Goal: Task Accomplishment & Management: Manage account settings

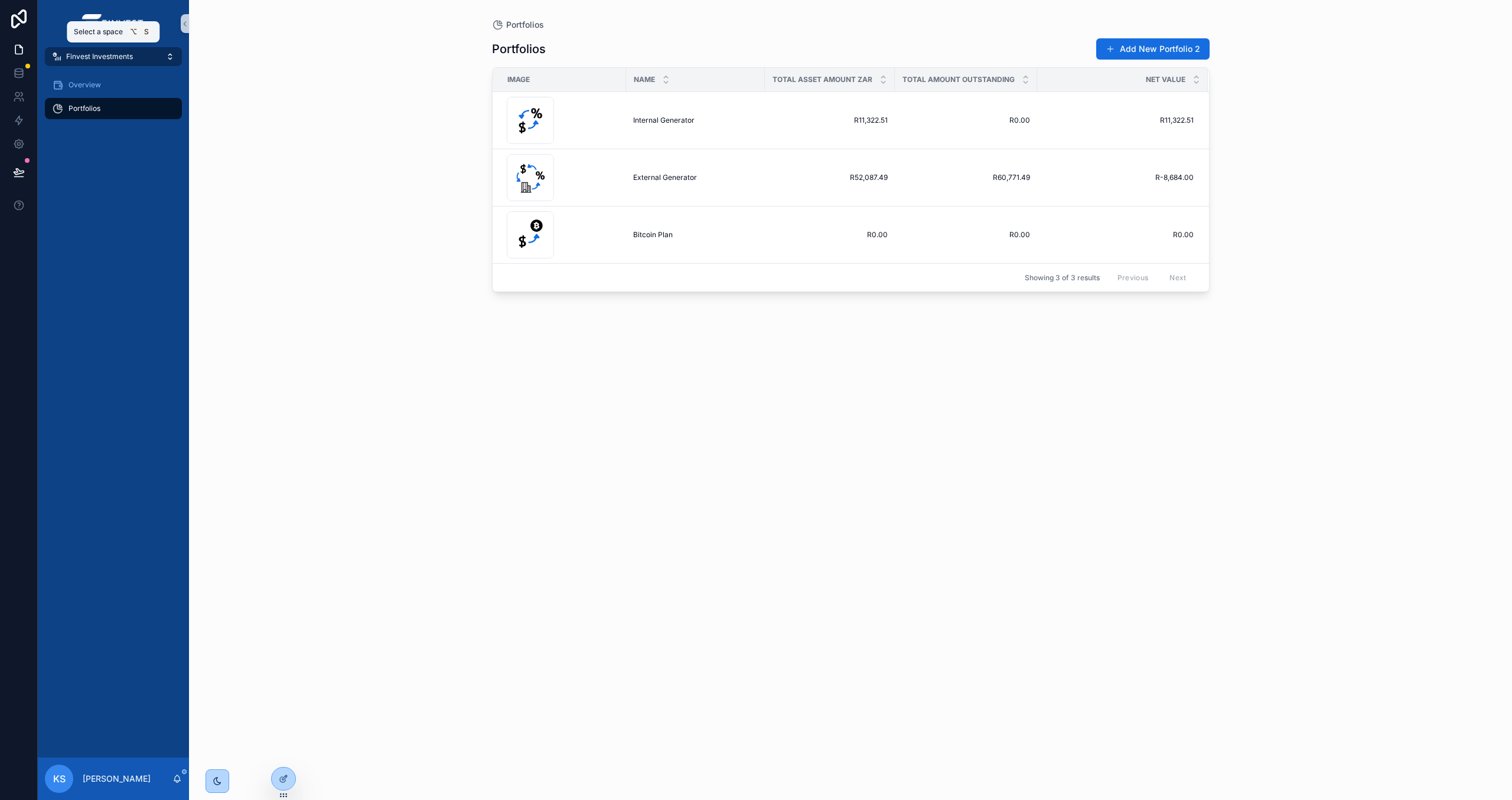
click at [154, 57] on button "Finvest Investments" at bounding box center [113, 56] width 137 height 19
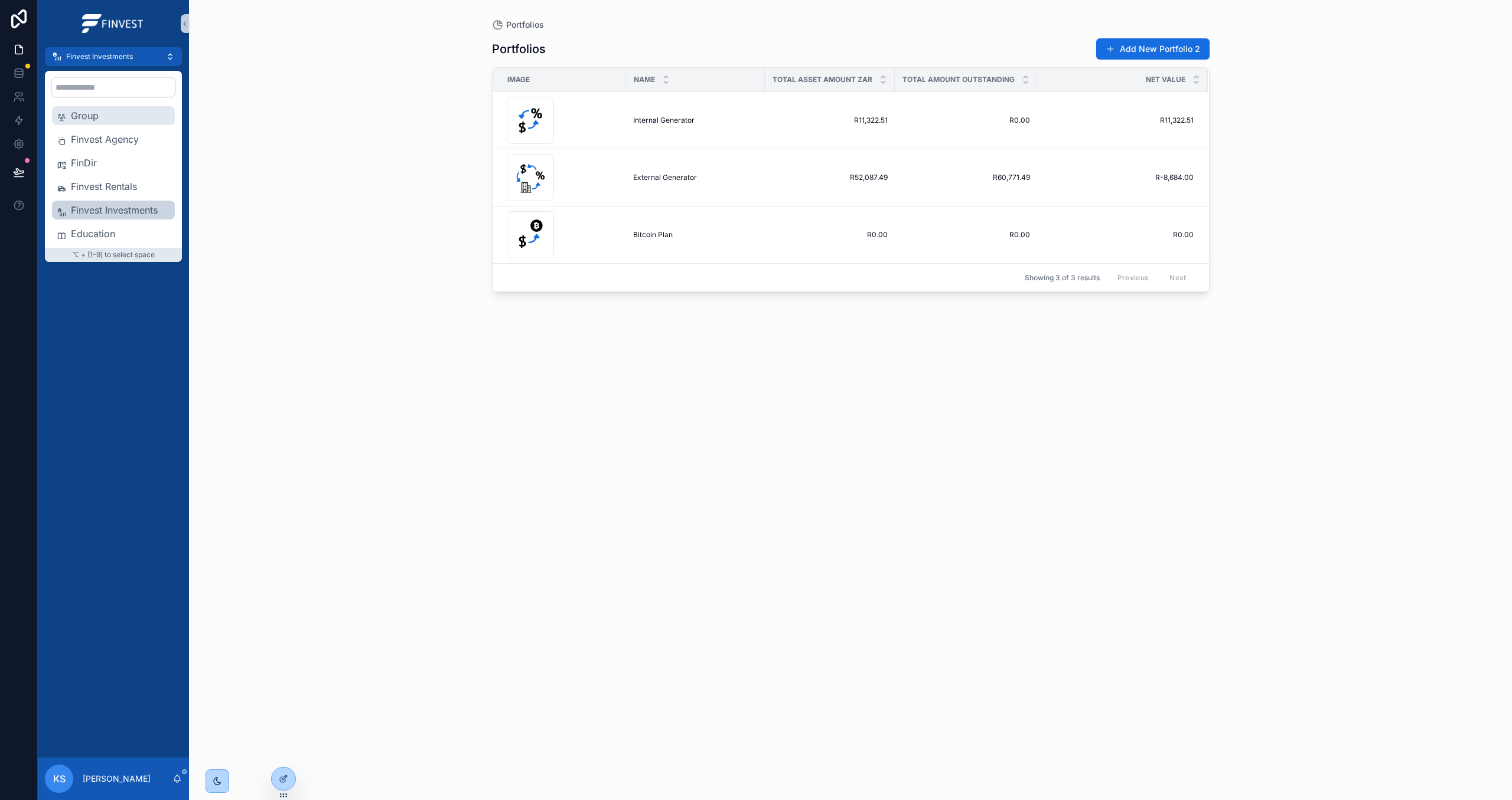
click at [135, 118] on span "Group" at bounding box center [120, 115] width 99 height 14
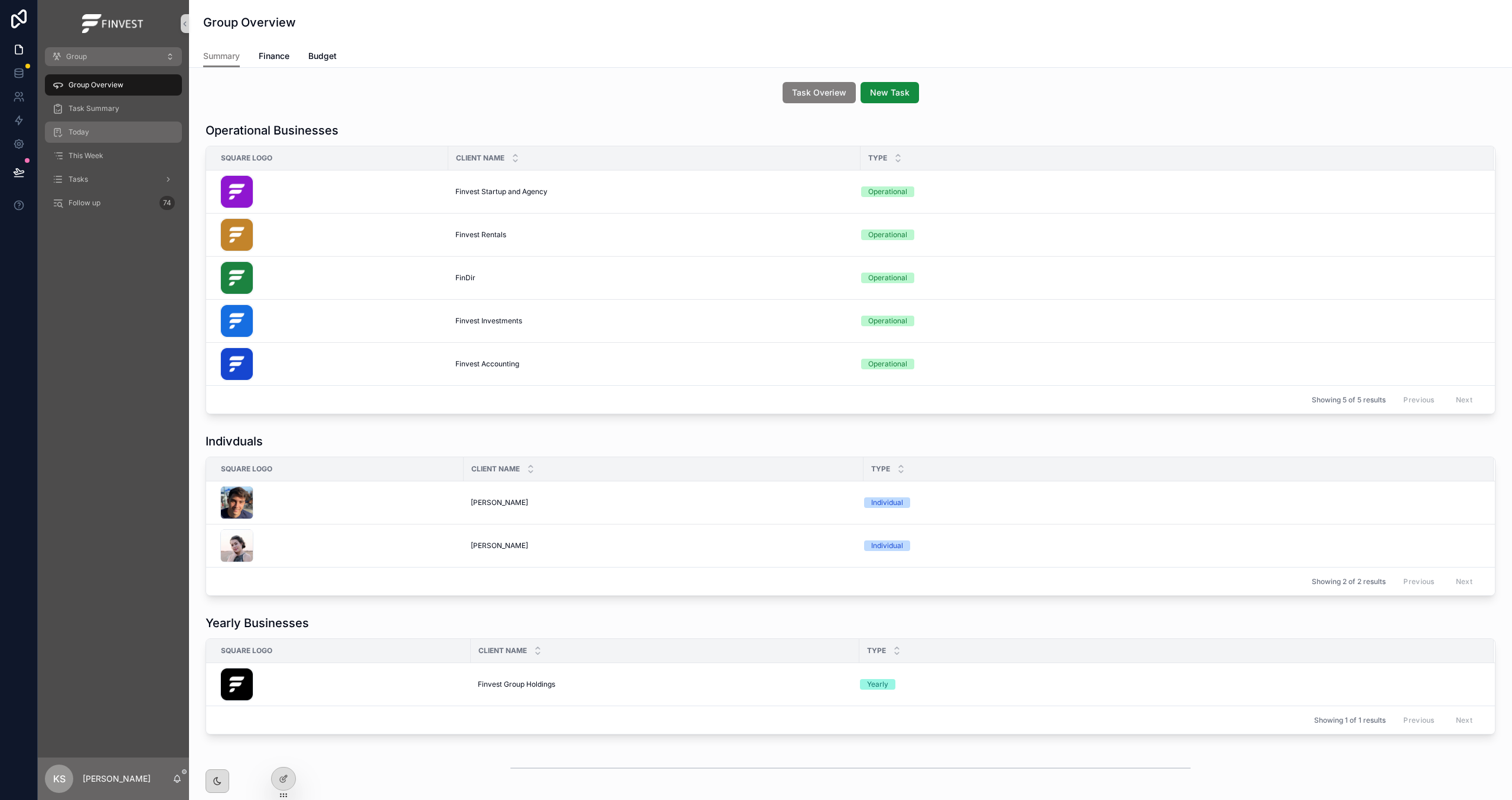
click at [136, 136] on div "Today" at bounding box center [113, 132] width 123 height 19
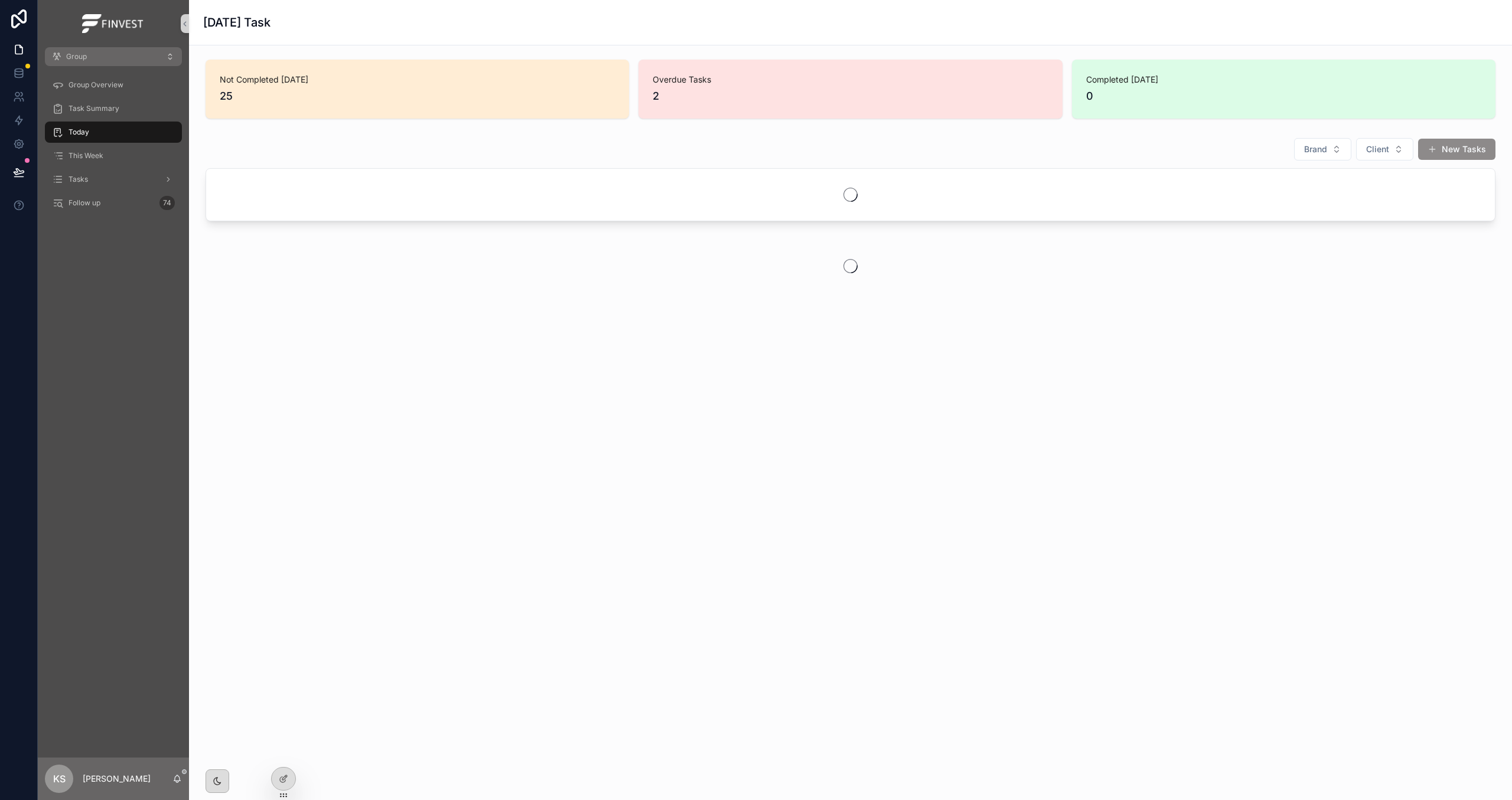
click at [1460, 153] on button "New Tasks" at bounding box center [1456, 149] width 78 height 21
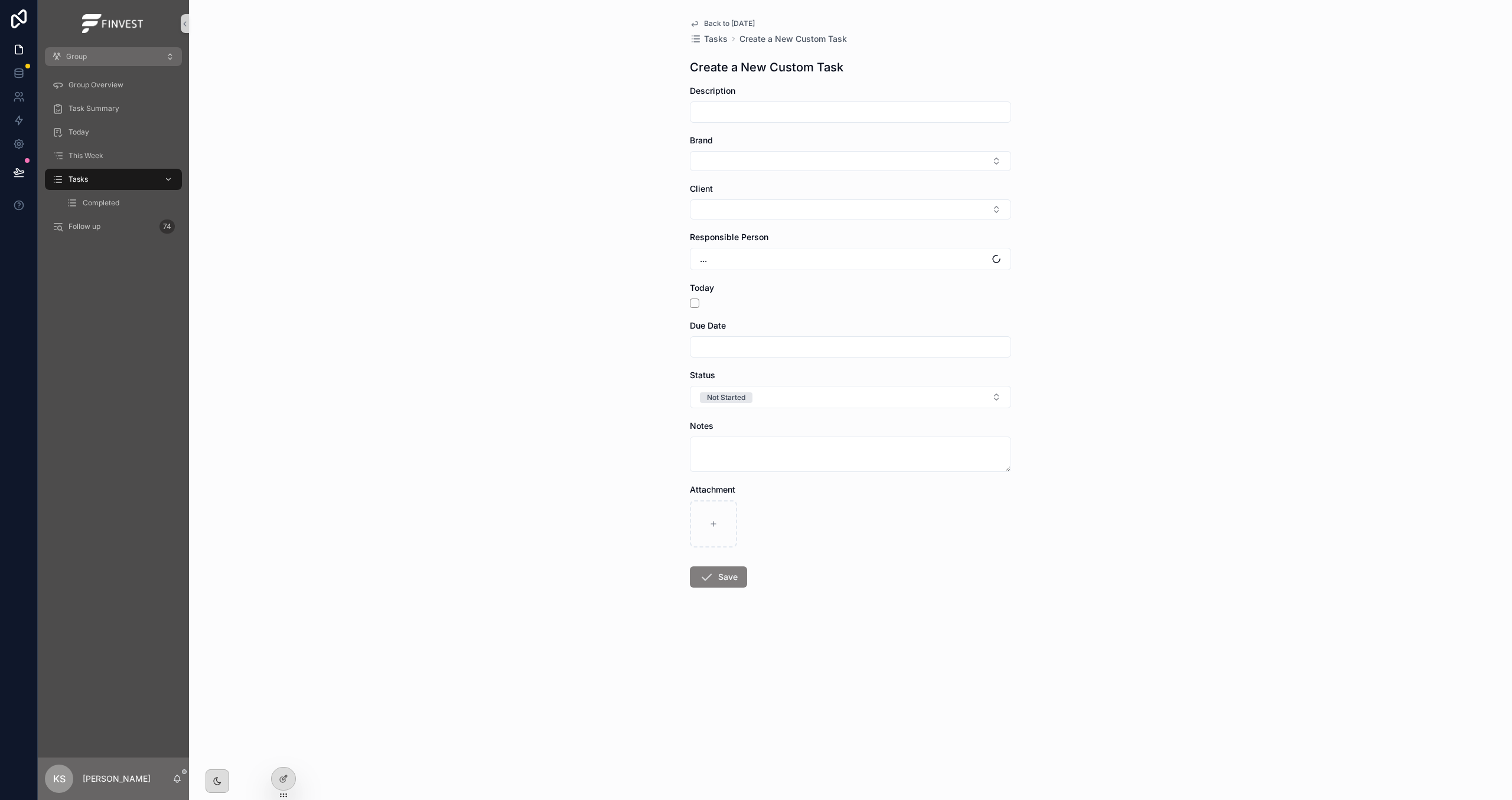
click at [810, 112] on input "scrollable content" at bounding box center [850, 112] width 320 height 16
type input "**********"
click at [800, 157] on button "Select Button" at bounding box center [850, 161] width 321 height 20
click at [770, 262] on div "[PERSON_NAME]" at bounding box center [851, 265] width 315 height 19
click at [1142, 199] on div "**********" at bounding box center [851, 400] width 1323 height 800
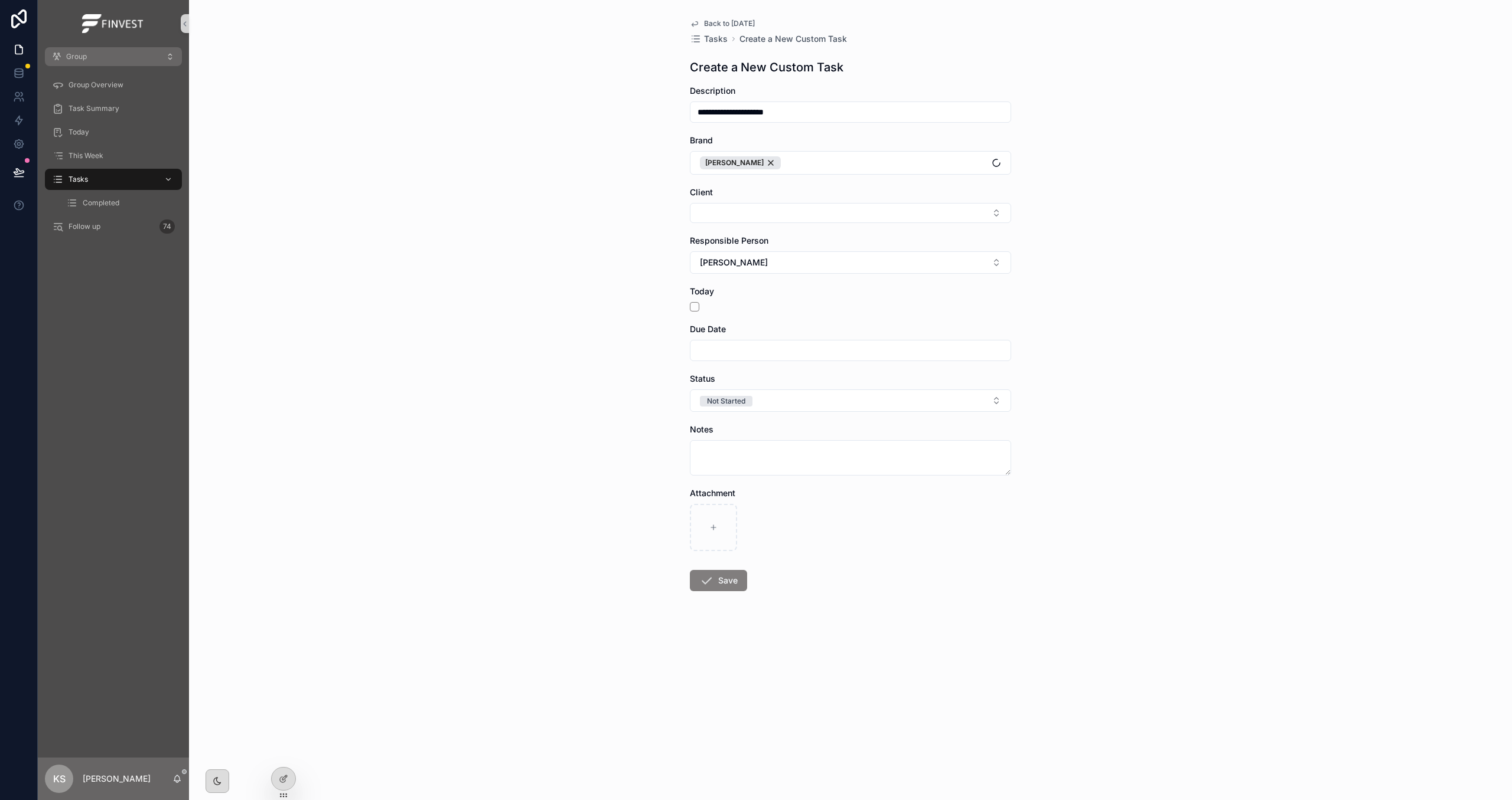
click at [805, 224] on form "**********" at bounding box center [850, 376] width 321 height 582
click at [810, 216] on button "Select Button" at bounding box center [850, 213] width 321 height 20
click at [1156, 277] on div "**********" at bounding box center [851, 400] width 1323 height 800
click at [705, 586] on icon "scrollable content" at bounding box center [706, 580] width 14 height 14
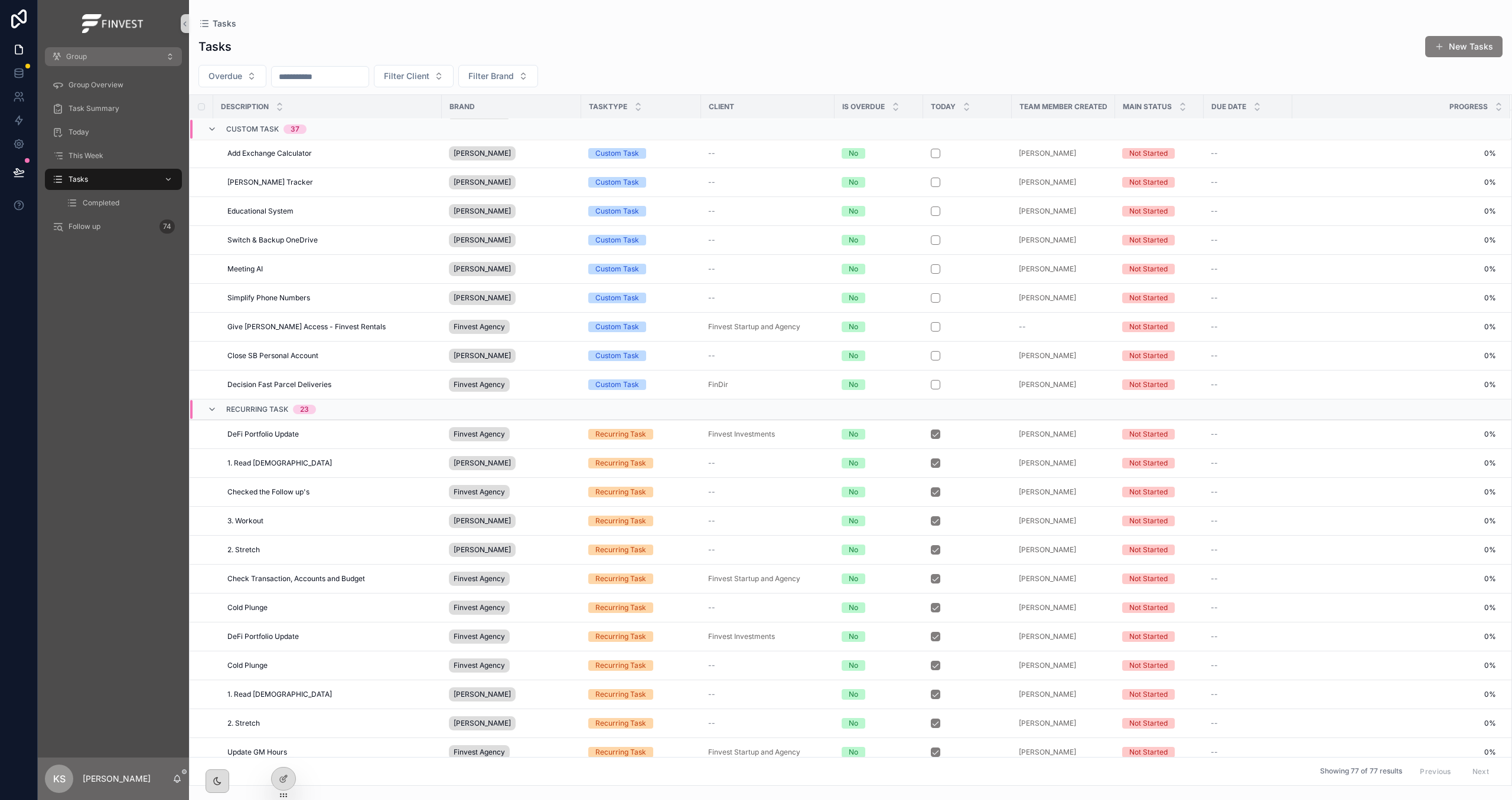
scroll to position [875, 0]
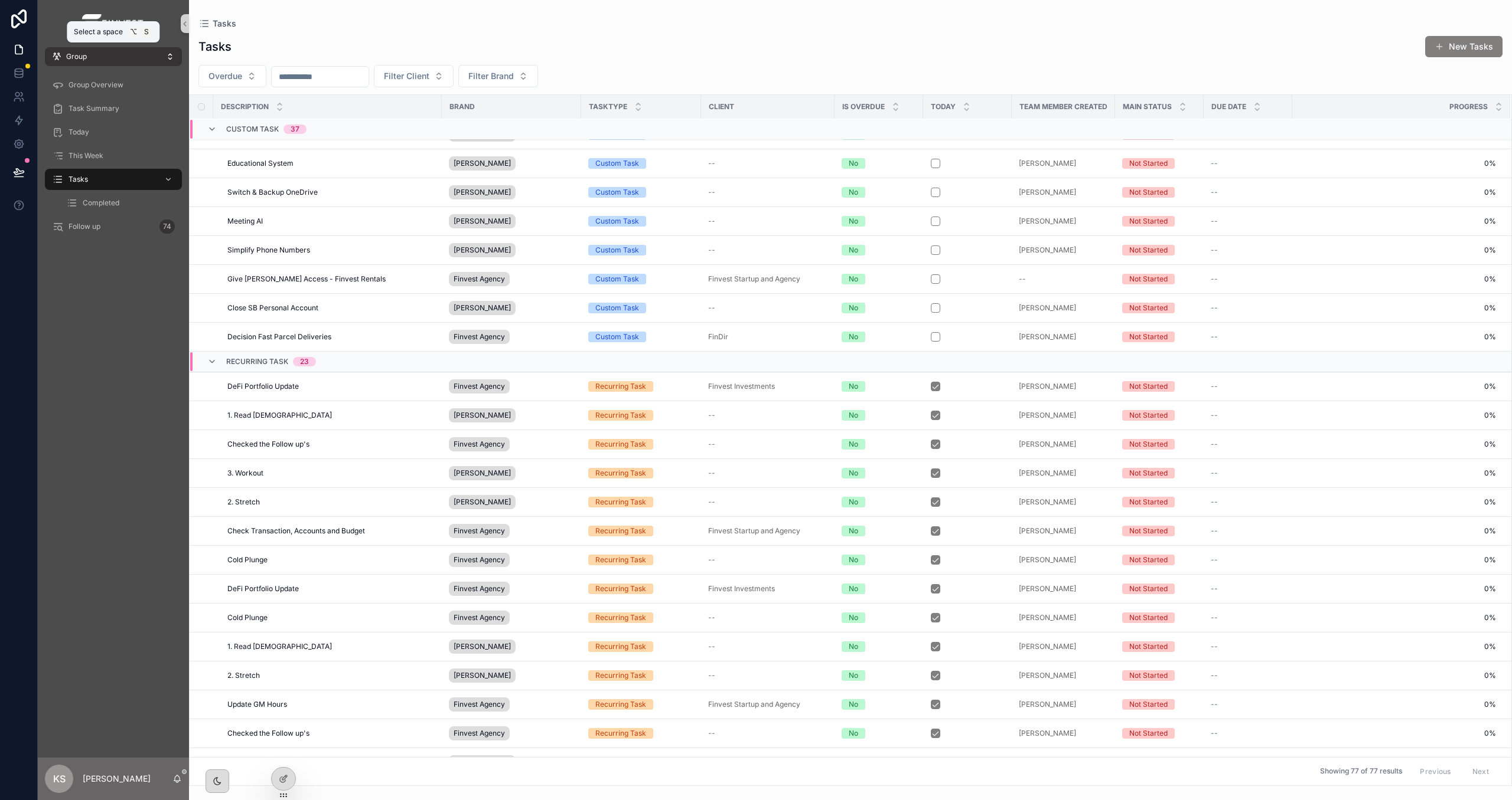
click at [100, 62] on button "Group" at bounding box center [113, 56] width 137 height 19
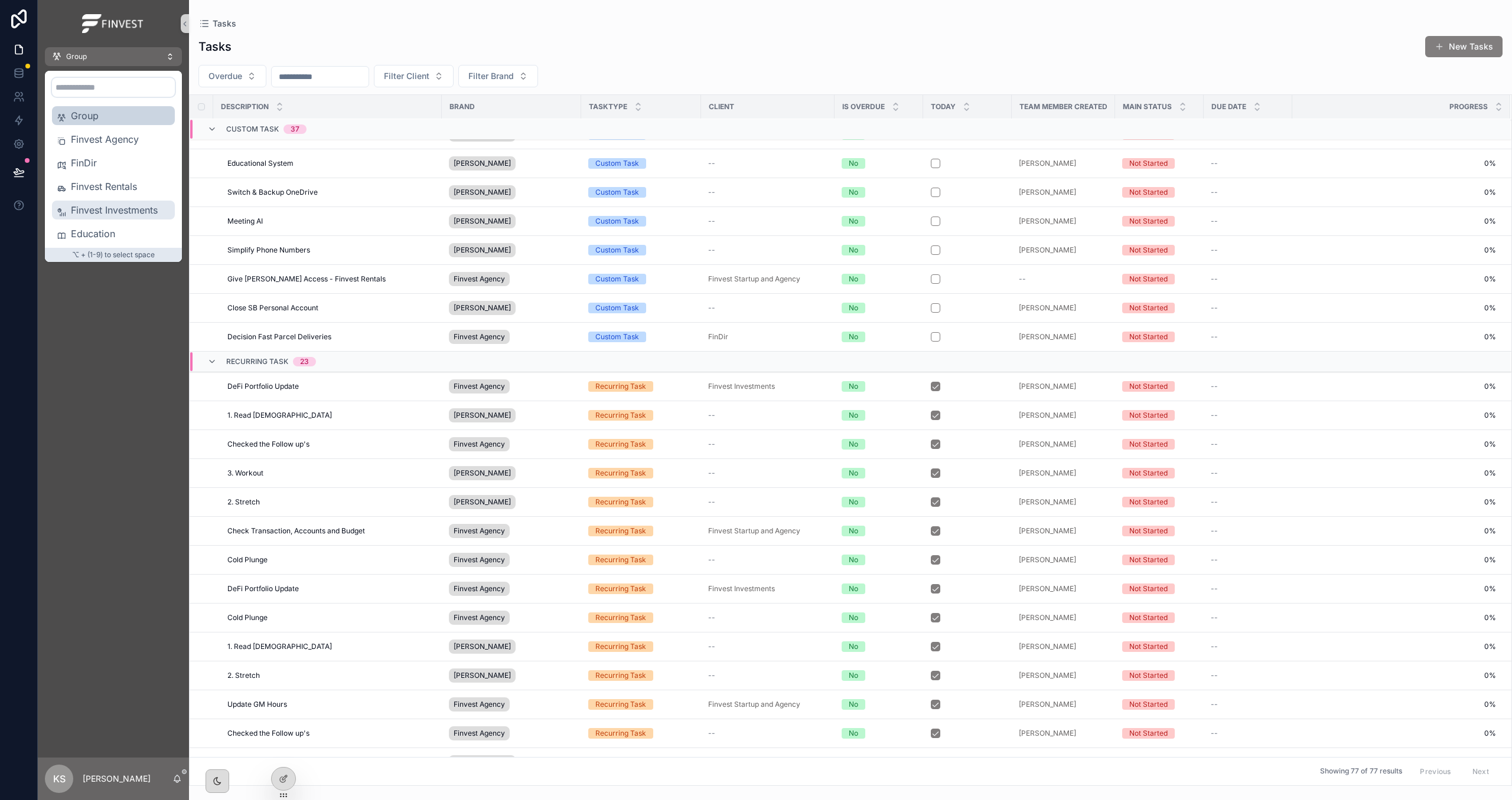
click at [113, 207] on span "Finvest Investments" at bounding box center [120, 210] width 99 height 14
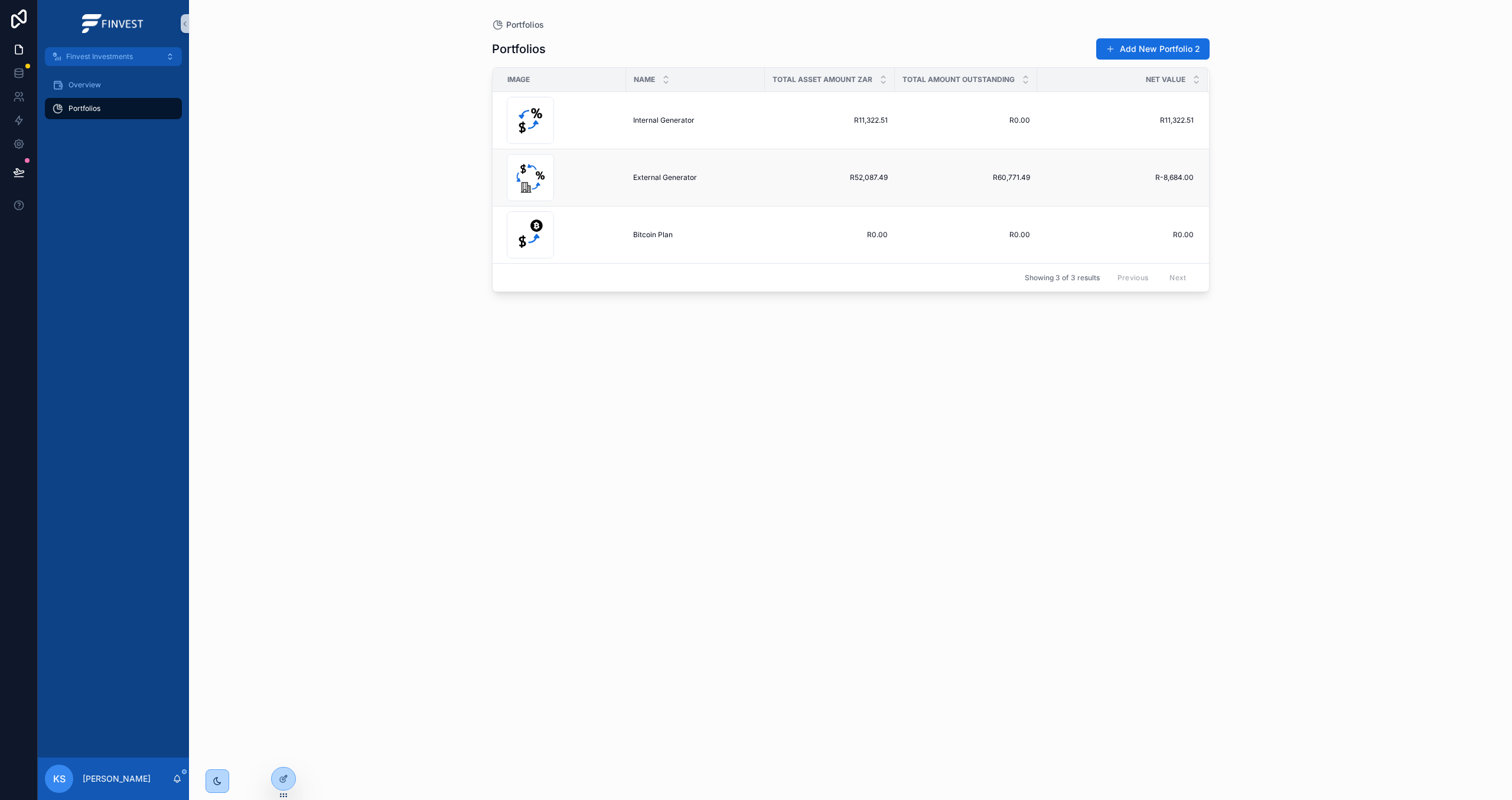
click at [713, 175] on div "External Generator External Generator" at bounding box center [695, 177] width 124 height 9
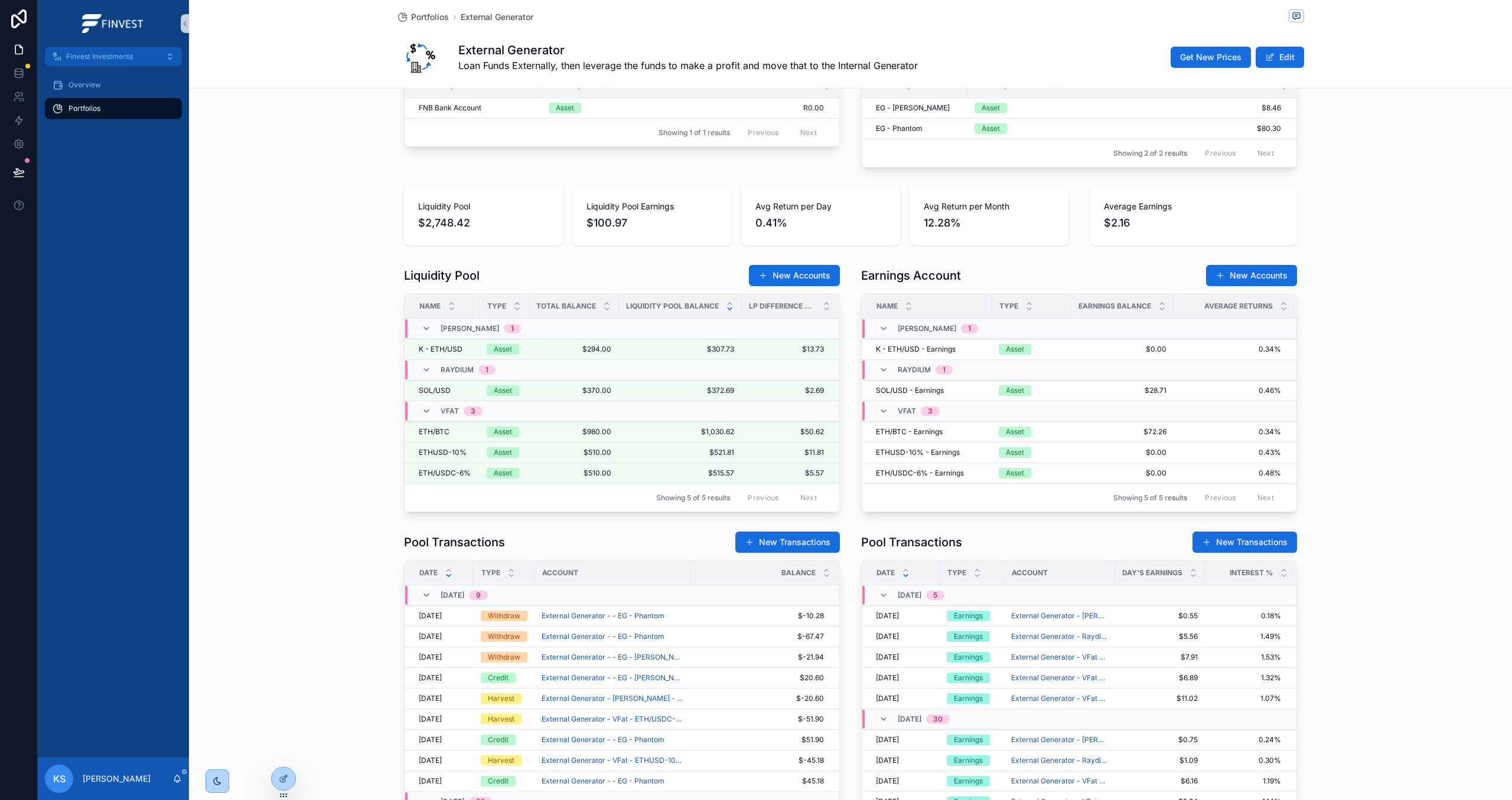
scroll to position [619, 0]
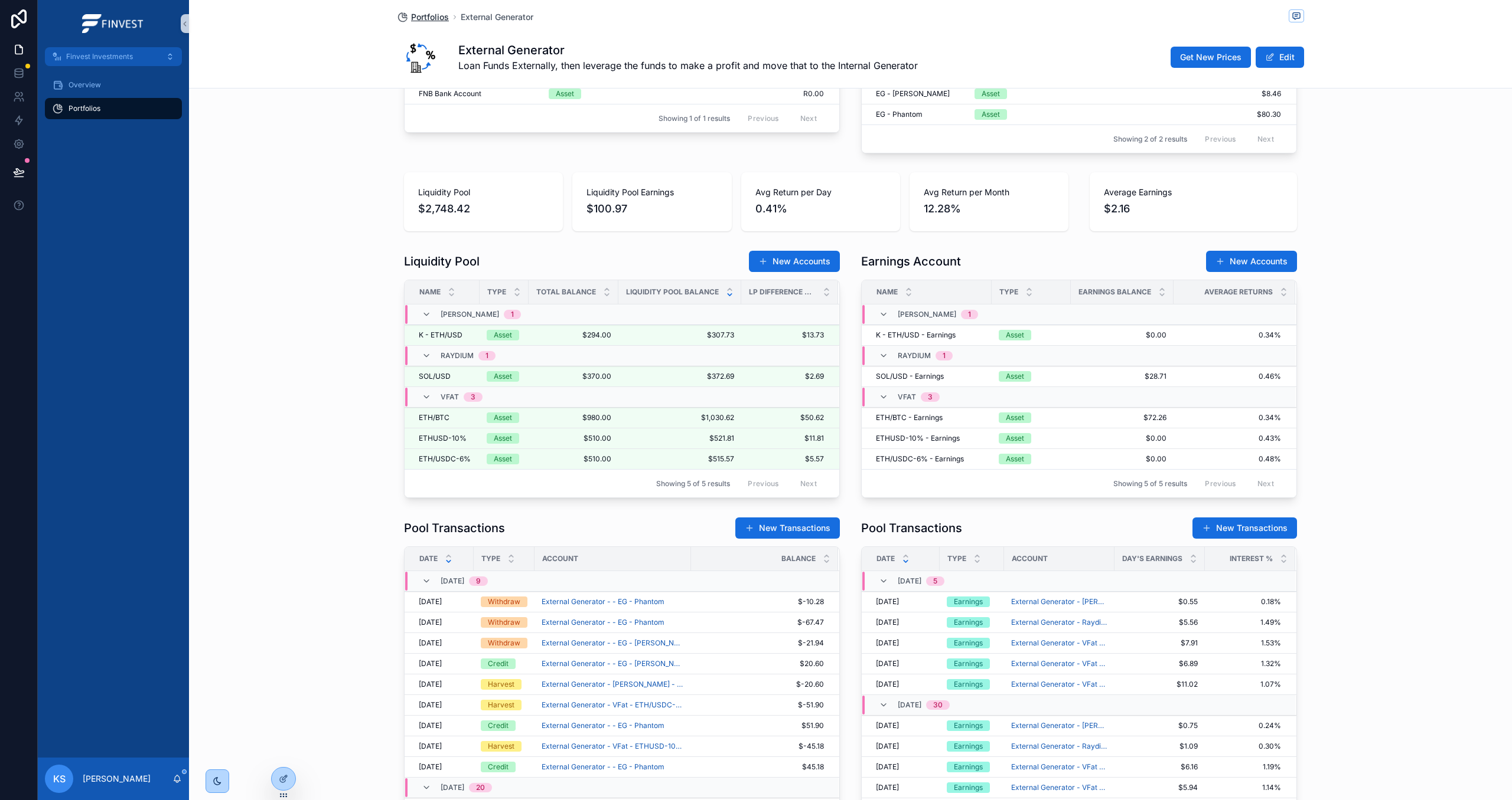
click at [424, 15] on span "Portfolios" at bounding box center [430, 17] width 38 height 12
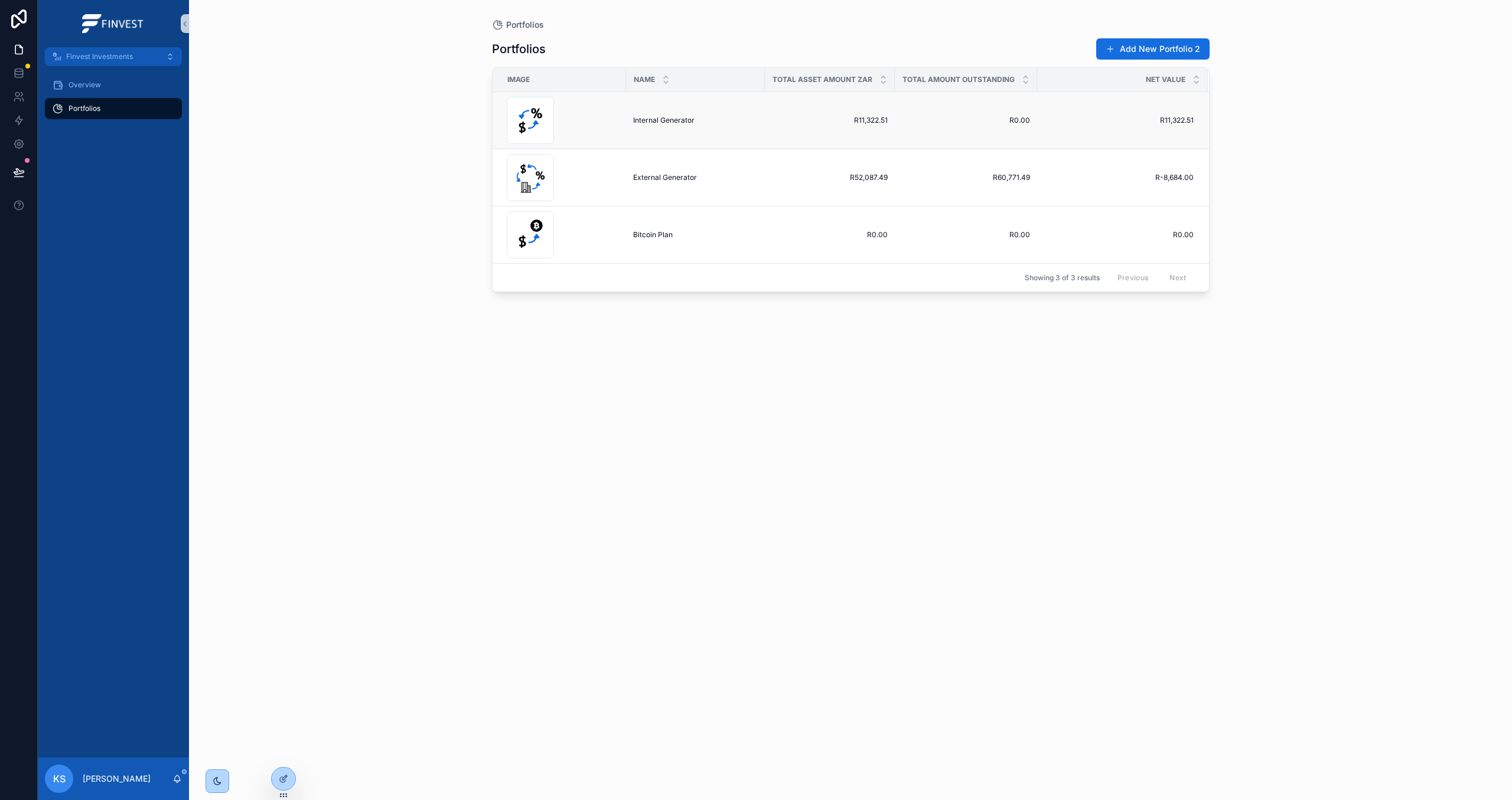
click at [693, 119] on span "Internal Generator" at bounding box center [664, 120] width 61 height 9
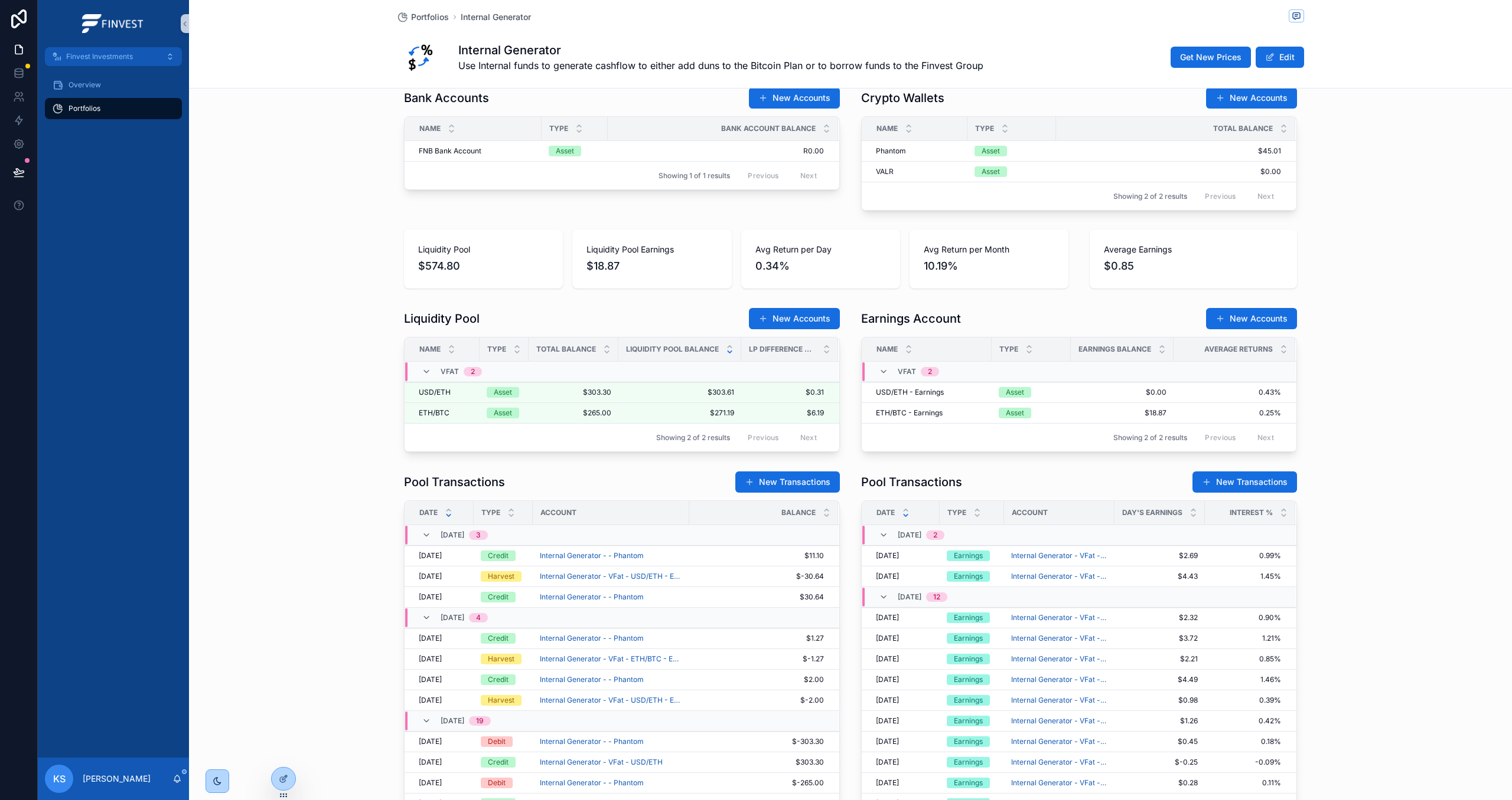
scroll to position [573, 0]
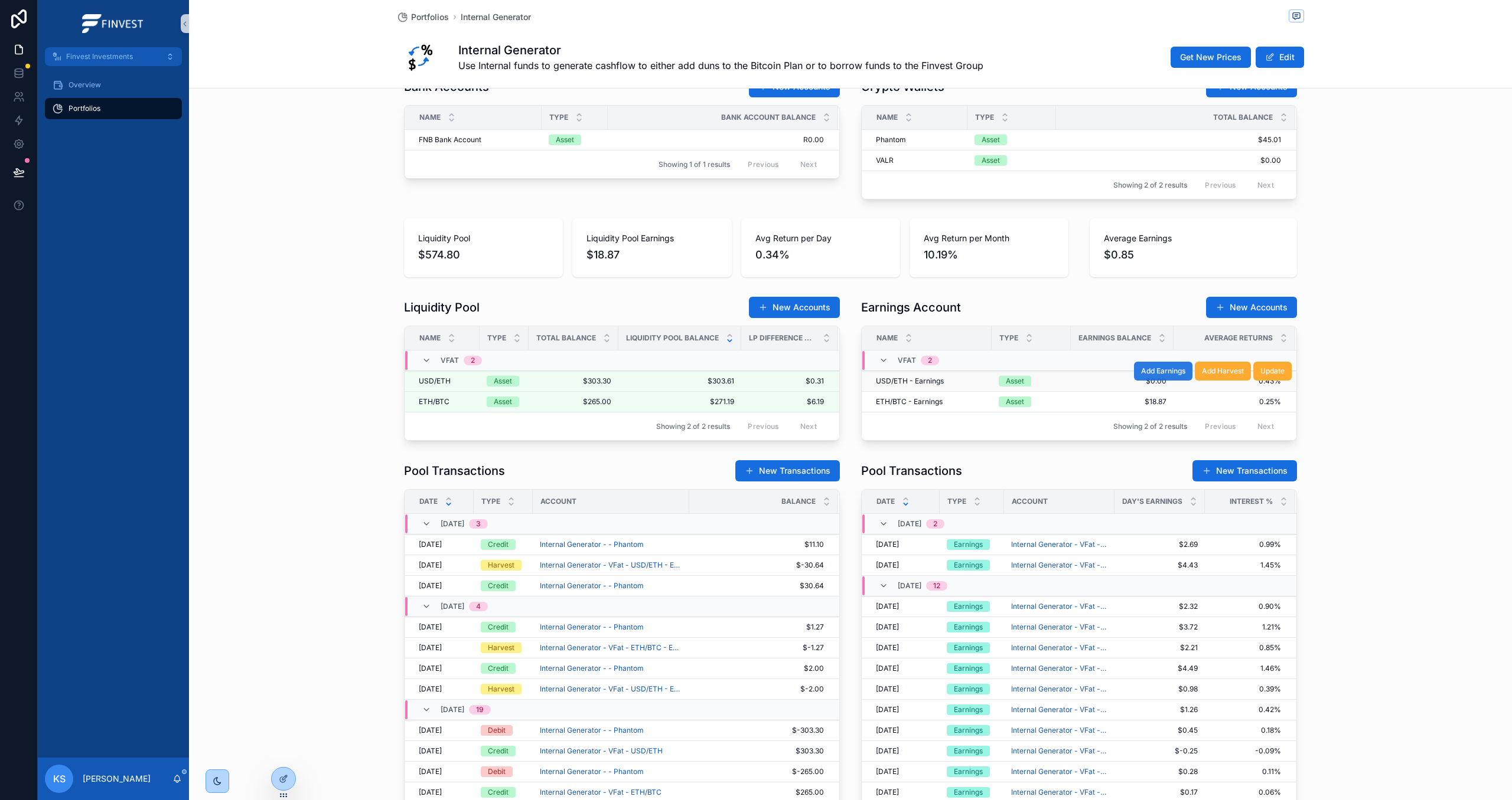
click at [1166, 375] on span "Add Earnings" at bounding box center [1163, 371] width 44 height 9
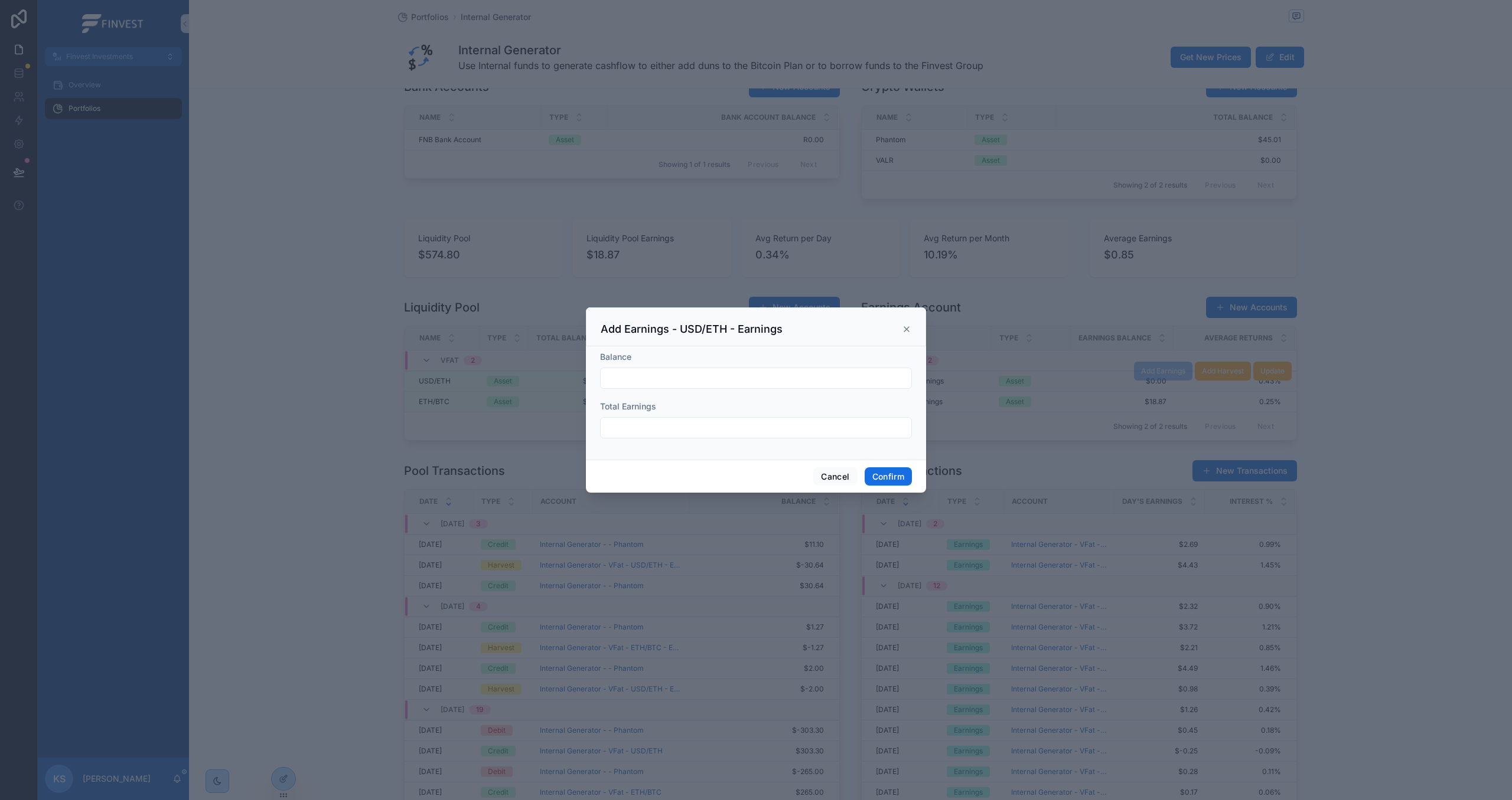
click at [713, 372] on input "text" at bounding box center [756, 377] width 310 height 16
type input "*******"
click at [739, 429] on input "text" at bounding box center [756, 428] width 310 height 16
type input "*****"
click at [901, 476] on button "Confirm" at bounding box center [887, 477] width 47 height 19
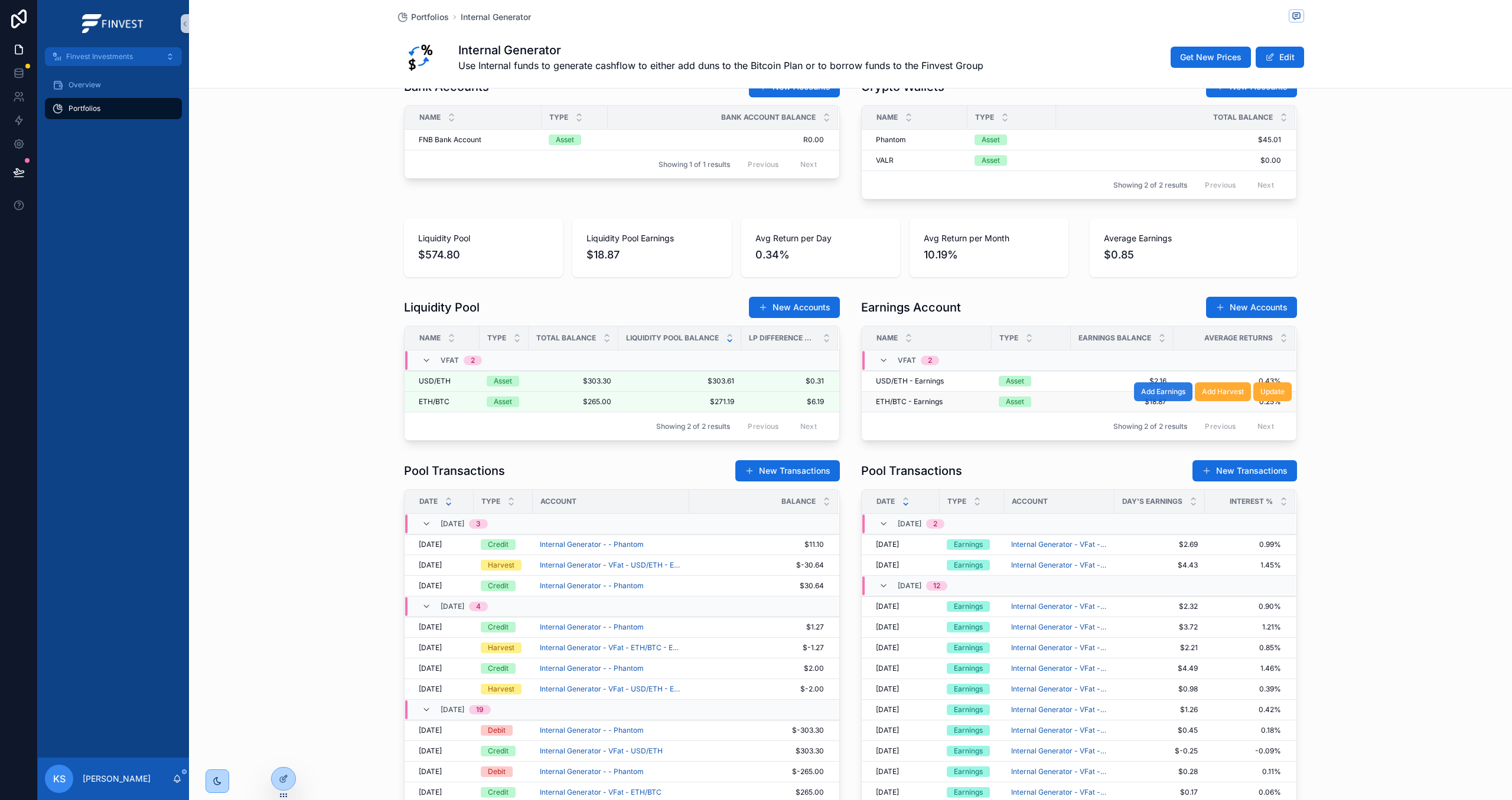
click at [1174, 395] on span "Add Earnings" at bounding box center [1163, 391] width 44 height 9
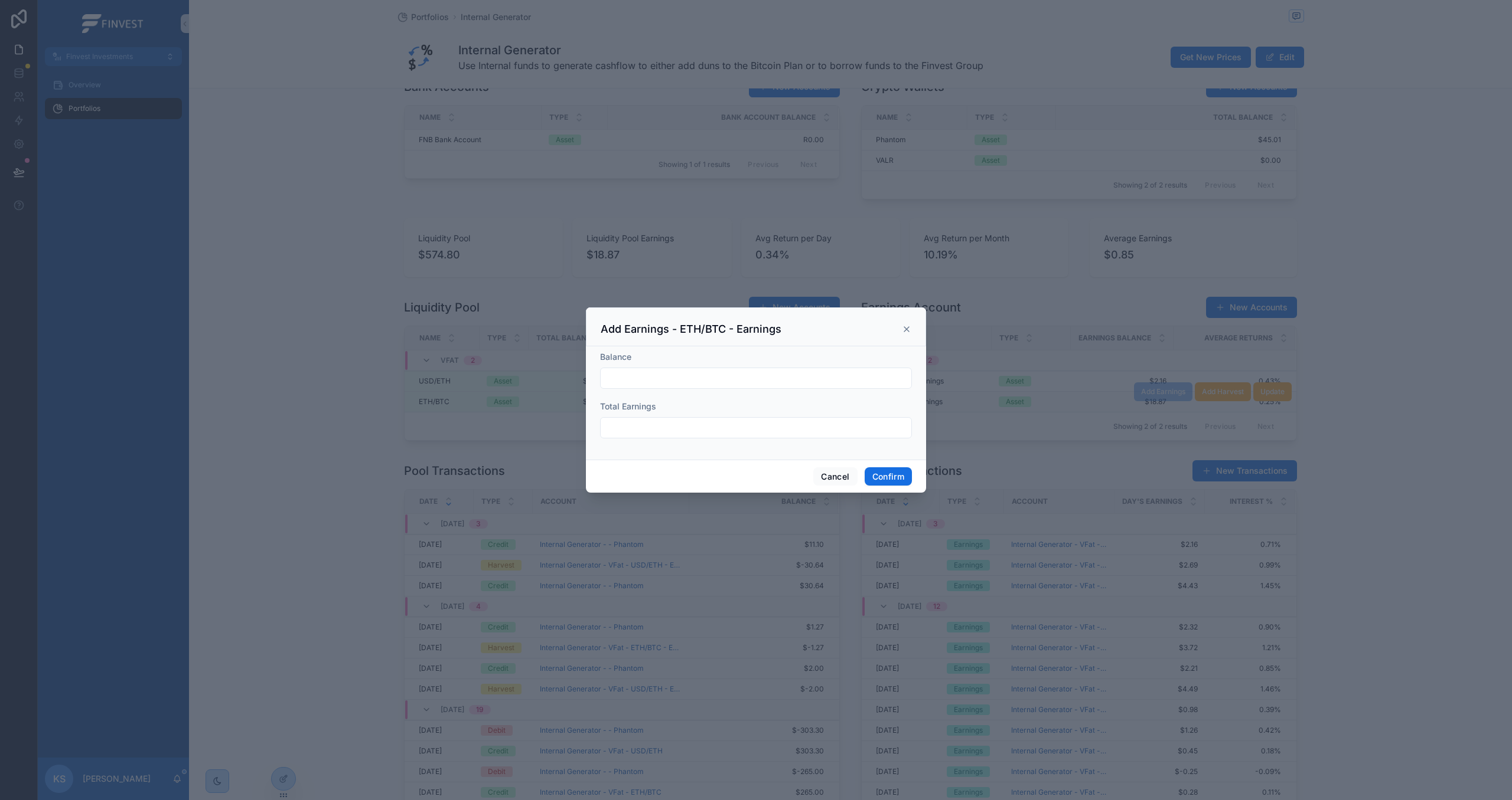
click at [722, 385] on input "text" at bounding box center [756, 377] width 310 height 16
type input "*******"
click at [715, 425] on input "text" at bounding box center [756, 428] width 310 height 16
type input "******"
click at [891, 469] on button "Confirm" at bounding box center [887, 477] width 47 height 19
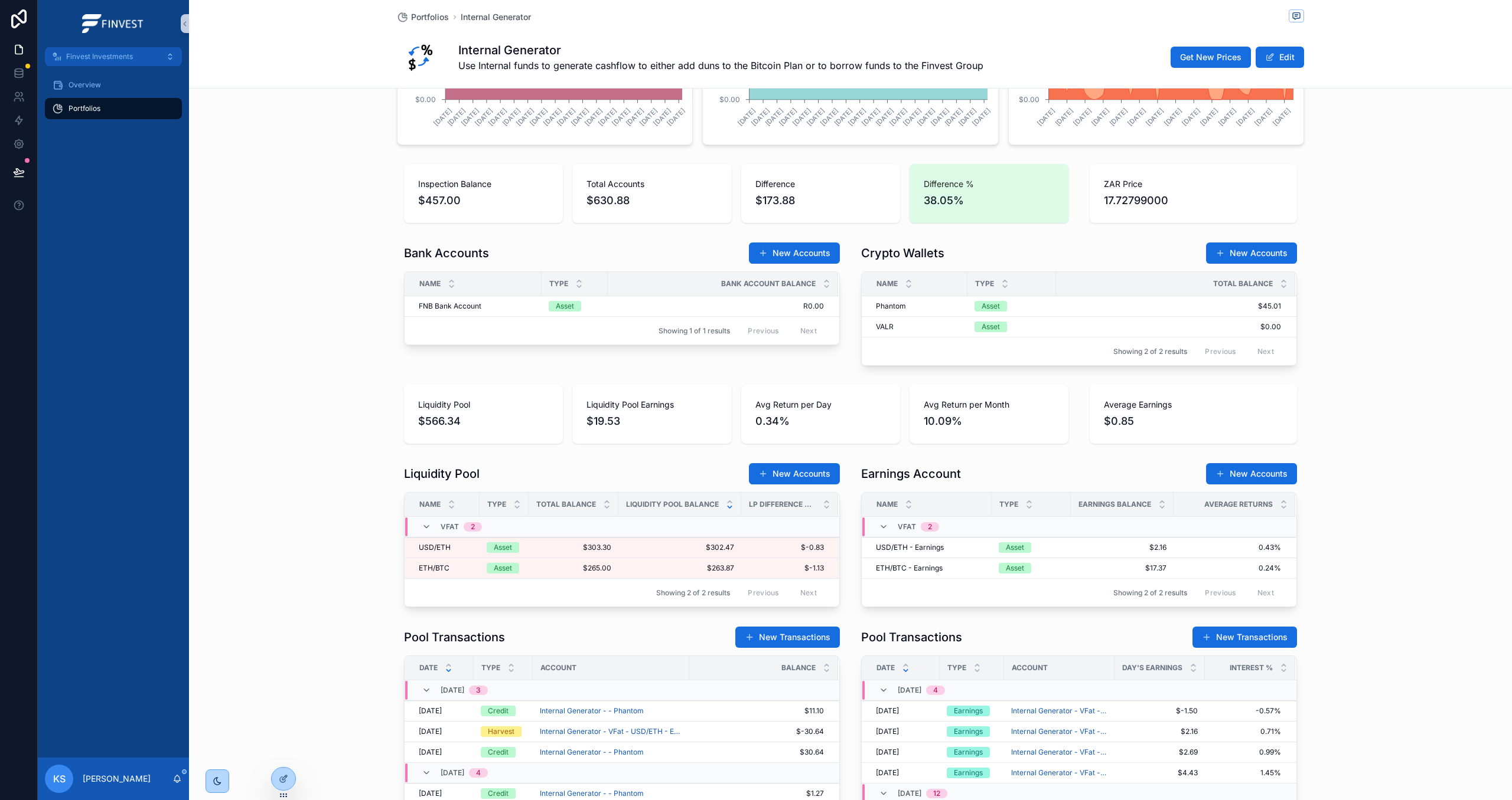
scroll to position [401, 0]
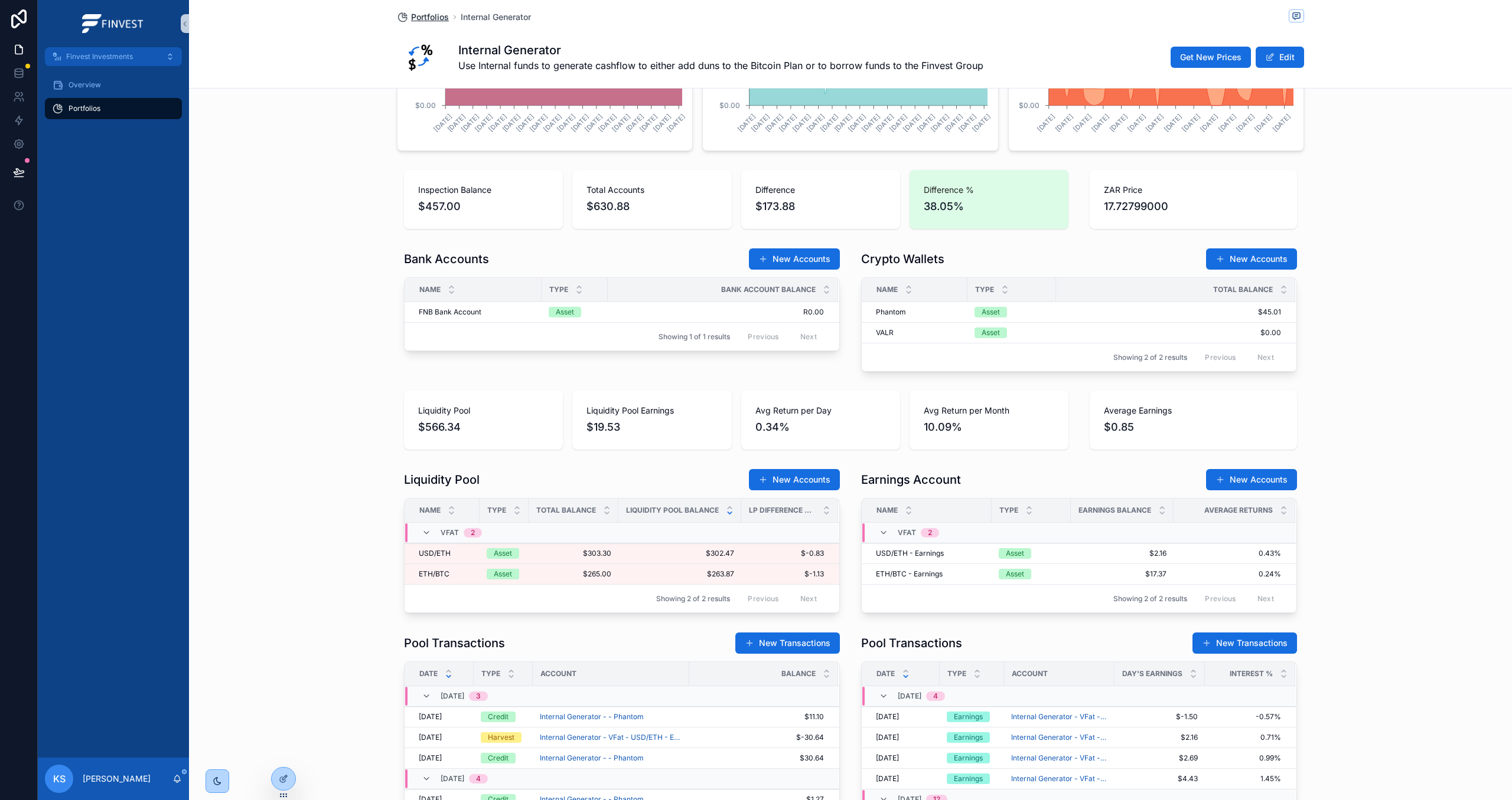
click at [421, 20] on span "Portfolios" at bounding box center [430, 17] width 38 height 12
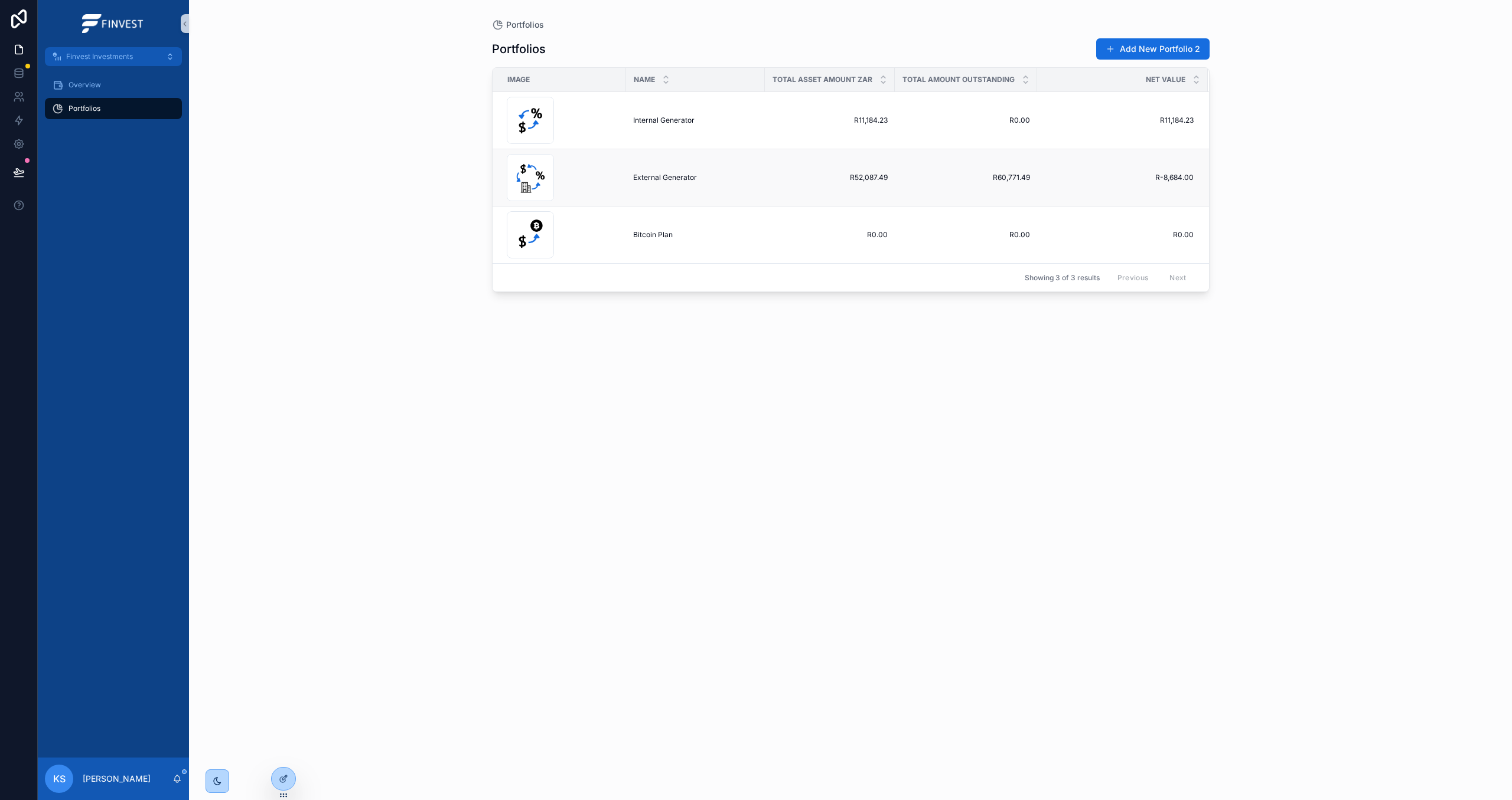
click at [655, 178] on span "External Generator" at bounding box center [665, 177] width 64 height 9
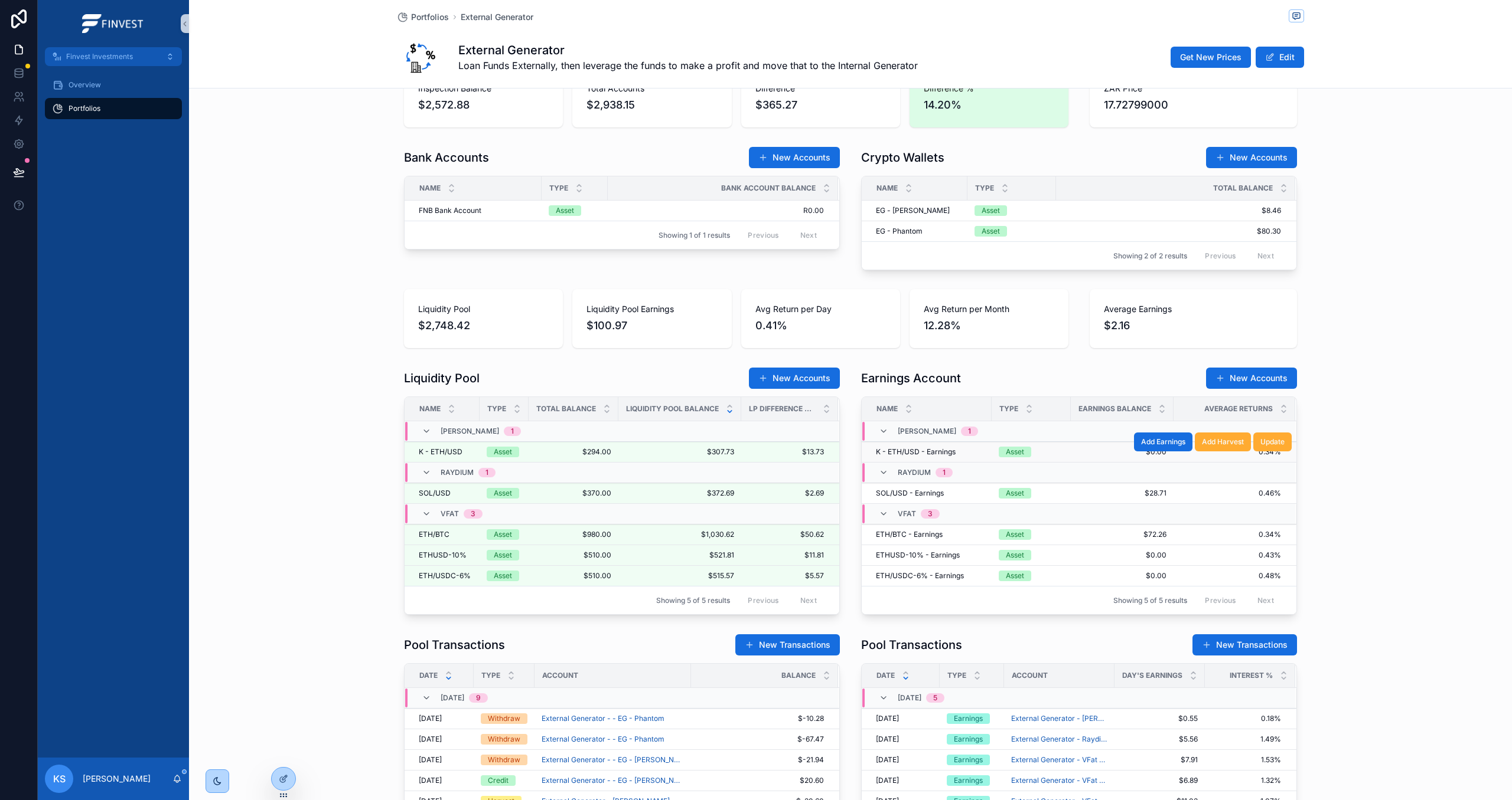
scroll to position [504, 0]
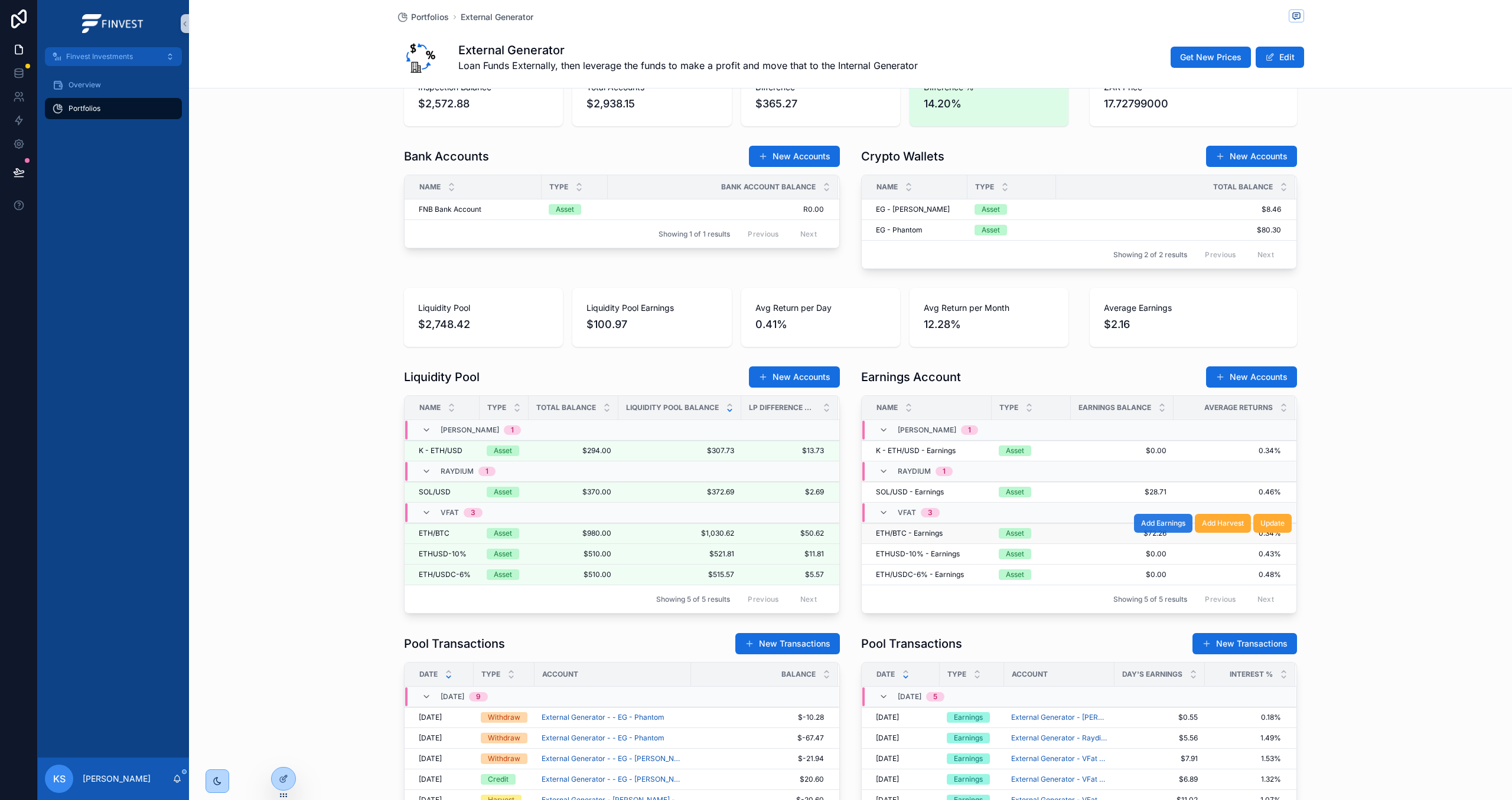
click at [1166, 524] on span "Add Earnings" at bounding box center [1163, 523] width 44 height 9
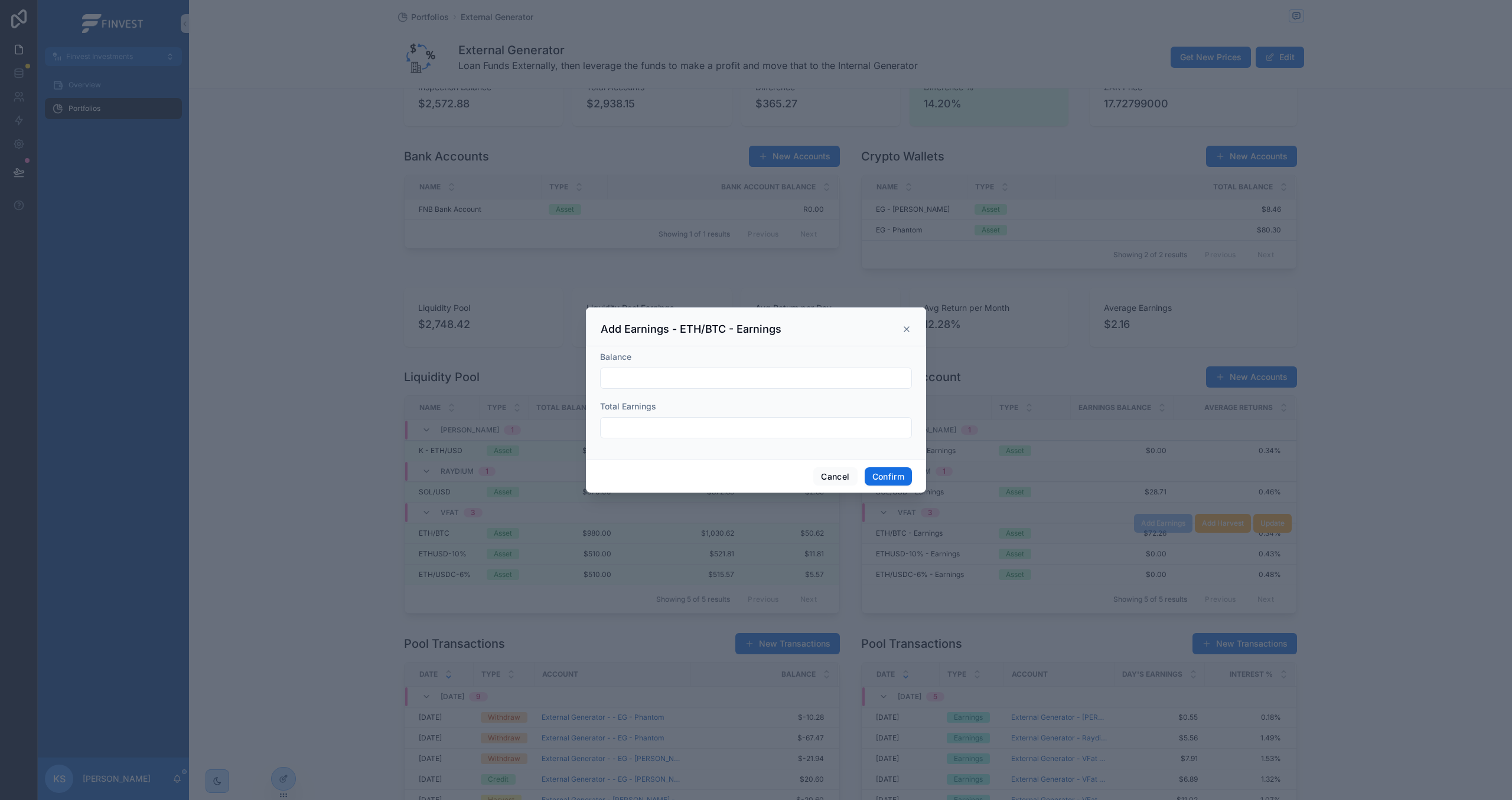
click at [756, 384] on input "text" at bounding box center [756, 377] width 310 height 16
type input "*********"
click at [764, 440] on form "Balance ********* Total Earnings" at bounding box center [756, 400] width 312 height 99
click at [762, 434] on input "text" at bounding box center [756, 428] width 310 height 16
type input "******"
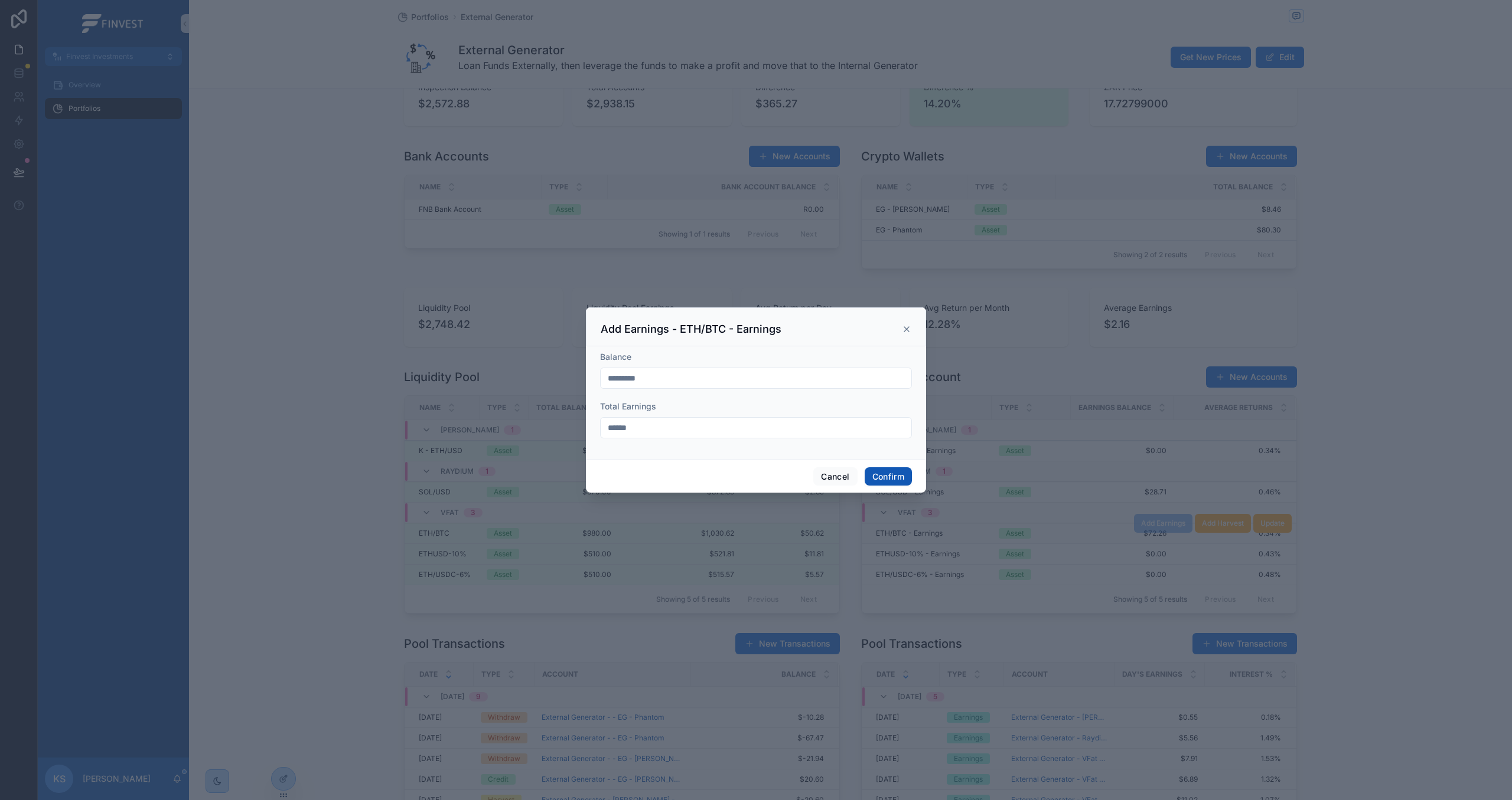
click at [891, 479] on button "Confirm" at bounding box center [887, 477] width 47 height 19
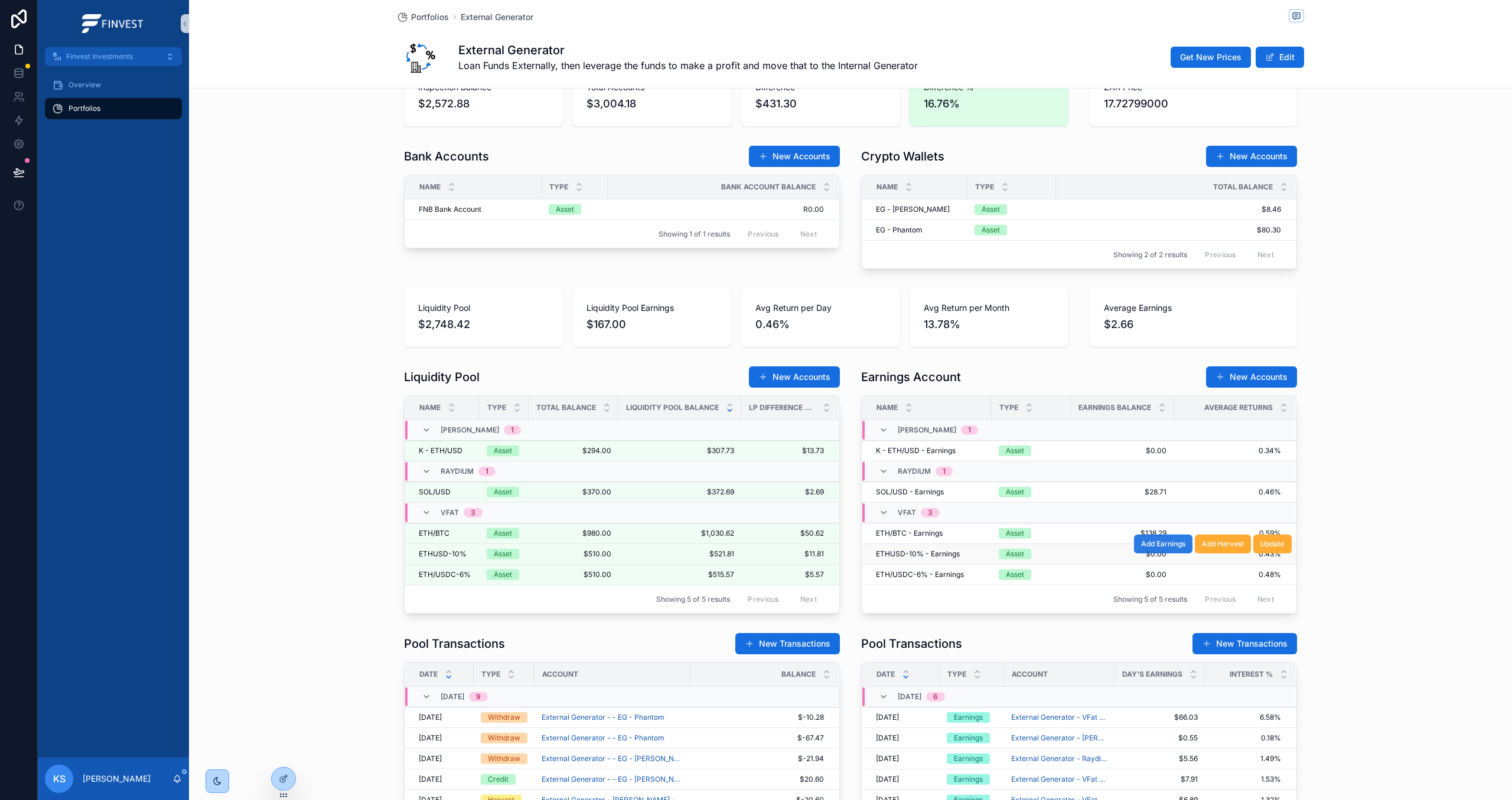
click at [1170, 549] on span "Add Earnings" at bounding box center [1163, 544] width 44 height 9
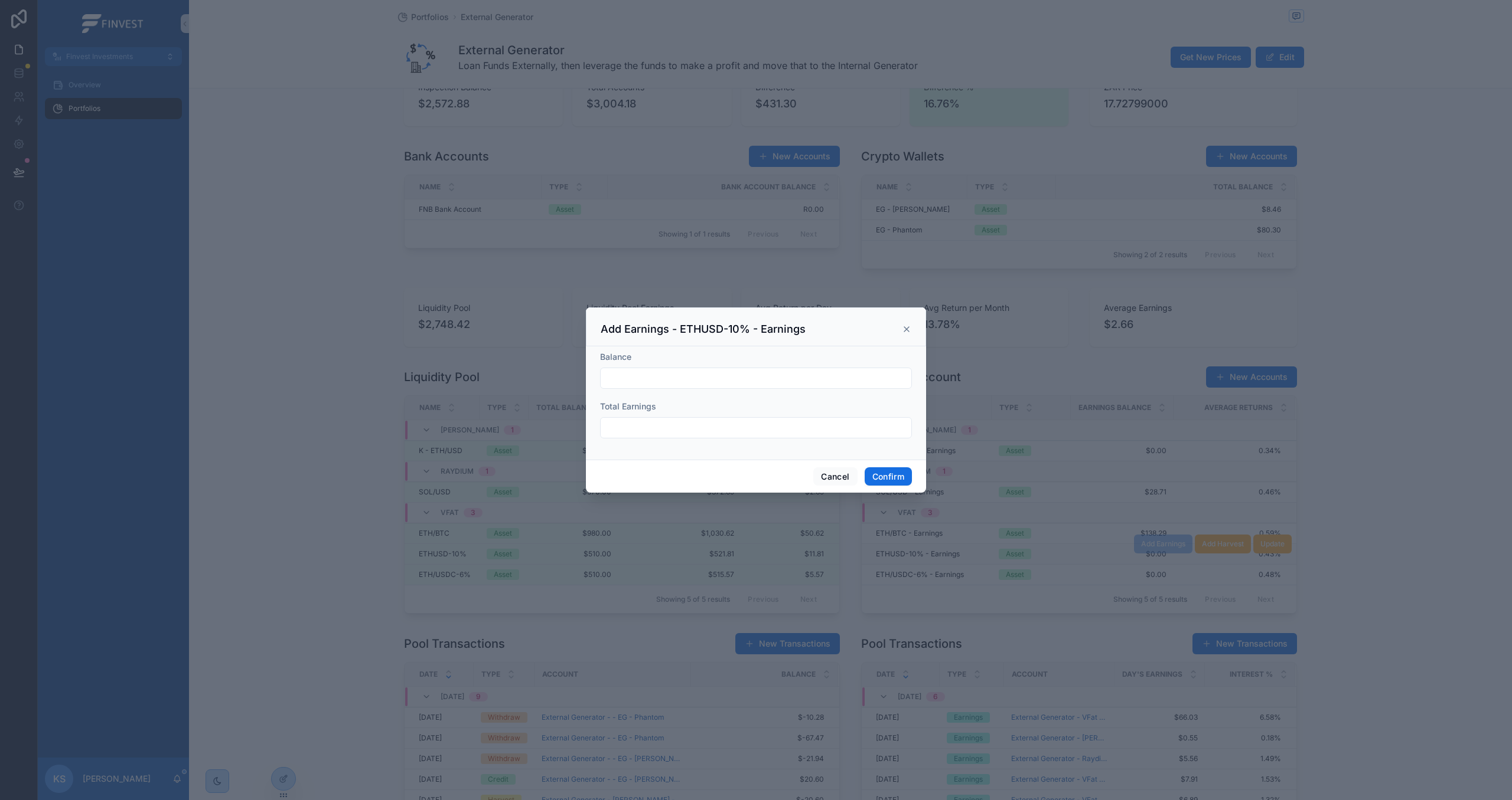
click at [670, 382] on input "text" at bounding box center [756, 377] width 310 height 16
type input "*******"
click at [675, 422] on input "text" at bounding box center [756, 428] width 310 height 16
type input "*****"
click at [880, 475] on button "Confirm" at bounding box center [887, 477] width 47 height 19
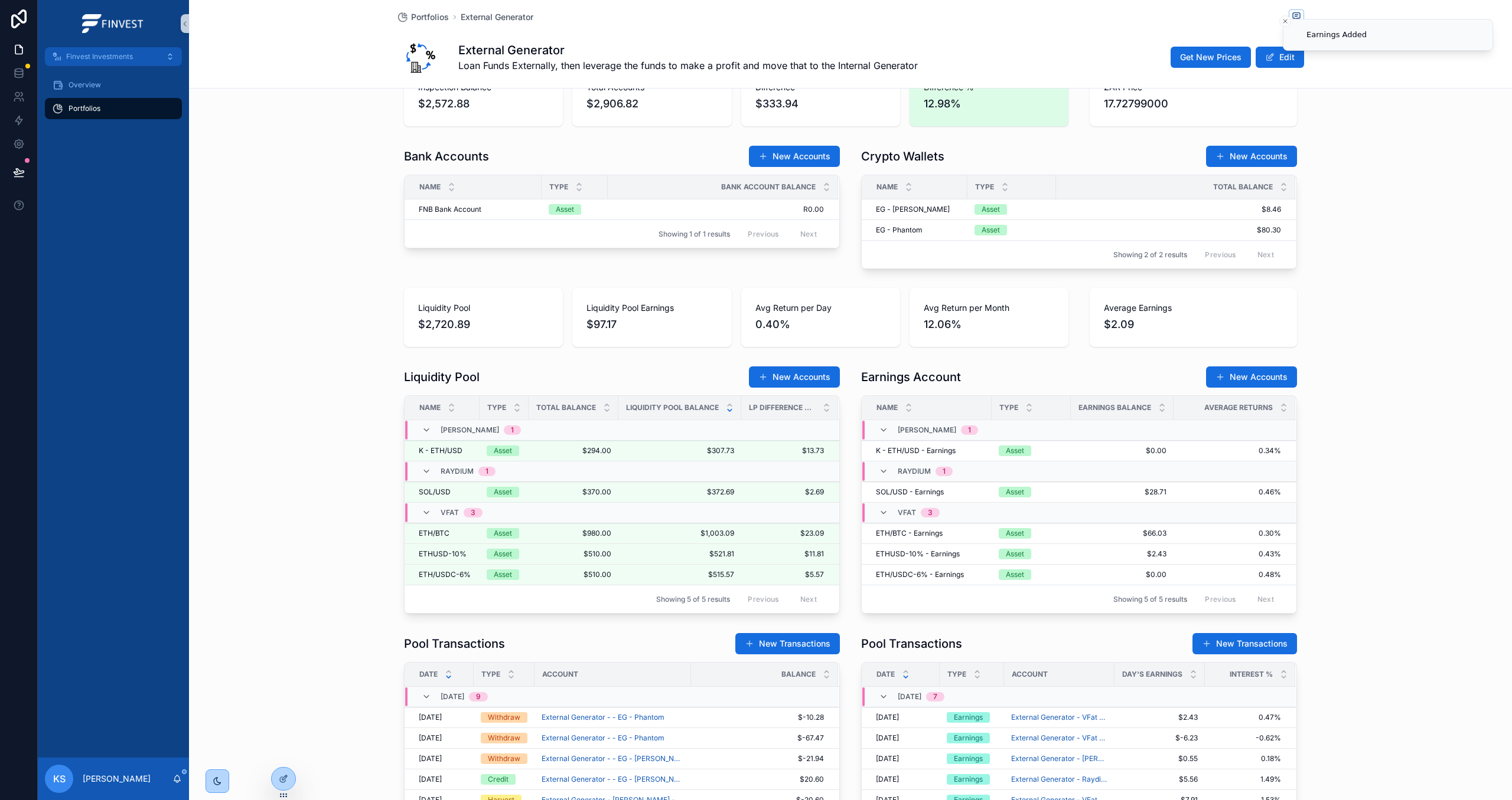
click at [1169, 565] on td "$2.43 $2.43" at bounding box center [1122, 555] width 103 height 20
click at [1154, 570] on span "Add Earnings" at bounding box center [1163, 564] width 44 height 9
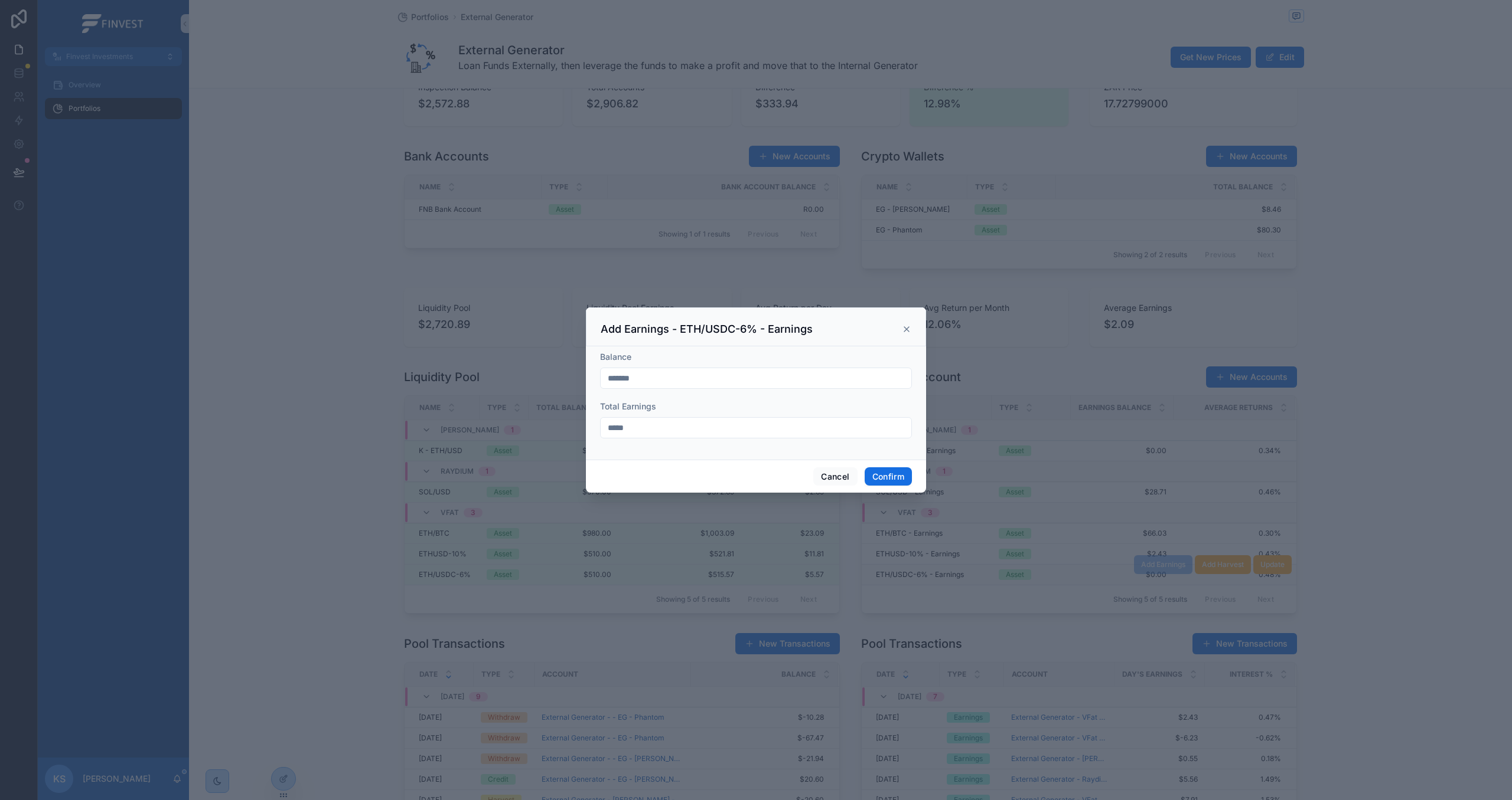
click at [902, 330] on icon at bounding box center [906, 329] width 9 height 9
click at [657, 377] on input "text" at bounding box center [756, 377] width 310 height 16
type input "*******"
click at [681, 435] on input "text" at bounding box center [756, 428] width 310 height 16
type input "*****"
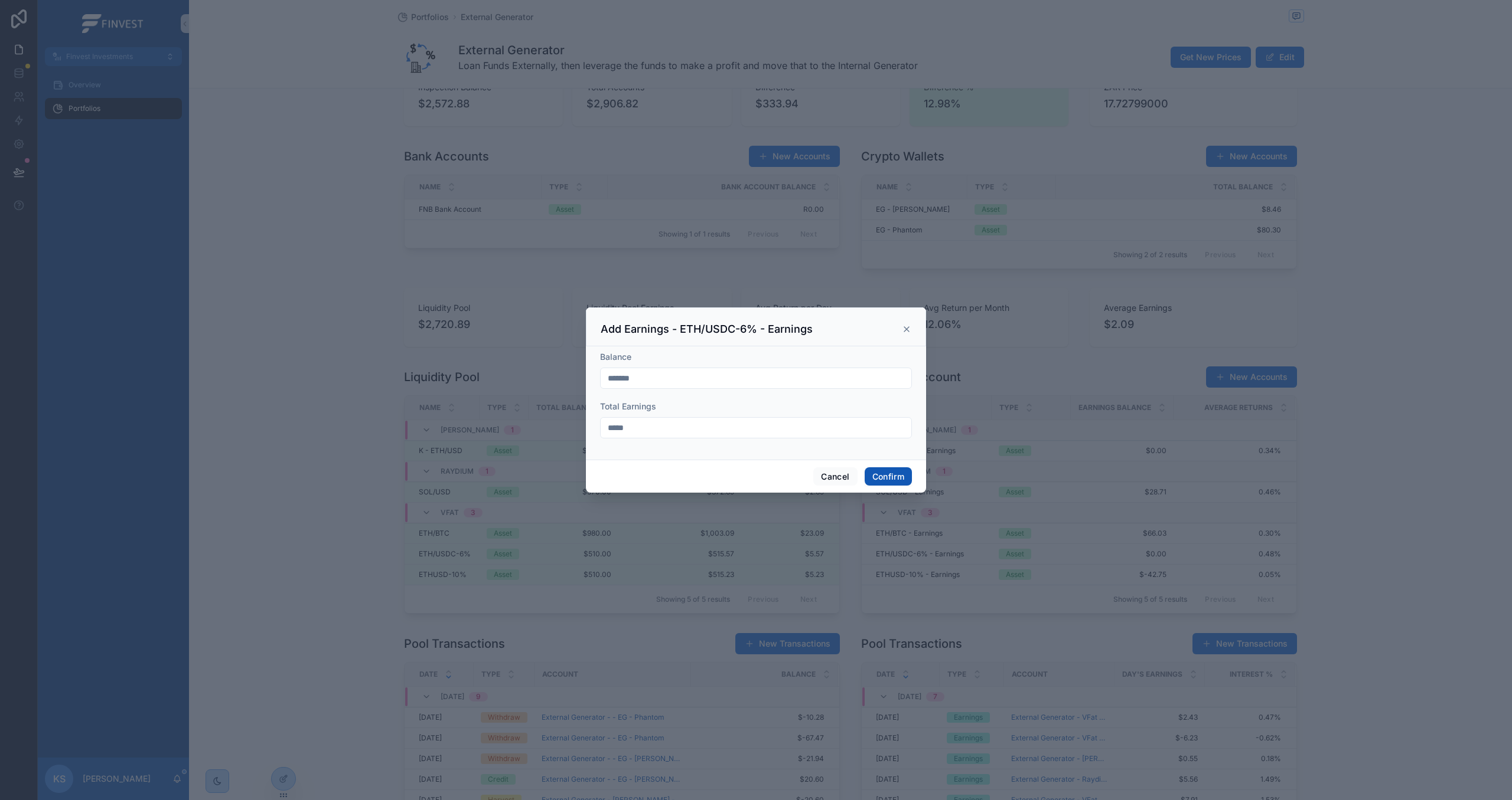
click at [899, 483] on button "Confirm" at bounding box center [887, 477] width 47 height 19
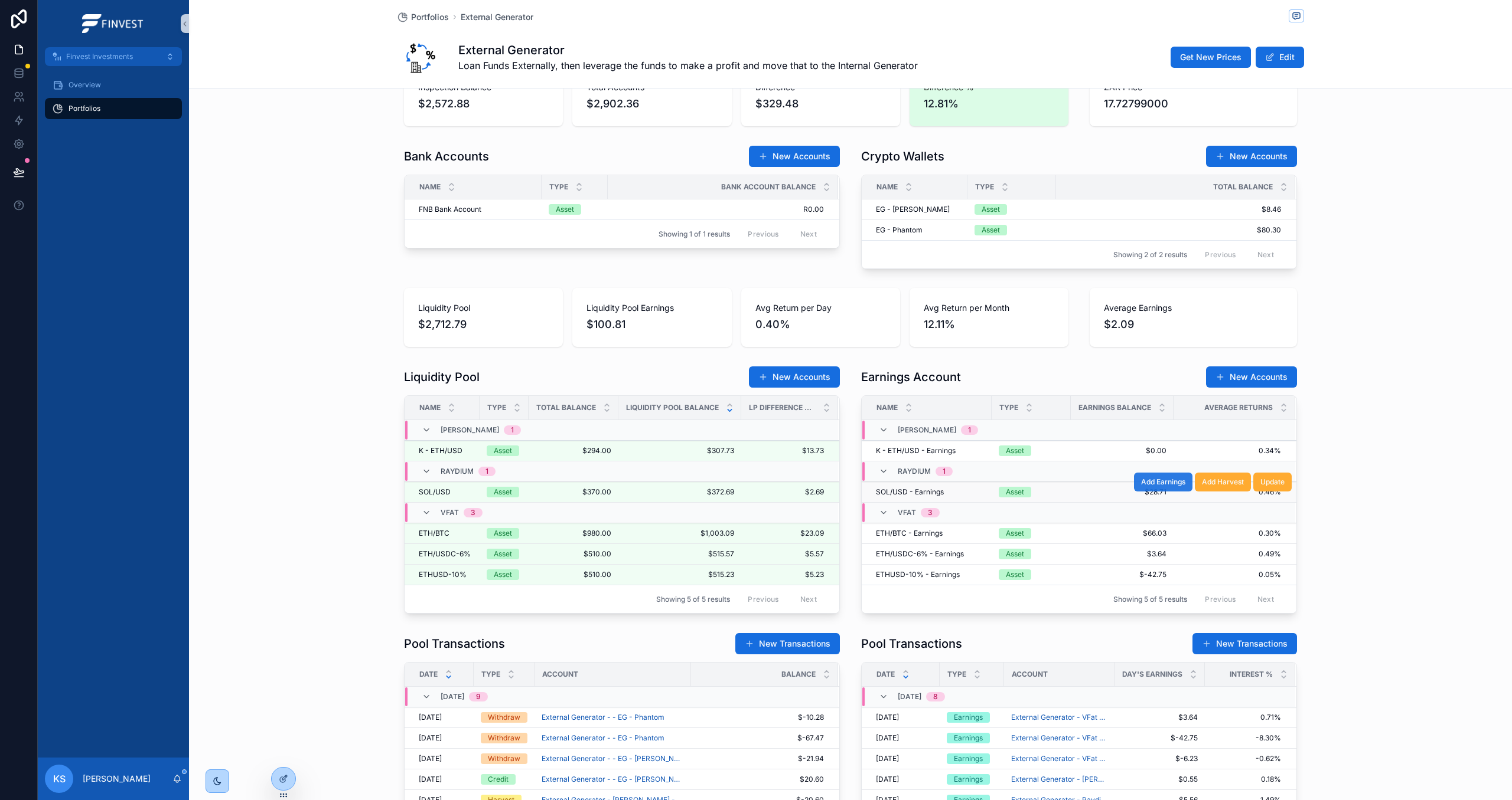
click at [1151, 484] on span "Add Earnings" at bounding box center [1163, 481] width 44 height 9
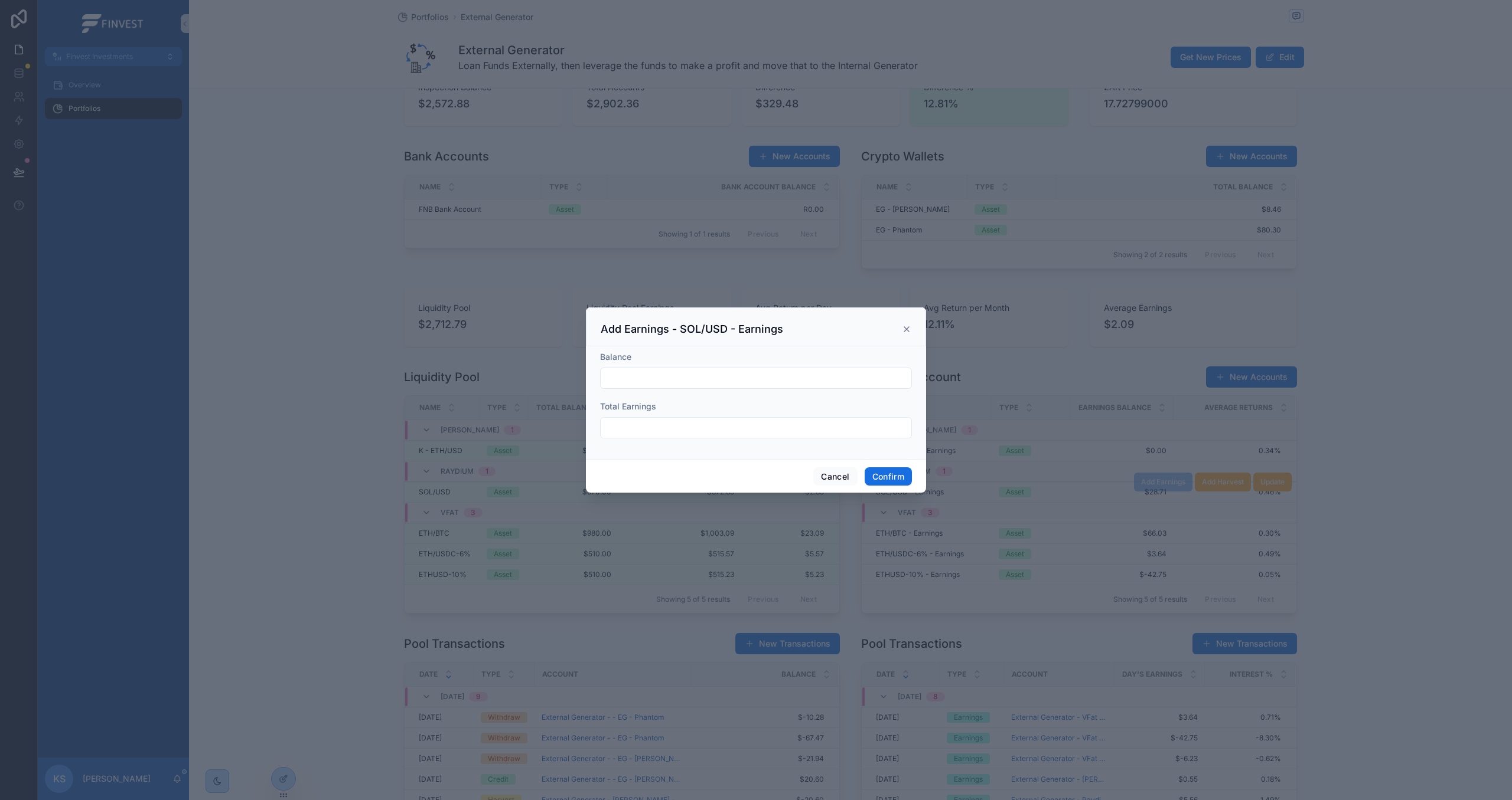
click at [709, 384] on input "text" at bounding box center [756, 377] width 310 height 16
type input "*******"
click at [702, 437] on div at bounding box center [756, 428] width 312 height 21
click at [701, 429] on input "text" at bounding box center [756, 428] width 310 height 16
type input "******"
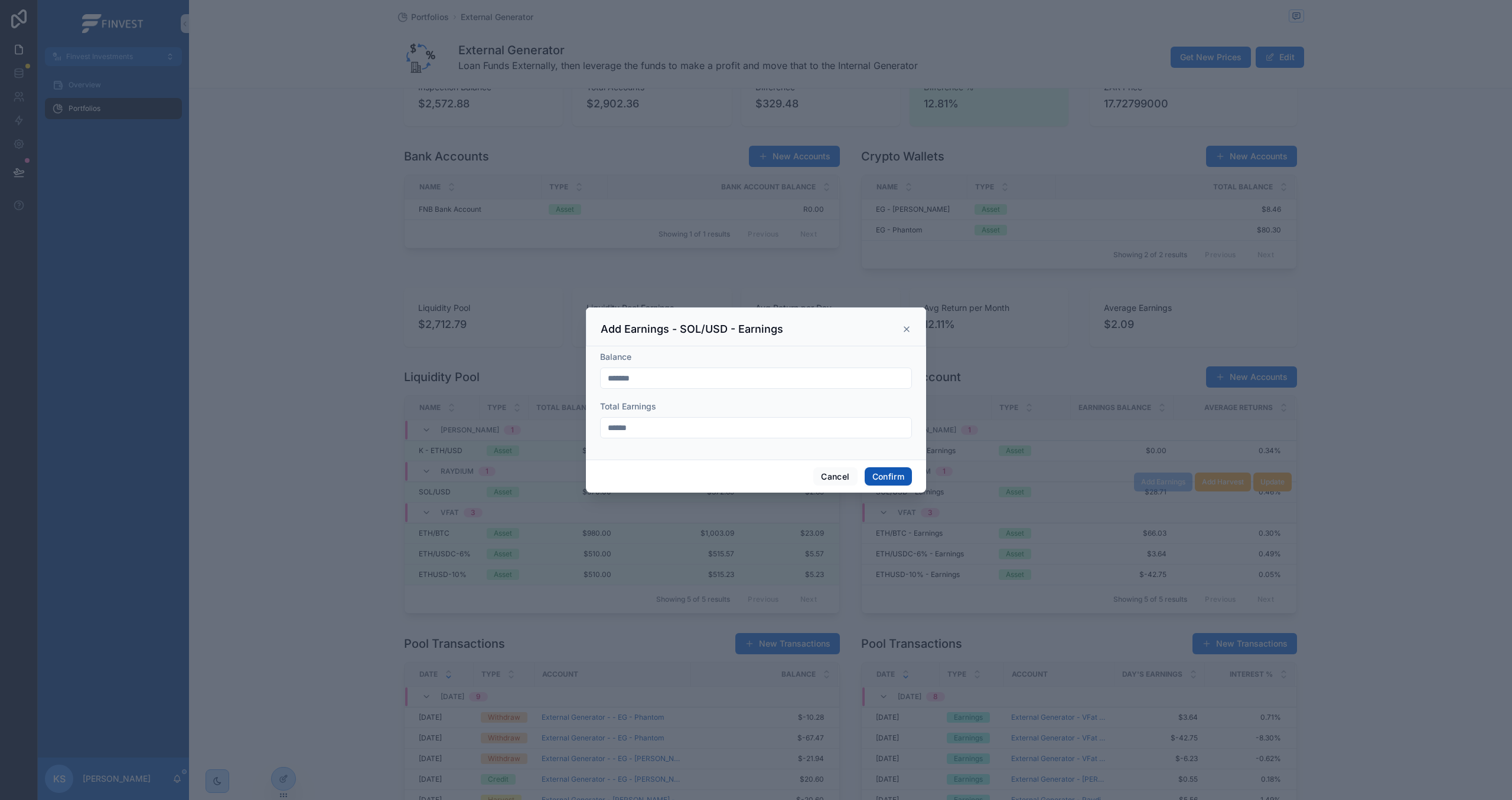
click at [871, 475] on button "Confirm" at bounding box center [887, 477] width 47 height 19
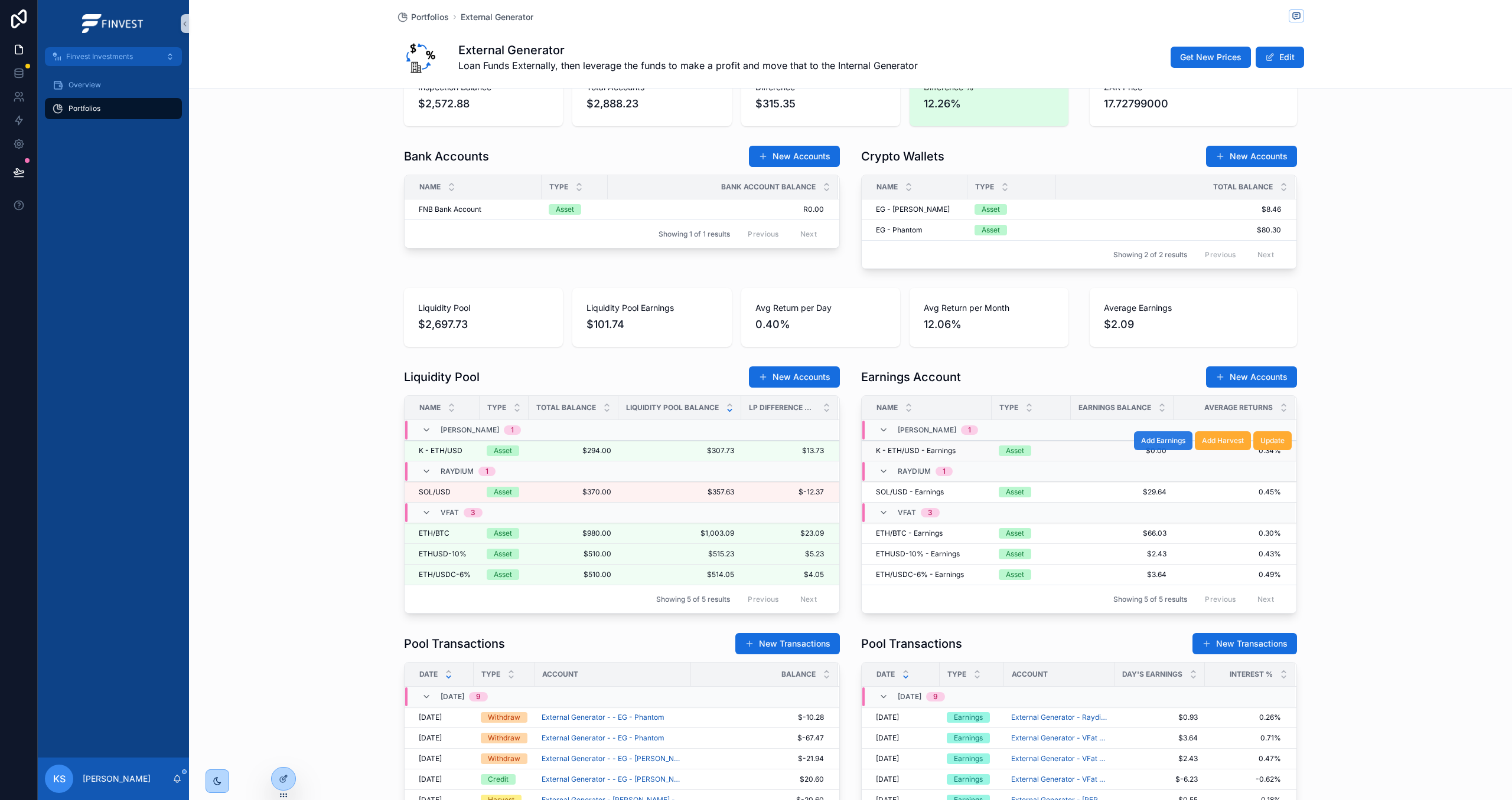
click at [1170, 445] on span "Add Earnings" at bounding box center [1163, 440] width 44 height 9
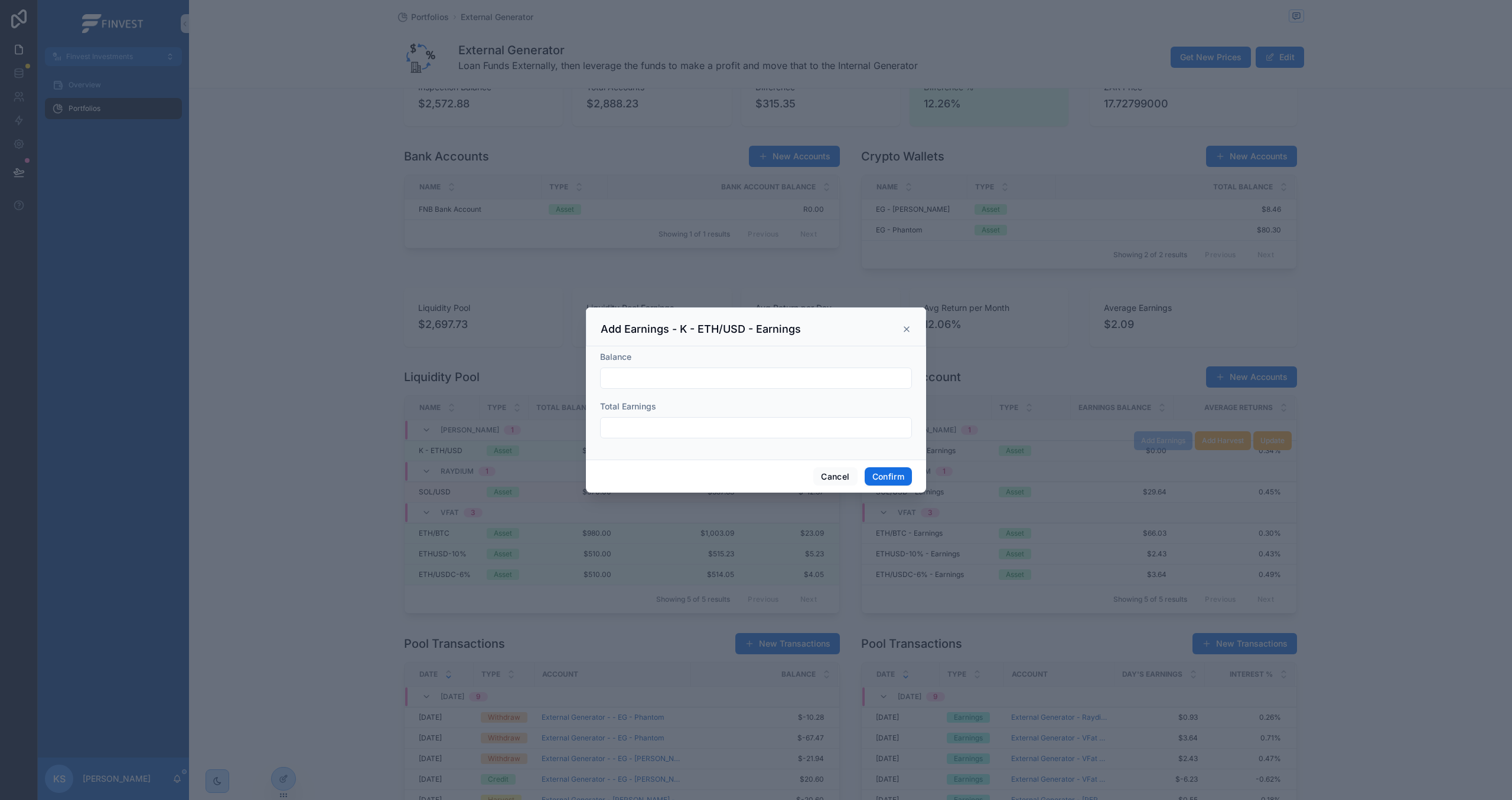
click at [739, 371] on input "text" at bounding box center [756, 377] width 310 height 16
type input "*******"
click at [808, 430] on input "text" at bounding box center [756, 428] width 310 height 16
type input "*****"
click at [890, 482] on button "Confirm" at bounding box center [887, 477] width 47 height 19
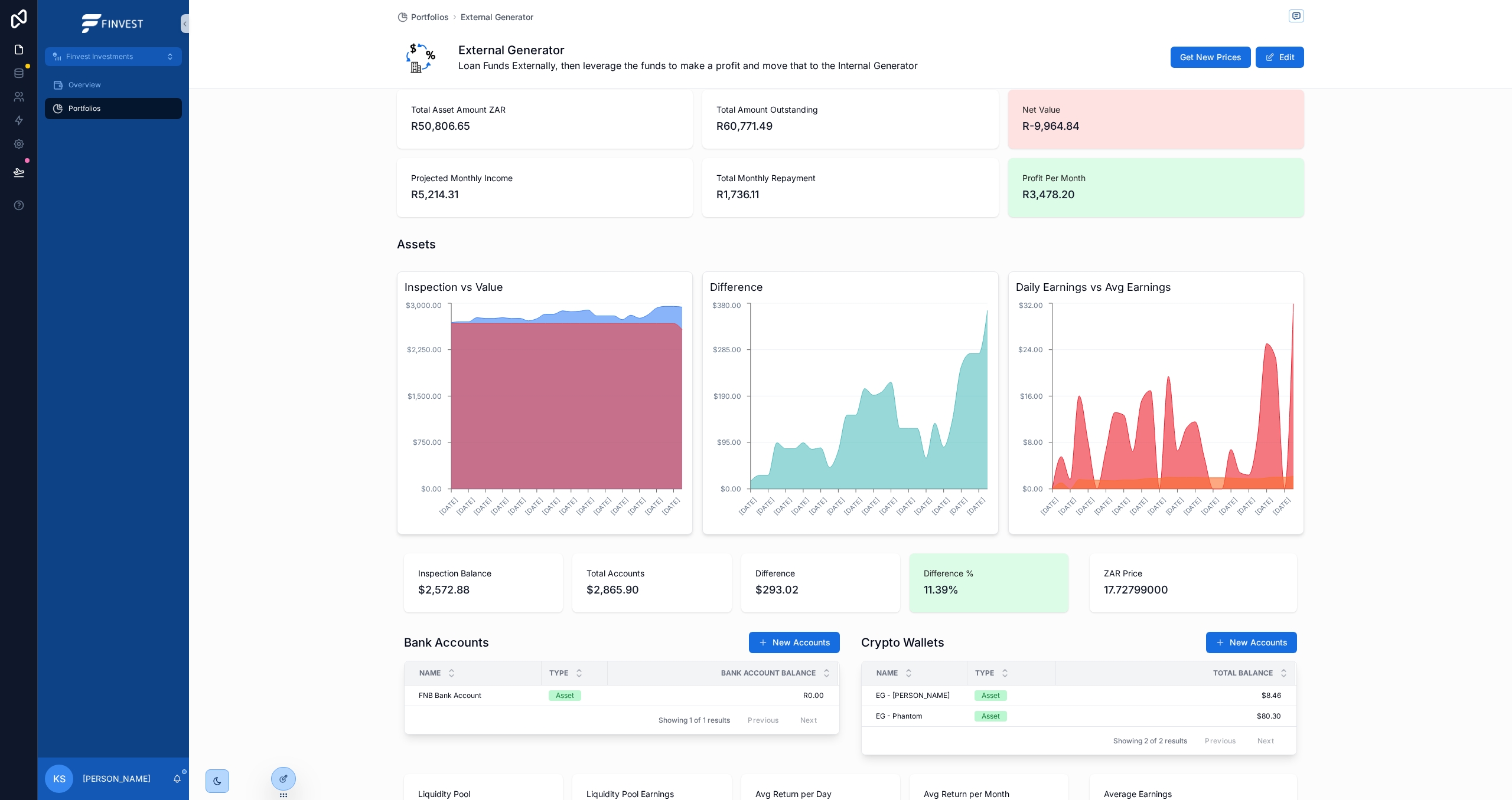
scroll to position [0, 0]
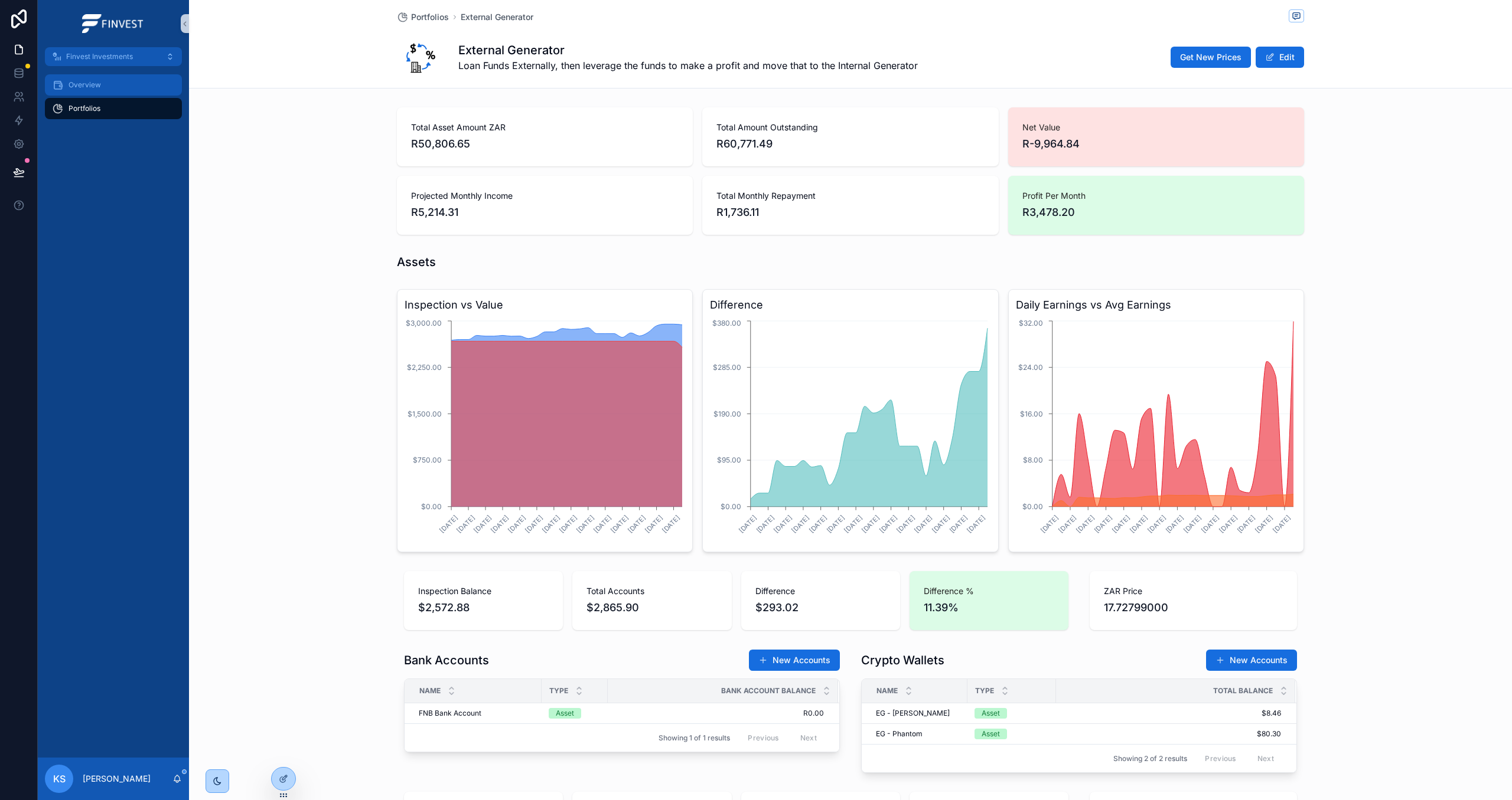
click at [81, 81] on span "Overview" at bounding box center [84, 84] width 32 height 9
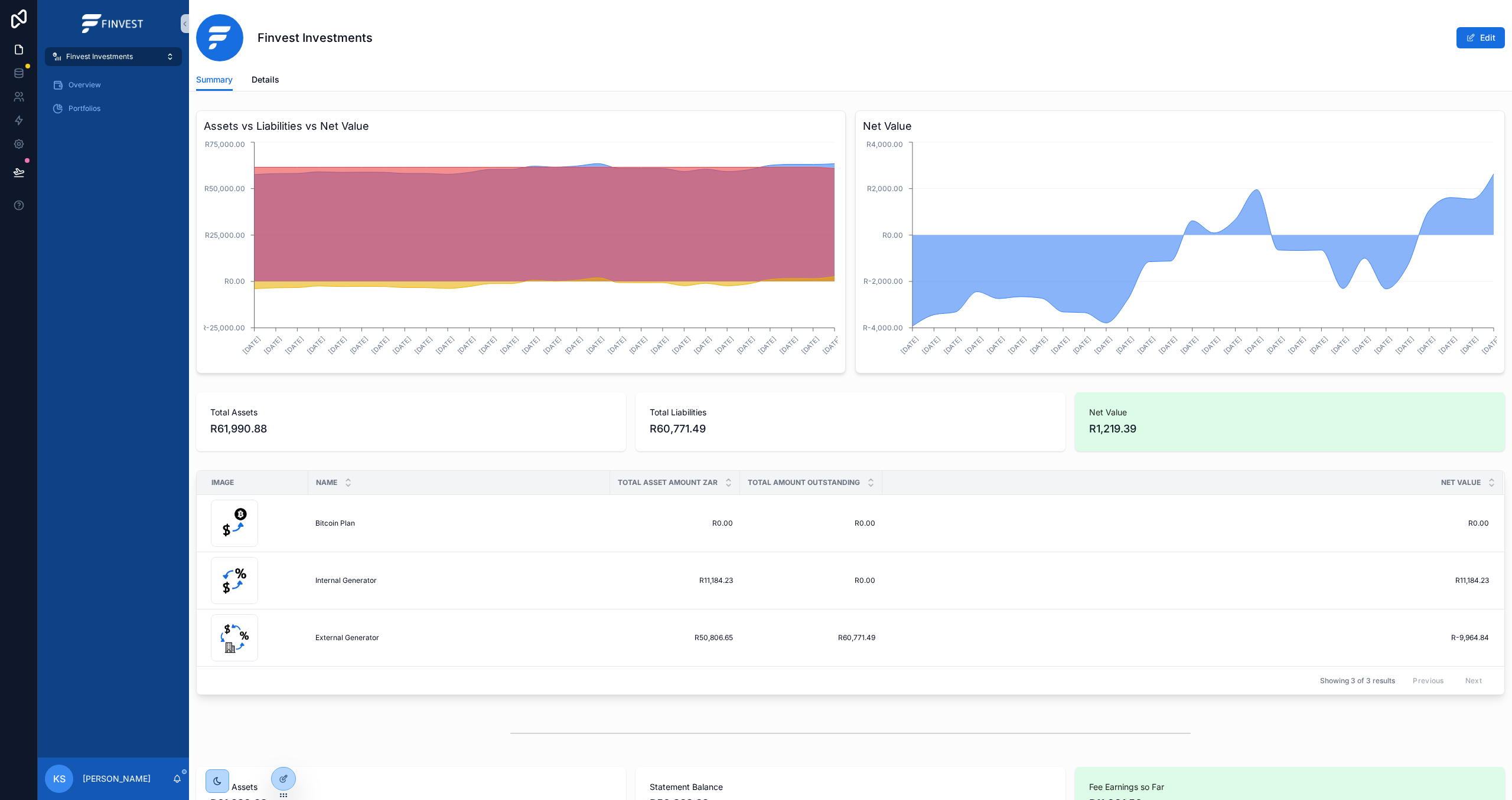
click at [114, 44] on div "scrollable content" at bounding box center [113, 23] width 151 height 47
click at [117, 52] on span "Finvest Investments" at bounding box center [100, 56] width 66 height 9
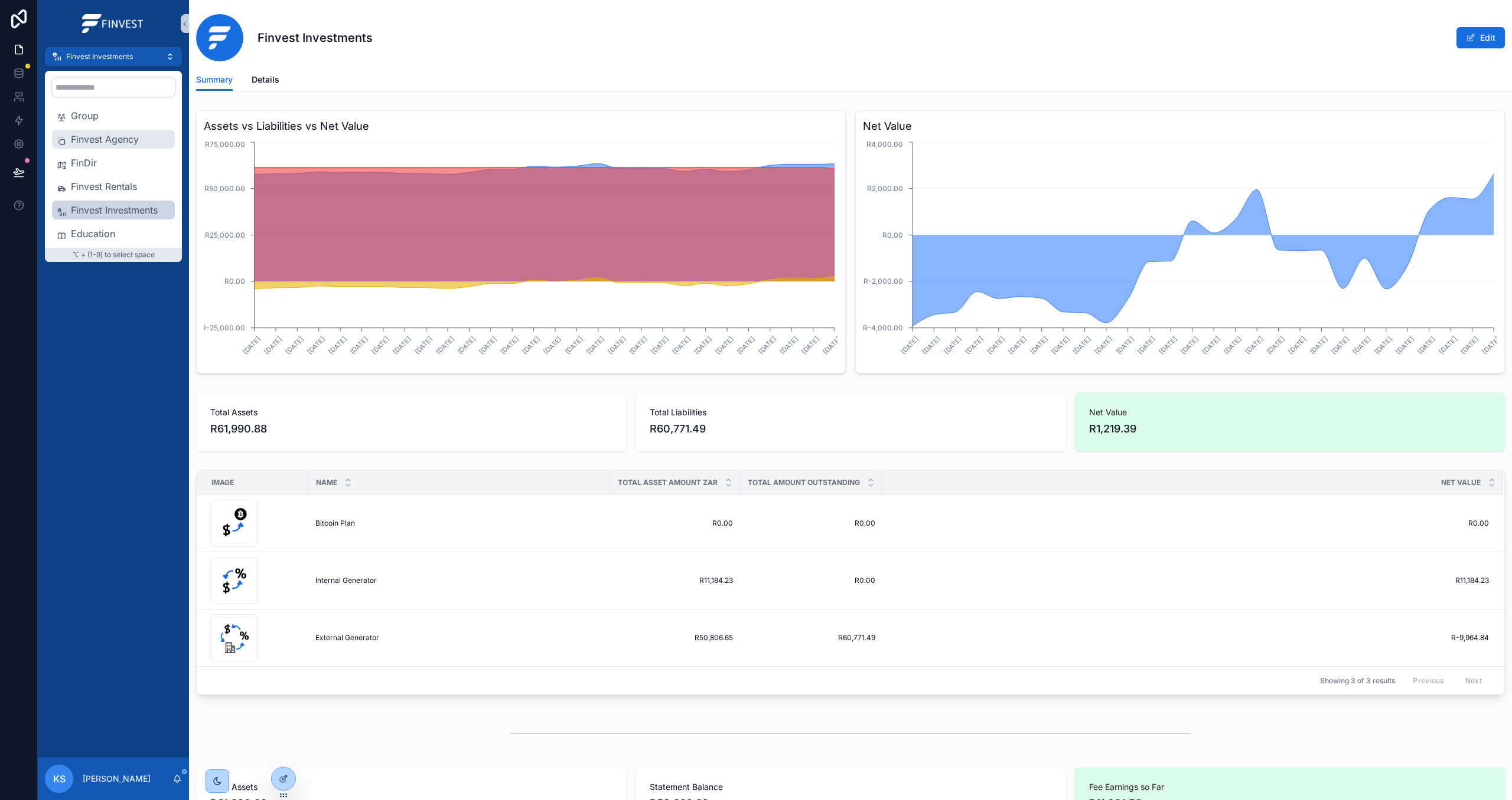
click at [114, 134] on span "Finvest Agency" at bounding box center [120, 139] width 99 height 14
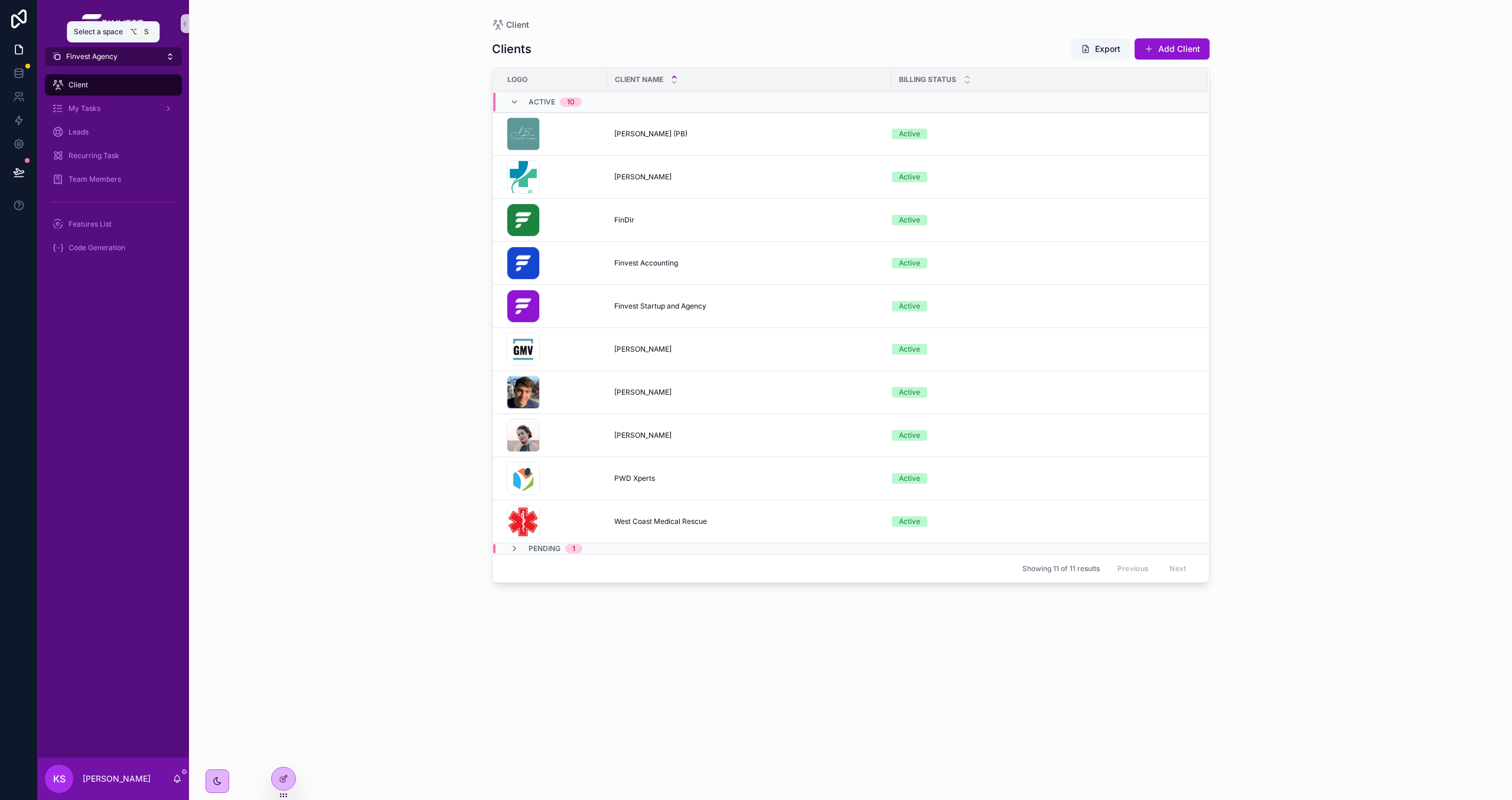
click at [120, 62] on button "Finvest Agency" at bounding box center [113, 56] width 137 height 19
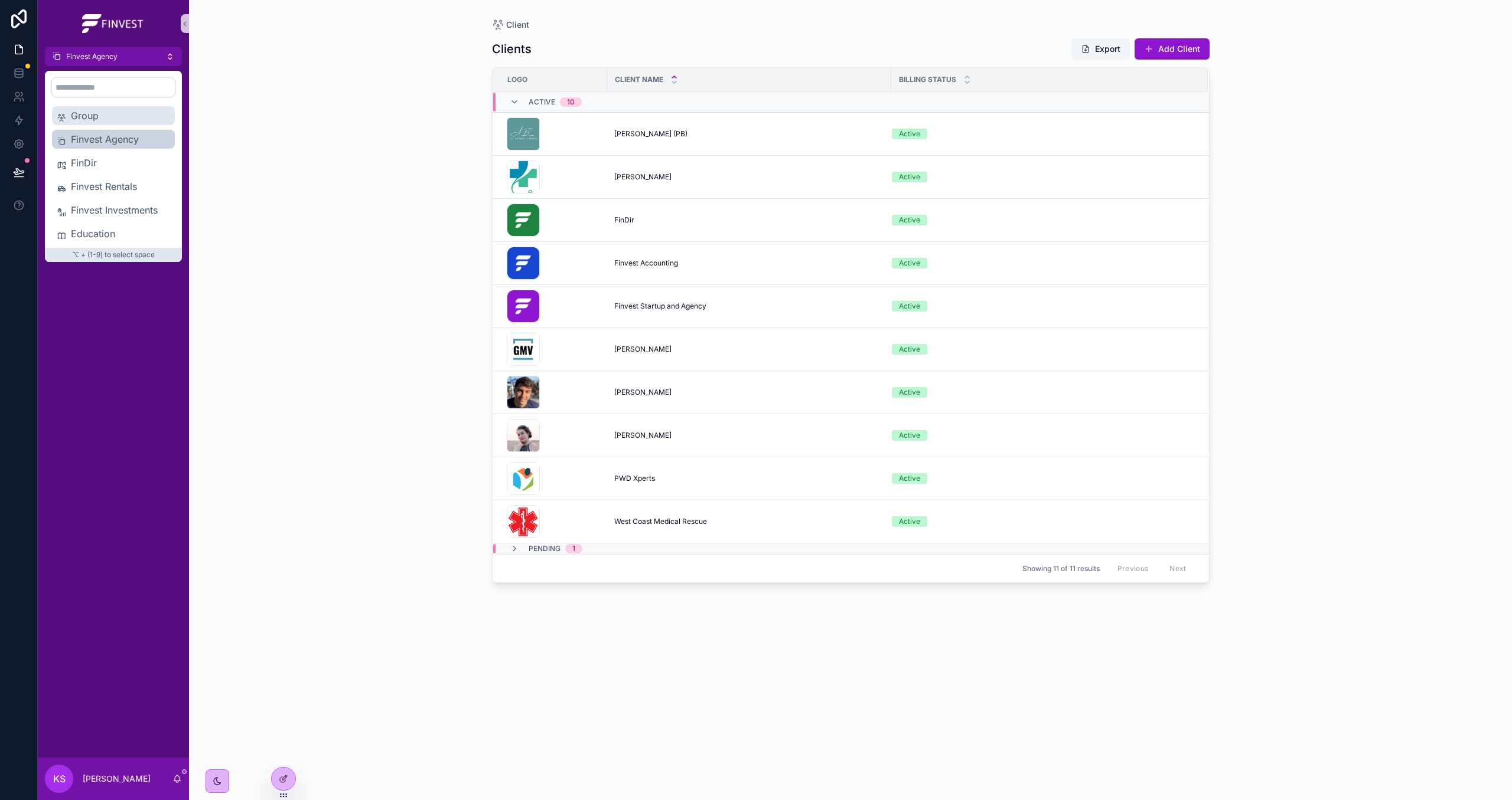
click at [118, 115] on span "Group" at bounding box center [120, 115] width 99 height 14
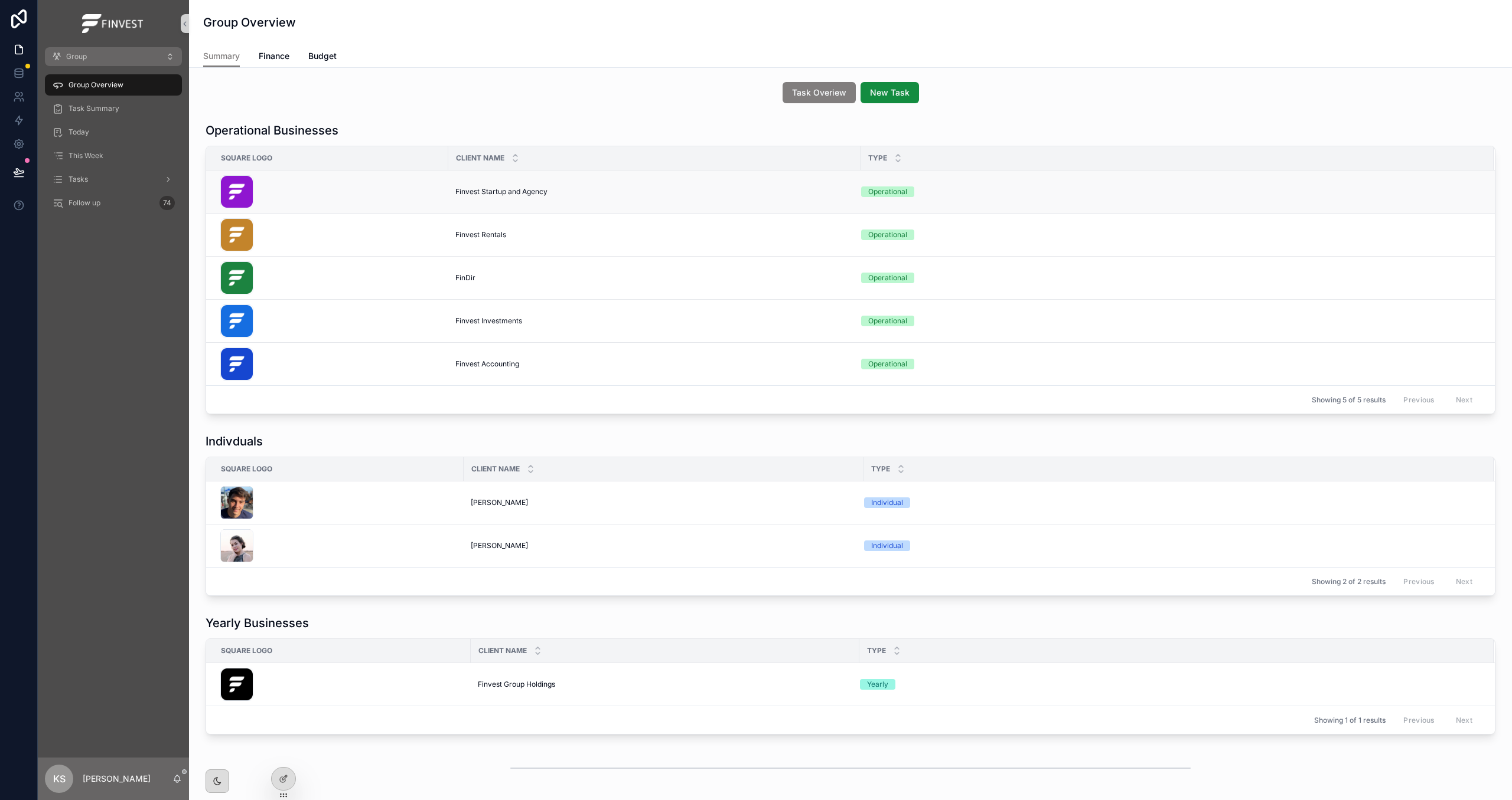
click at [508, 198] on td "Finvest Startup and Agency Finvest Startup and Agency" at bounding box center [655, 192] width 413 height 43
click at [503, 187] on span "Finvest Startup and Agency" at bounding box center [501, 192] width 92 height 9
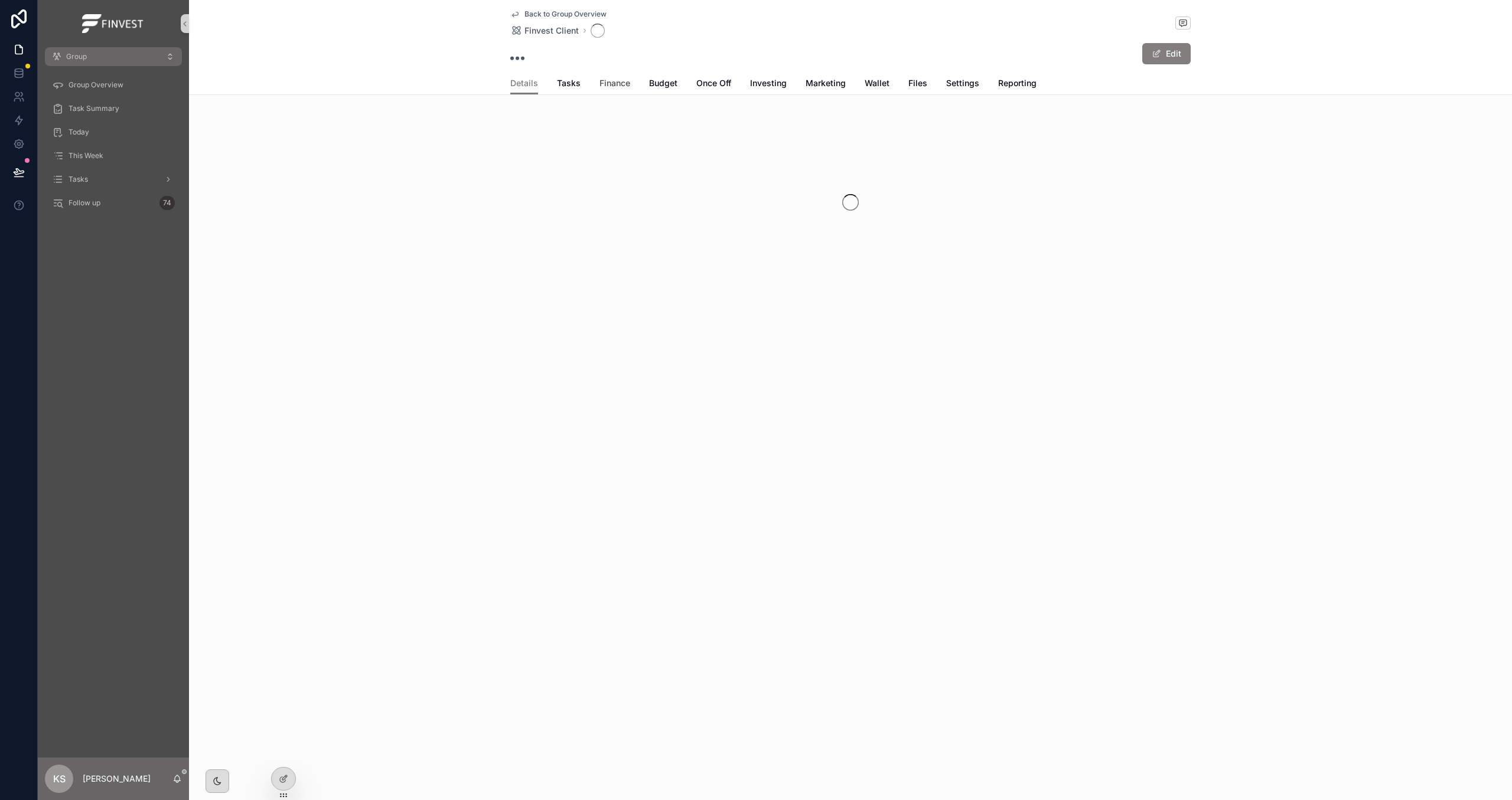
drag, startPoint x: 600, startPoint y: 82, endPoint x: 611, endPoint y: 106, distance: 26.4
click at [600, 82] on span "Finance" at bounding box center [615, 83] width 31 height 12
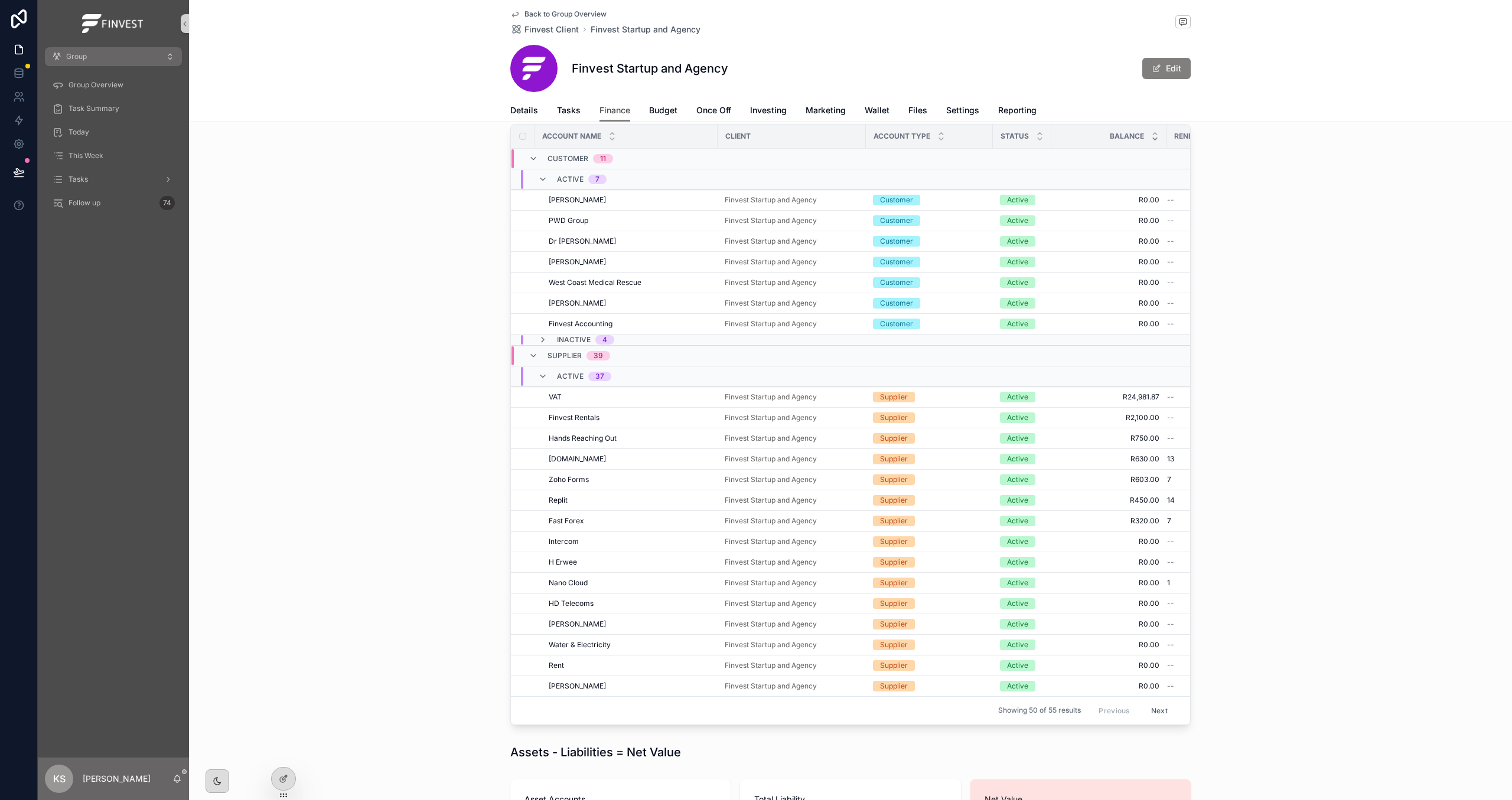
scroll to position [55, 0]
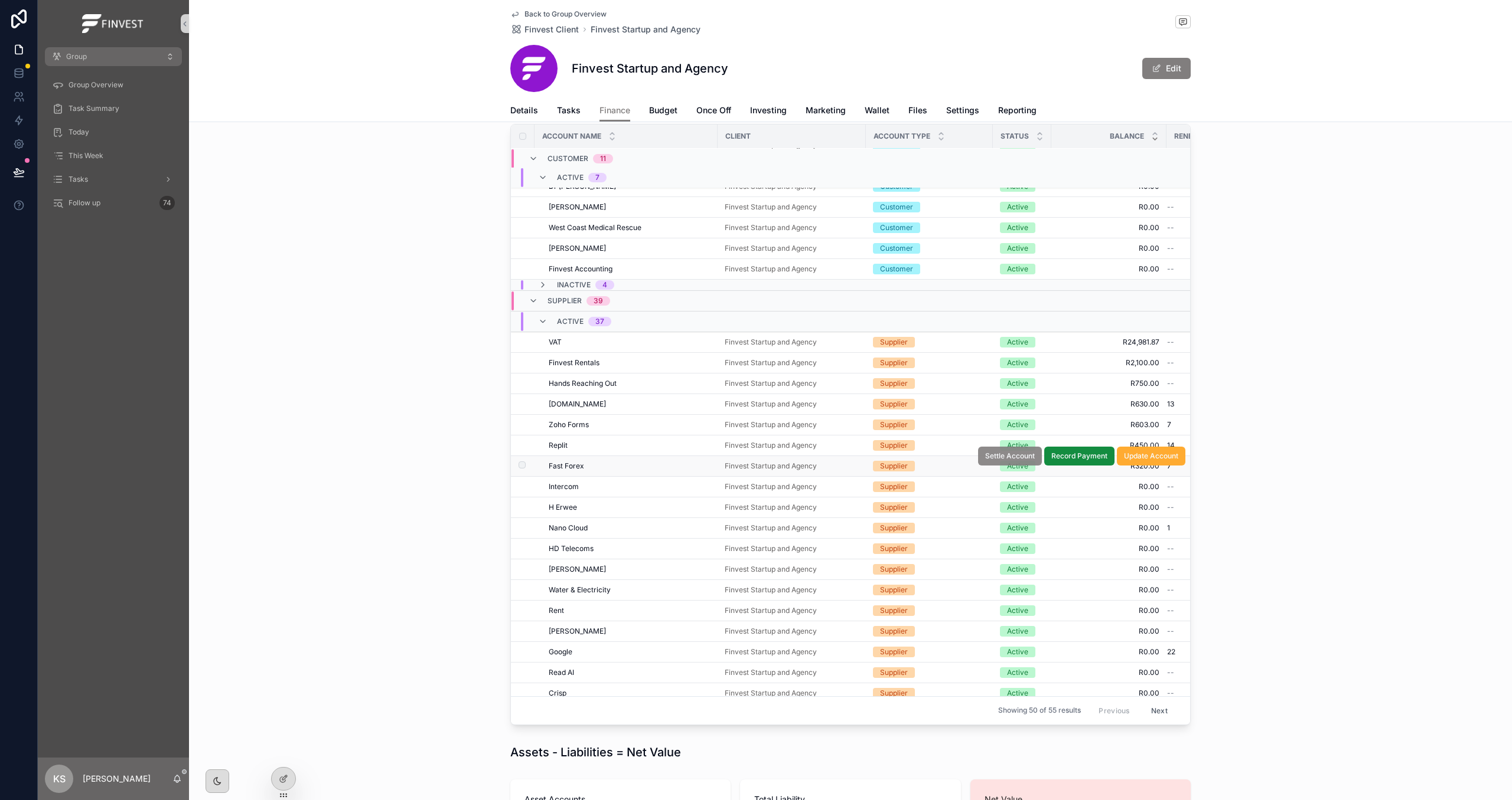
click at [1014, 459] on span "Settle Account" at bounding box center [1010, 456] width 49 height 9
click at [670, 110] on span "Budget" at bounding box center [662, 111] width 28 height 12
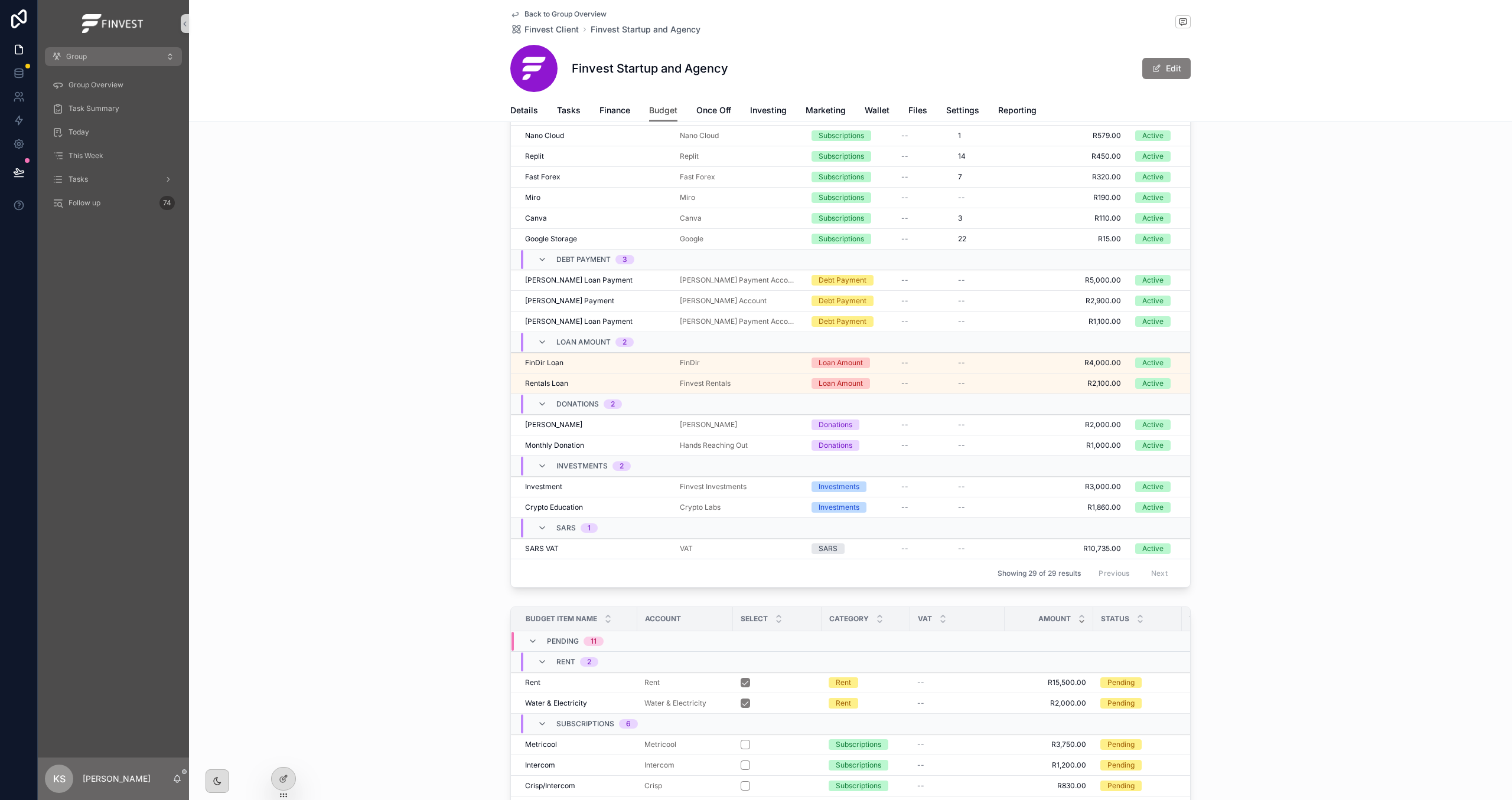
scroll to position [895, 0]
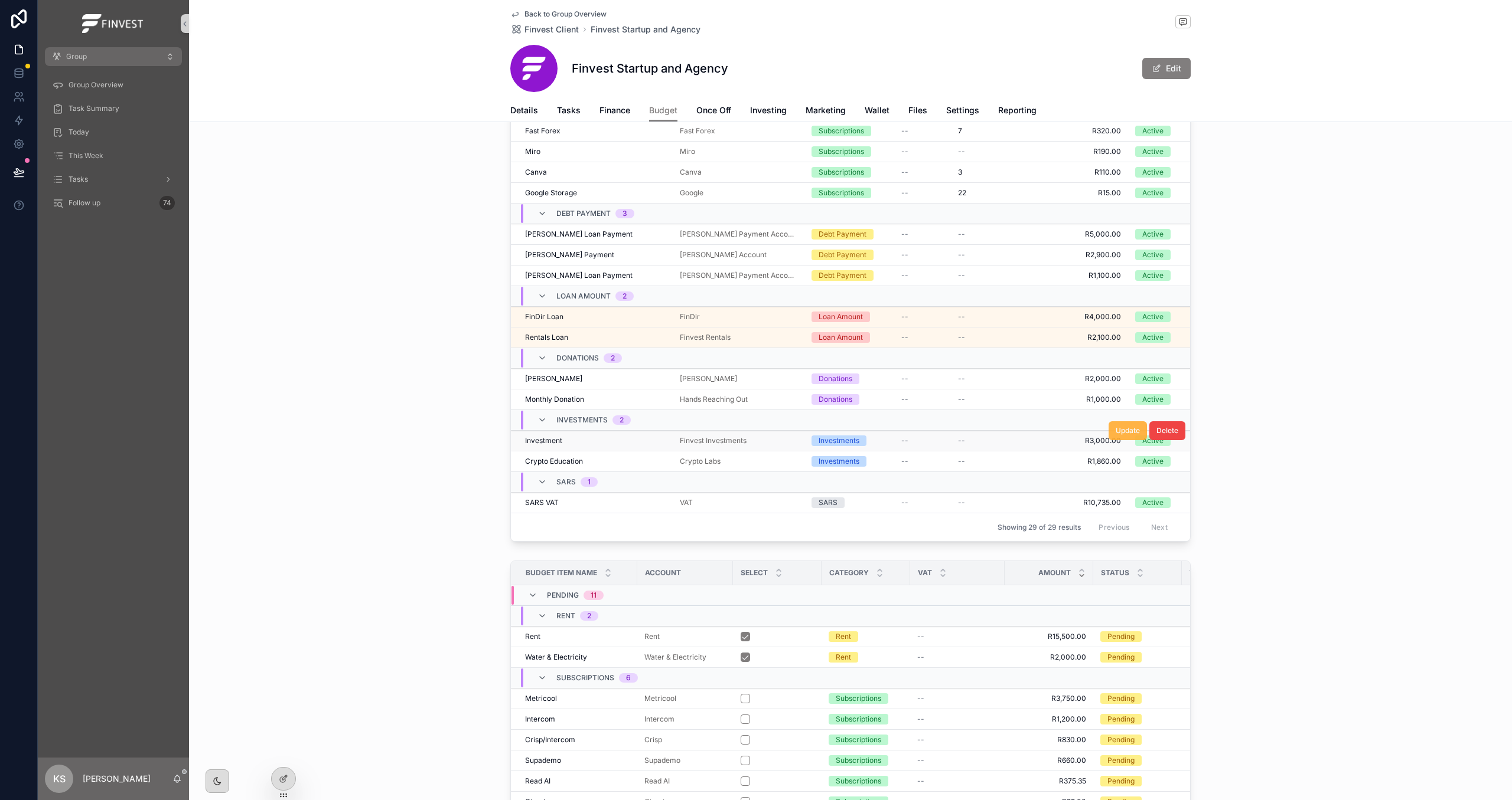
click at [1116, 433] on span "Update" at bounding box center [1128, 430] width 24 height 9
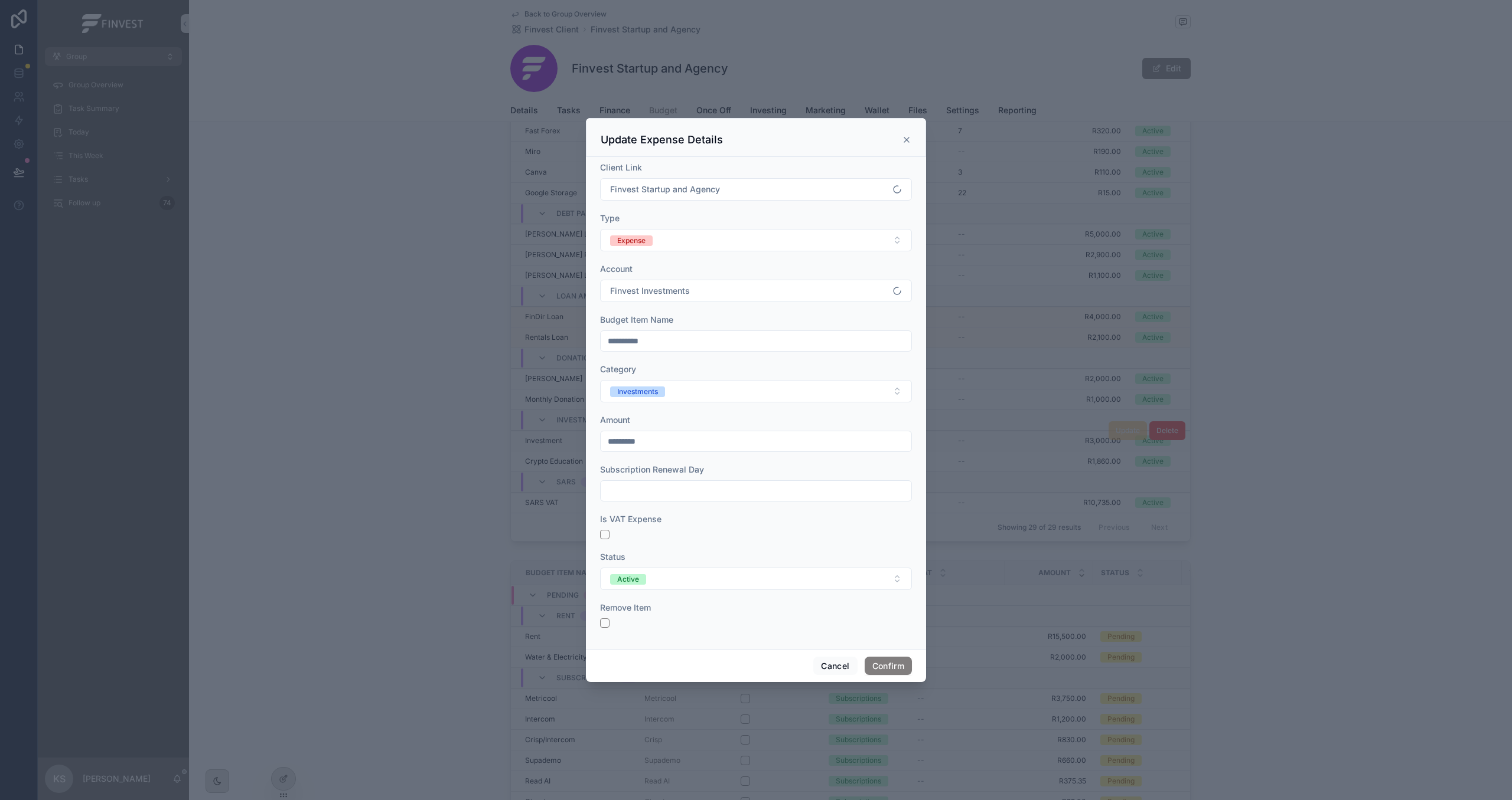
drag, startPoint x: 538, startPoint y: 429, endPoint x: 532, endPoint y: 429, distance: 6.0
click at [532, 429] on div "**********" at bounding box center [756, 400] width 1512 height 800
type input "*****"
click at [898, 660] on button "Confirm" at bounding box center [887, 666] width 47 height 19
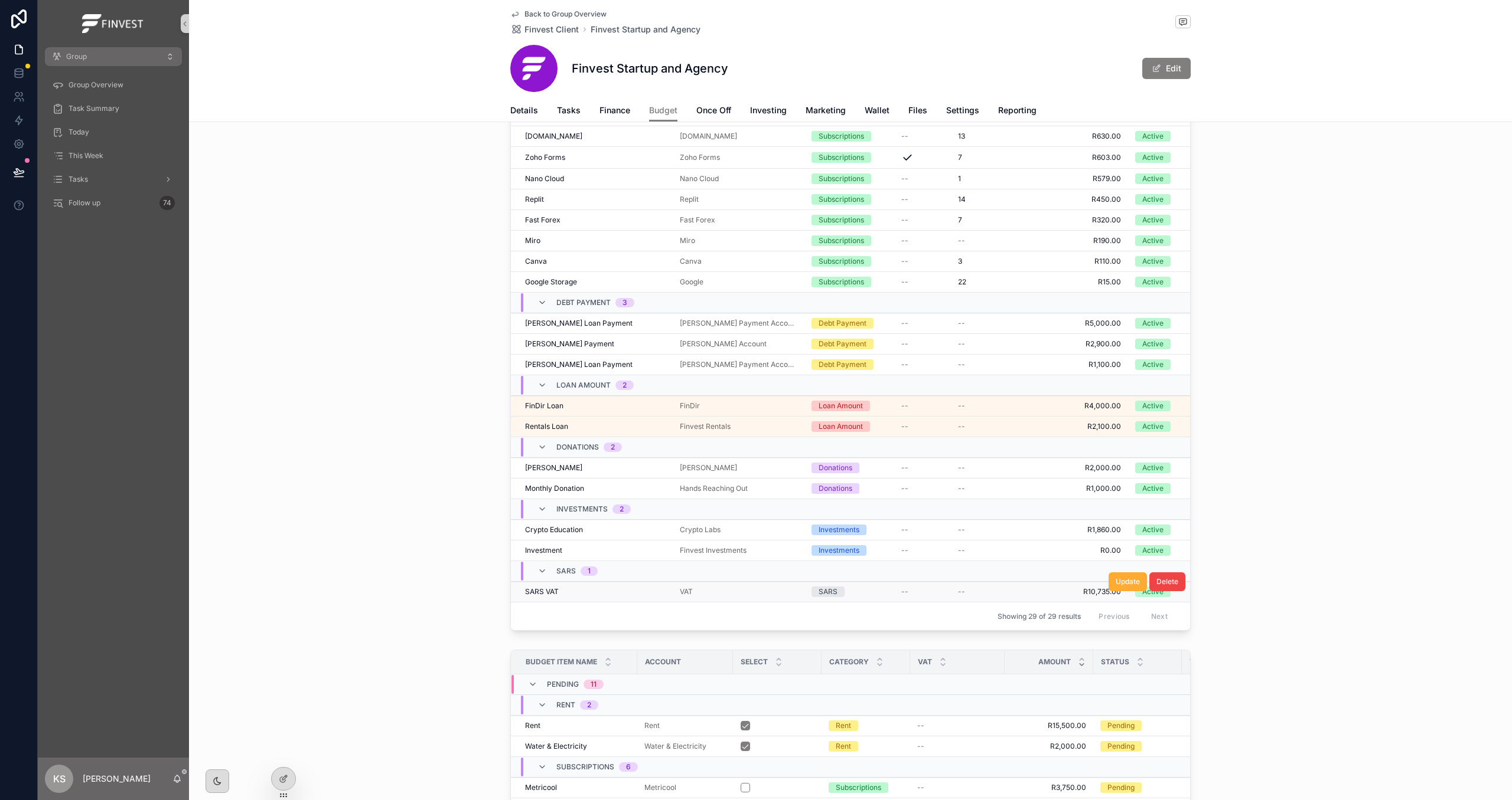
scroll to position [809, 0]
click at [995, 592] on div "--" at bounding box center [995, 590] width 74 height 9
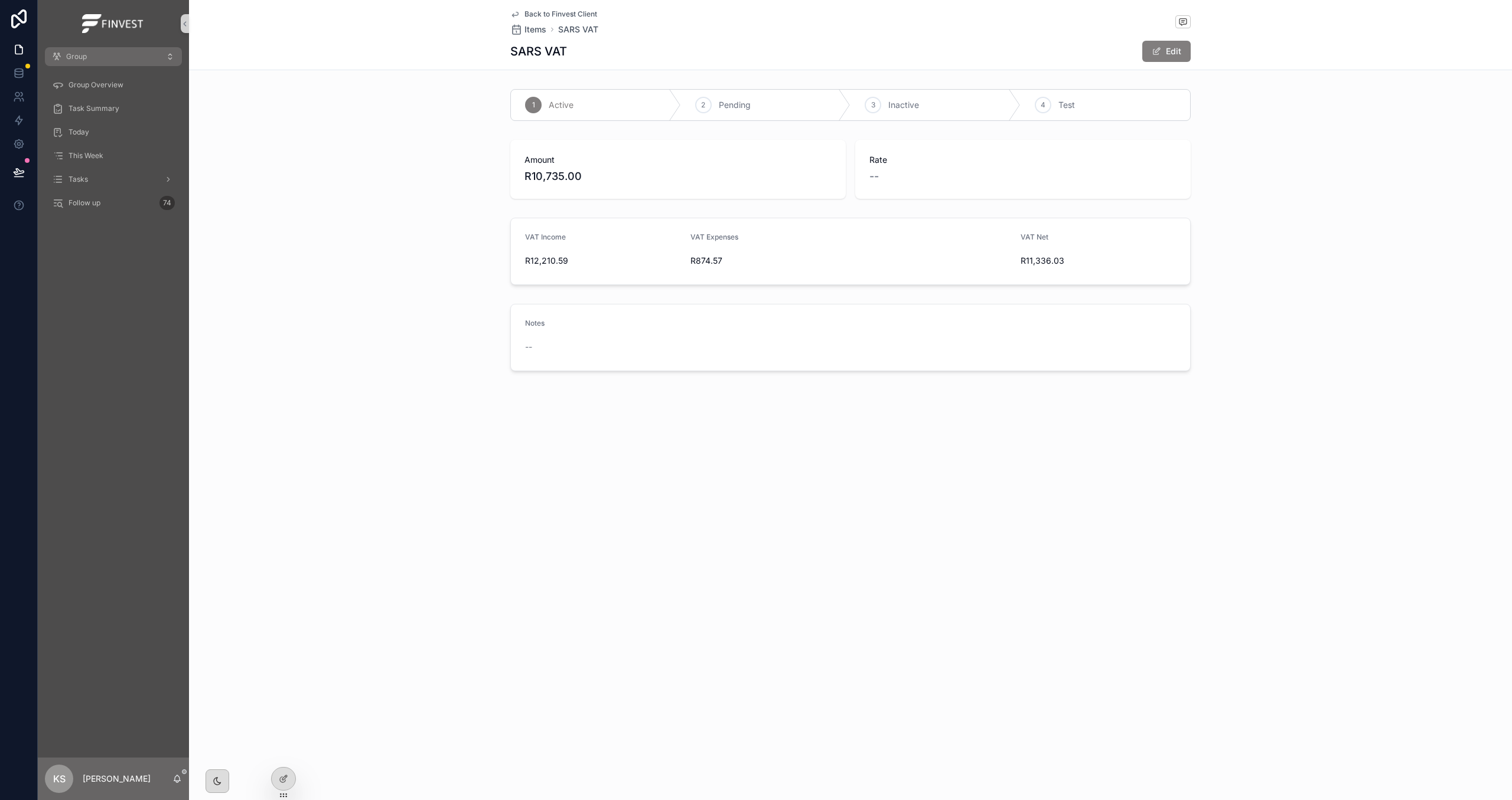
click at [540, 9] on span "Back to Finvest Client" at bounding box center [560, 14] width 72 height 9
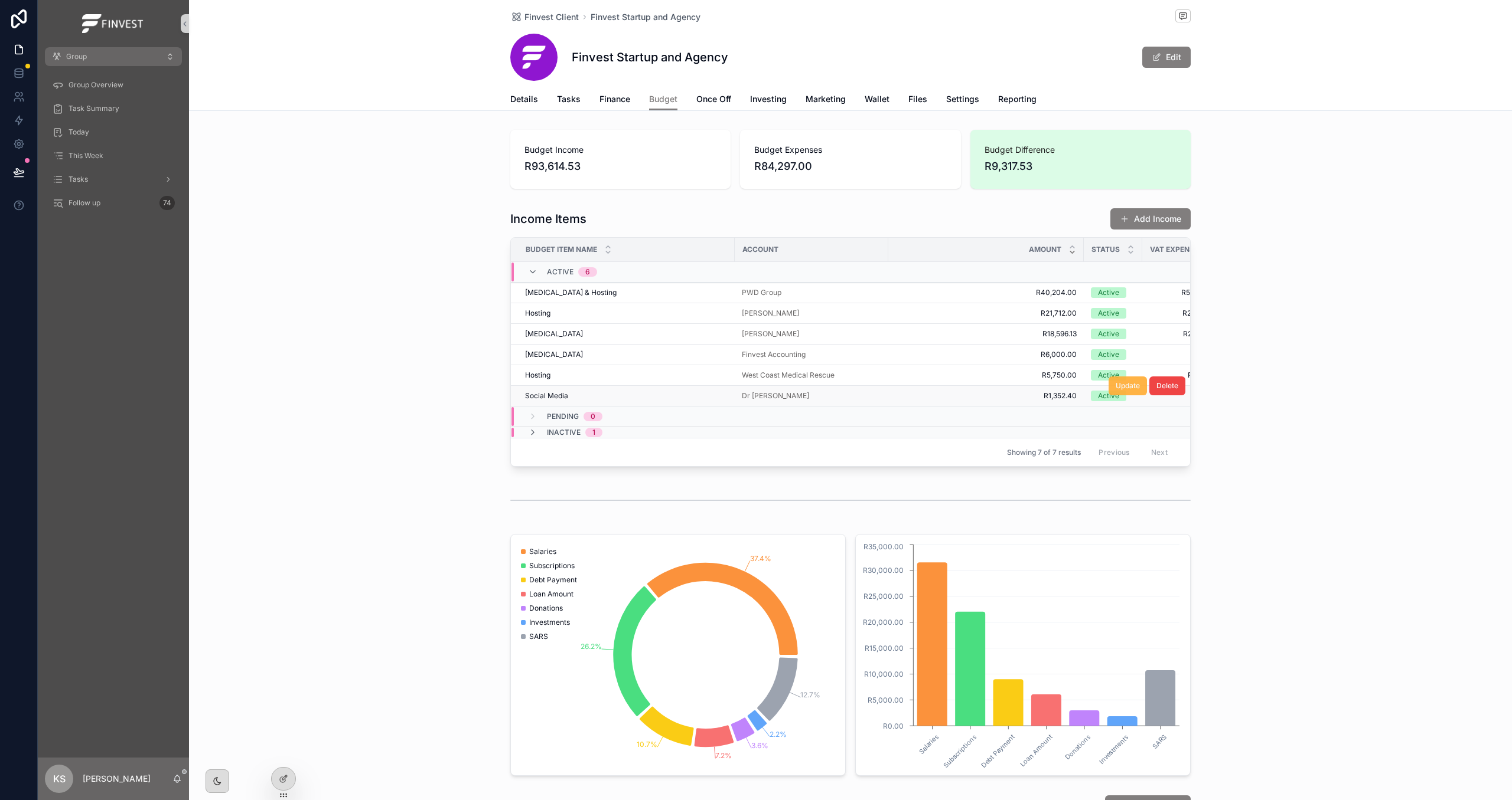
click at [1128, 387] on span "Update" at bounding box center [1128, 386] width 24 height 9
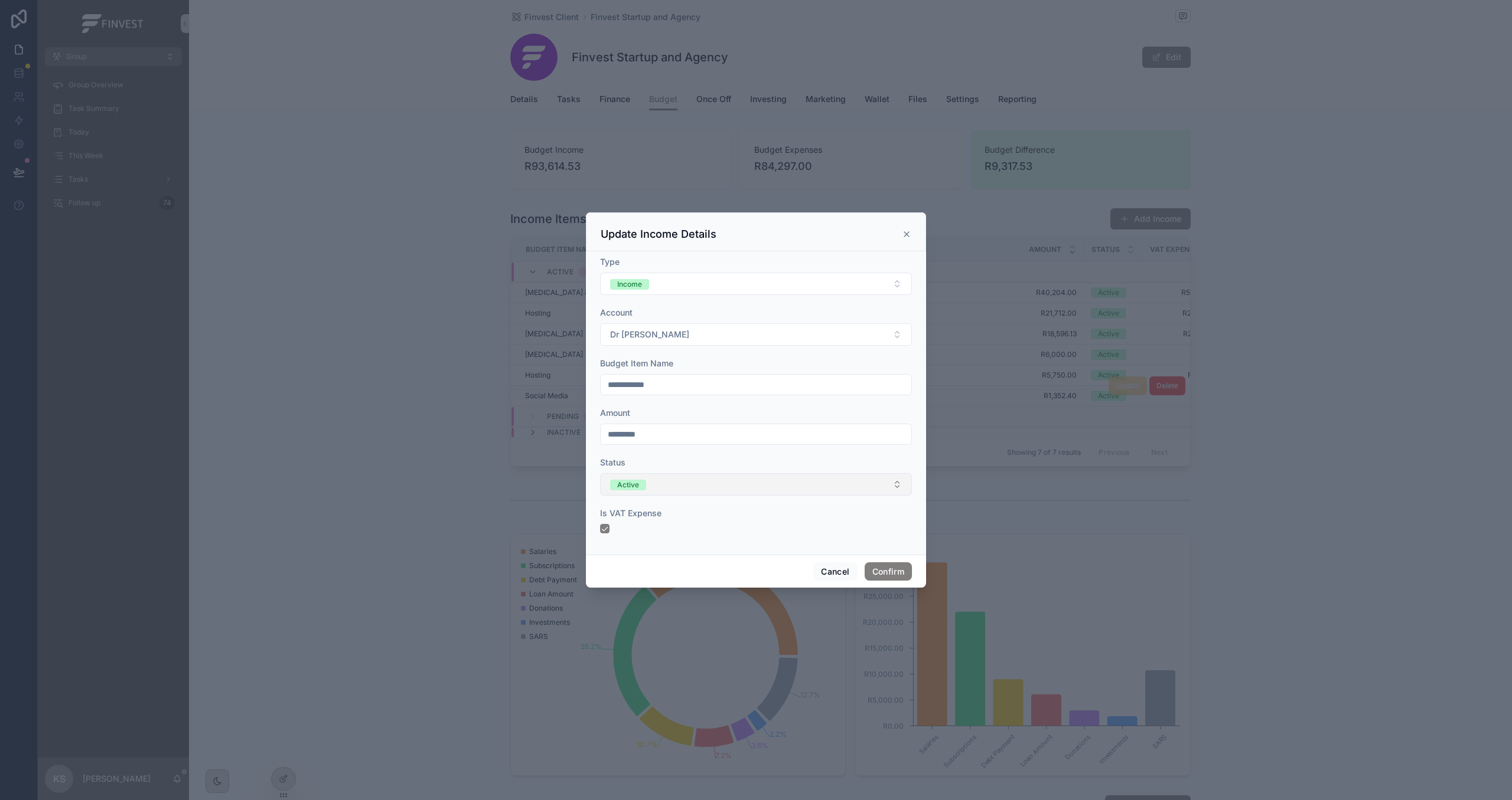
click at [725, 492] on button "Active" at bounding box center [756, 485] width 312 height 22
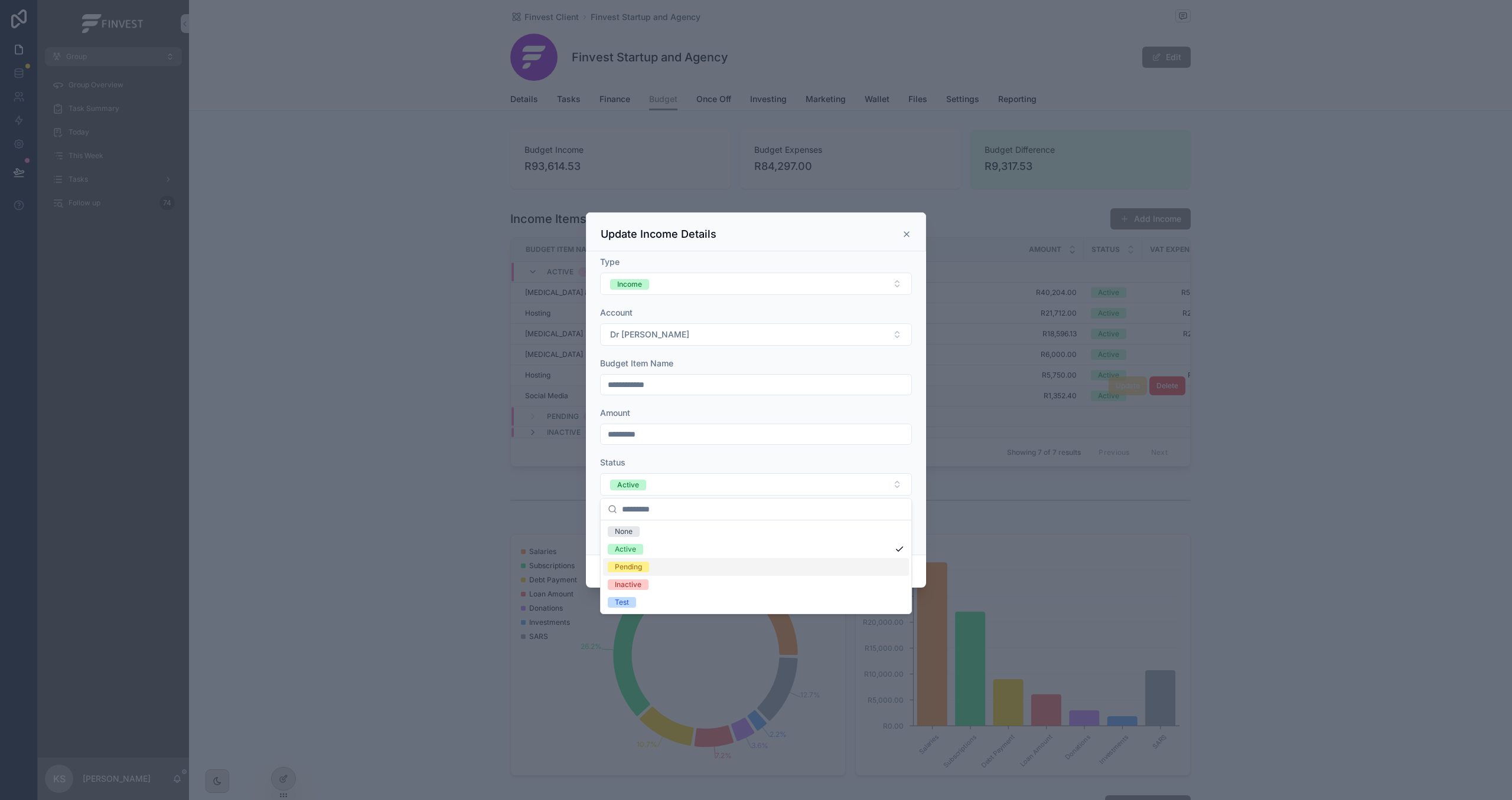
click at [691, 563] on div "Pending" at bounding box center [755, 567] width 306 height 18
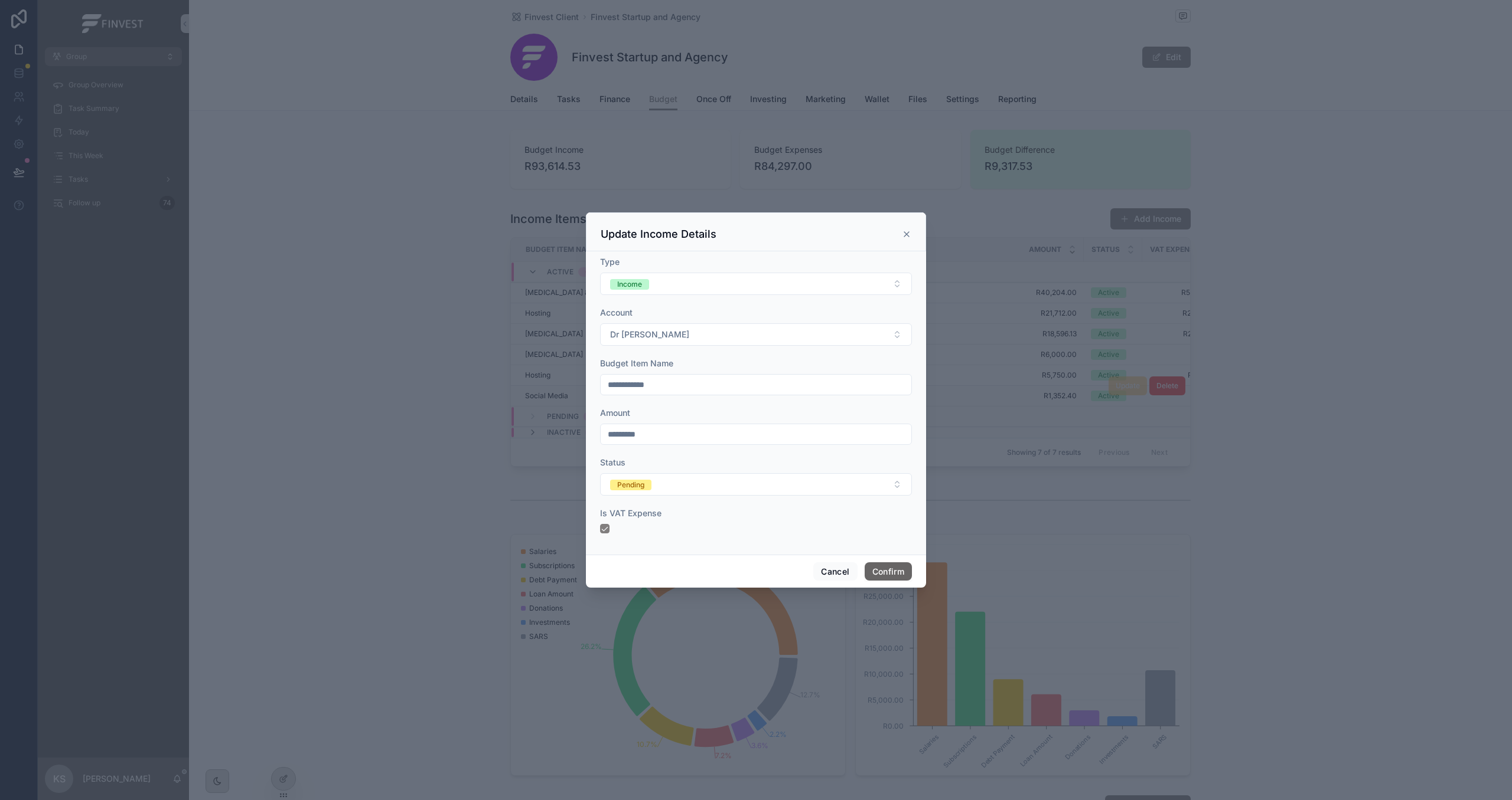
click at [885, 574] on button "Confirm" at bounding box center [887, 572] width 47 height 19
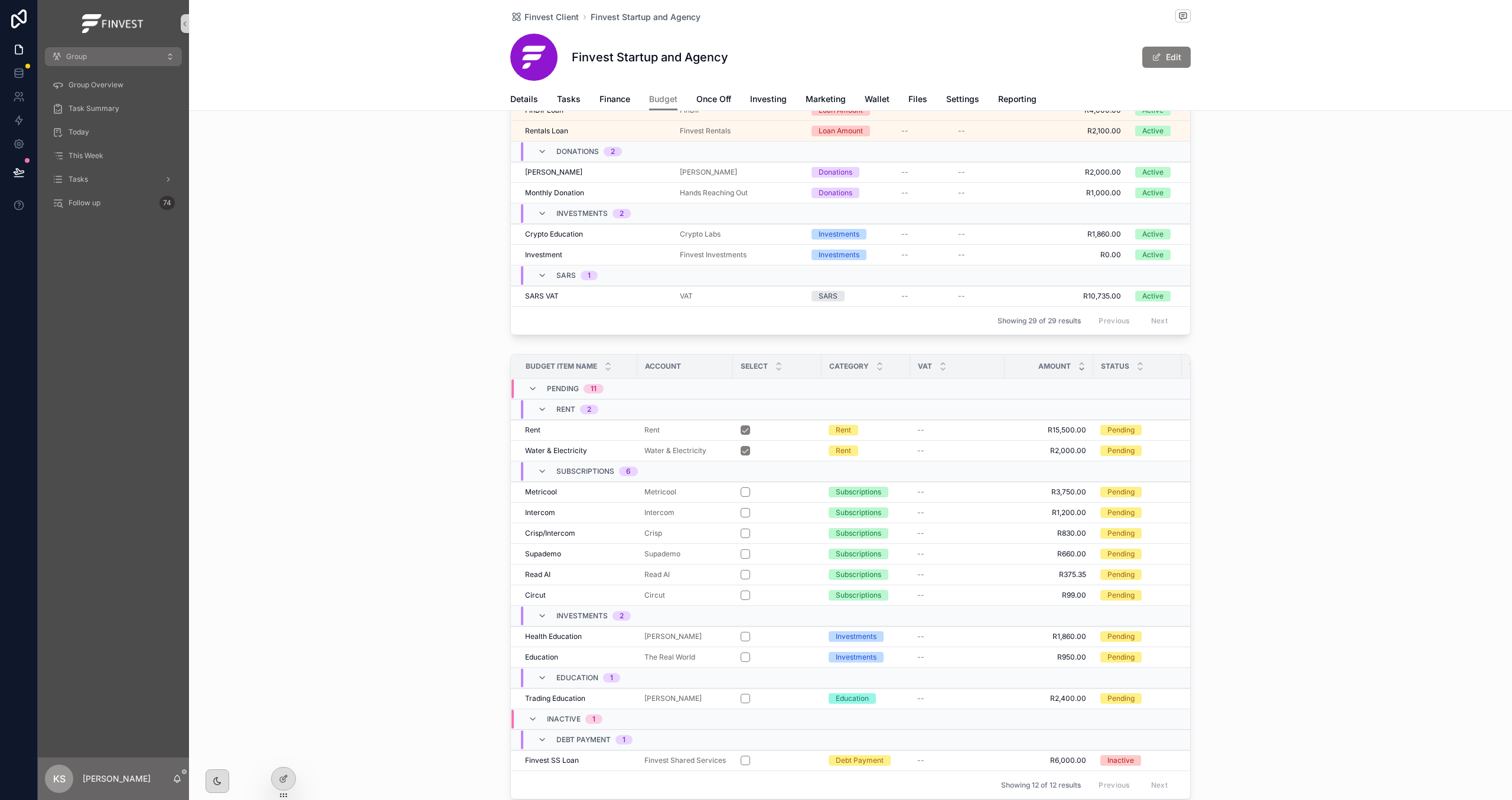
scroll to position [1094, 0]
click at [532, 388] on icon "scrollable content" at bounding box center [532, 385] width 9 height 9
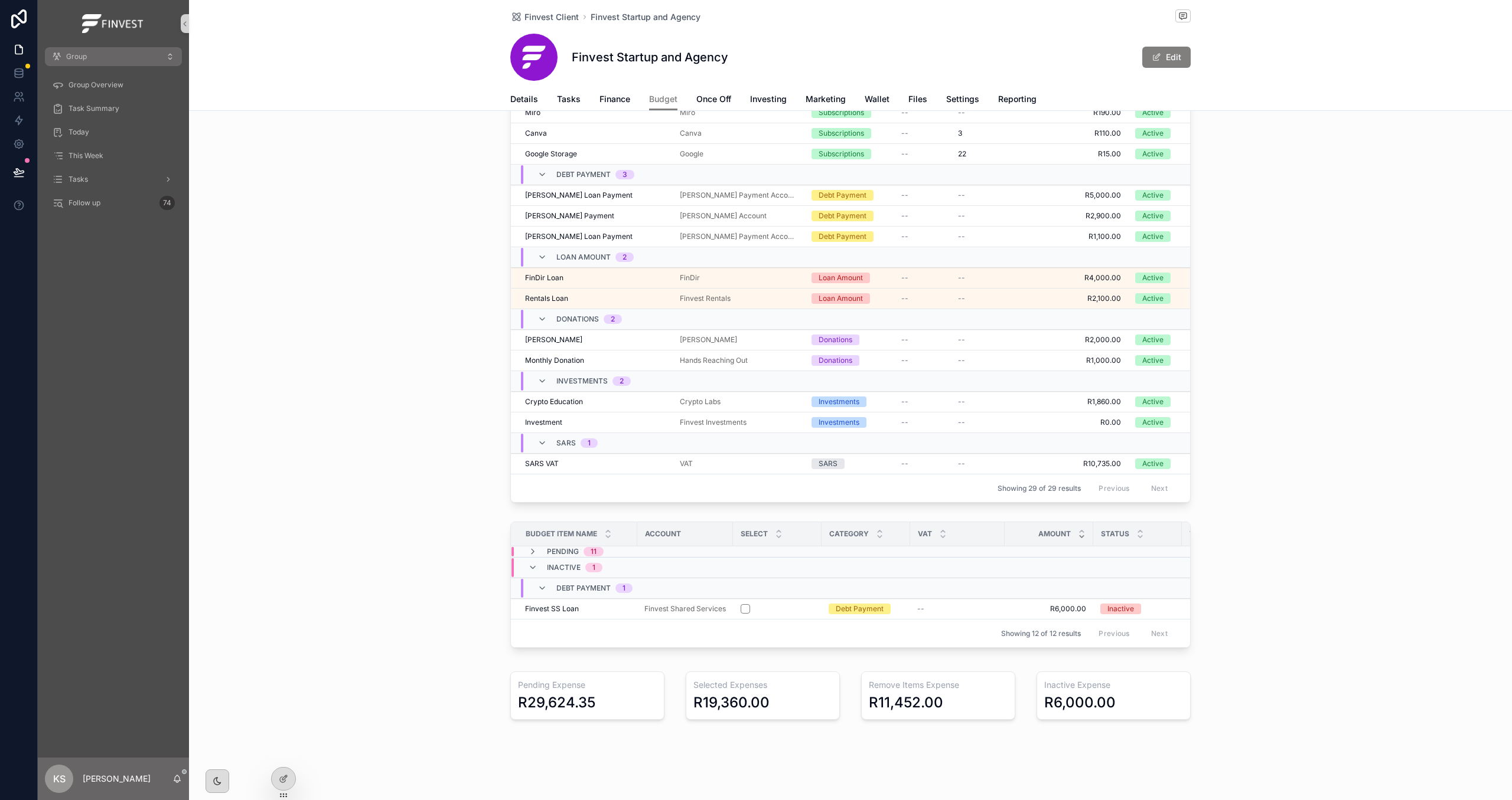
scroll to position [927, 0]
click at [533, 568] on icon "scrollable content" at bounding box center [532, 567] width 9 height 9
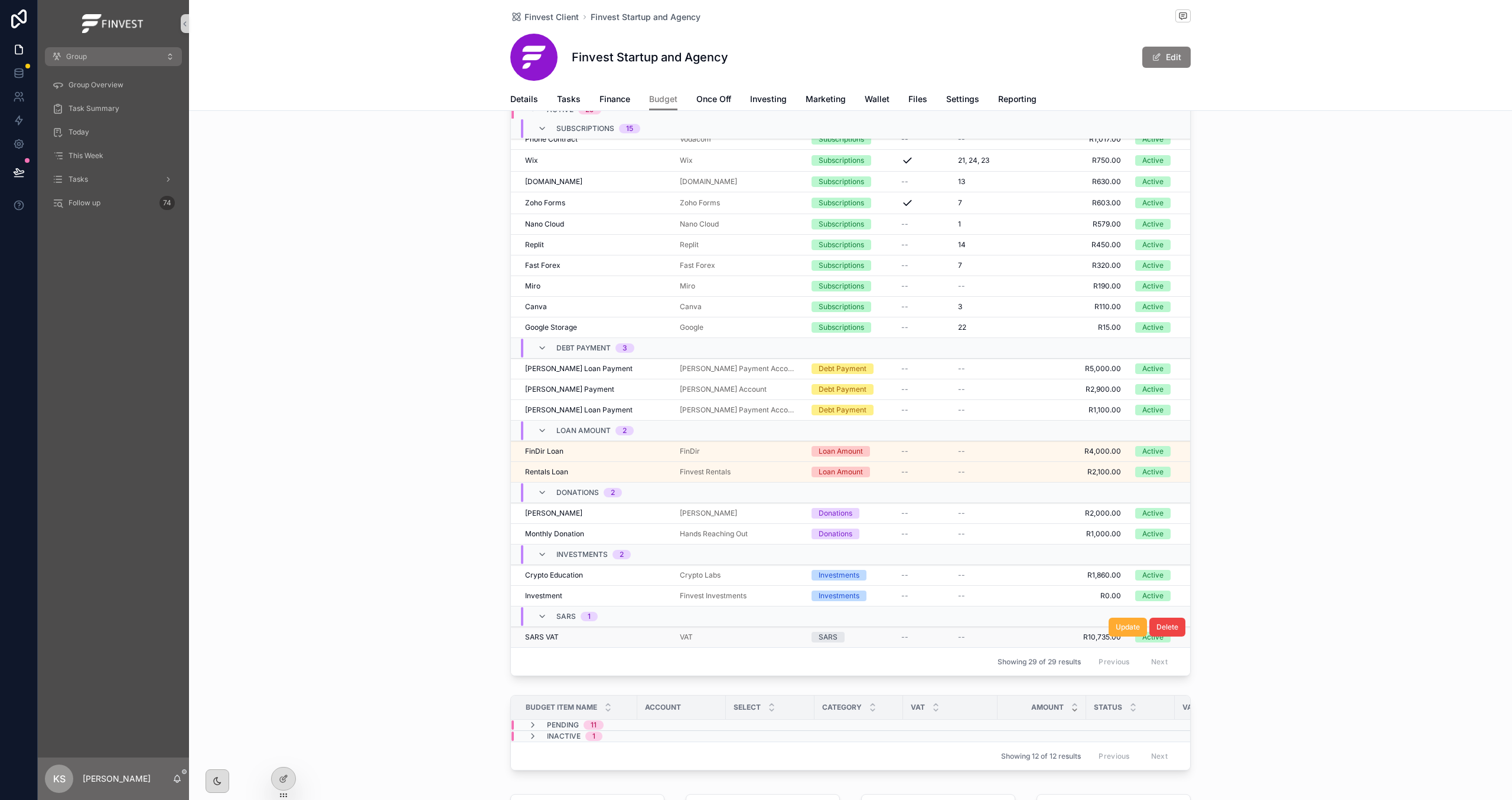
scroll to position [744, 0]
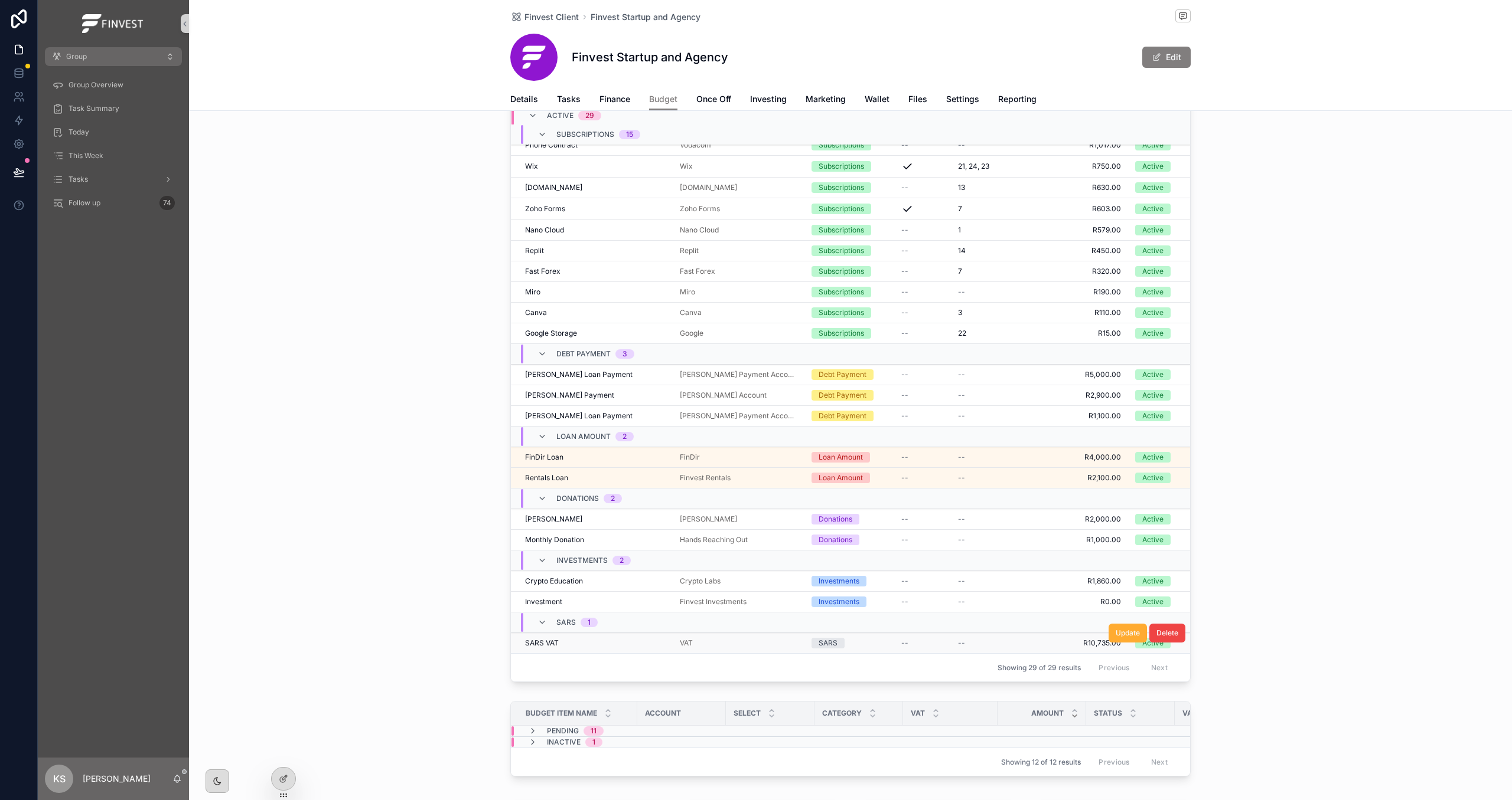
click at [999, 647] on div "--" at bounding box center [995, 643] width 74 height 9
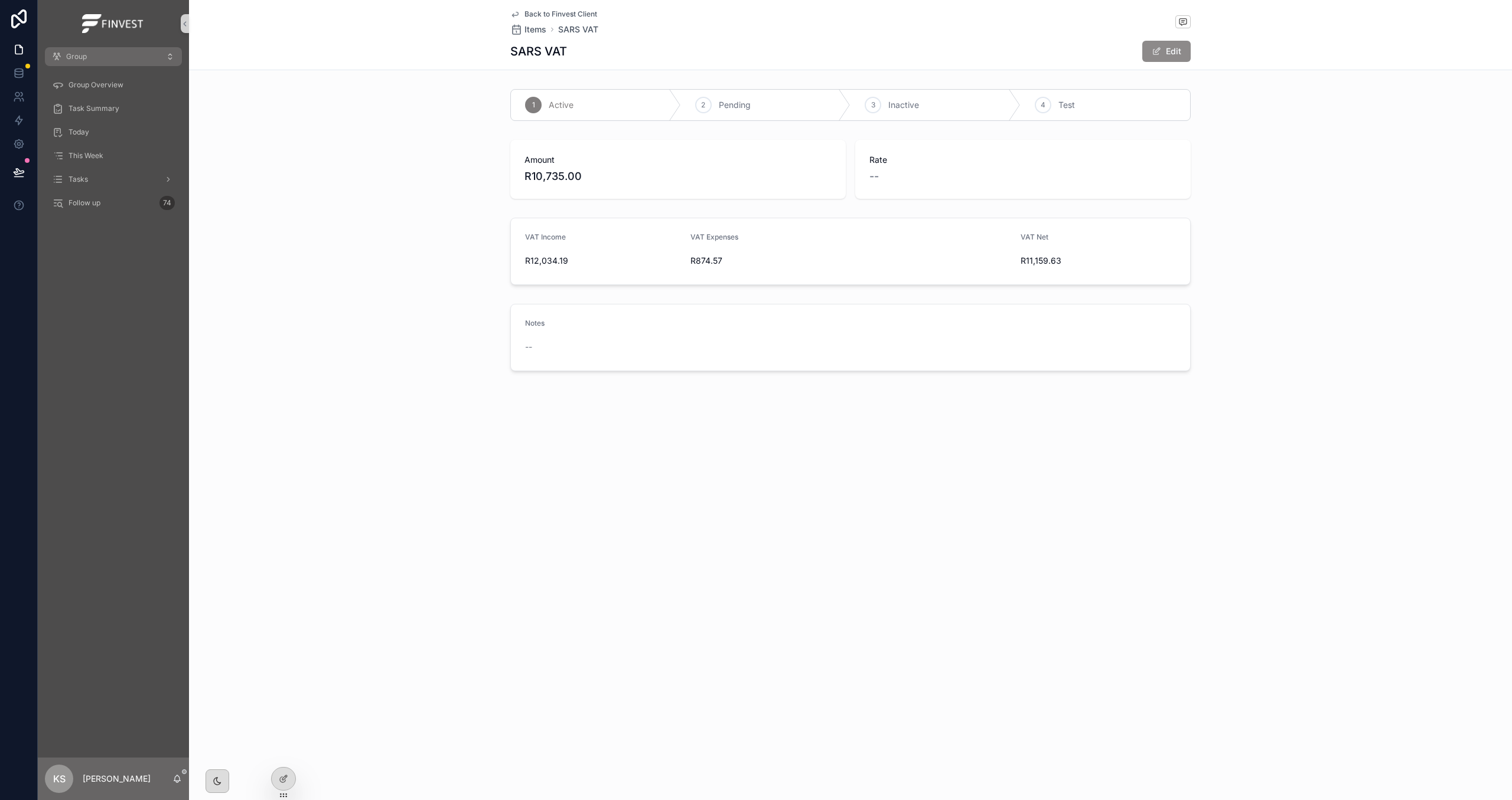
click at [1175, 45] on button "Edit" at bounding box center [1166, 51] width 49 height 21
click at [568, 13] on span "Back to Finvest Client" at bounding box center [560, 14] width 72 height 9
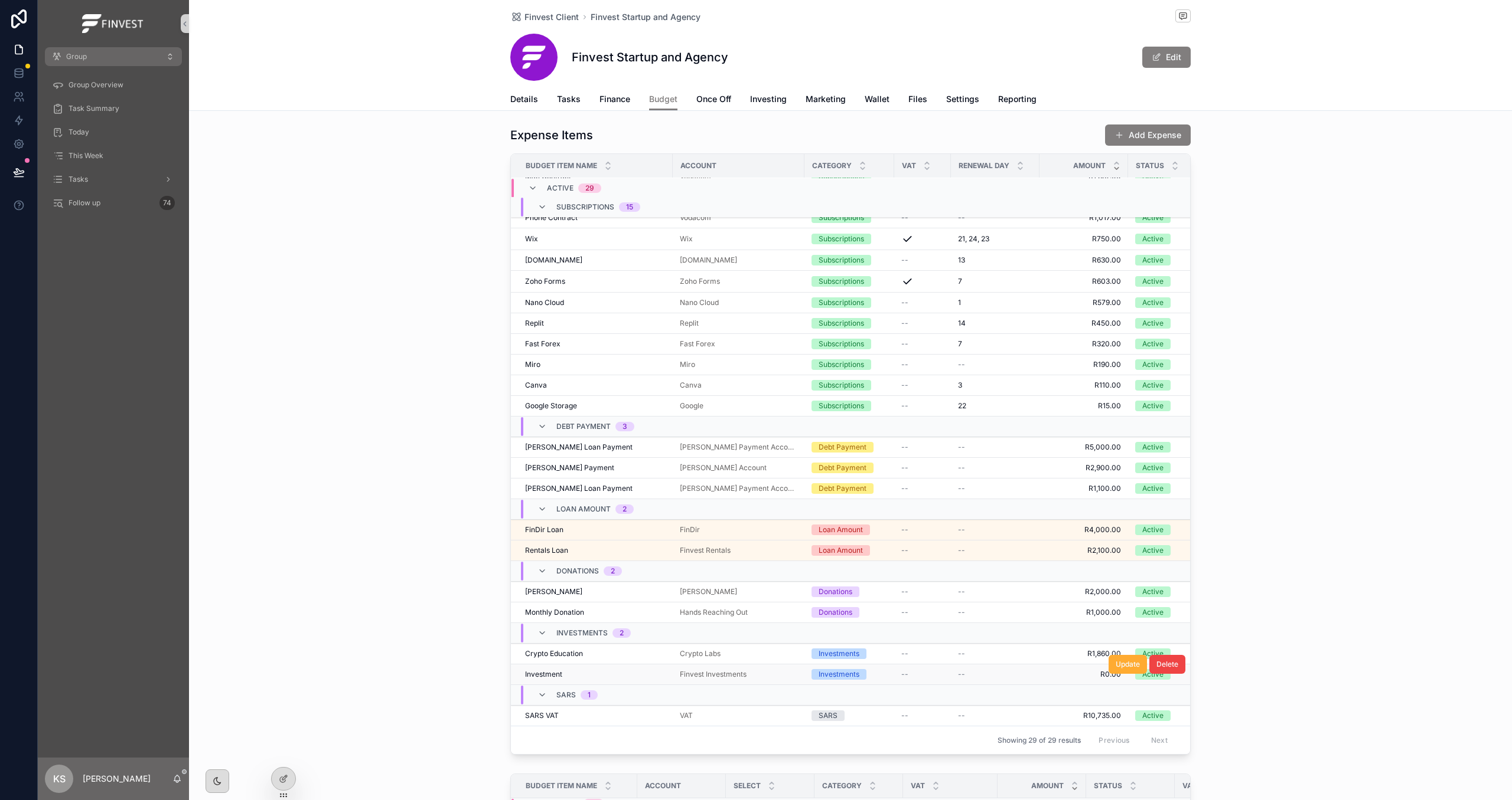
scroll to position [700, 0]
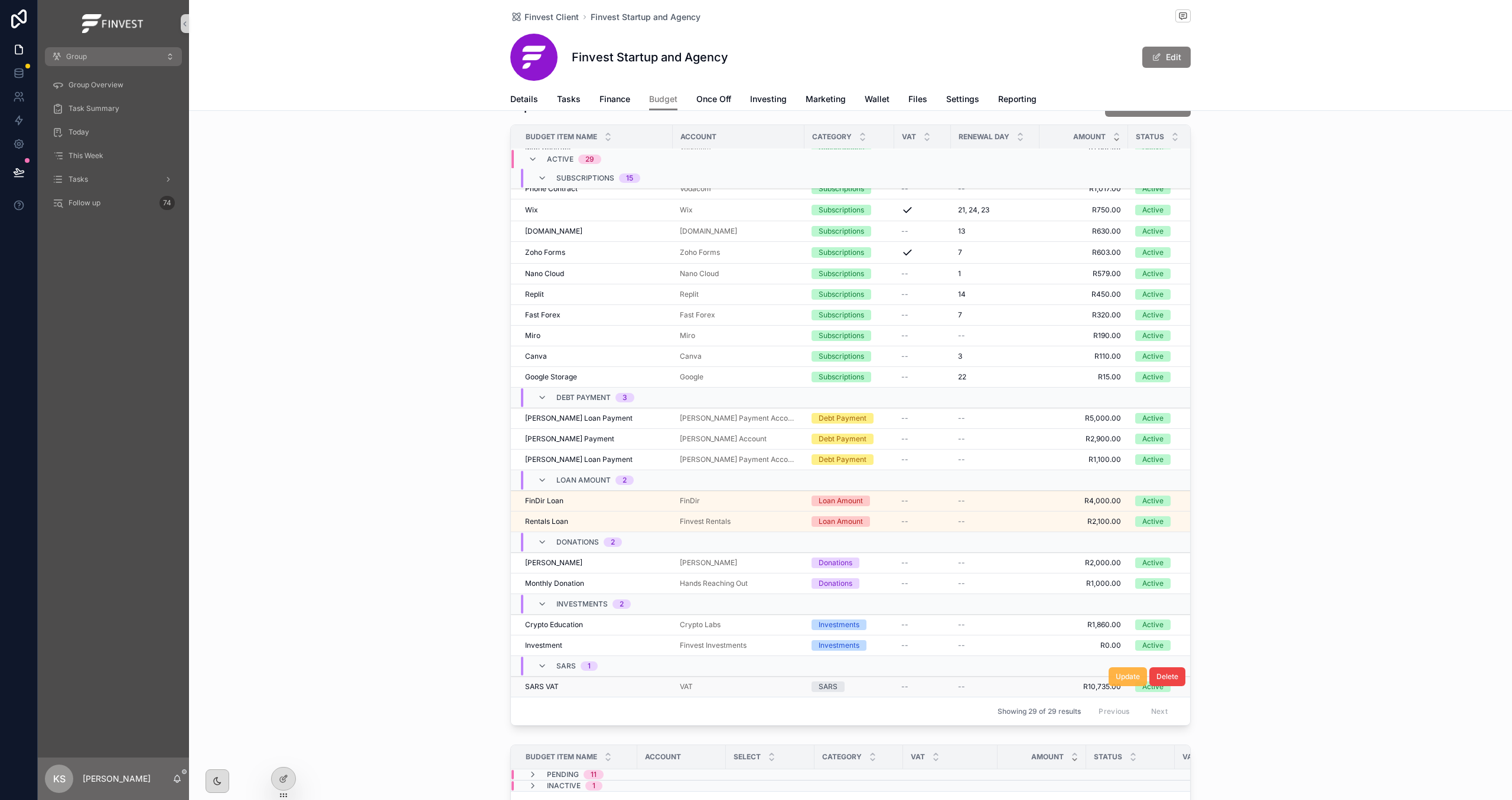
click at [1122, 685] on button "Update" at bounding box center [1127, 677] width 38 height 19
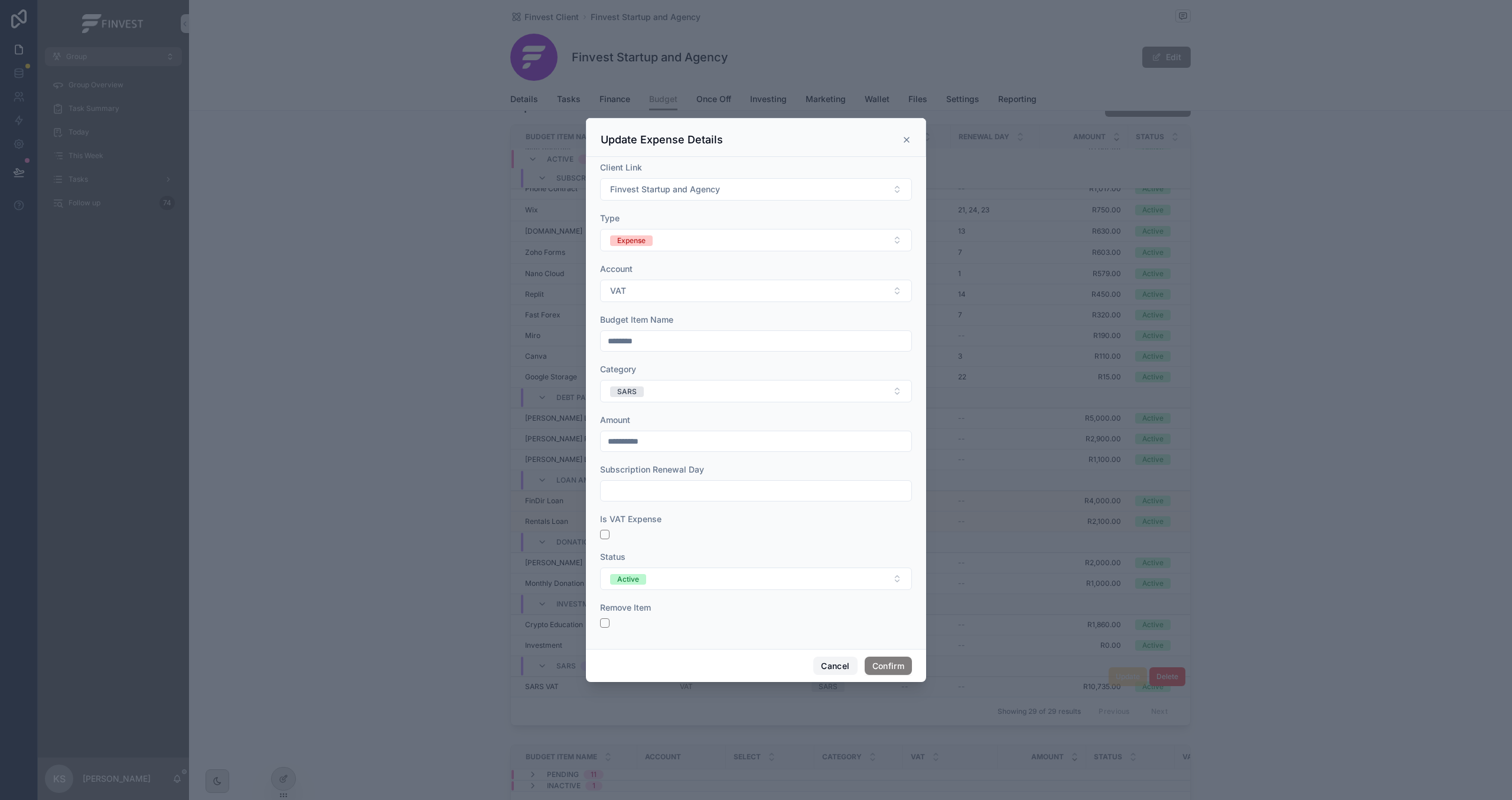
click at [833, 665] on button "Cancel" at bounding box center [834, 666] width 43 height 19
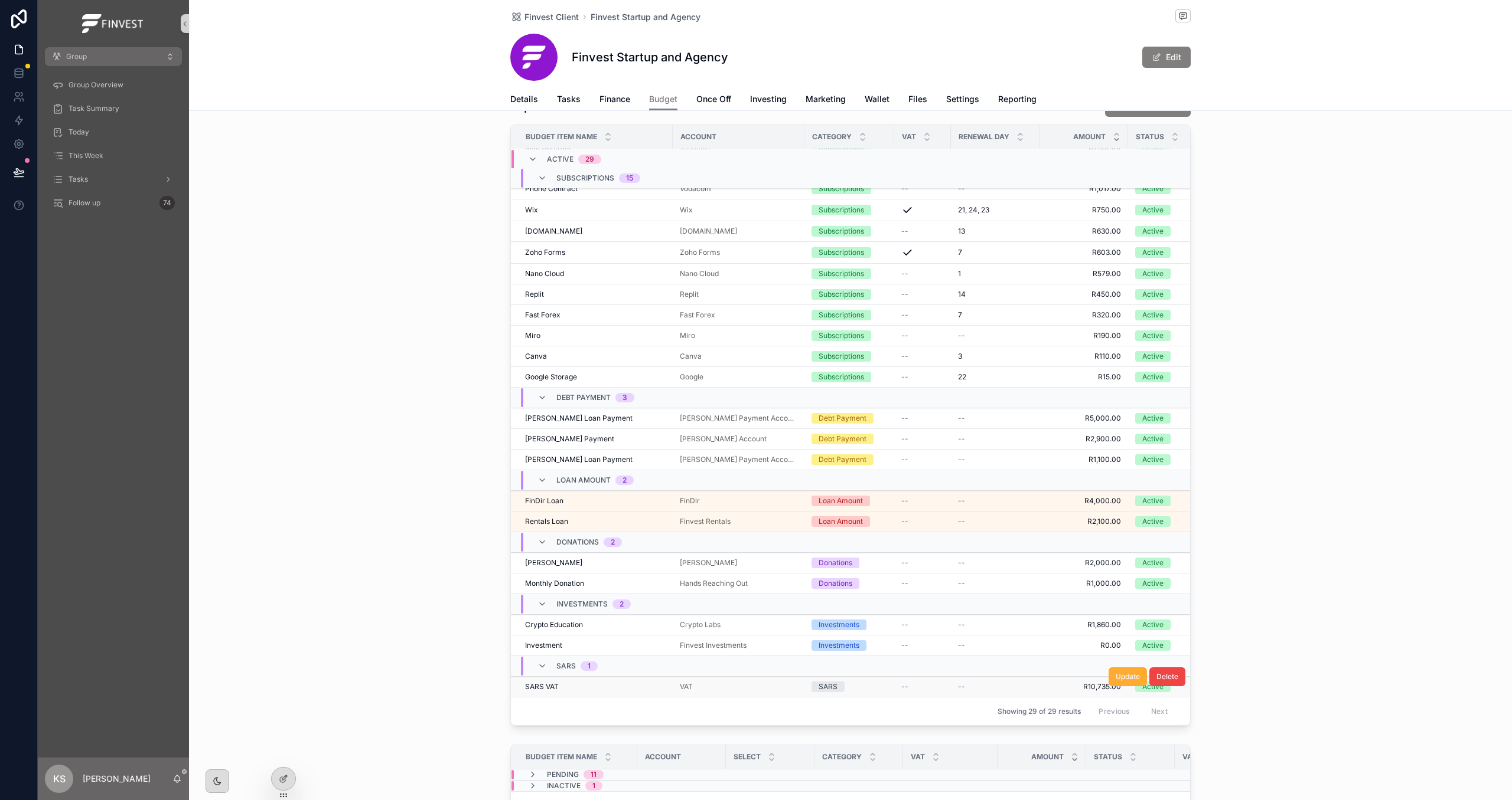
click at [894, 691] on td "--" at bounding box center [922, 688] width 57 height 20
click at [901, 691] on div "--" at bounding box center [922, 687] width 43 height 9
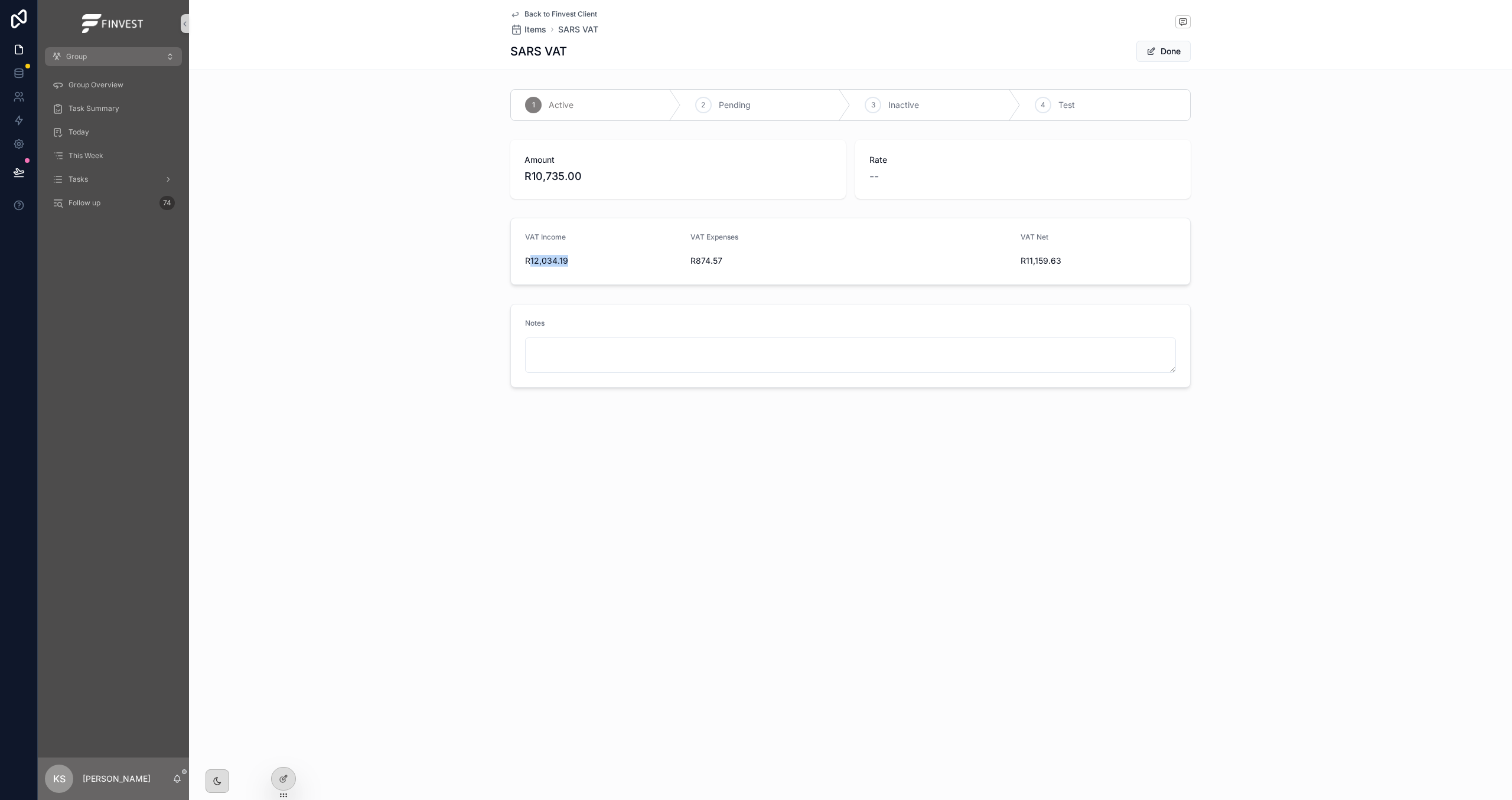
drag, startPoint x: 551, startPoint y: 260, endPoint x: 532, endPoint y: 262, distance: 19.1
click at [532, 262] on span "R12,034.19" at bounding box center [603, 261] width 156 height 12
click at [583, 14] on span "Back to Finvest Client" at bounding box center [560, 14] width 72 height 9
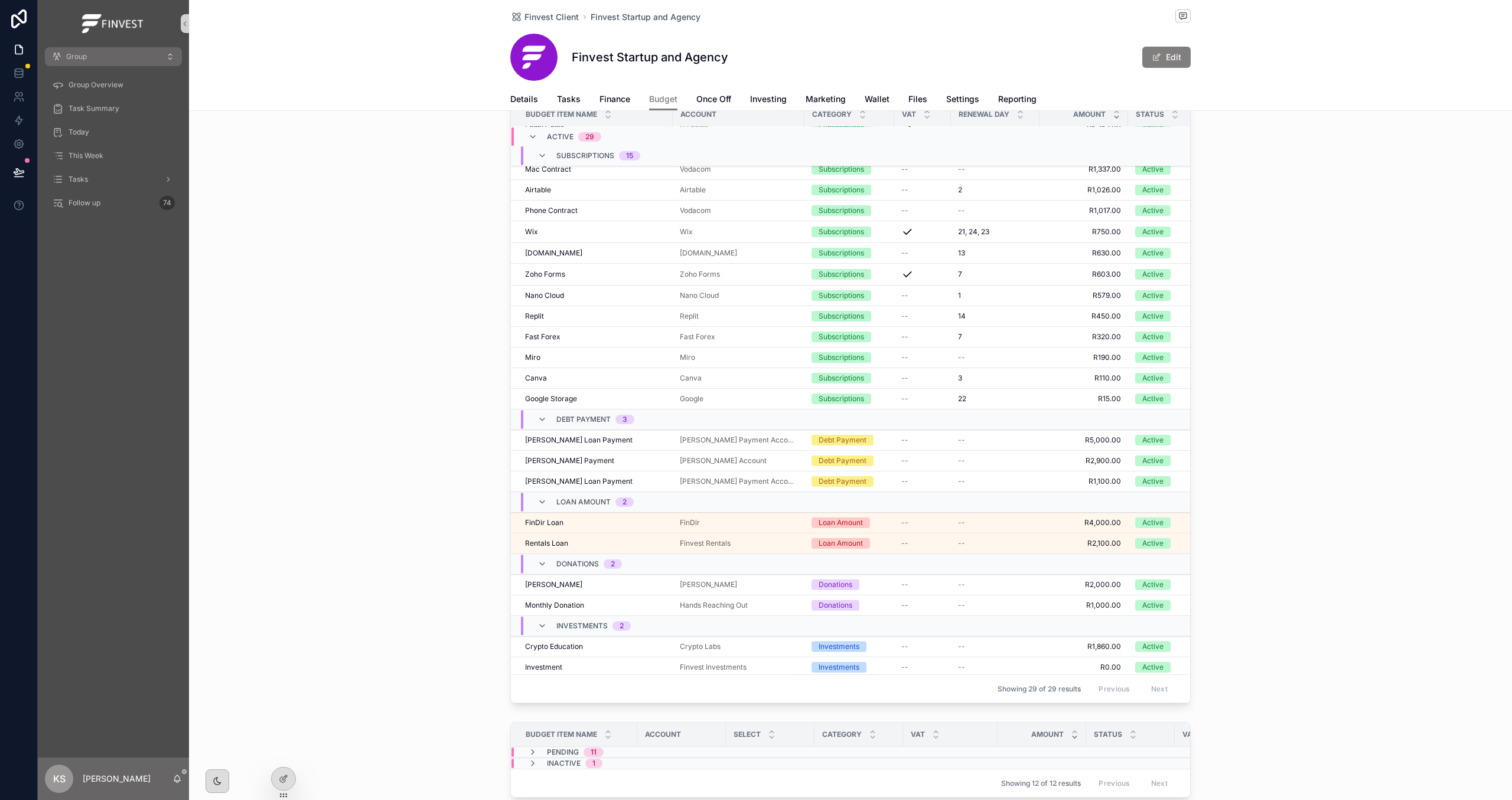
scroll to position [258, 0]
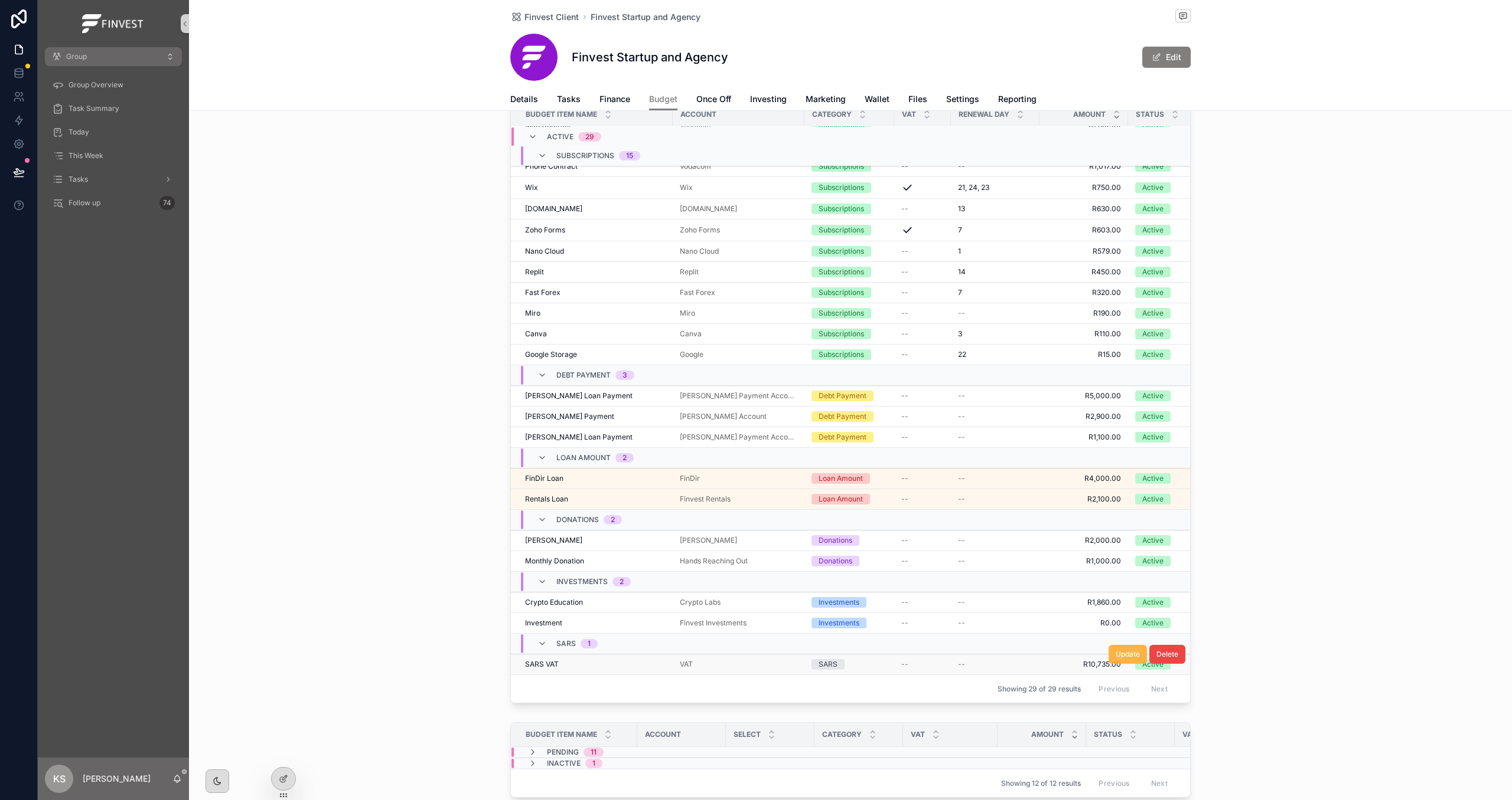
click at [1114, 657] on button "Update" at bounding box center [1127, 654] width 38 height 19
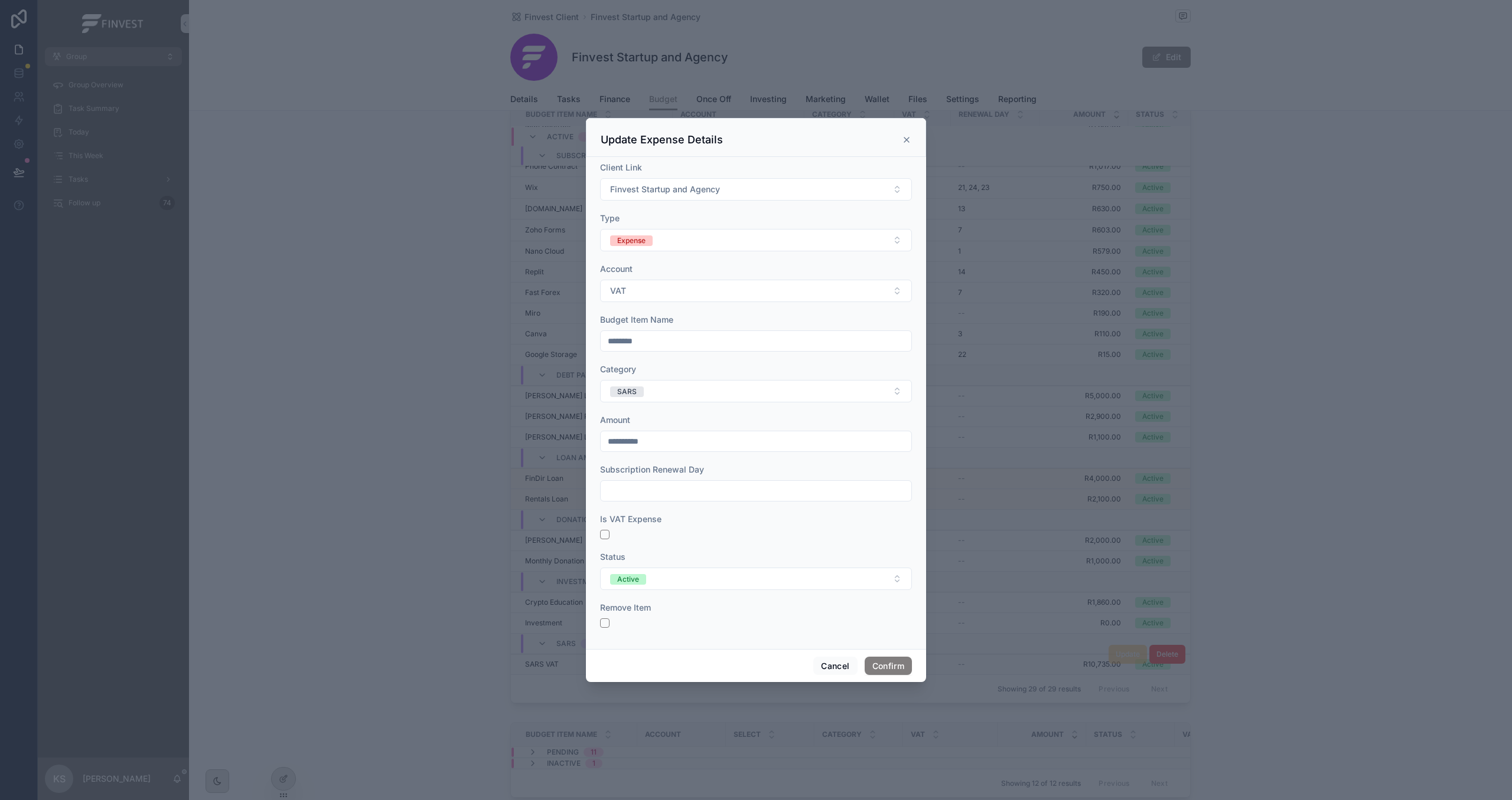
click at [563, 429] on div "**********" at bounding box center [756, 400] width 1512 height 800
paste input "text"
type input "**********"
click at [880, 671] on button "Confirm" at bounding box center [887, 666] width 47 height 19
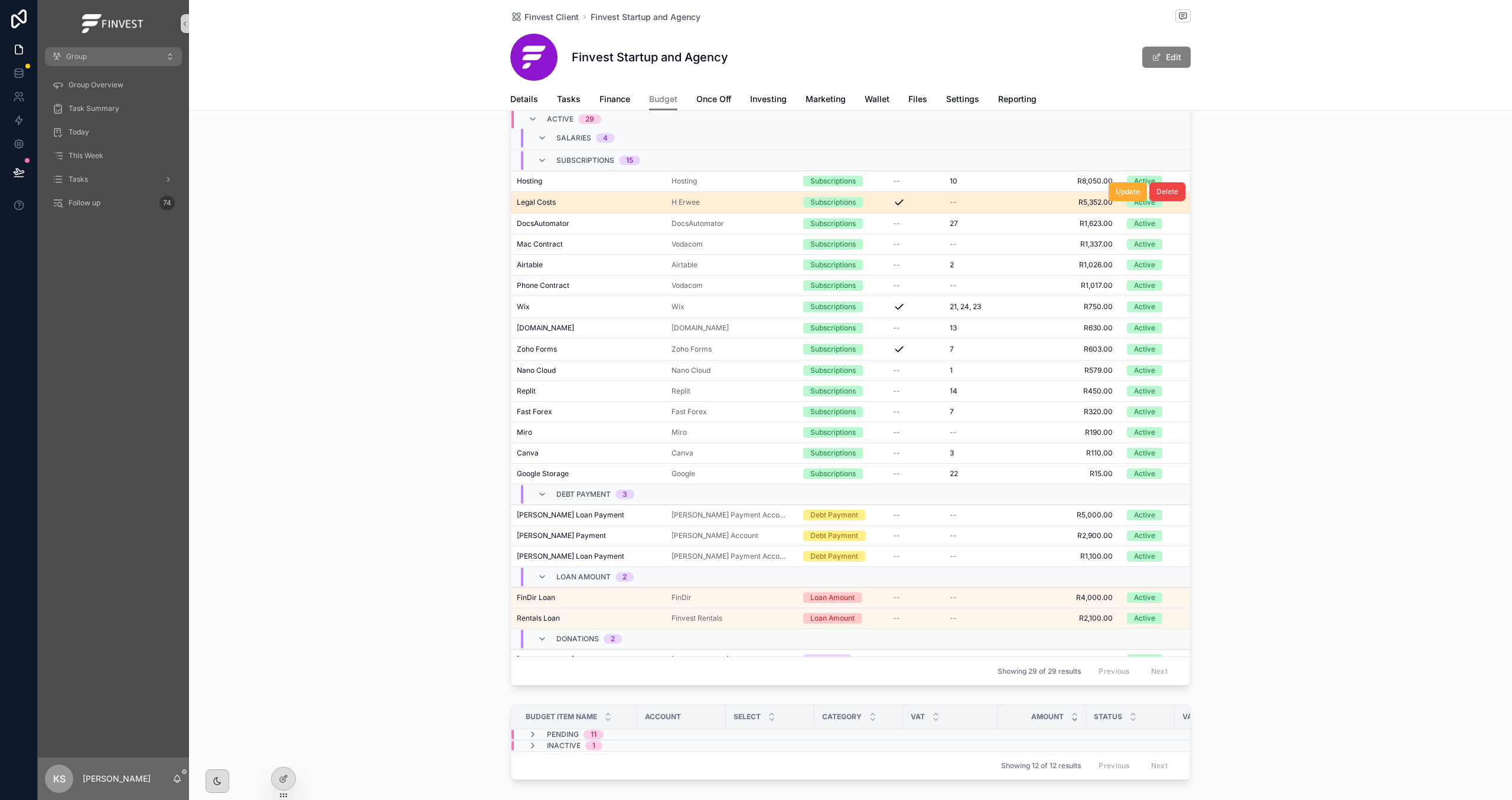
scroll to position [64, 0]
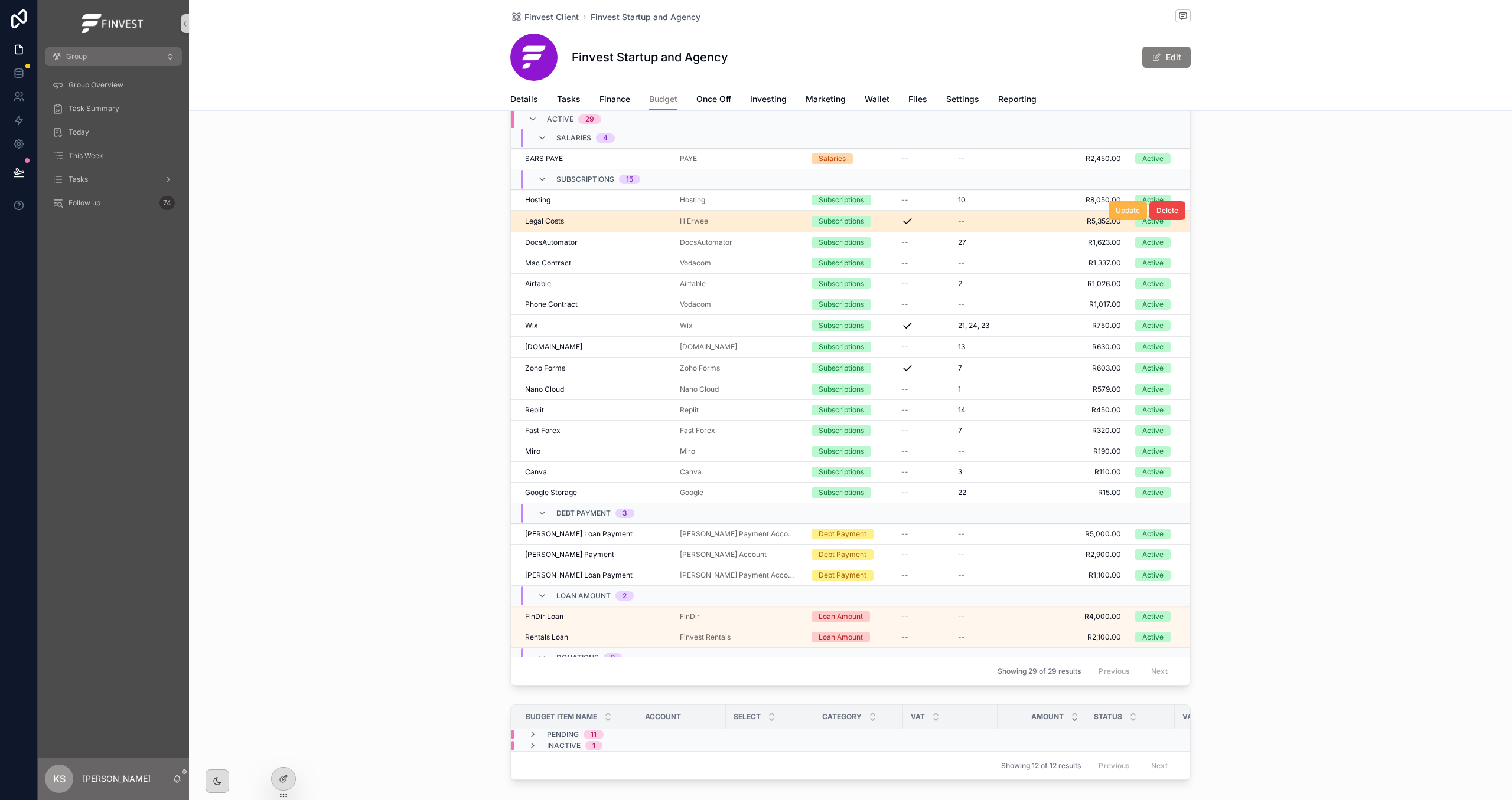
click at [1113, 212] on button "Update" at bounding box center [1127, 210] width 38 height 19
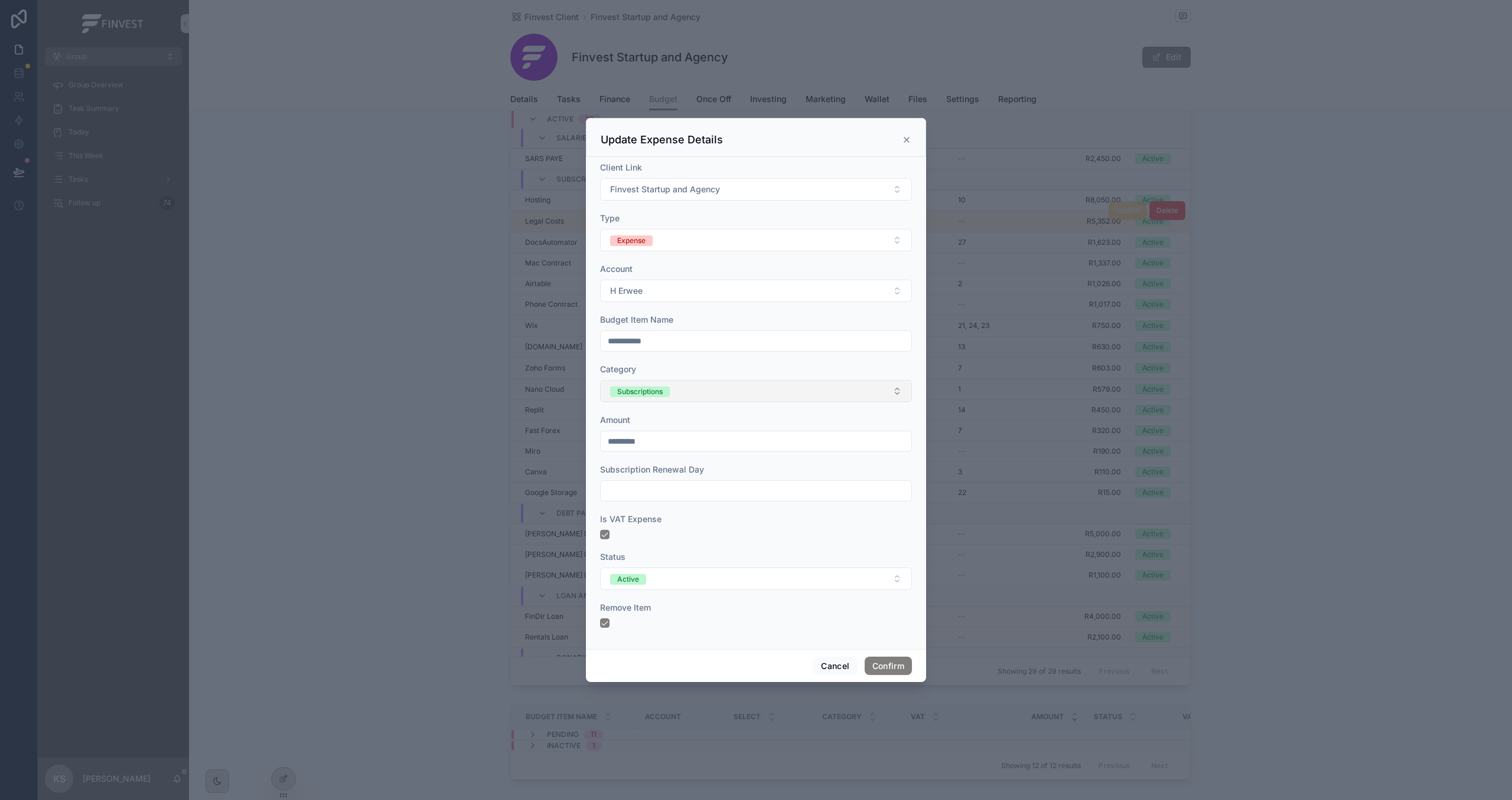
click at [753, 397] on button "Subscriptions" at bounding box center [756, 391] width 312 height 22
click at [691, 575] on div "Legal Fees" at bounding box center [755, 576] width 306 height 18
click at [891, 667] on button "Confirm" at bounding box center [887, 666] width 47 height 19
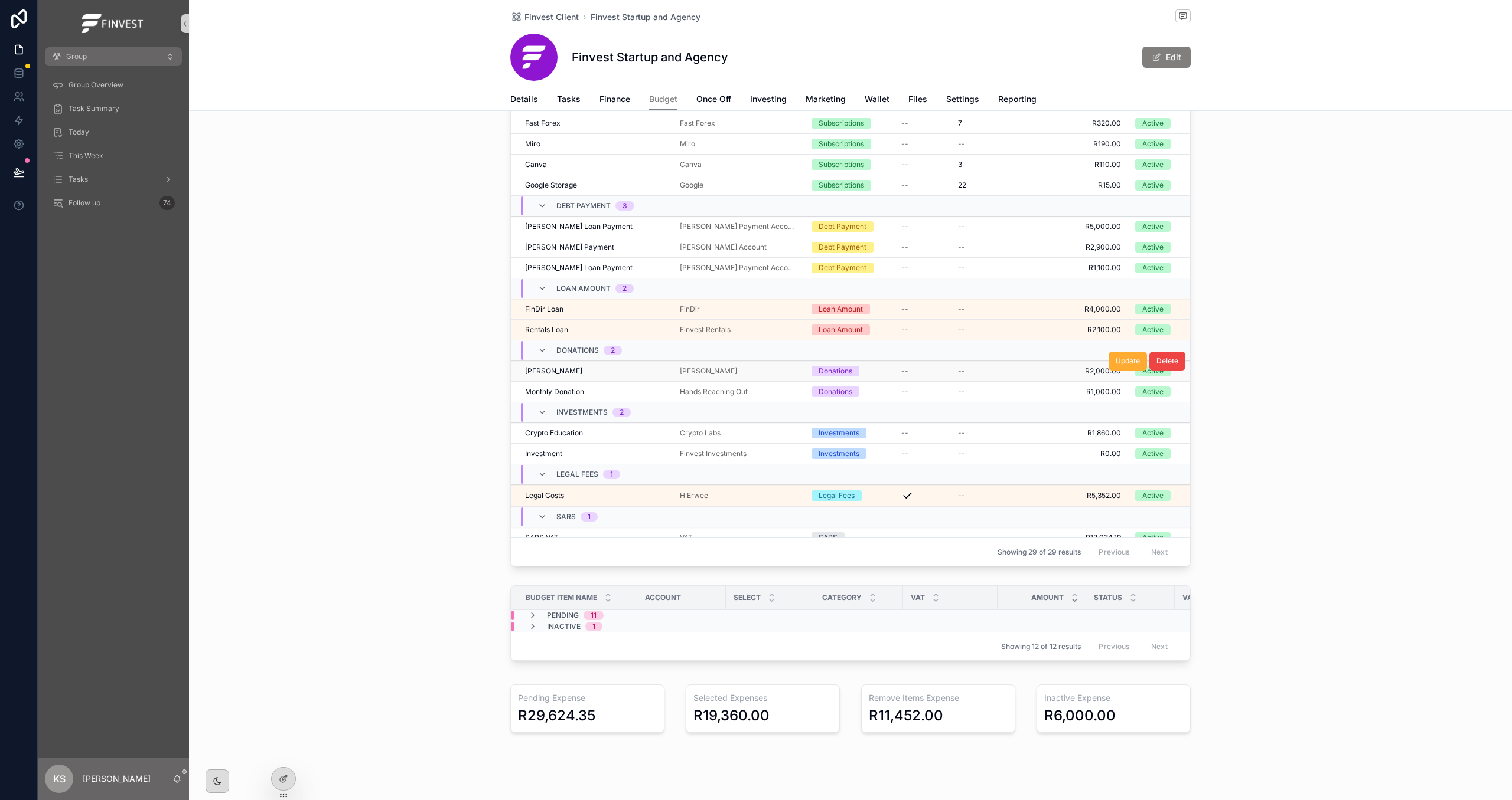
scroll to position [266, 0]
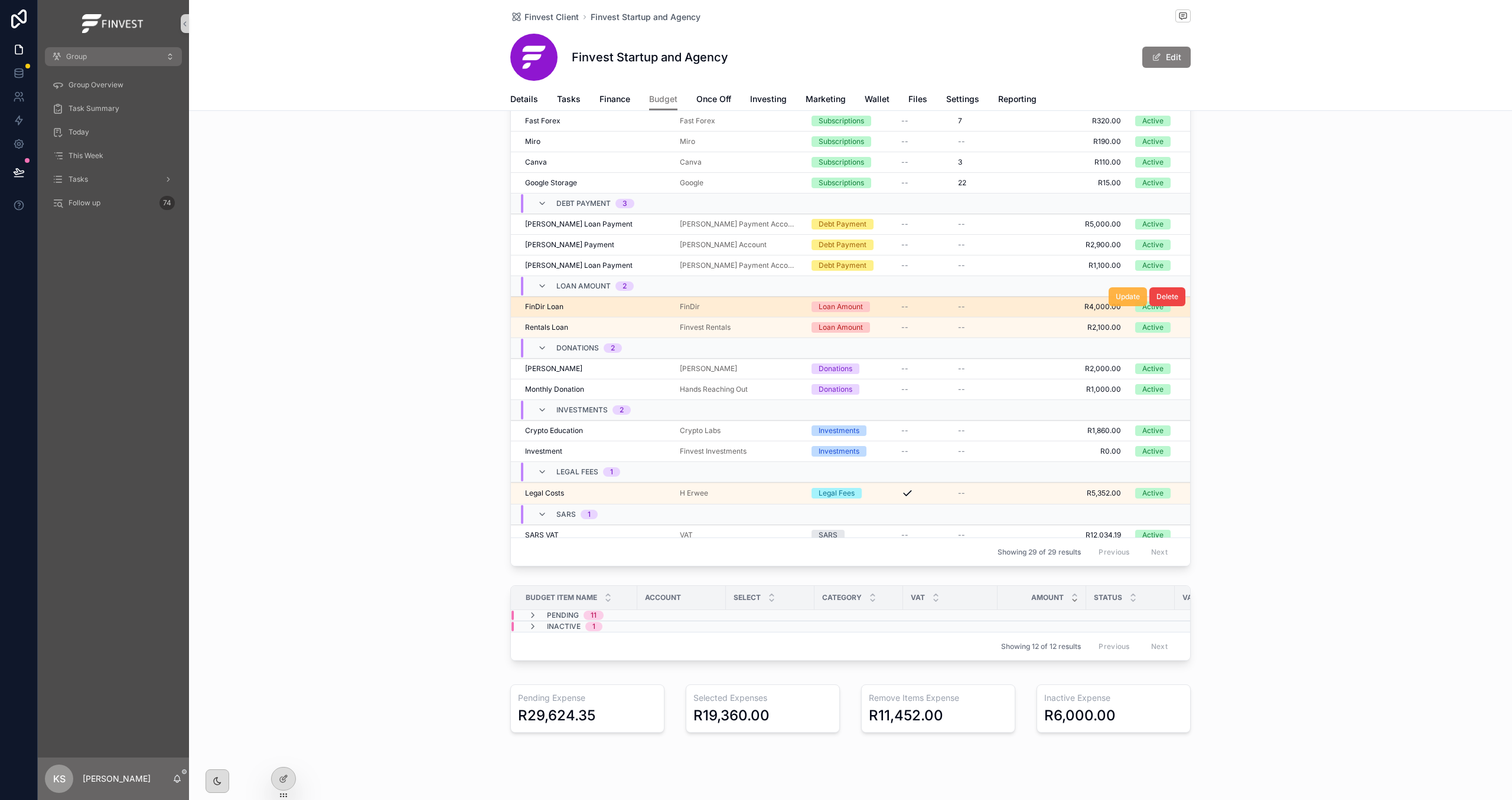
click at [1129, 302] on span "Update" at bounding box center [1128, 296] width 24 height 9
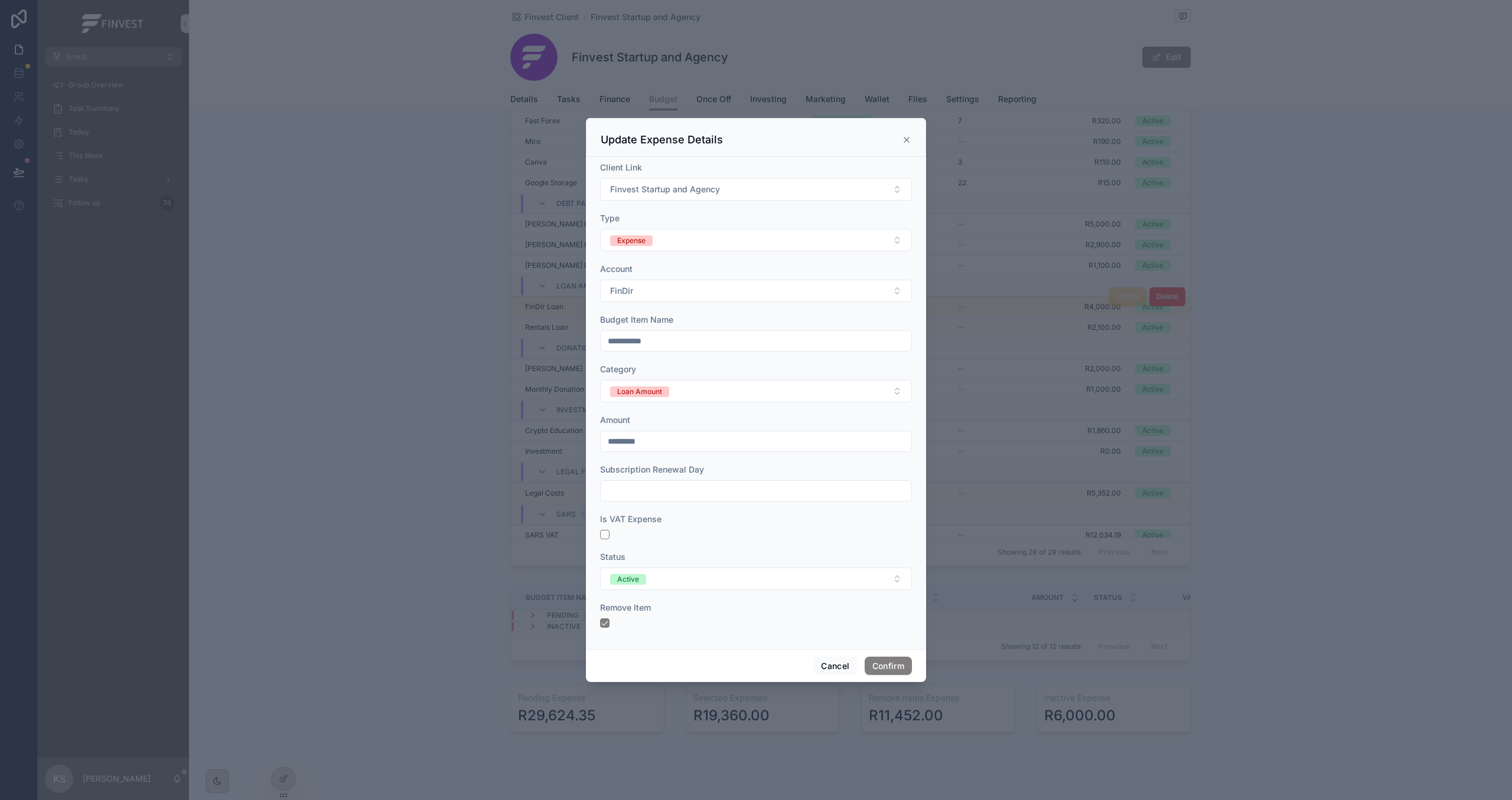
drag, startPoint x: 670, startPoint y: 446, endPoint x: 586, endPoint y: 441, distance: 84.1
click at [586, 441] on div "**********" at bounding box center [755, 403] width 340 height 492
type input "*********"
click at [901, 668] on button "Confirm" at bounding box center [887, 666] width 47 height 19
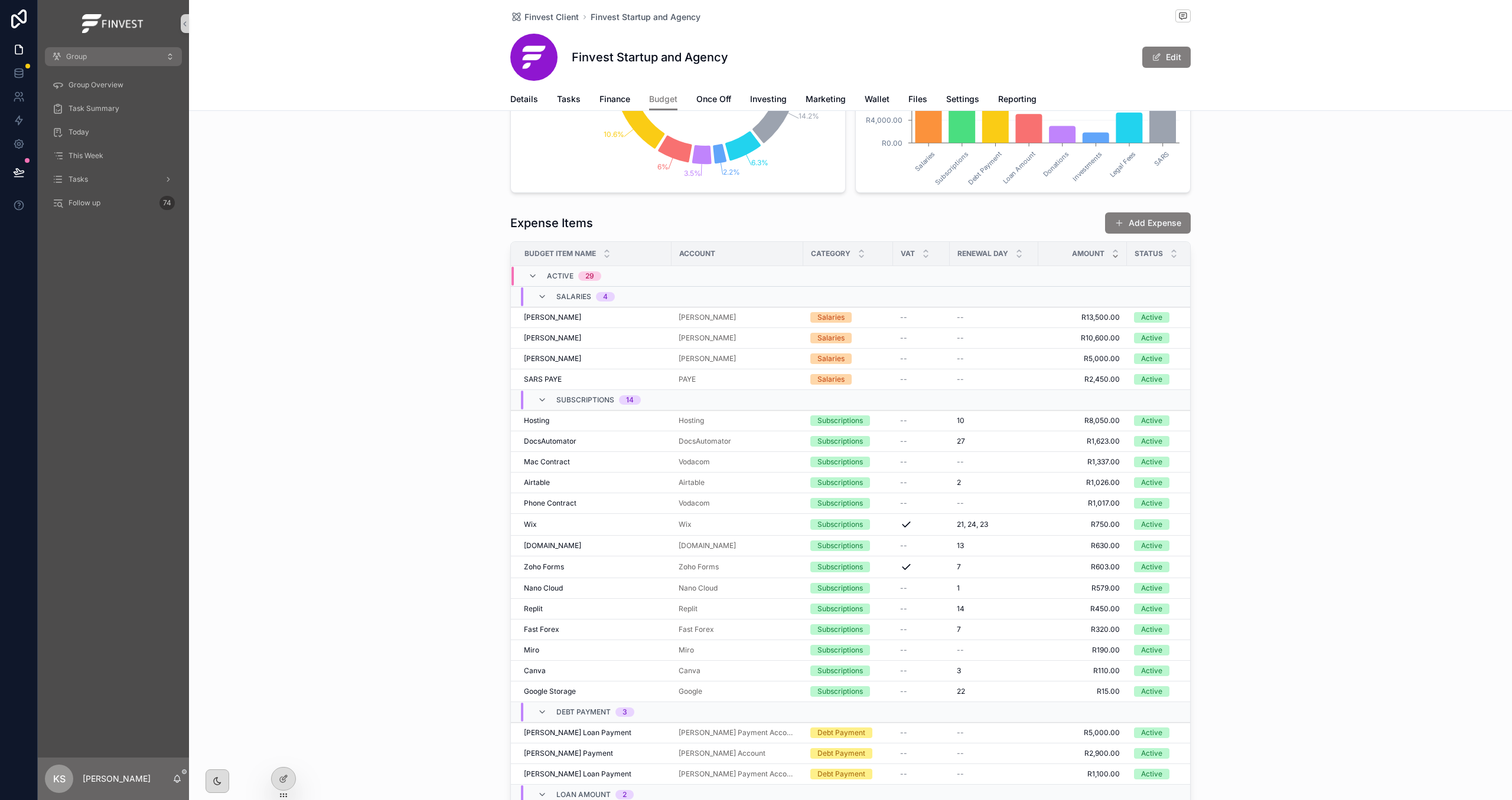
scroll to position [577, 0]
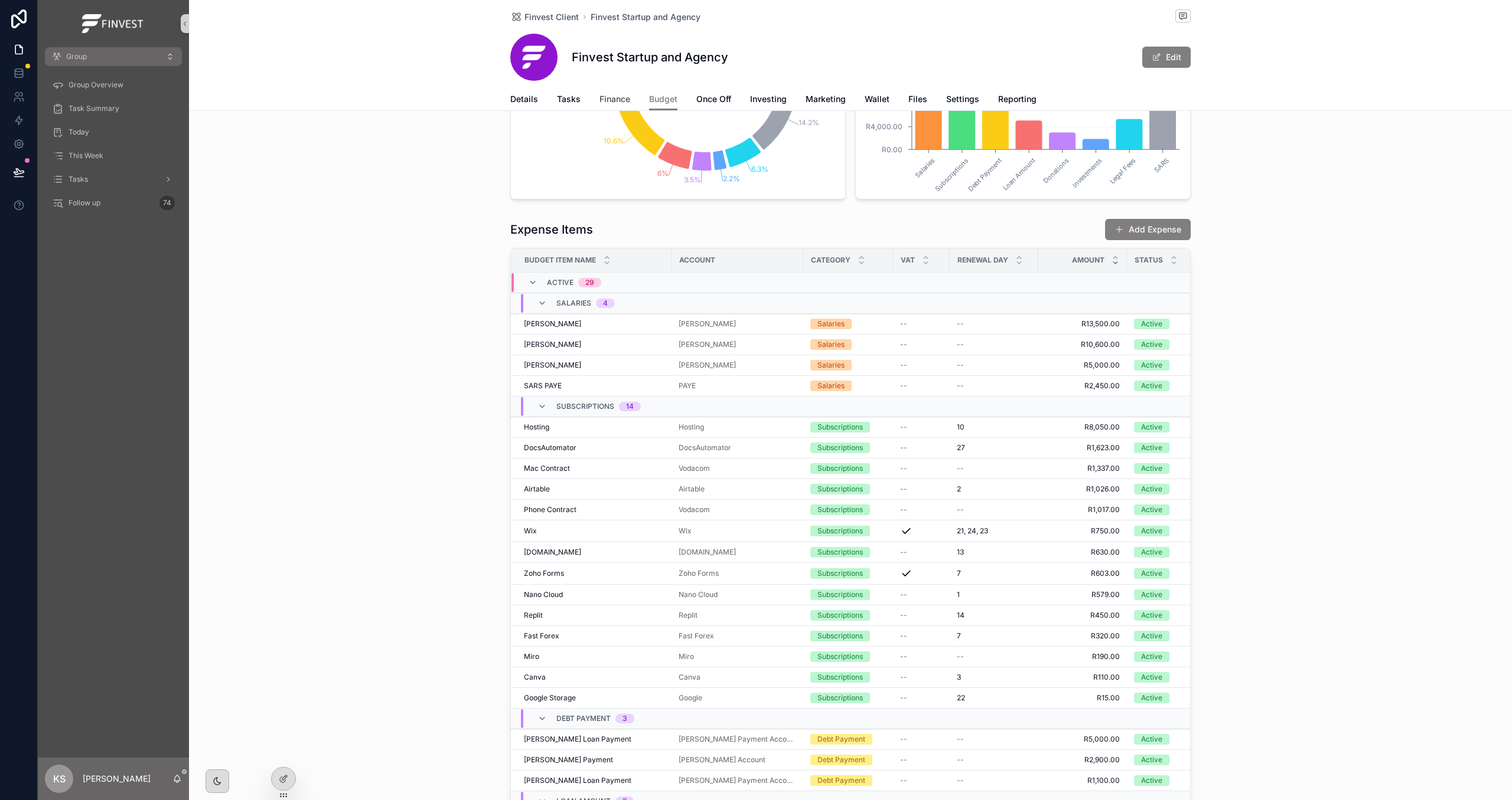
click at [614, 96] on span "Finance" at bounding box center [615, 99] width 31 height 12
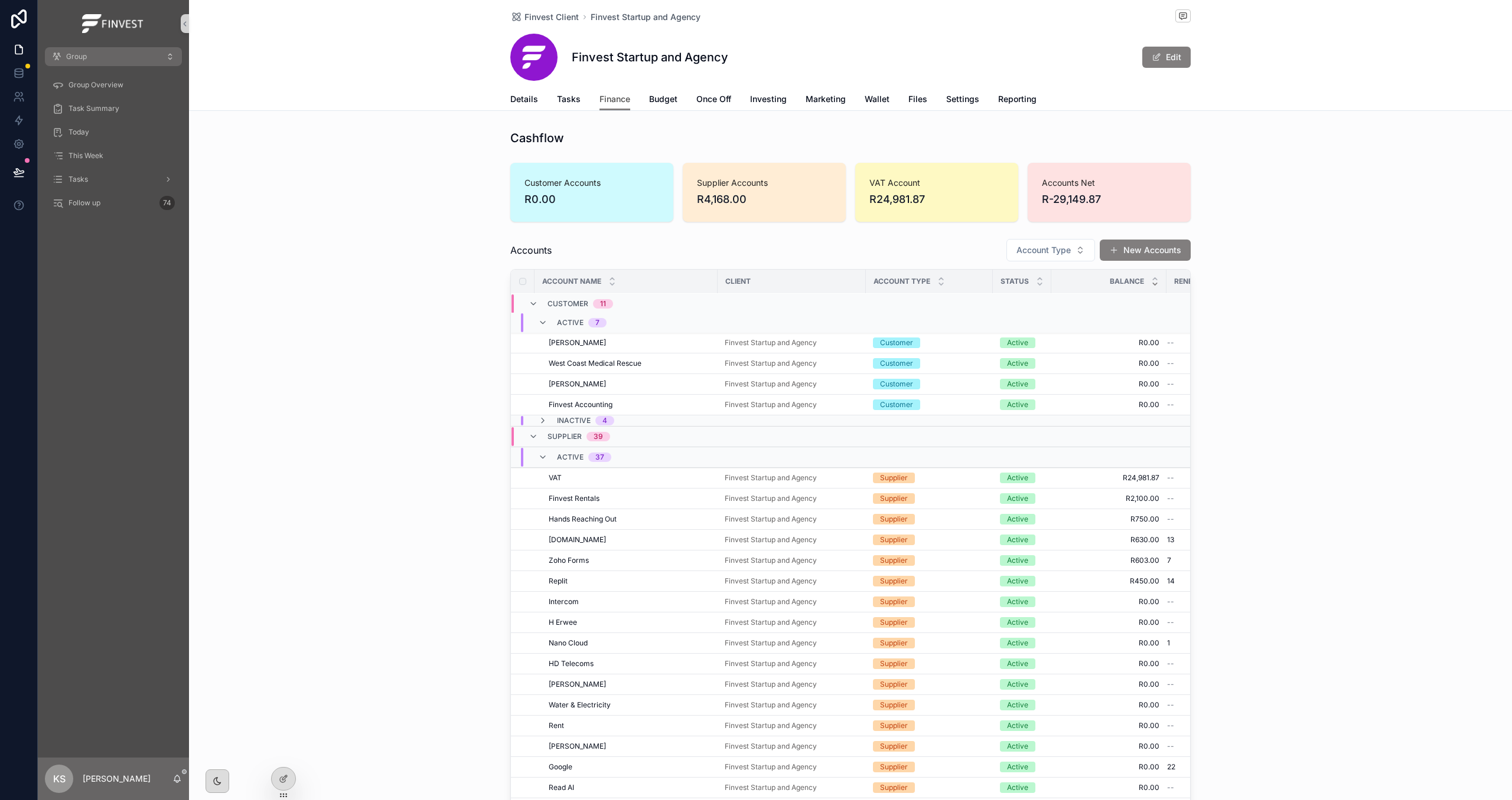
scroll to position [74, 0]
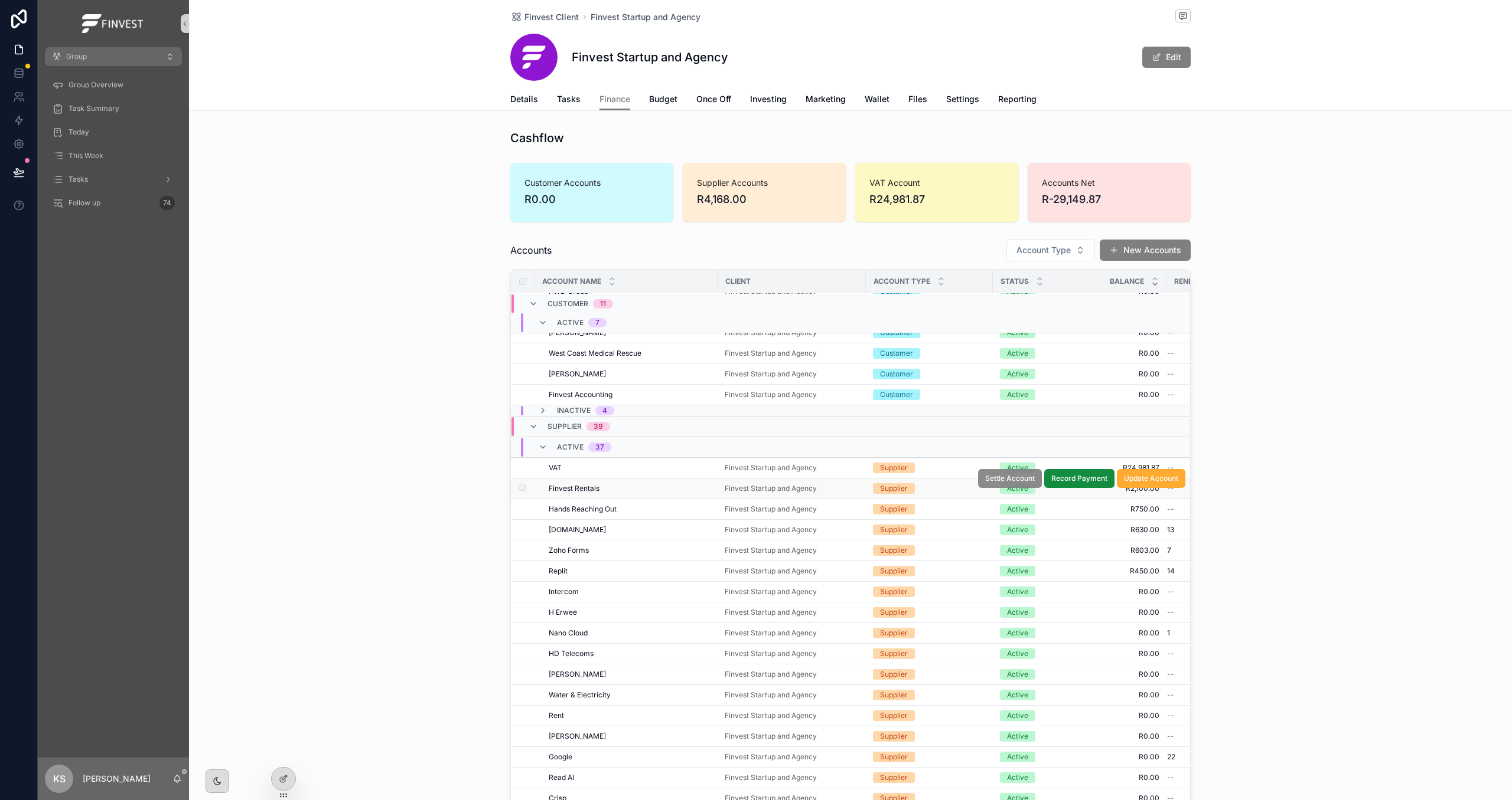
click at [1014, 483] on span "Settle Account" at bounding box center [1010, 478] width 49 height 9
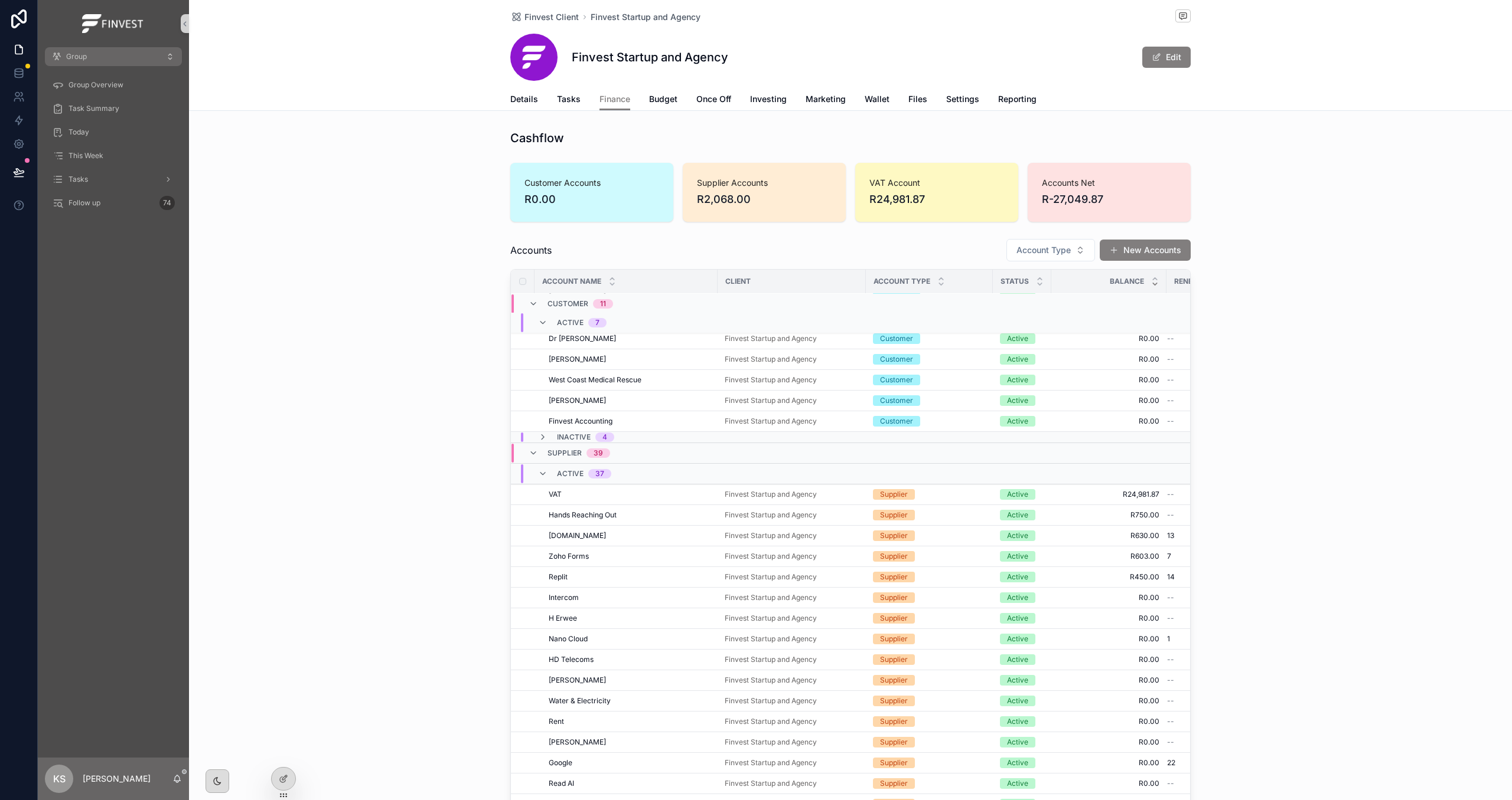
scroll to position [49, 0]
click at [529, 101] on span "Details" at bounding box center [524, 99] width 28 height 12
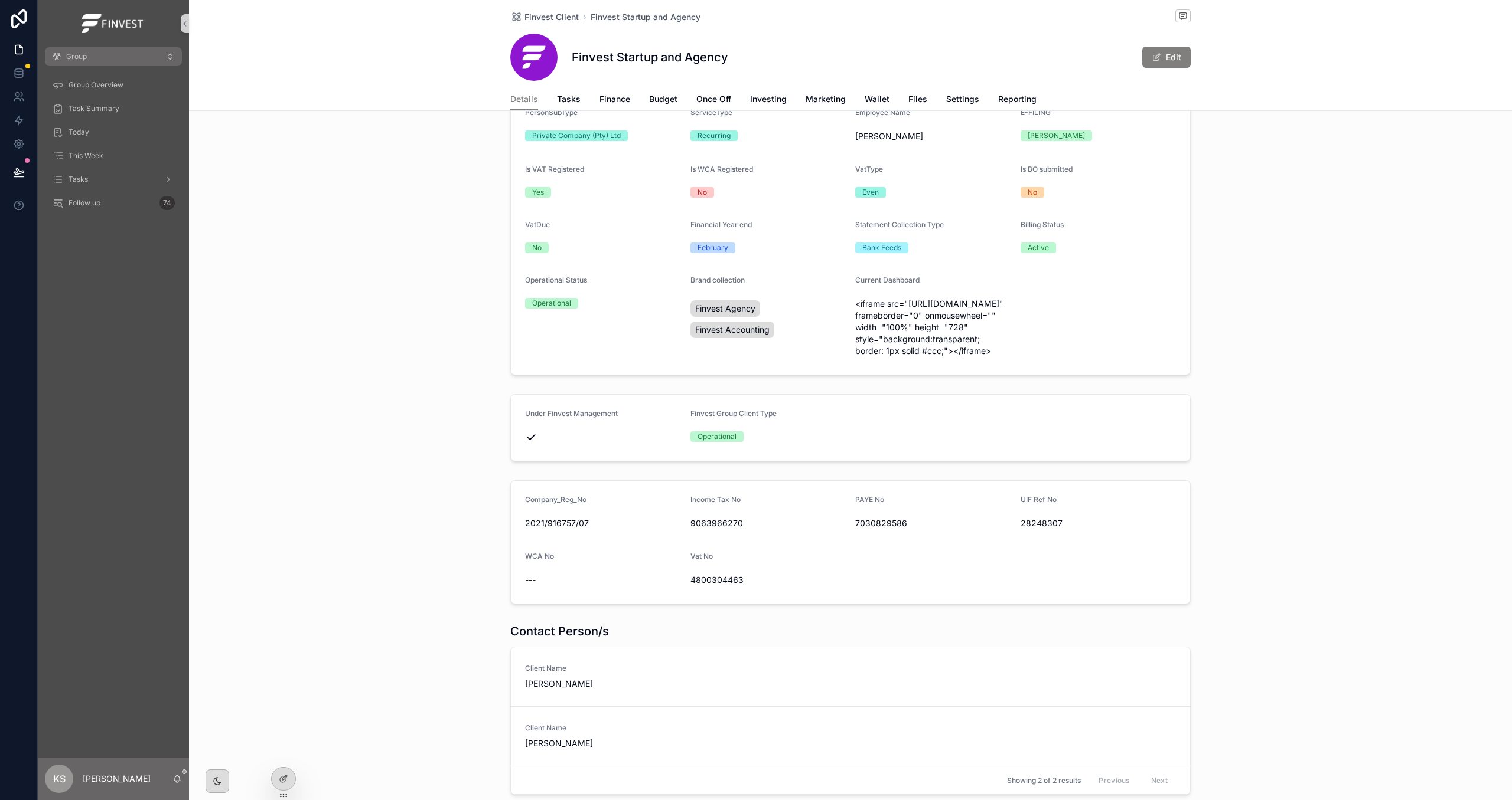
scroll to position [100, 0]
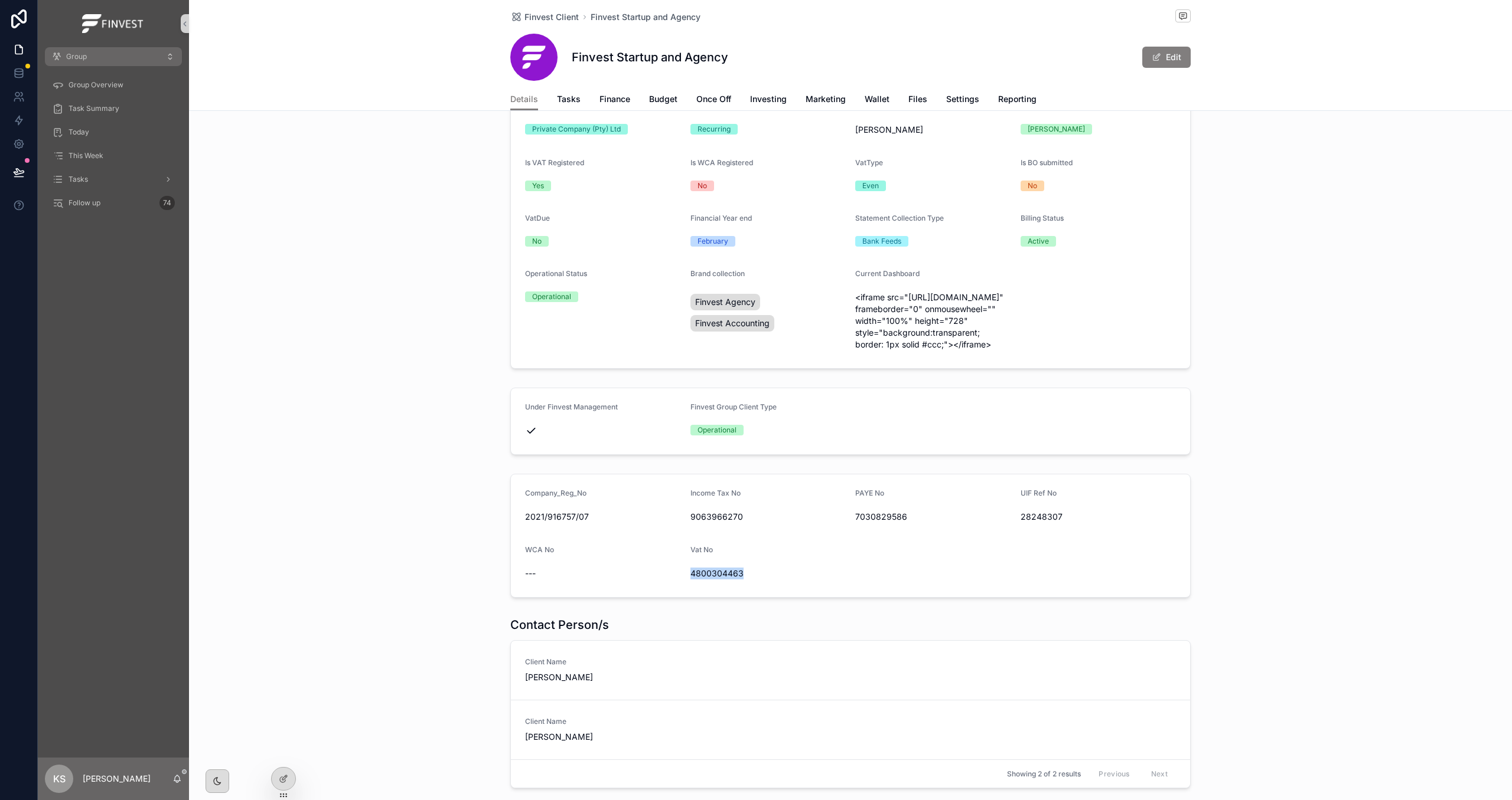
drag, startPoint x: 691, startPoint y: 609, endPoint x: 751, endPoint y: 610, distance: 60.0
click at [751, 579] on span "4800304463" at bounding box center [768, 573] width 156 height 12
copy span "4800304463"
click at [707, 579] on span "4800304463" at bounding box center [768, 573] width 156 height 12
drag, startPoint x: 756, startPoint y: 610, endPoint x: 764, endPoint y: 610, distance: 8.0
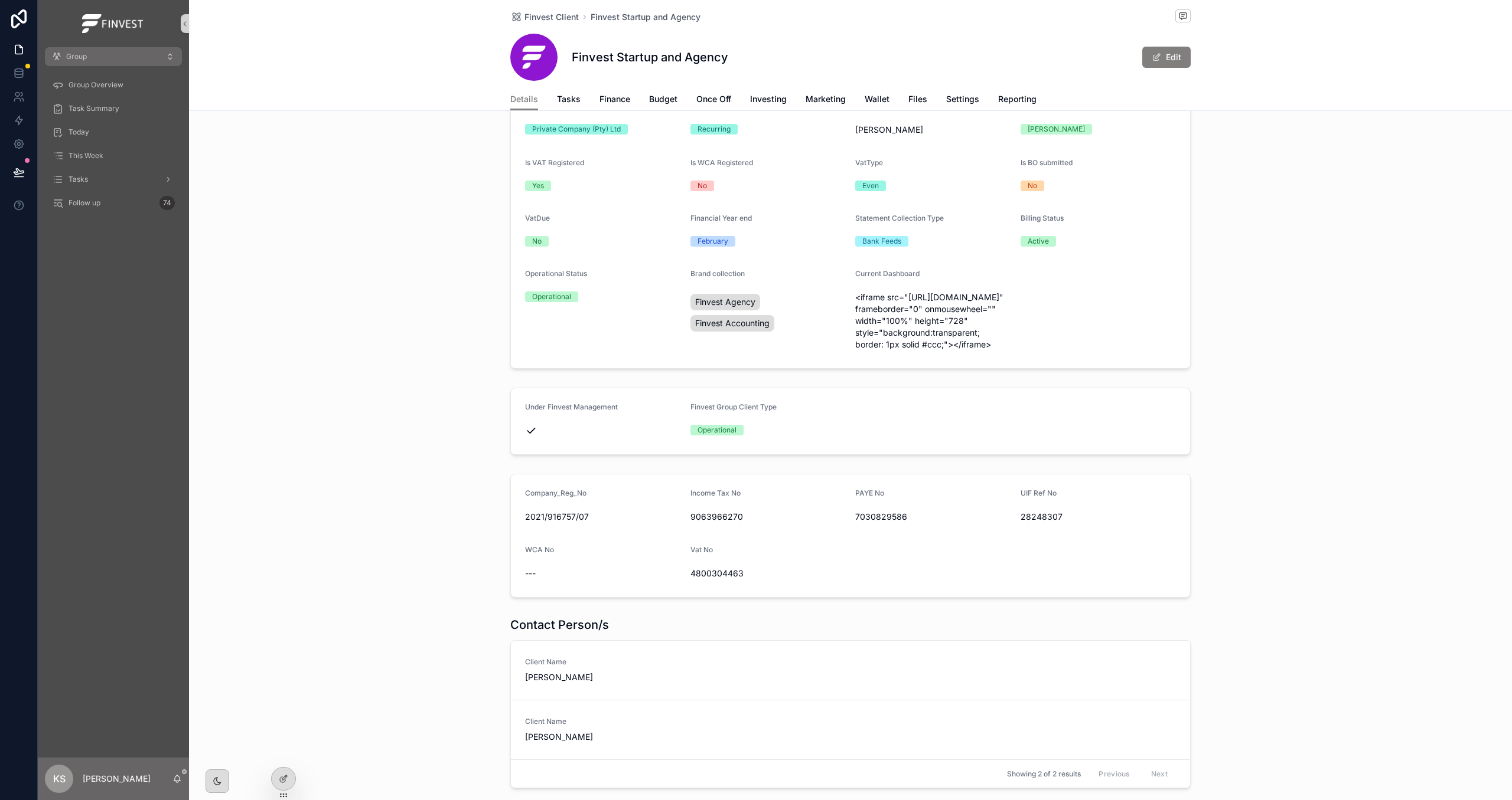
click at [757, 579] on span "4800304463" at bounding box center [768, 573] width 156 height 12
drag, startPoint x: 697, startPoint y: 608, endPoint x: 687, endPoint y: 613, distance: 11.2
click at [687, 597] on form "Company_Reg_No 2021/916757/07 Income Tax No 9063966270 PAYE No 7030829586 UIF R…" at bounding box center [850, 536] width 679 height 123
copy span "4800304463"
click at [616, 98] on span "Finance" at bounding box center [615, 99] width 31 height 12
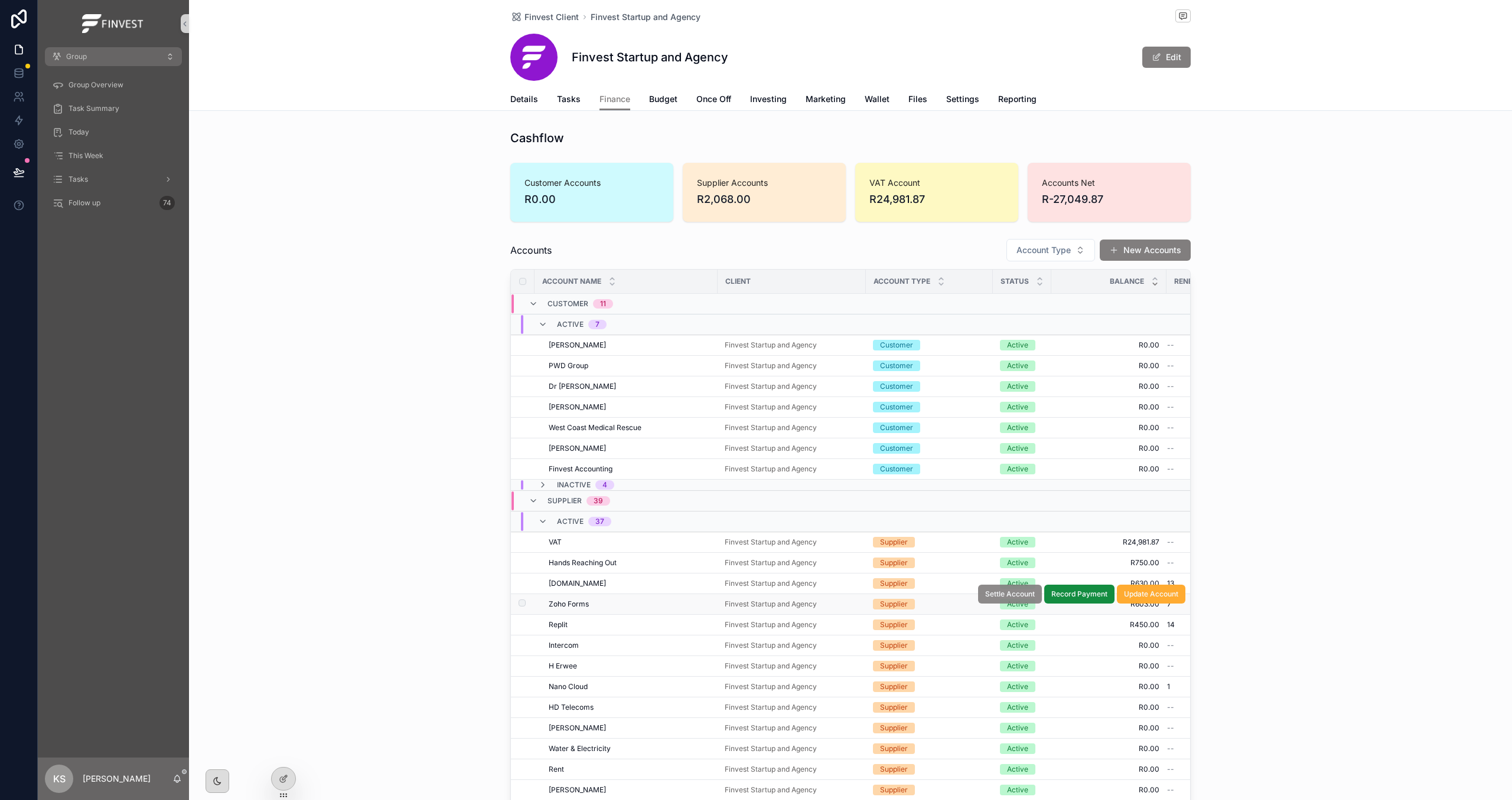
click at [1003, 599] on span "Settle Account" at bounding box center [1010, 594] width 49 height 9
click at [534, 304] on icon "scrollable content" at bounding box center [533, 303] width 9 height 9
click at [534, 302] on icon "scrollable content" at bounding box center [533, 303] width 9 height 9
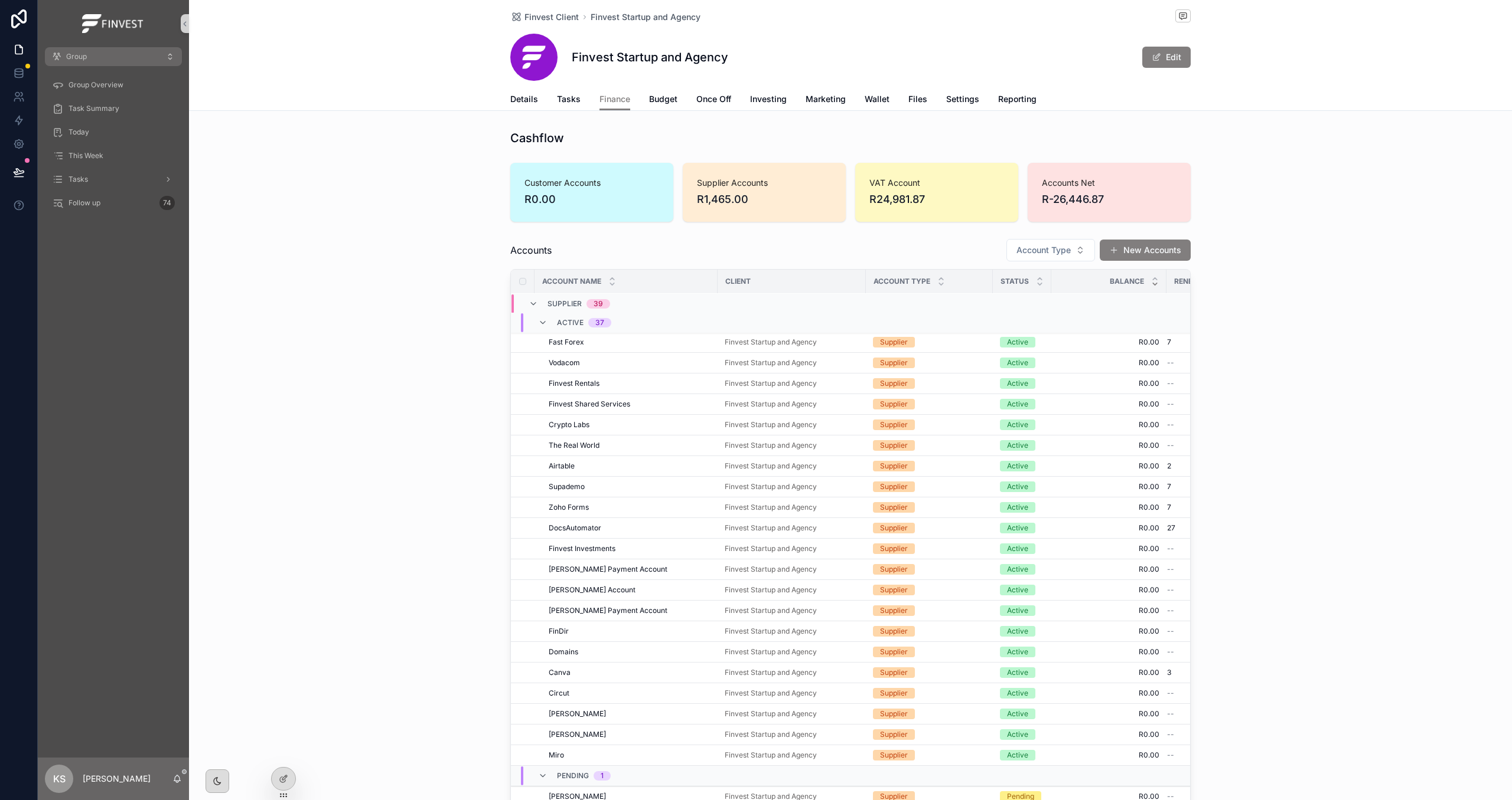
scroll to position [395, 0]
click at [547, 774] on div "Pending 1" at bounding box center [574, 769] width 72 height 19
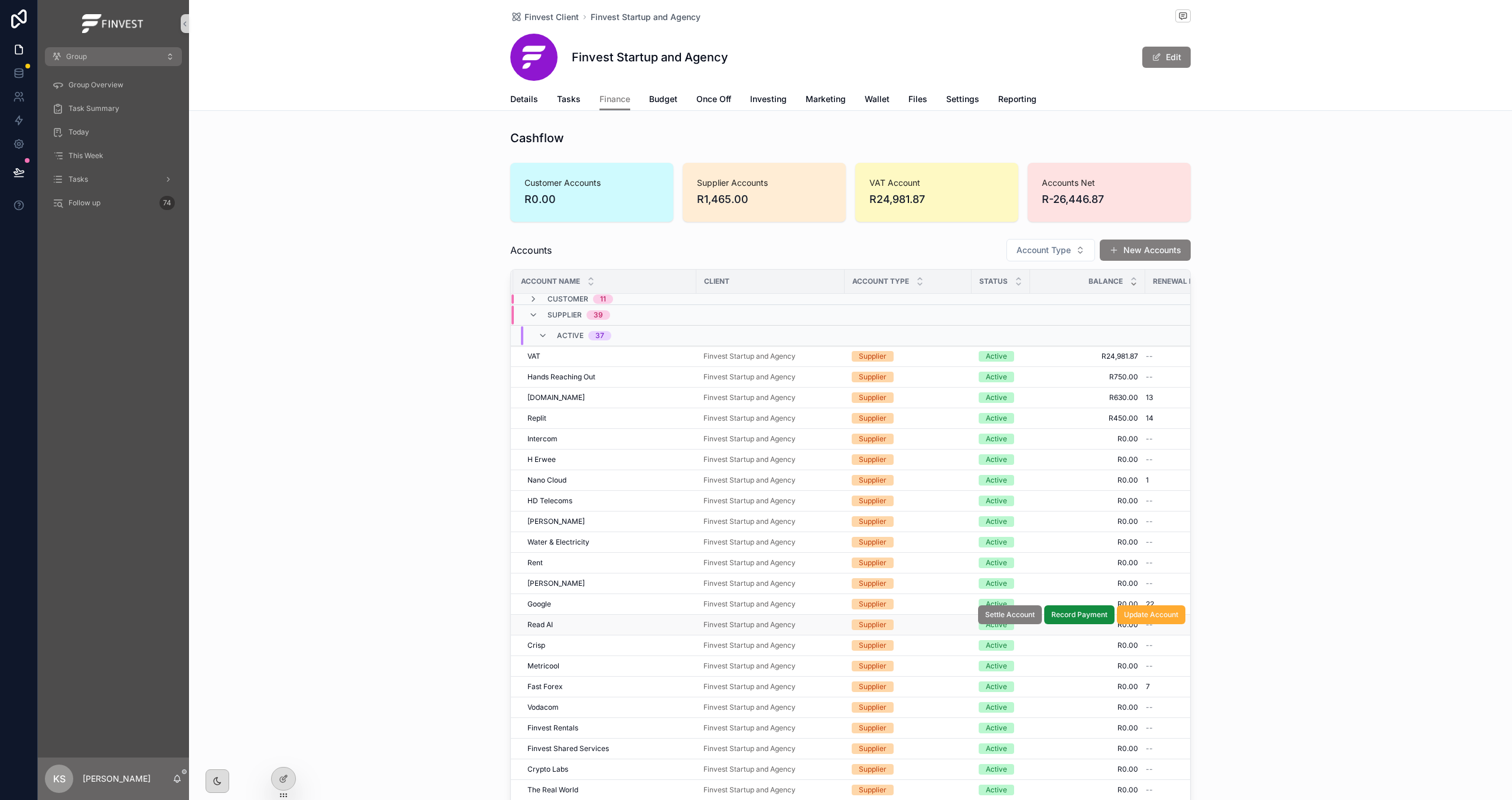
scroll to position [0, 0]
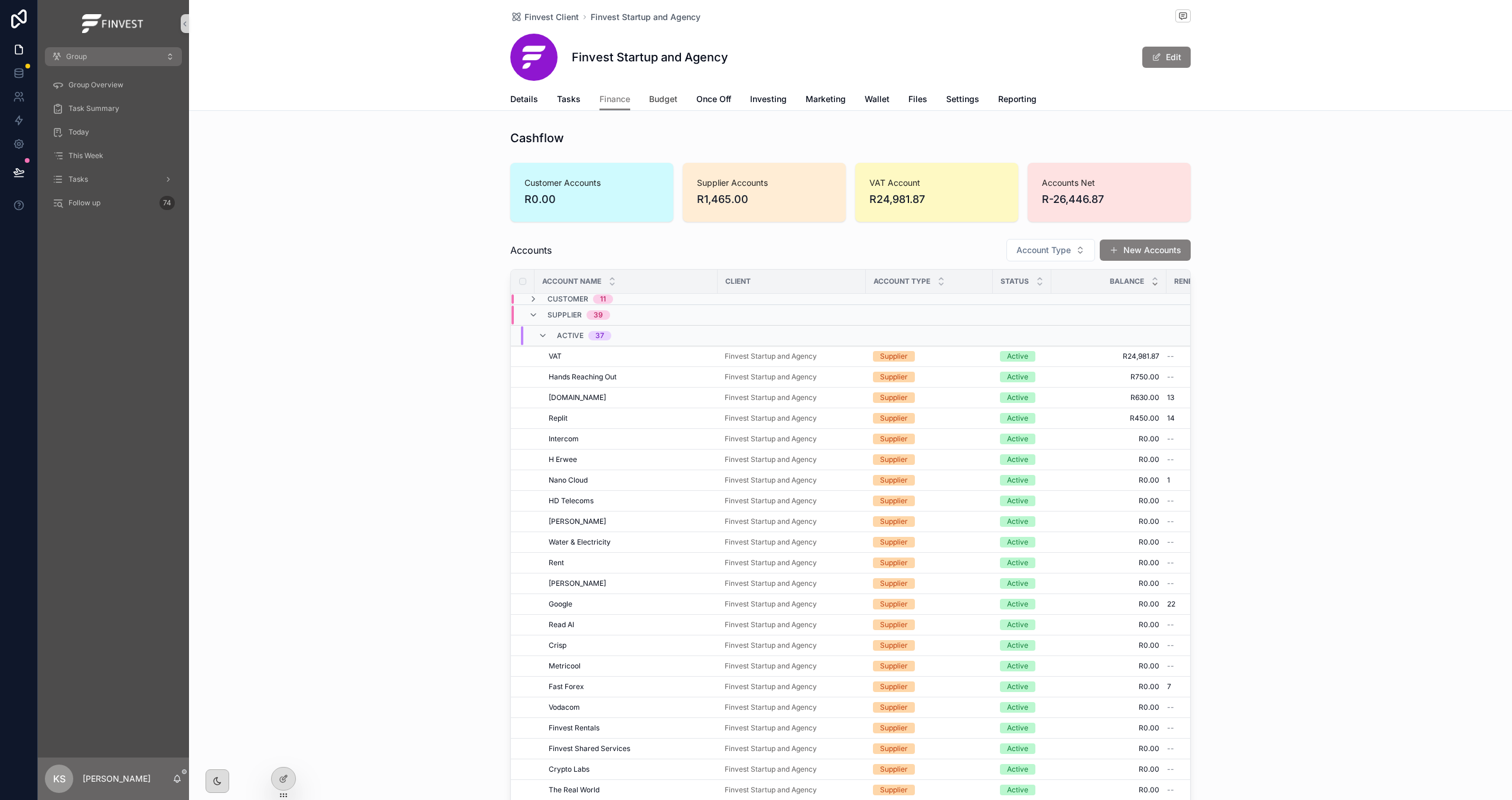
click at [654, 101] on span "Budget" at bounding box center [662, 99] width 28 height 12
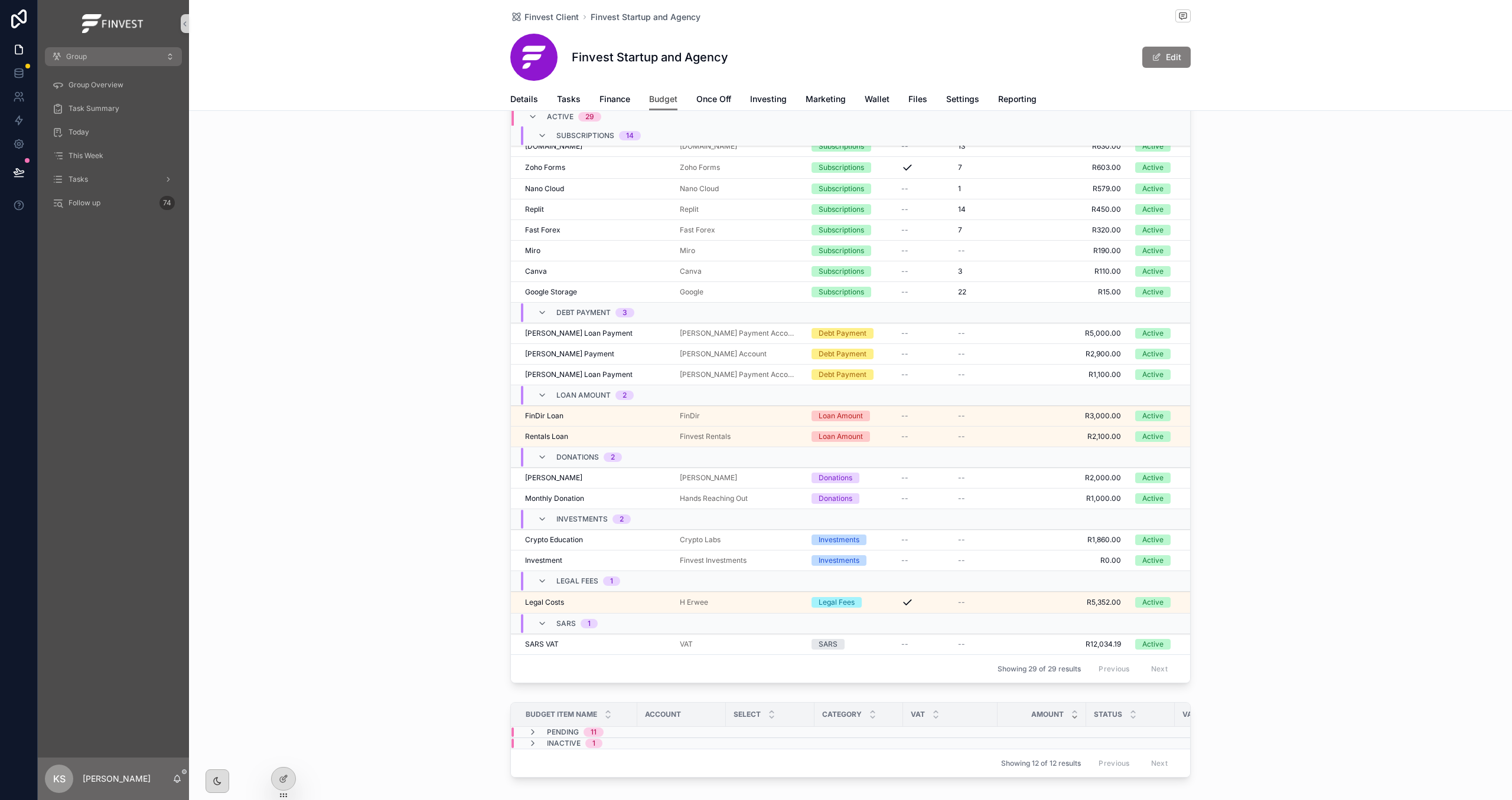
scroll to position [744, 0]
click at [613, 97] on span "Finance" at bounding box center [615, 99] width 31 height 12
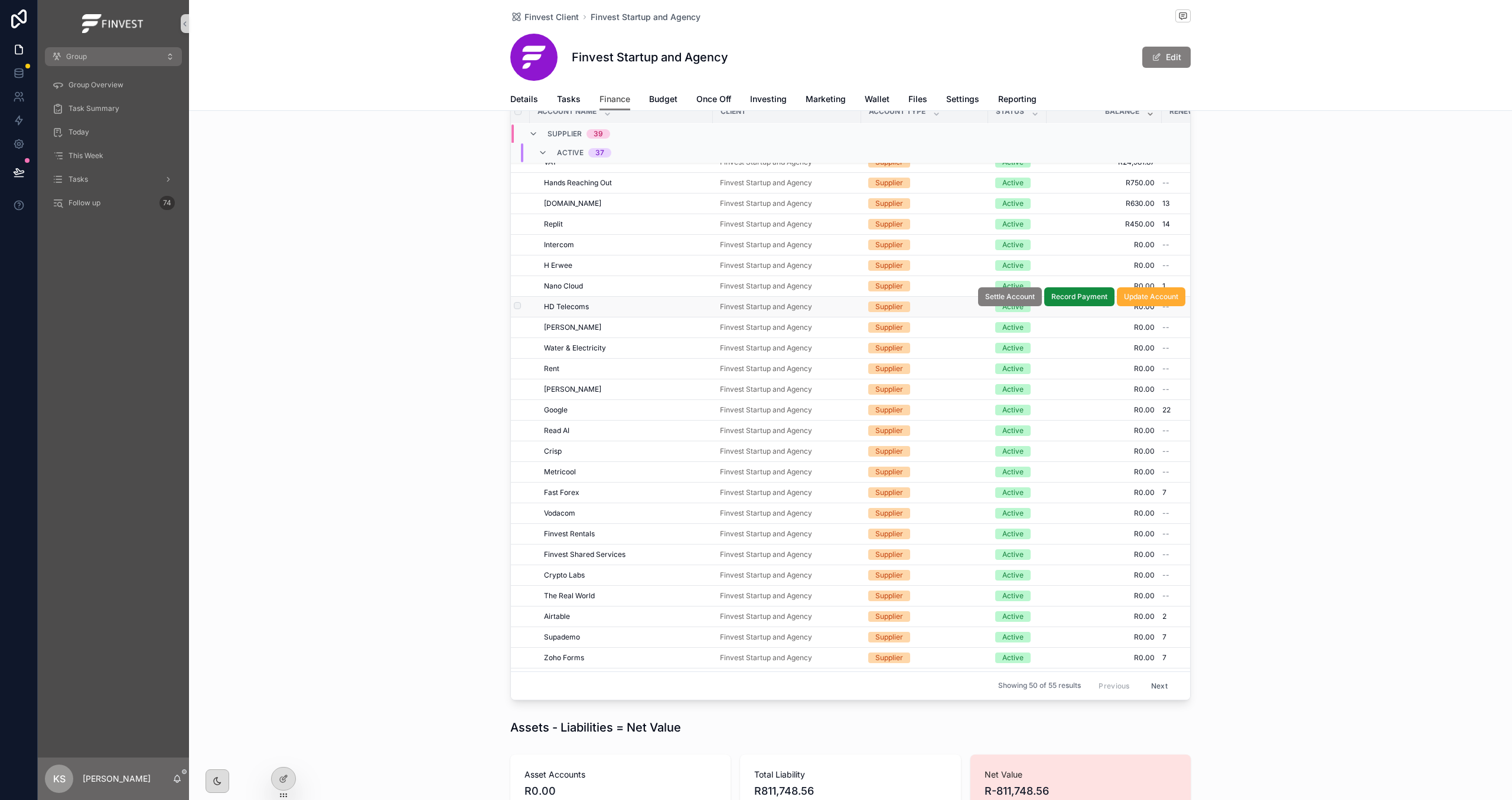
scroll to position [20, 5]
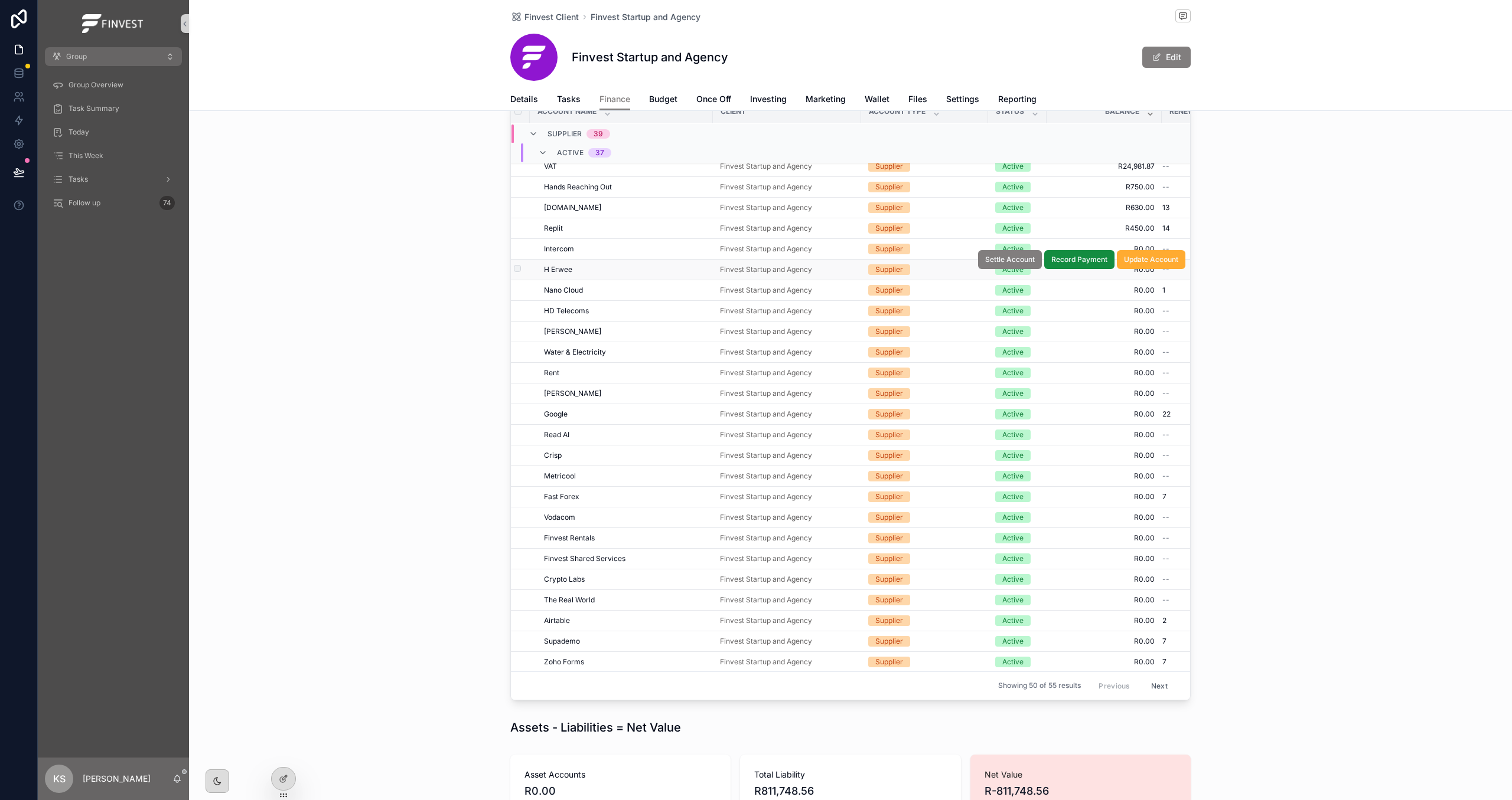
click at [639, 273] on div "H [PERSON_NAME]" at bounding box center [625, 269] width 162 height 9
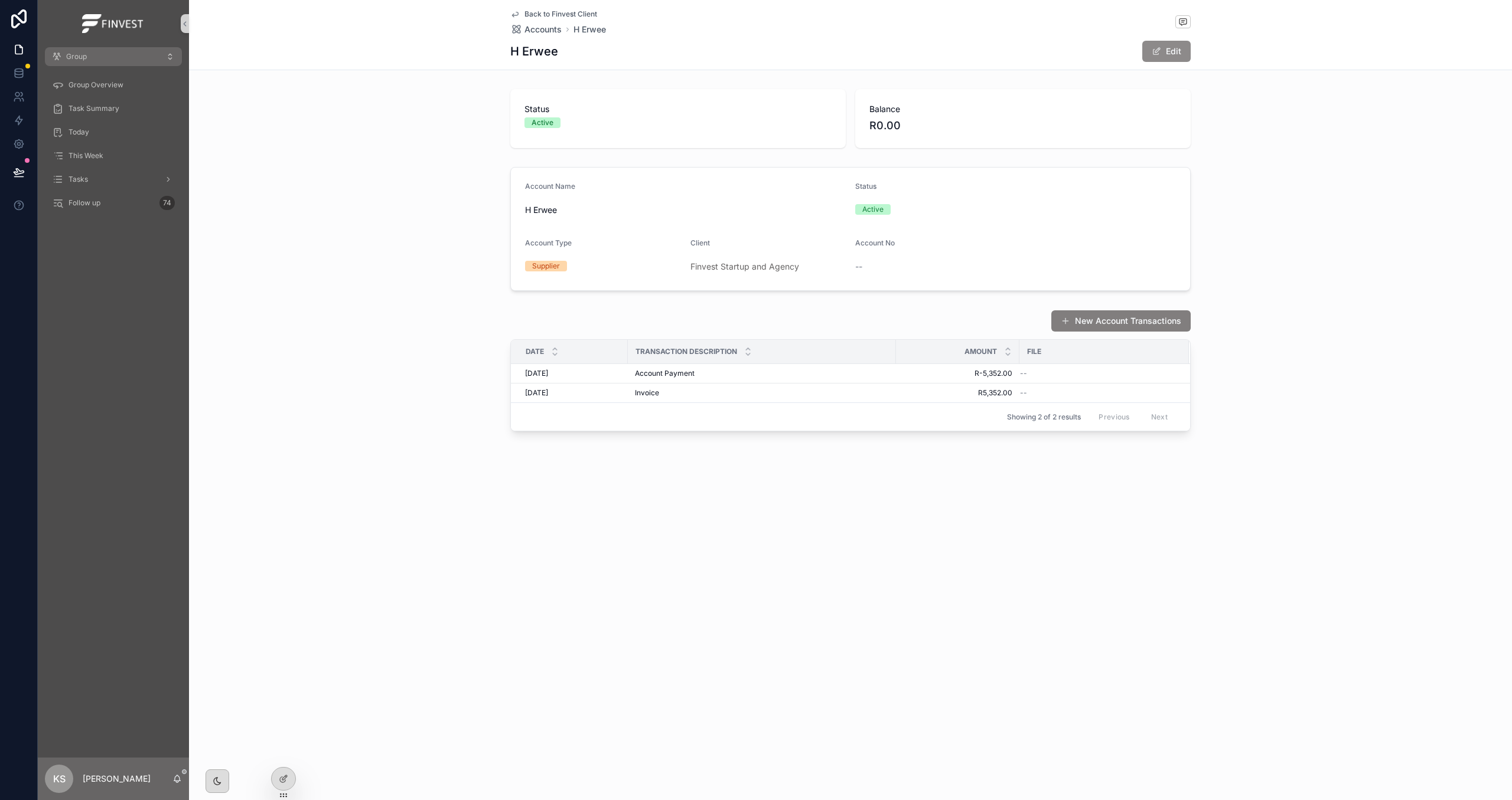
click at [1160, 56] on button "Edit" at bounding box center [1166, 51] width 49 height 21
click at [632, 195] on div "Account Name" at bounding box center [685, 188] width 320 height 14
click at [632, 209] on input "*******" at bounding box center [685, 210] width 320 height 16
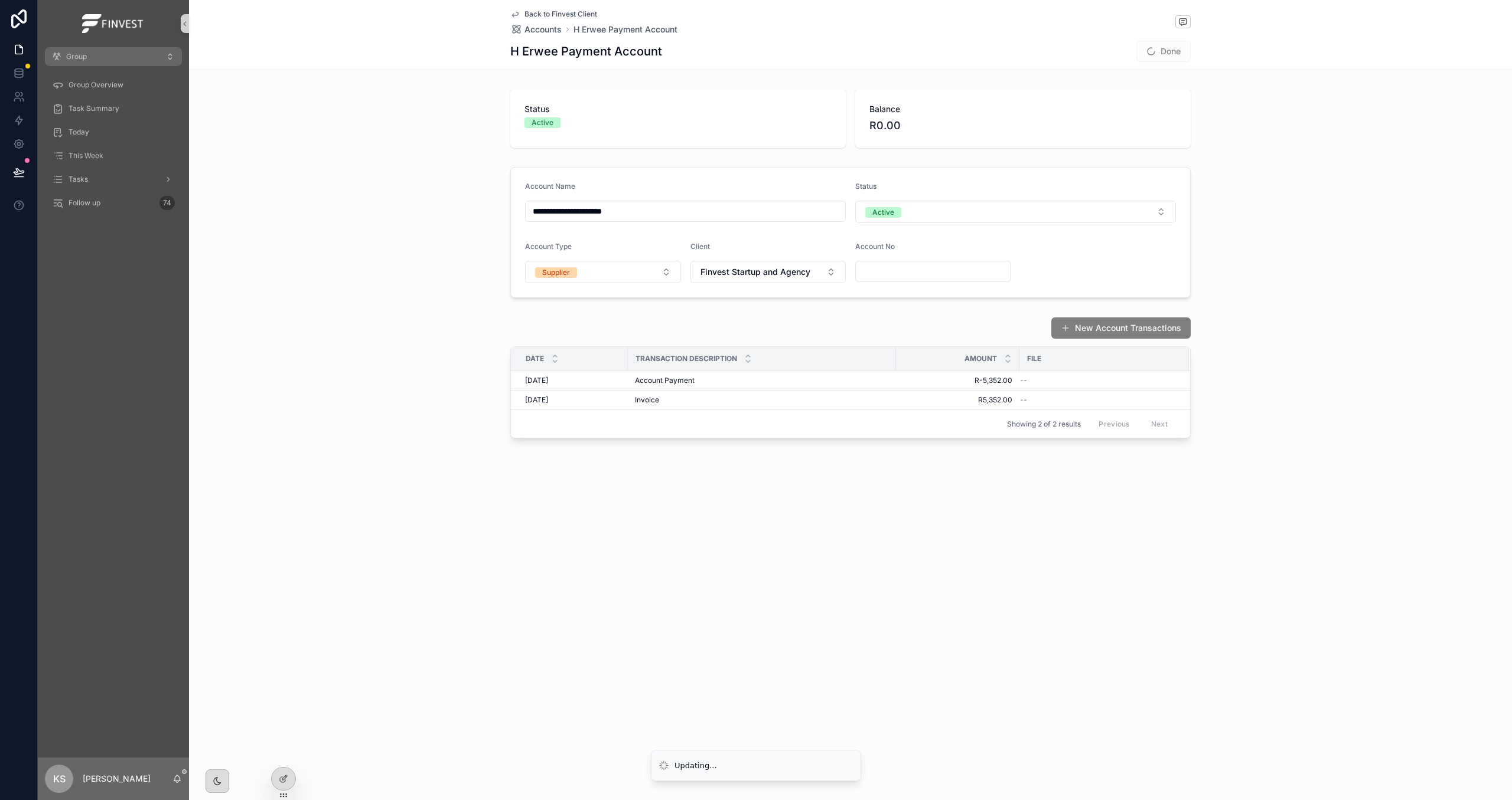
type input "**********"
click at [684, 191] on div "Account Name" at bounding box center [685, 188] width 320 height 14
click at [1162, 374] on span "Delete" at bounding box center [1168, 371] width 22 height 9
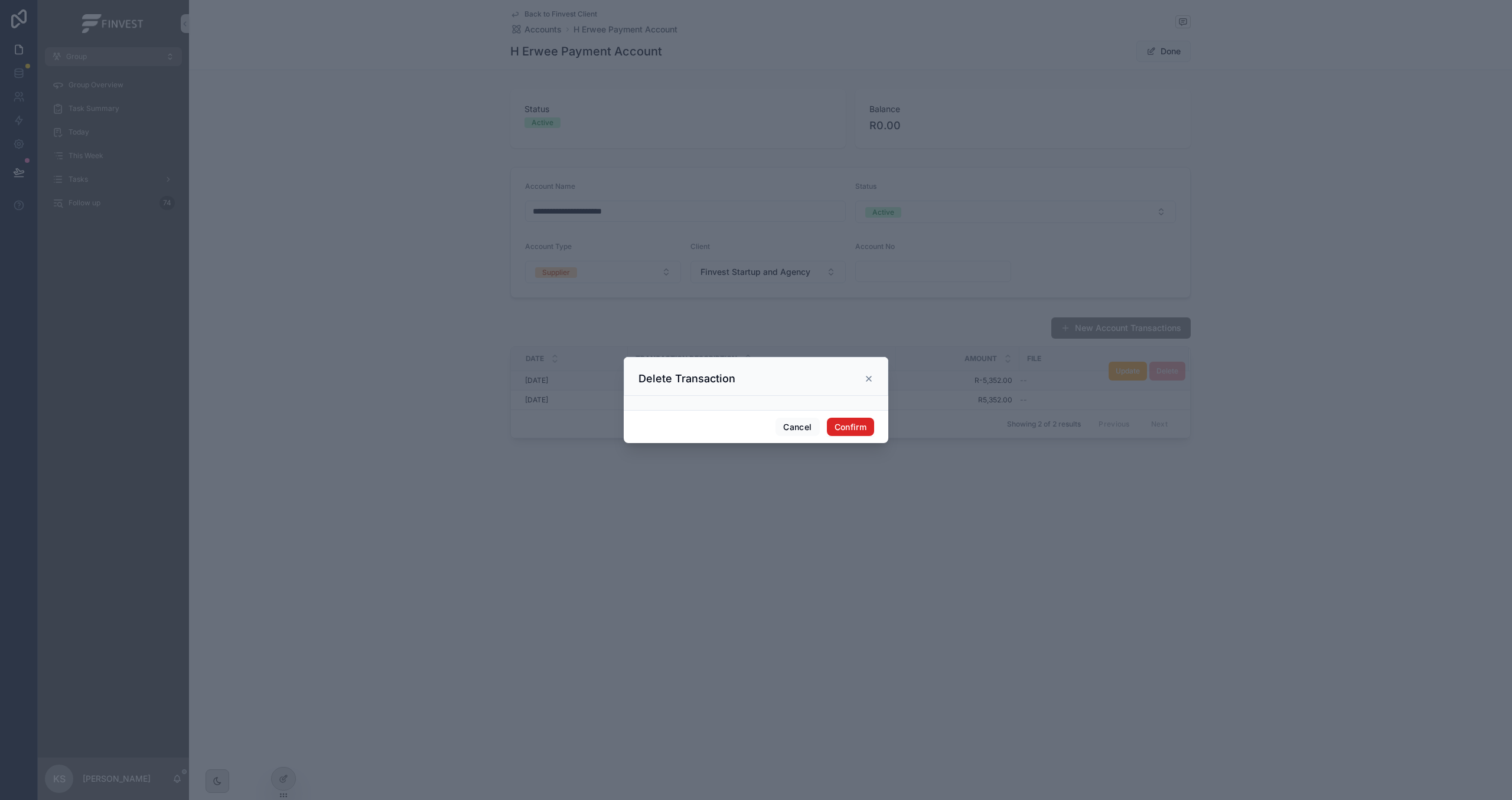
click at [853, 429] on button "Confirm" at bounding box center [850, 428] width 47 height 19
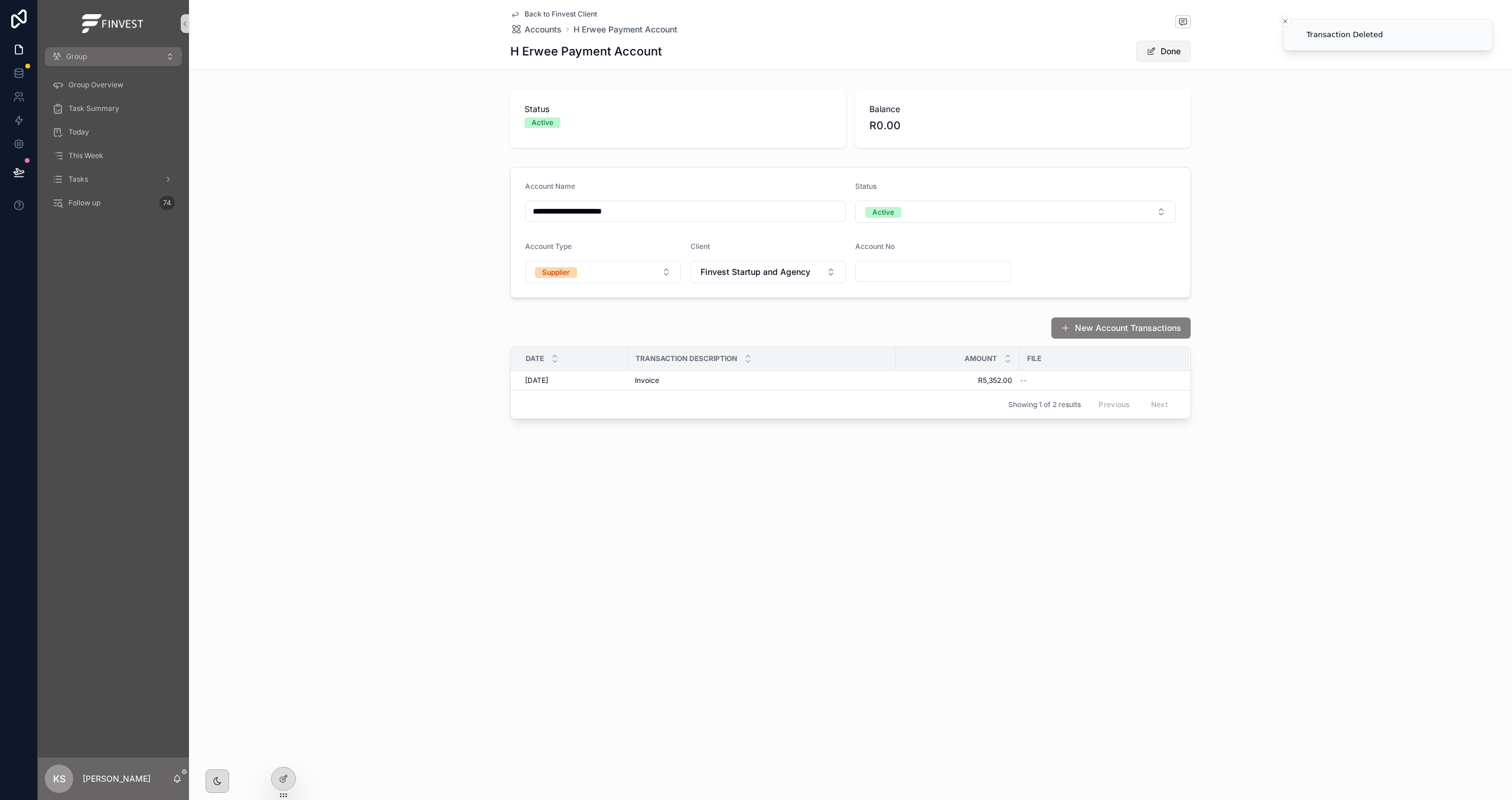
click at [1147, 53] on span "scrollable content" at bounding box center [1151, 51] width 9 height 9
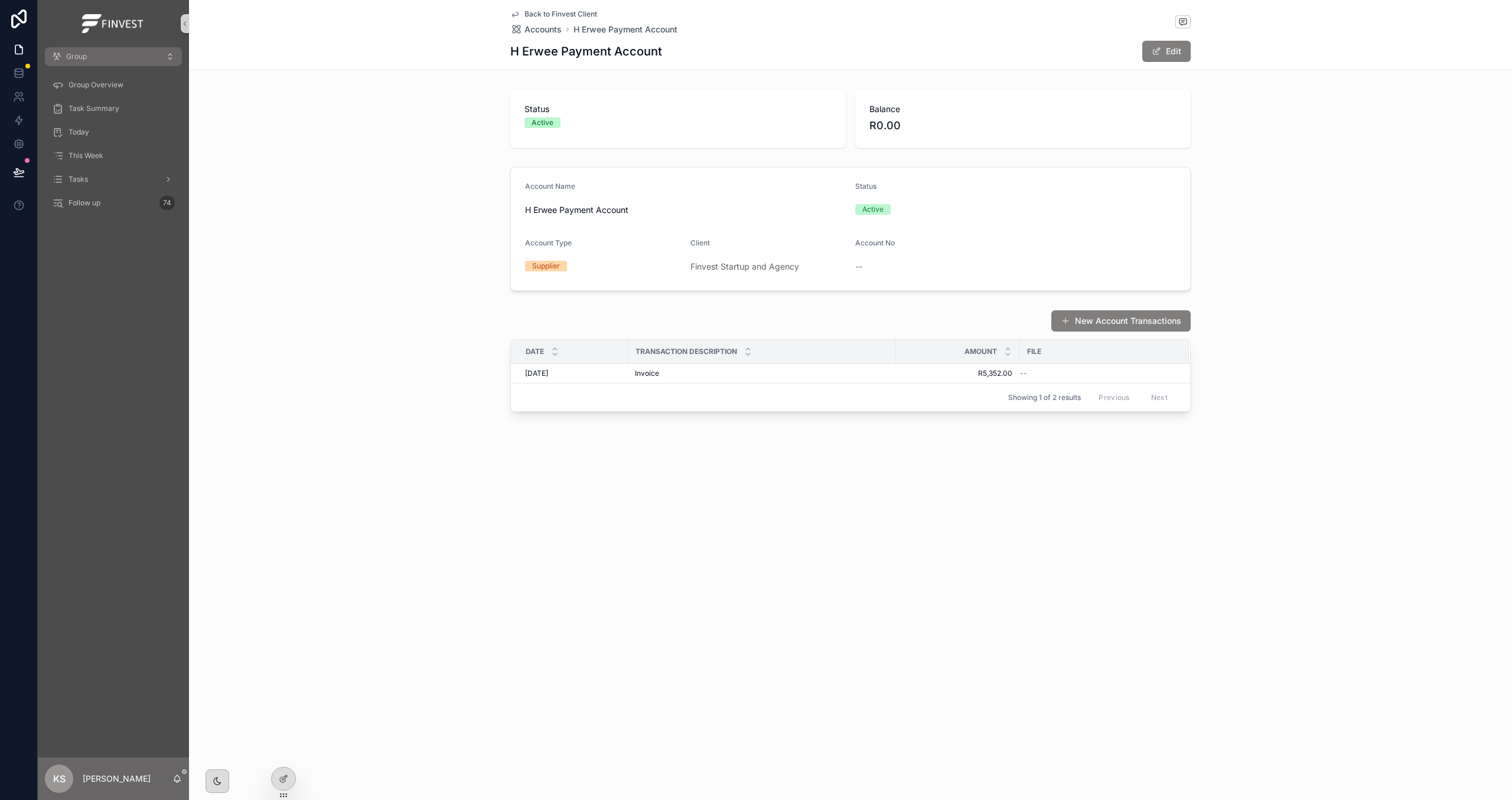
click at [545, 14] on span "Back to Finvest Client" at bounding box center [560, 14] width 72 height 9
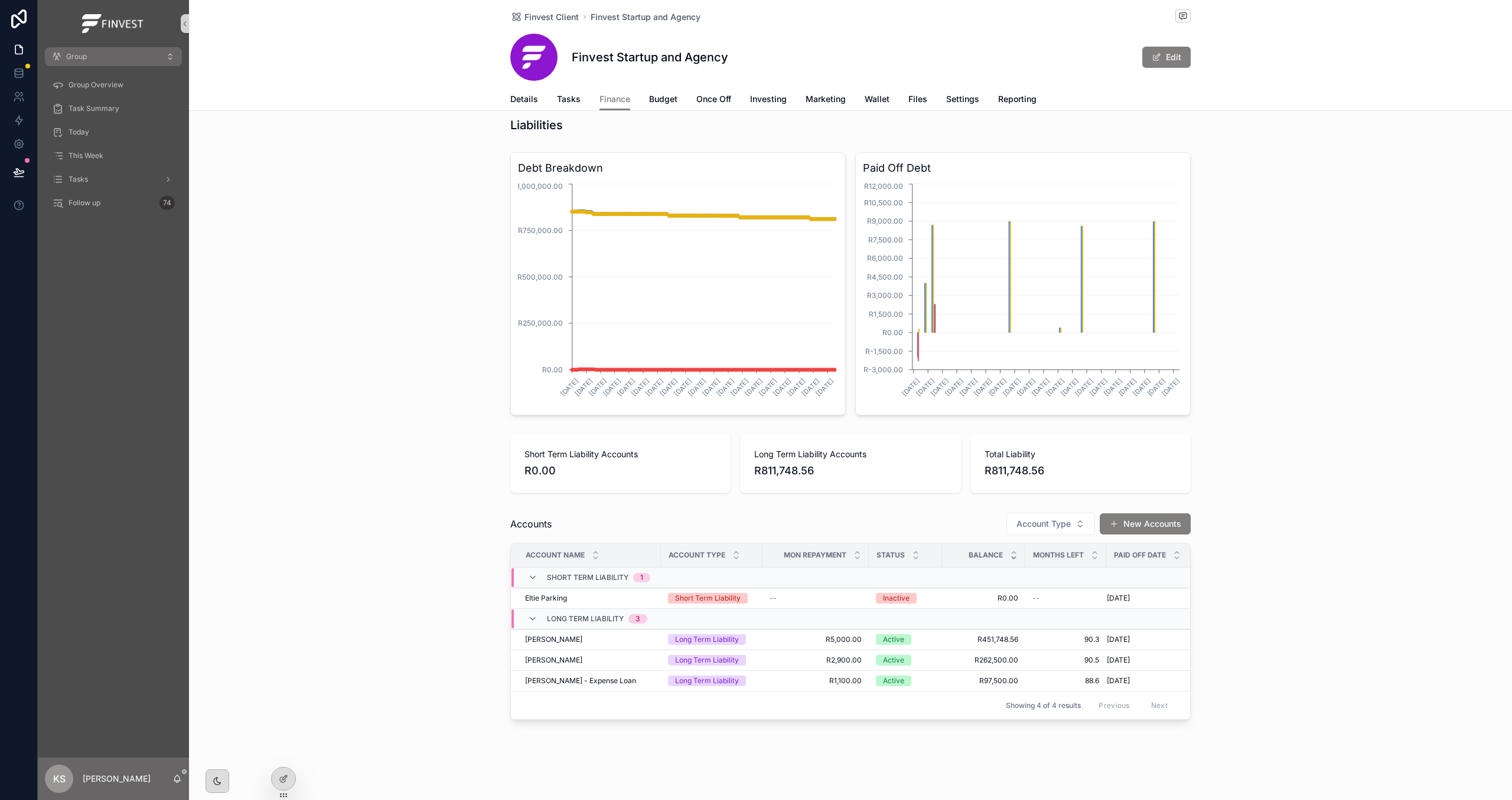
scroll to position [1062, 0]
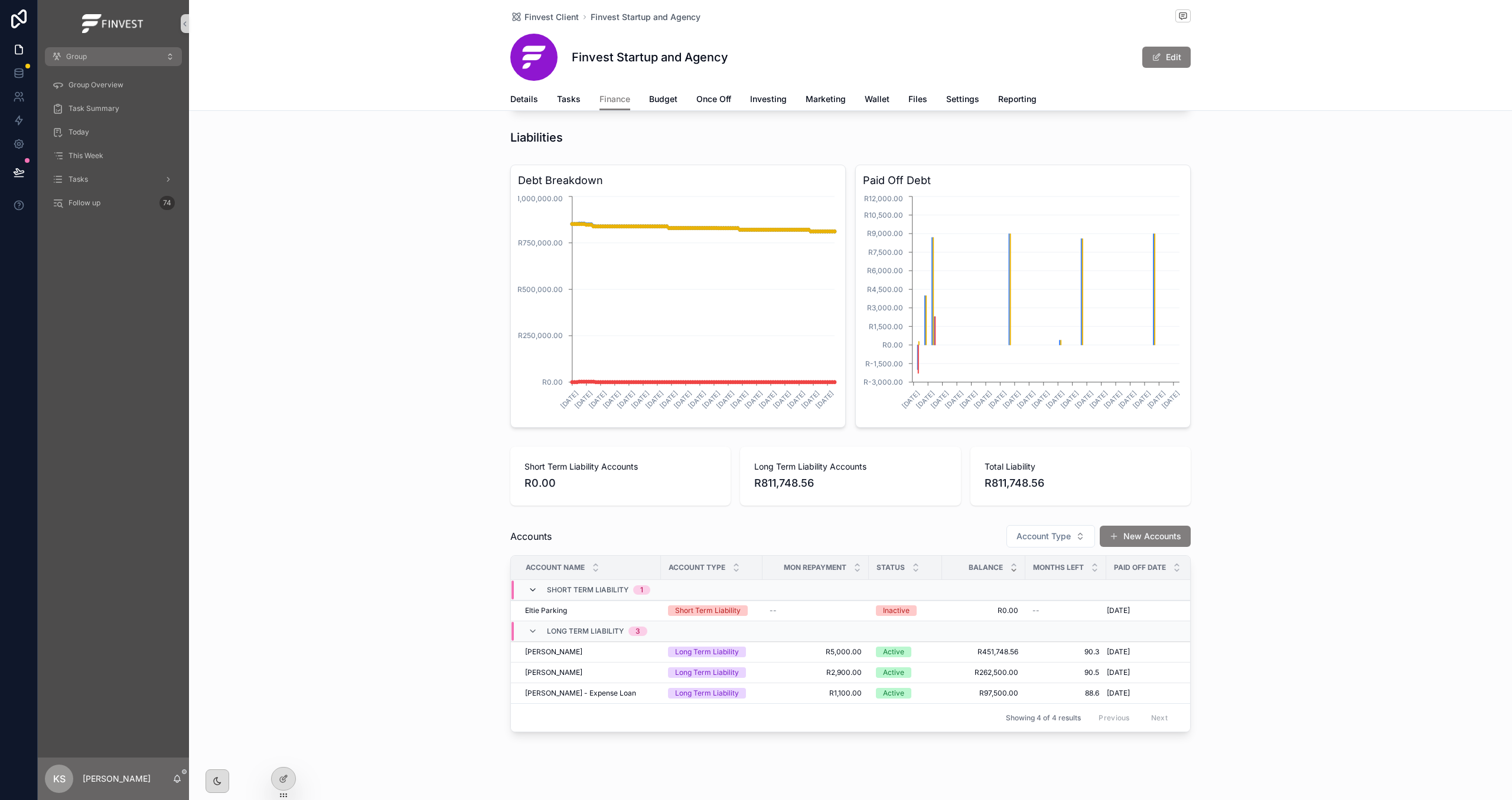
click at [534, 595] on icon "scrollable content" at bounding box center [532, 590] width 9 height 9
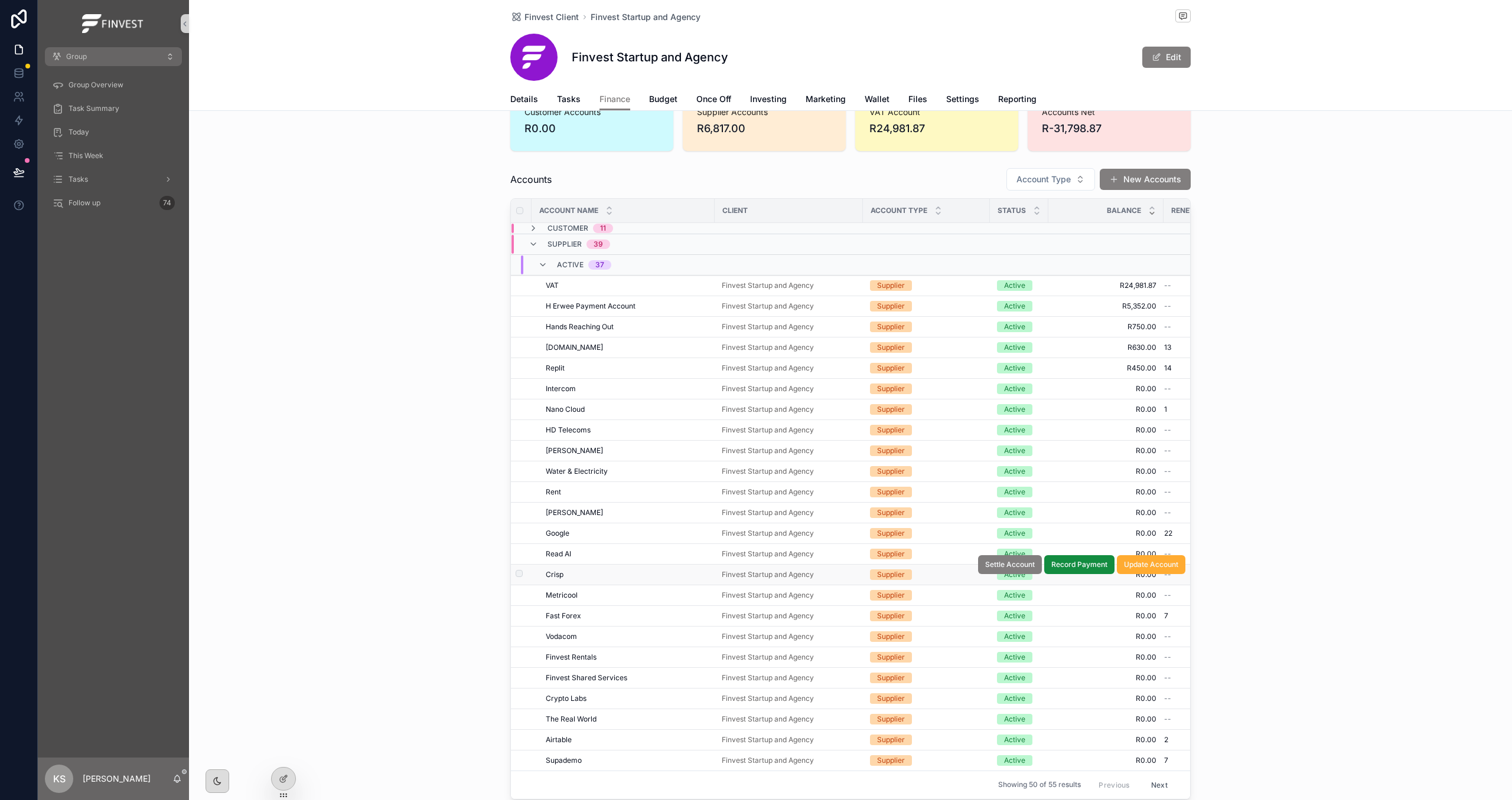
scroll to position [67, 0]
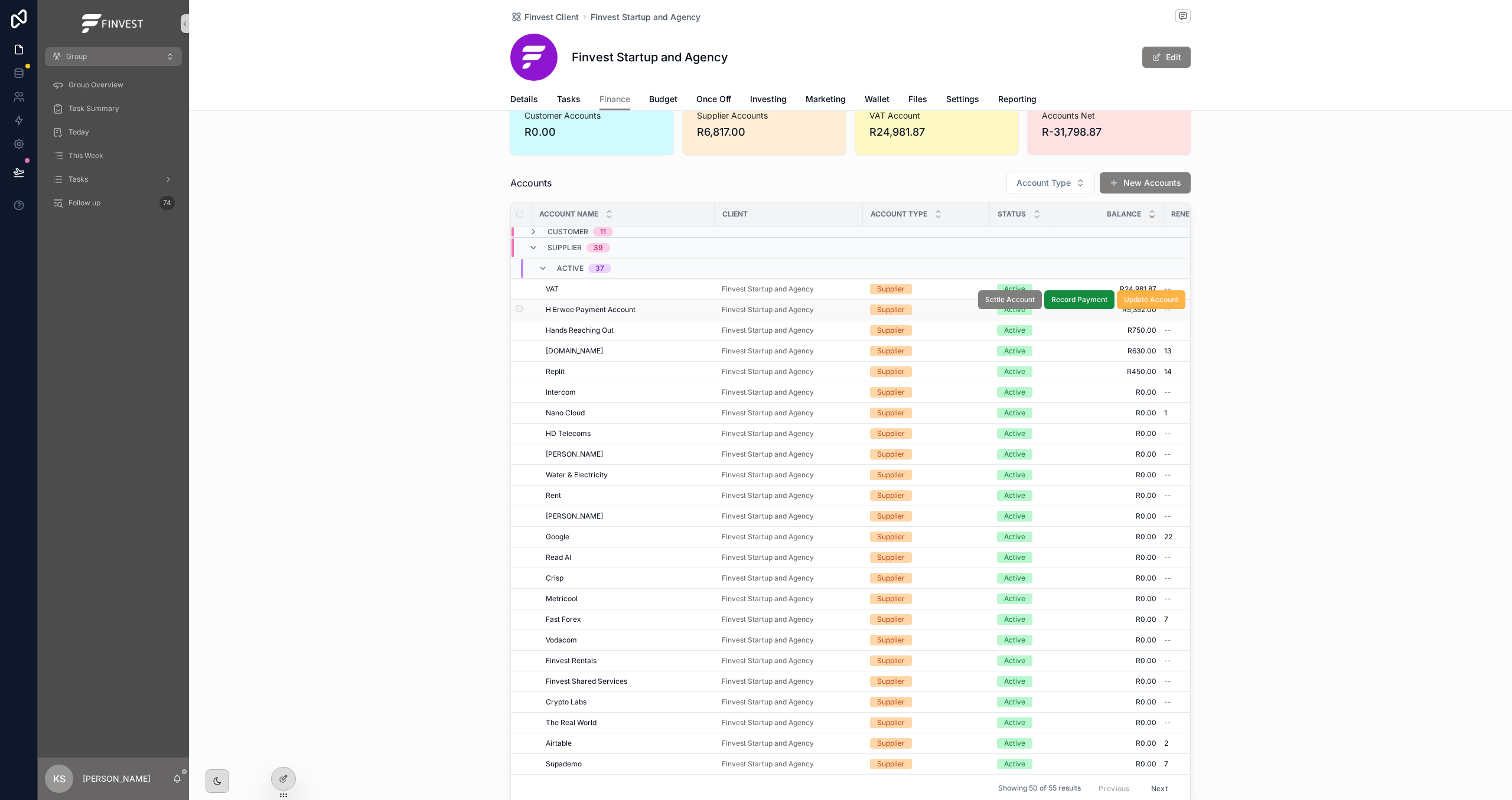
click at [1162, 301] on span "Update Account" at bounding box center [1151, 299] width 55 height 9
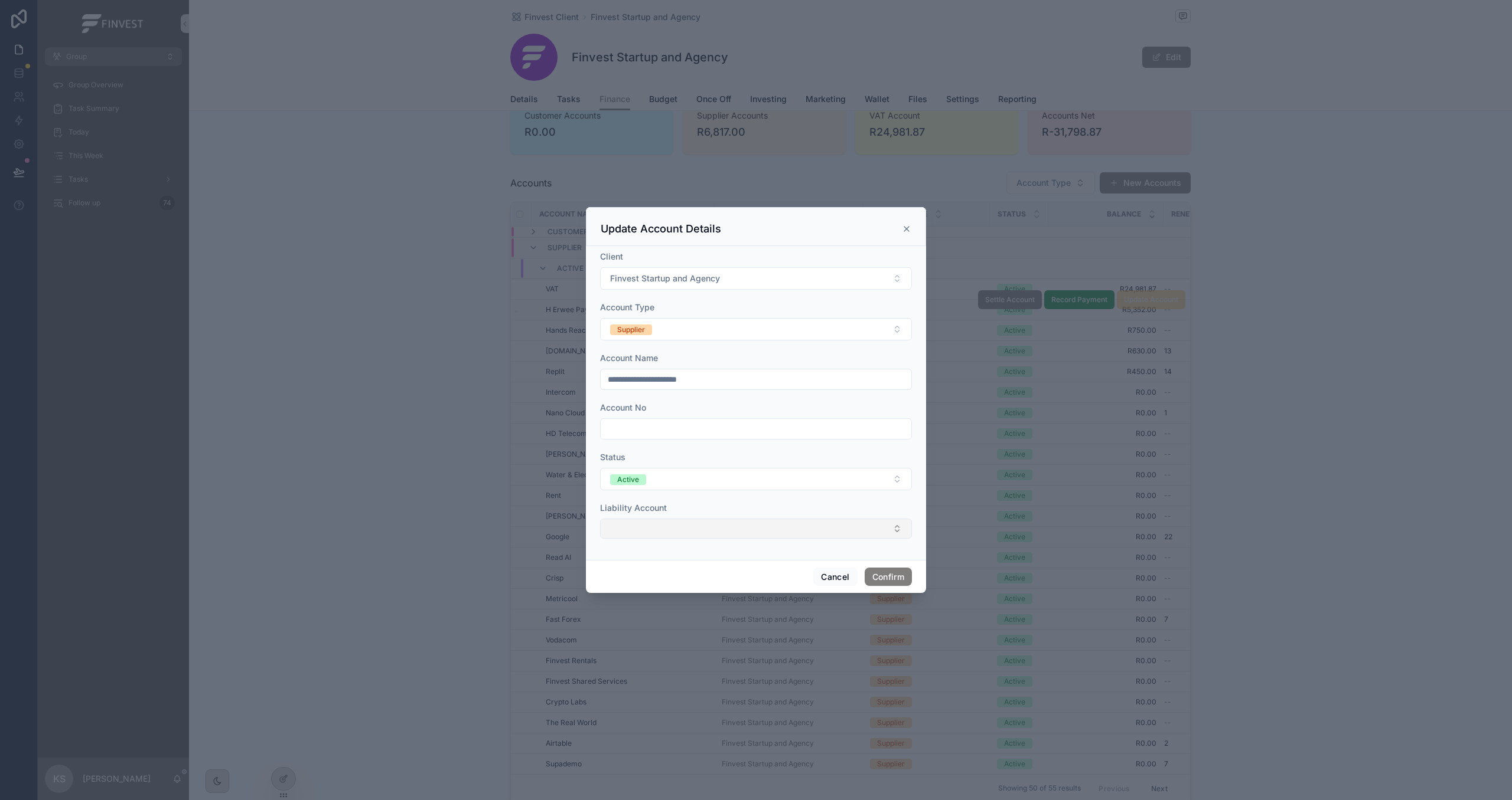
click at [748, 526] on button "Select Button" at bounding box center [756, 529] width 312 height 20
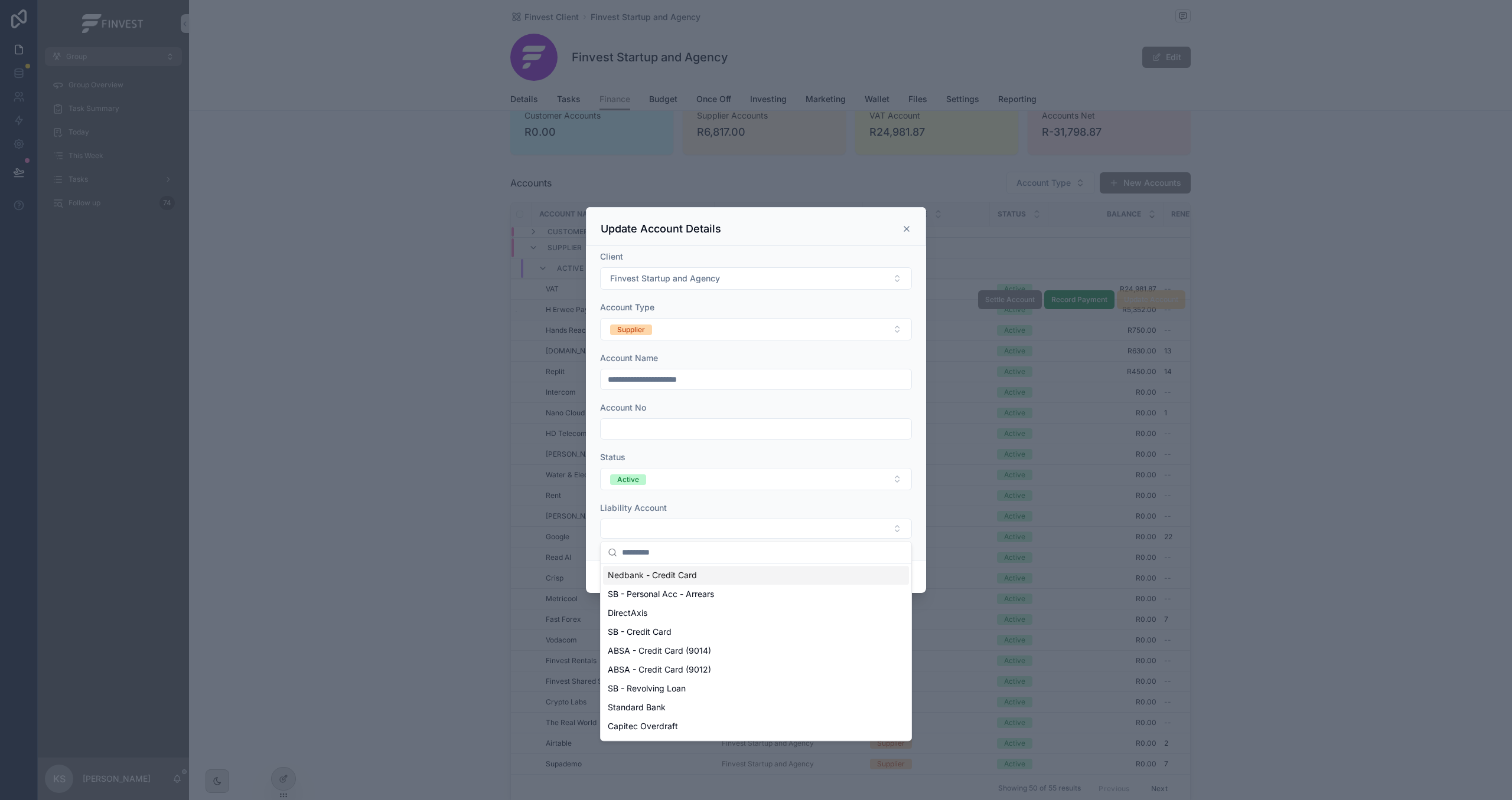
click at [745, 509] on div "Liability Account" at bounding box center [756, 509] width 312 height 12
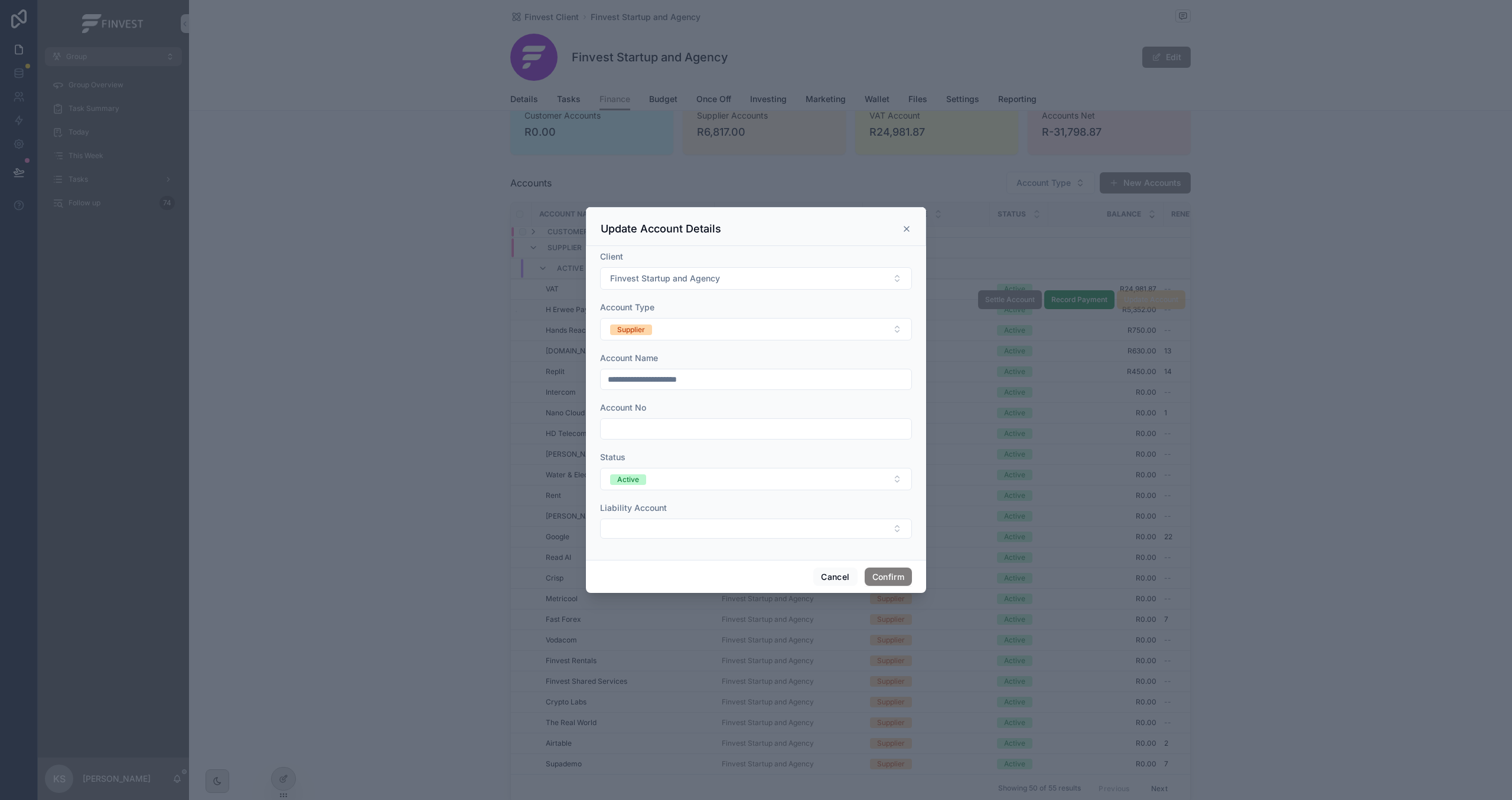
click at [903, 231] on icon at bounding box center [906, 228] width 9 height 9
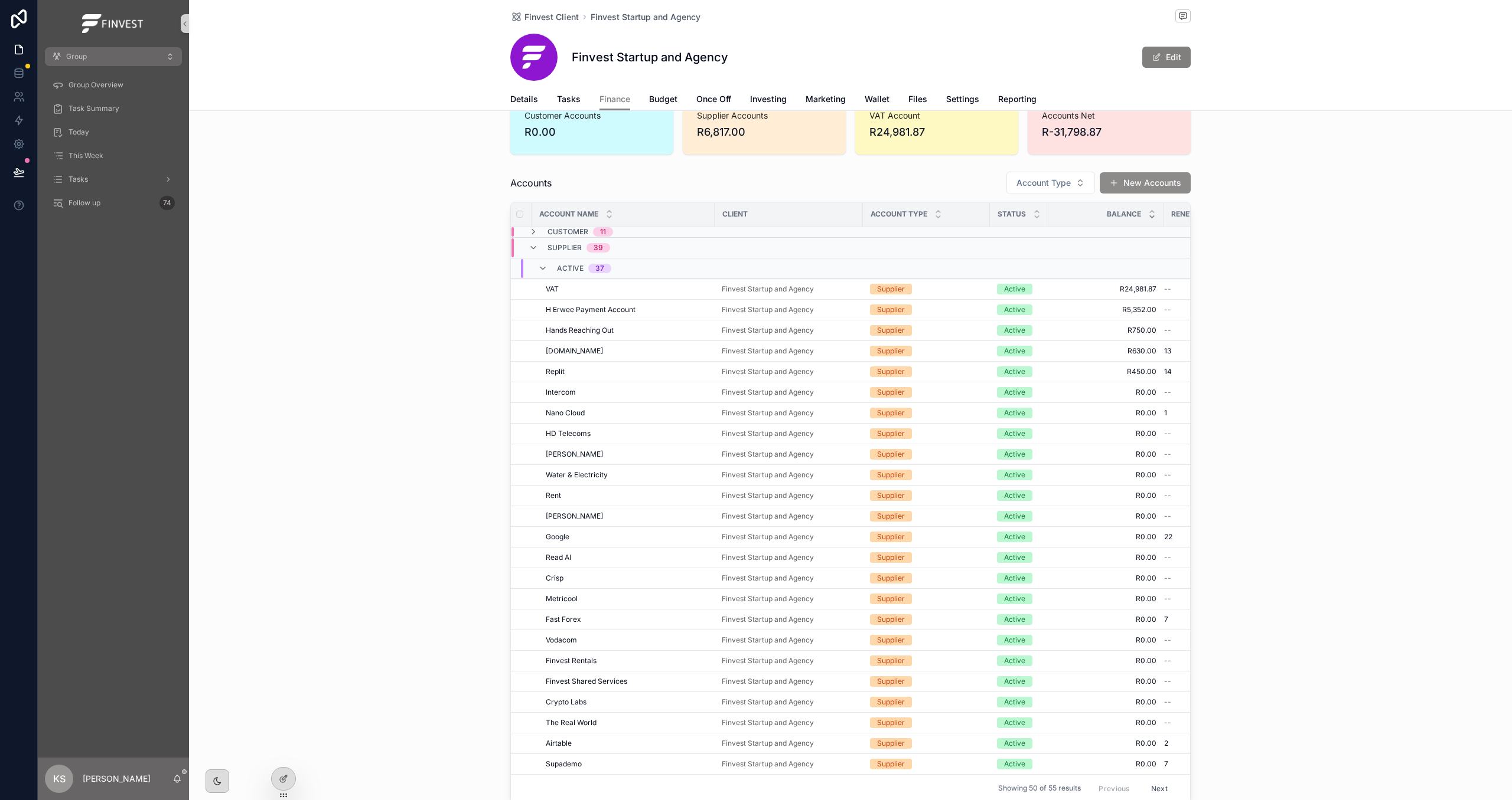
click at [1173, 181] on button "New Accounts" at bounding box center [1145, 182] width 91 height 21
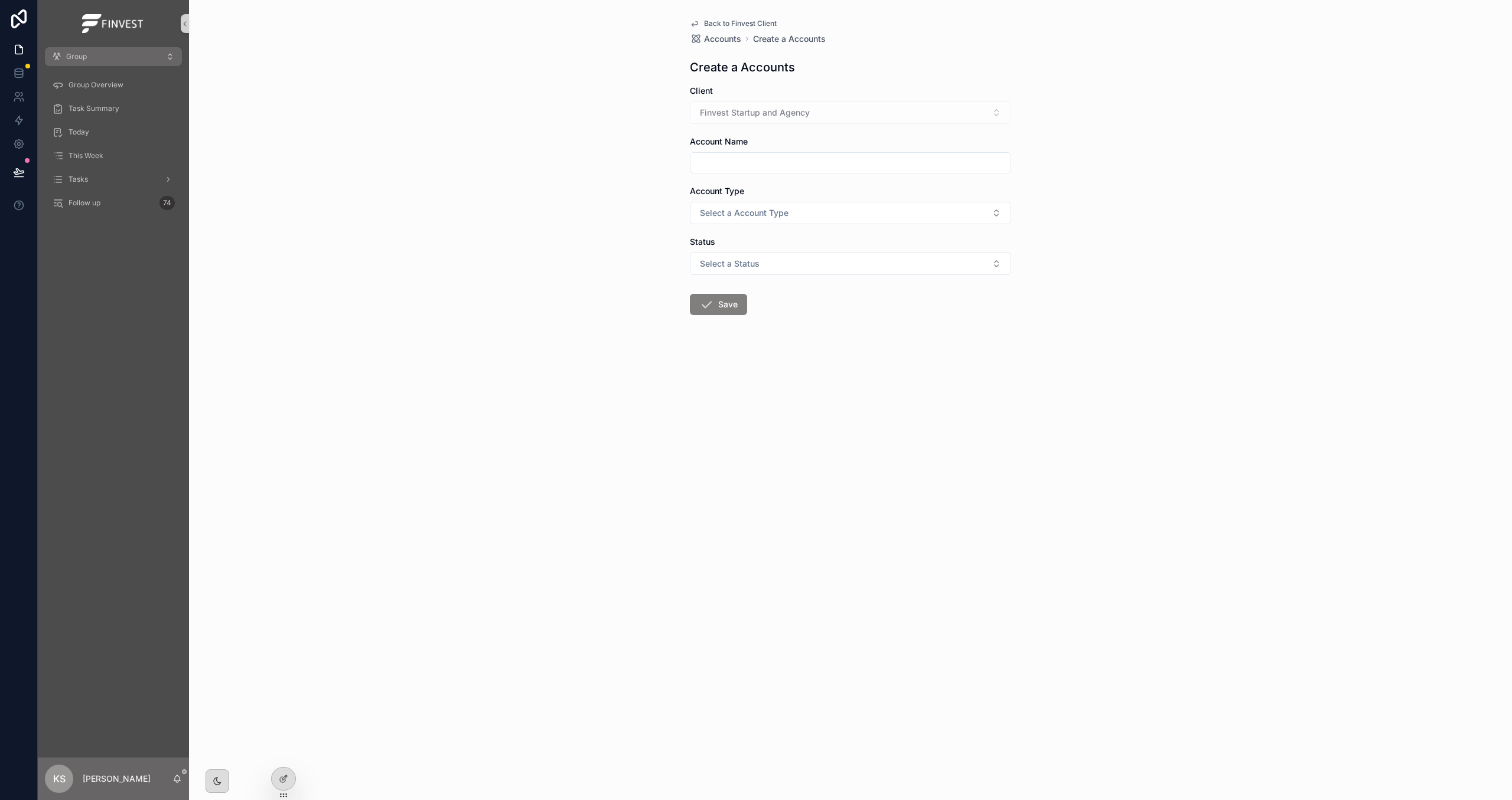
click at [837, 170] on input "scrollable content" at bounding box center [850, 163] width 320 height 16
drag, startPoint x: 704, startPoint y: 161, endPoint x: 707, endPoint y: 171, distance: 10.4
click at [705, 163] on input "******" at bounding box center [850, 163] width 320 height 16
type input "*******"
click at [747, 210] on span "Select a Account Type" at bounding box center [744, 213] width 89 height 12
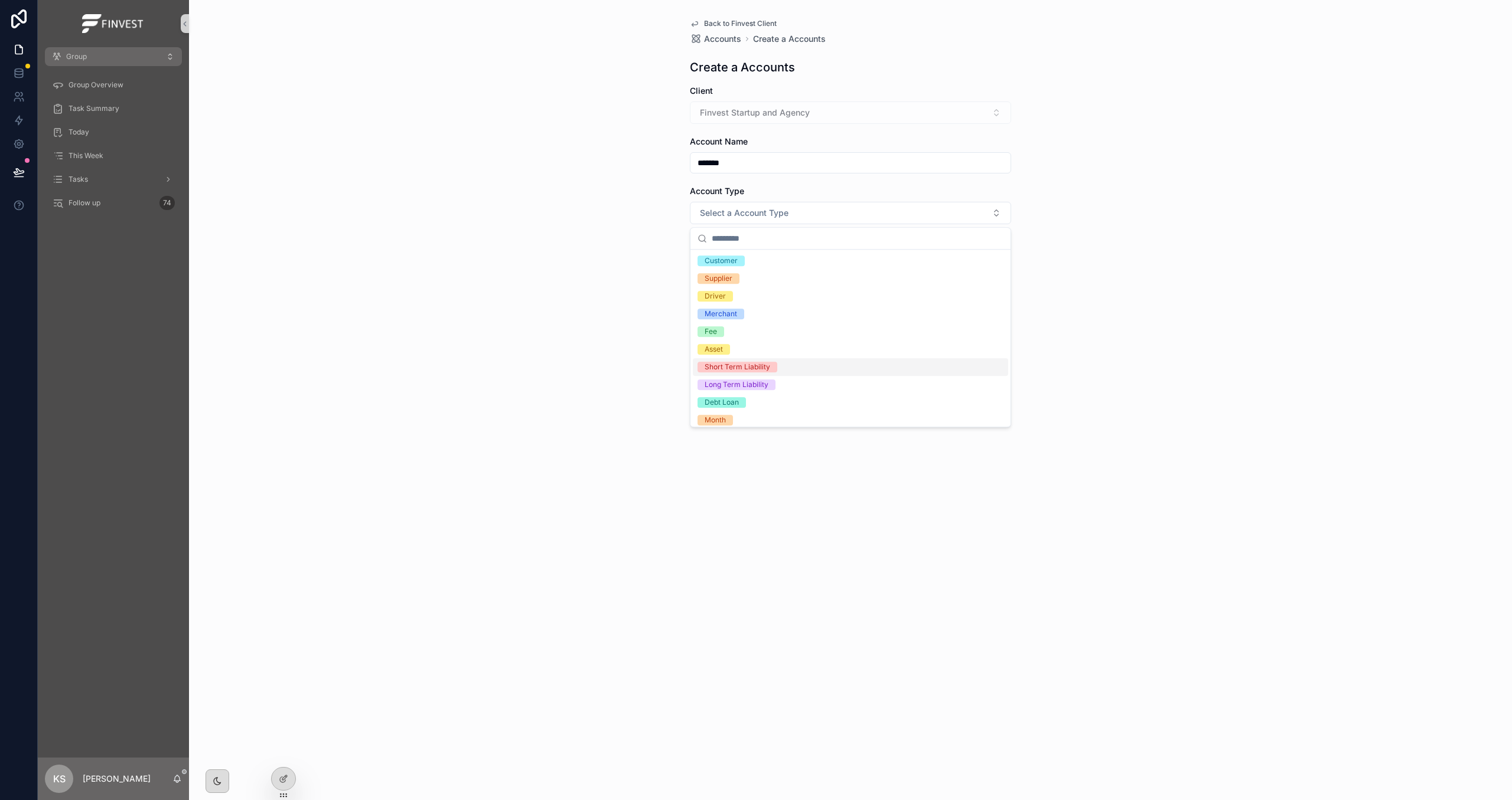
click at [791, 369] on div "Short Term Liability" at bounding box center [851, 367] width 315 height 18
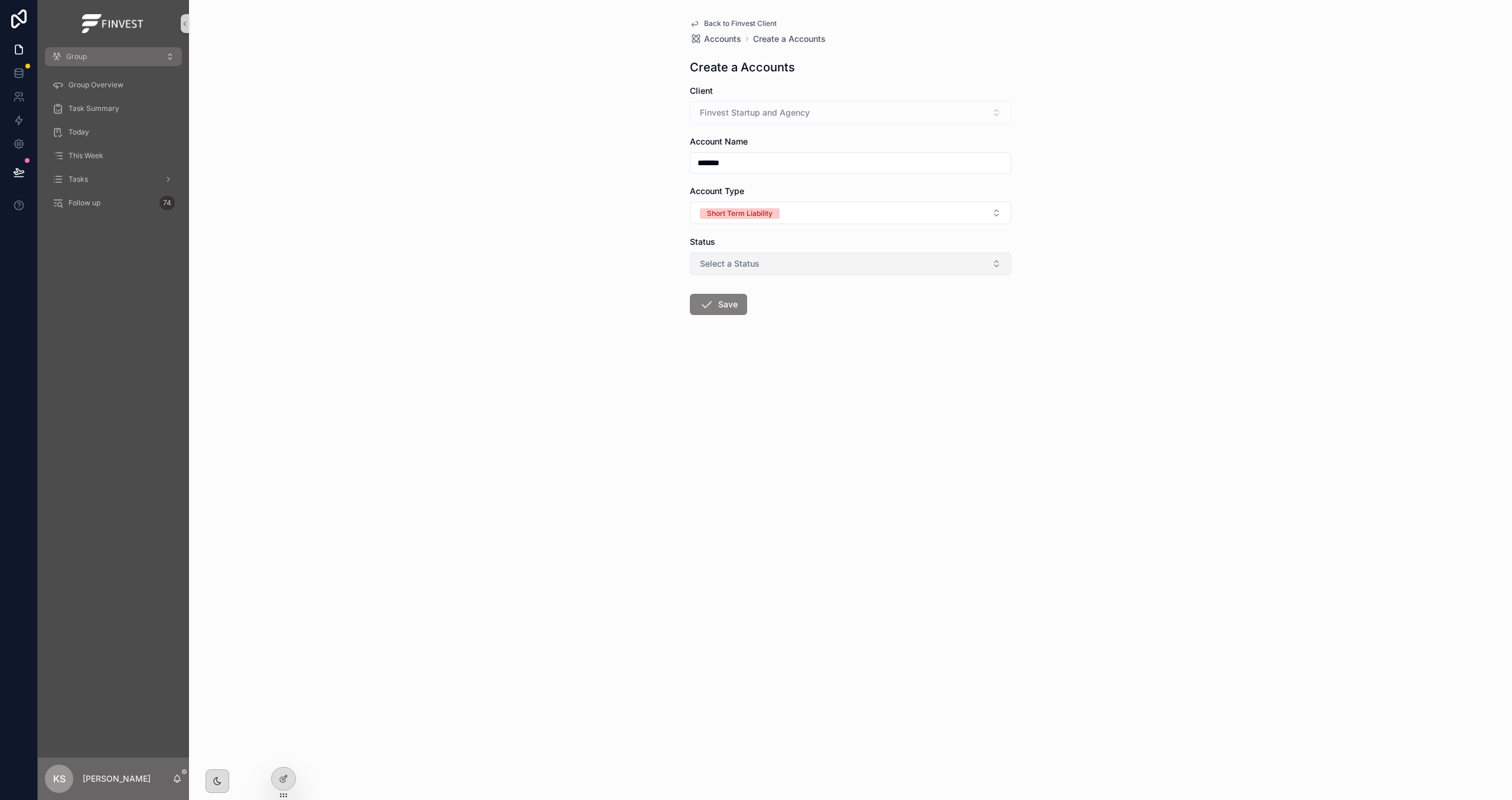
click at [776, 270] on button "Select a Status" at bounding box center [850, 264] width 321 height 22
click at [781, 316] on div "Active" at bounding box center [851, 312] width 315 height 18
click at [730, 308] on button "Save" at bounding box center [718, 304] width 57 height 21
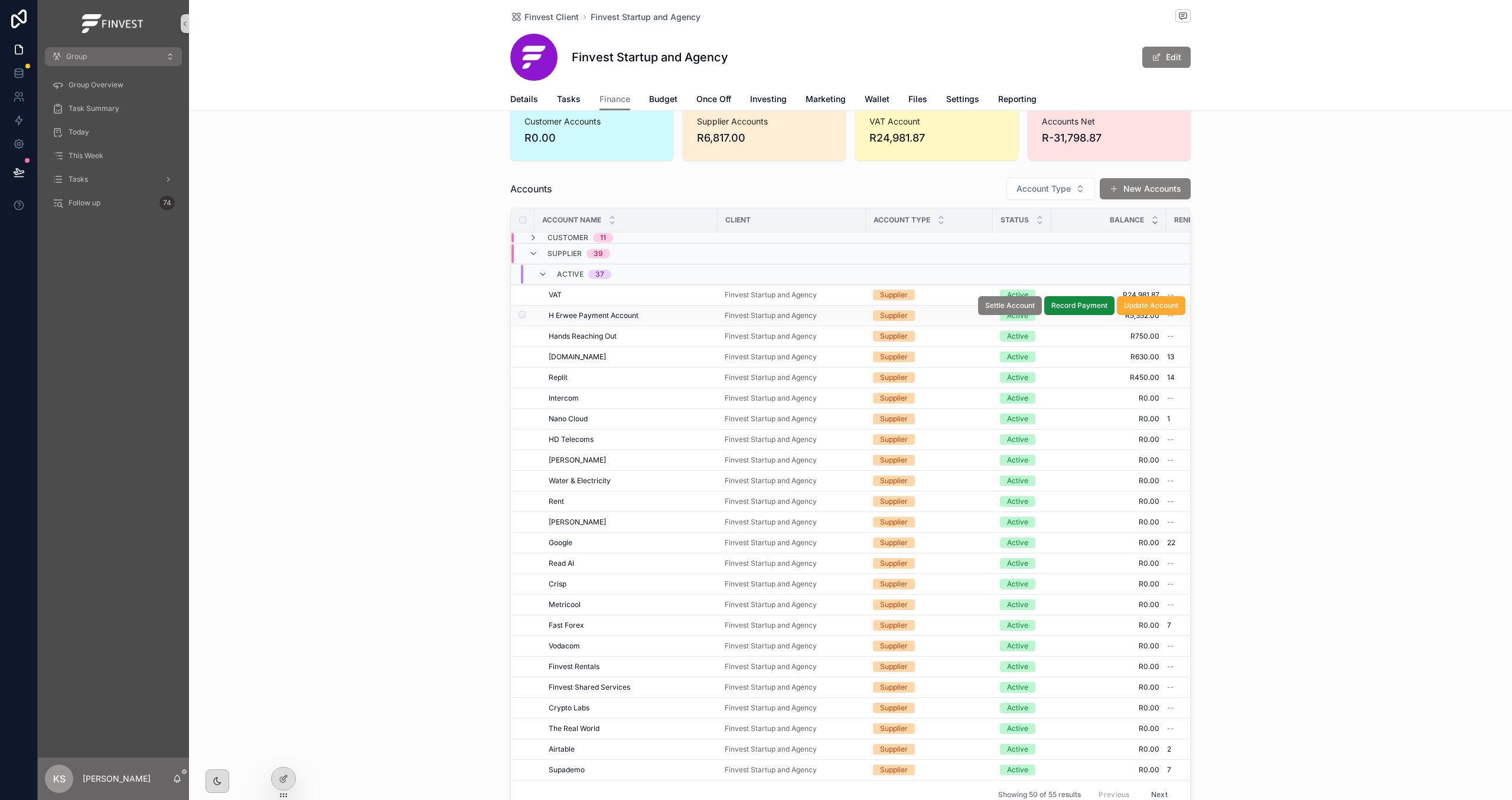
scroll to position [57, 0]
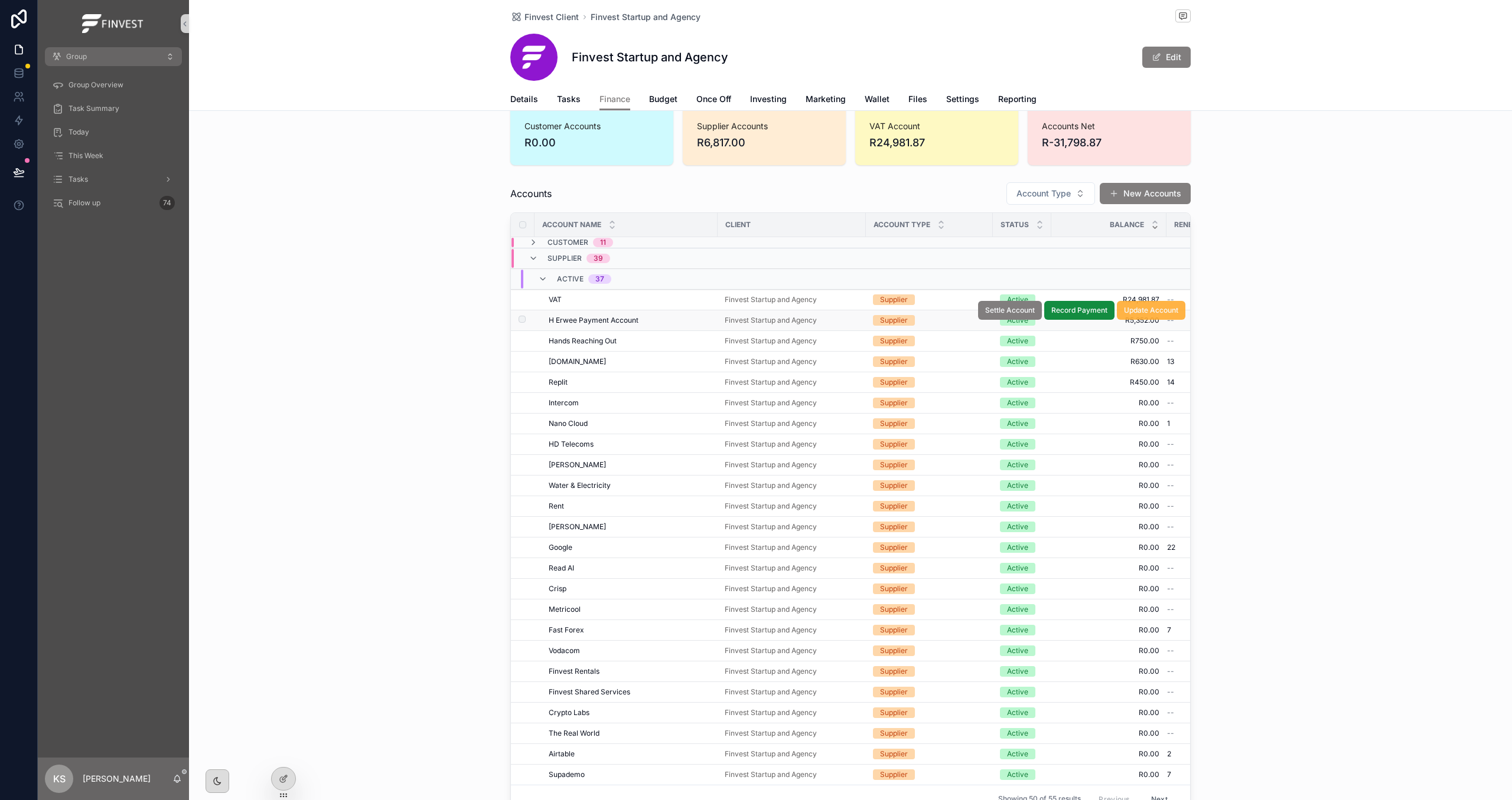
click at [1143, 309] on span "Update Account" at bounding box center [1151, 310] width 55 height 9
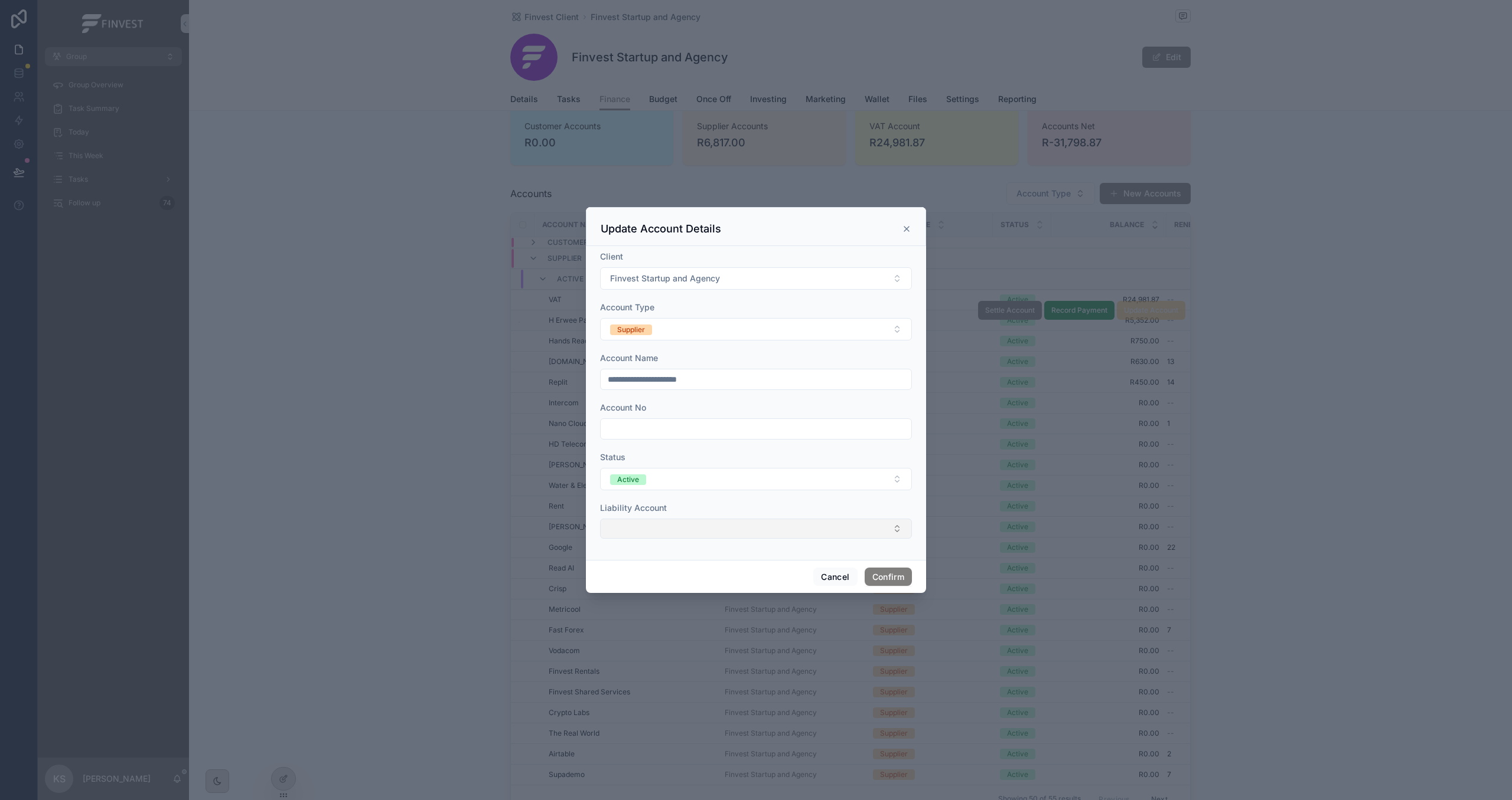
click at [714, 527] on button "Select Button" at bounding box center [756, 529] width 312 height 20
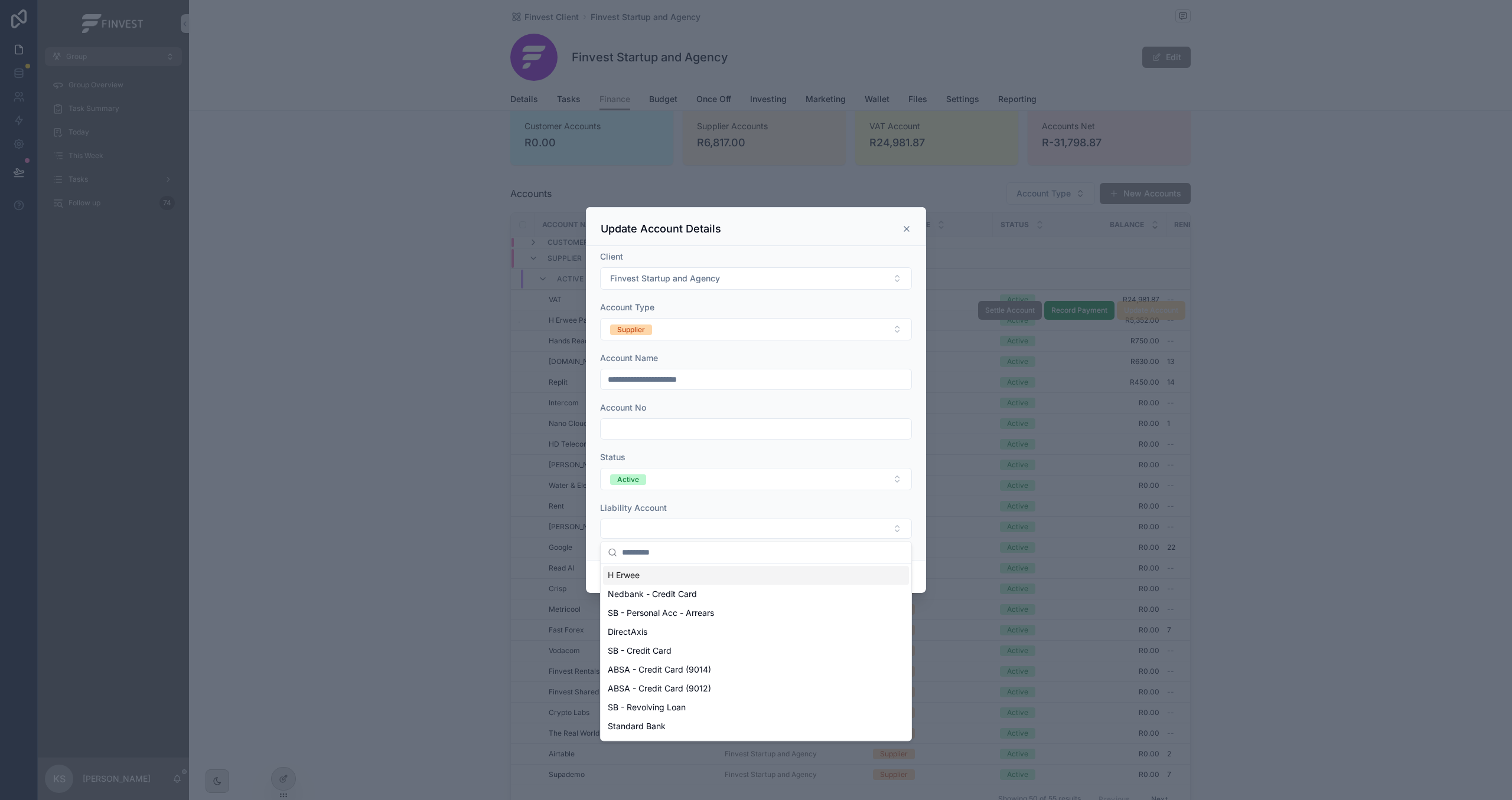
click at [694, 573] on div "H Erwee" at bounding box center [755, 575] width 306 height 19
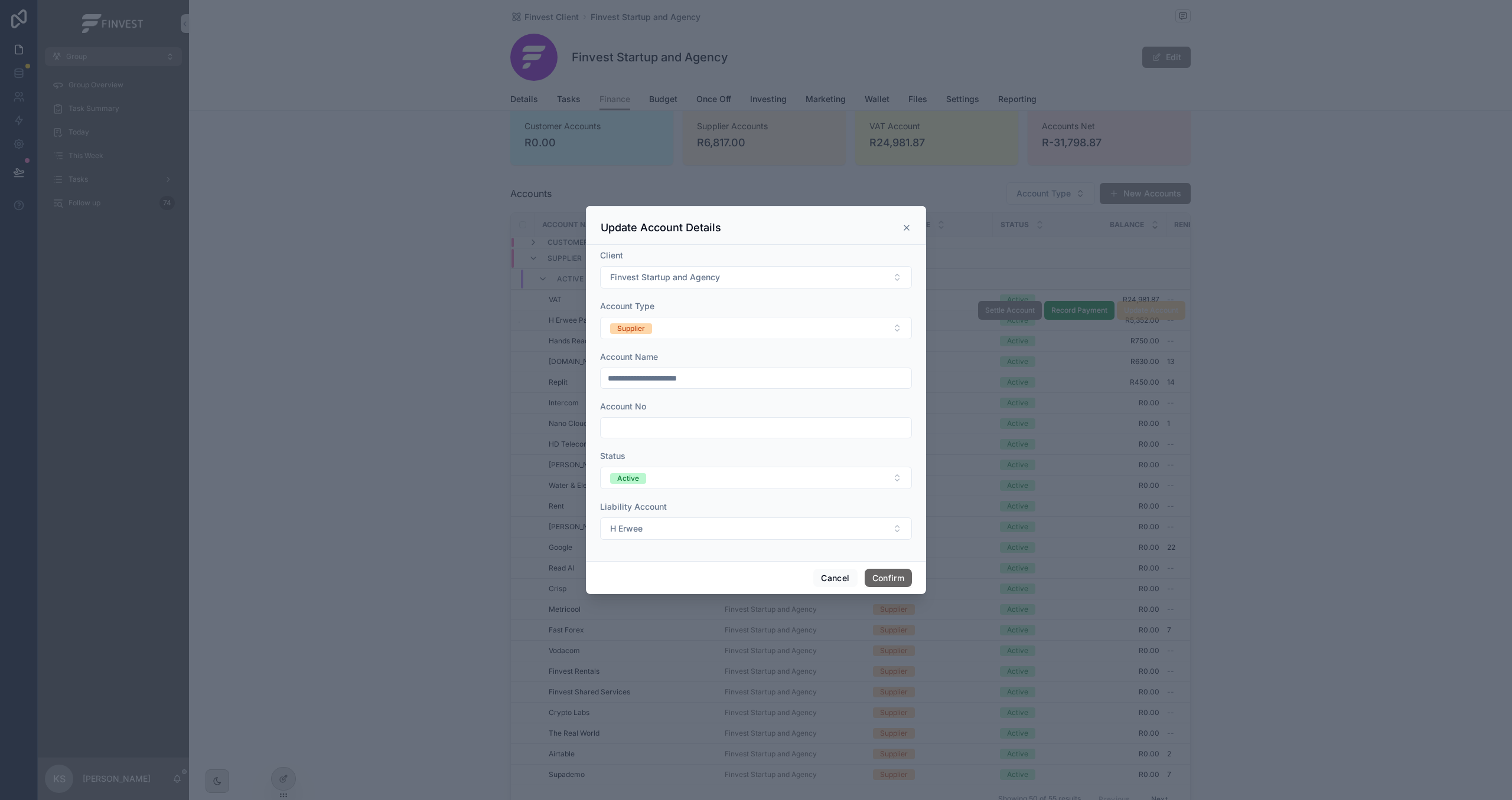
click at [889, 580] on button "Confirm" at bounding box center [887, 578] width 47 height 19
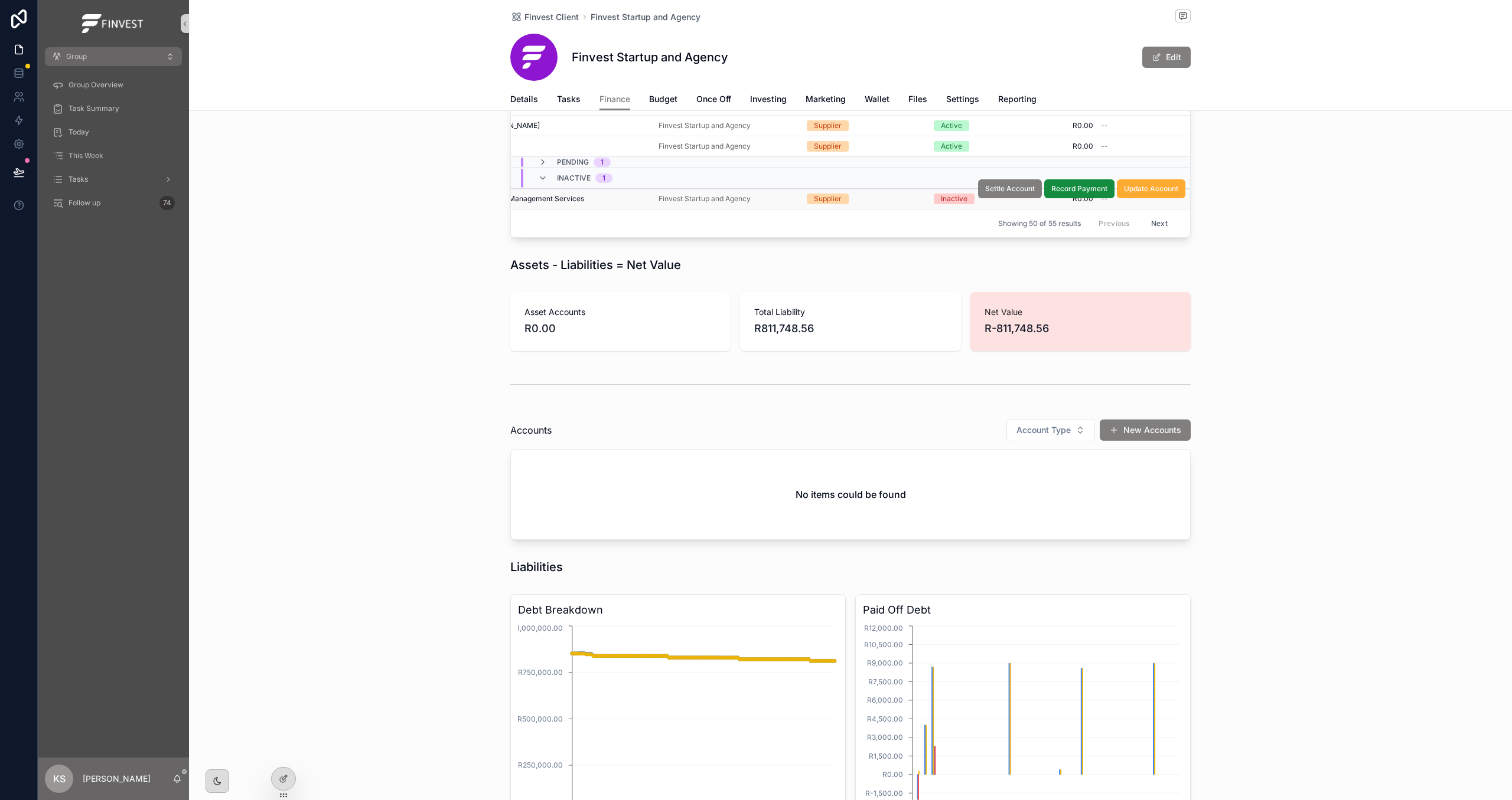
scroll to position [902, 0]
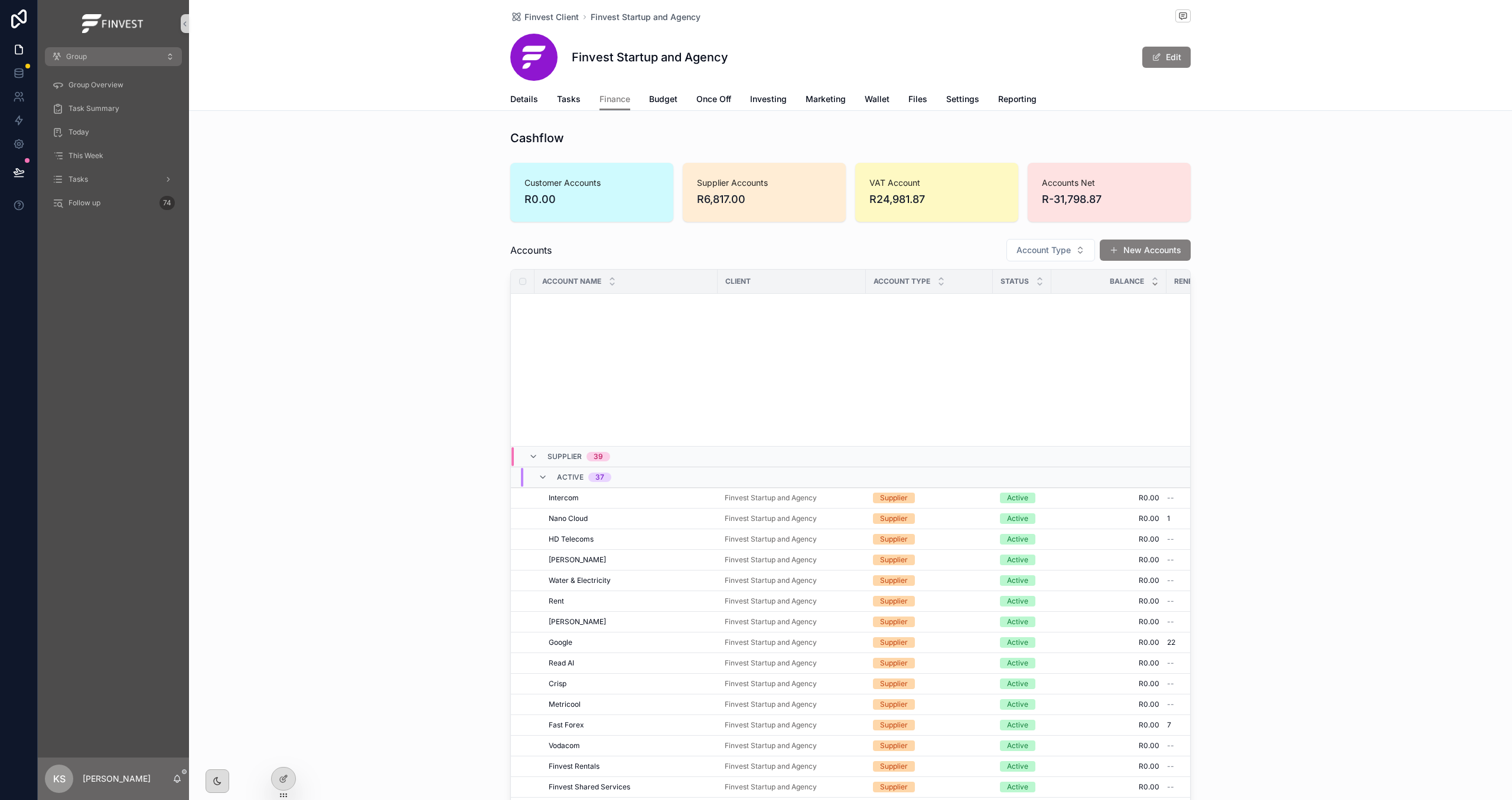
scroll to position [366, 66]
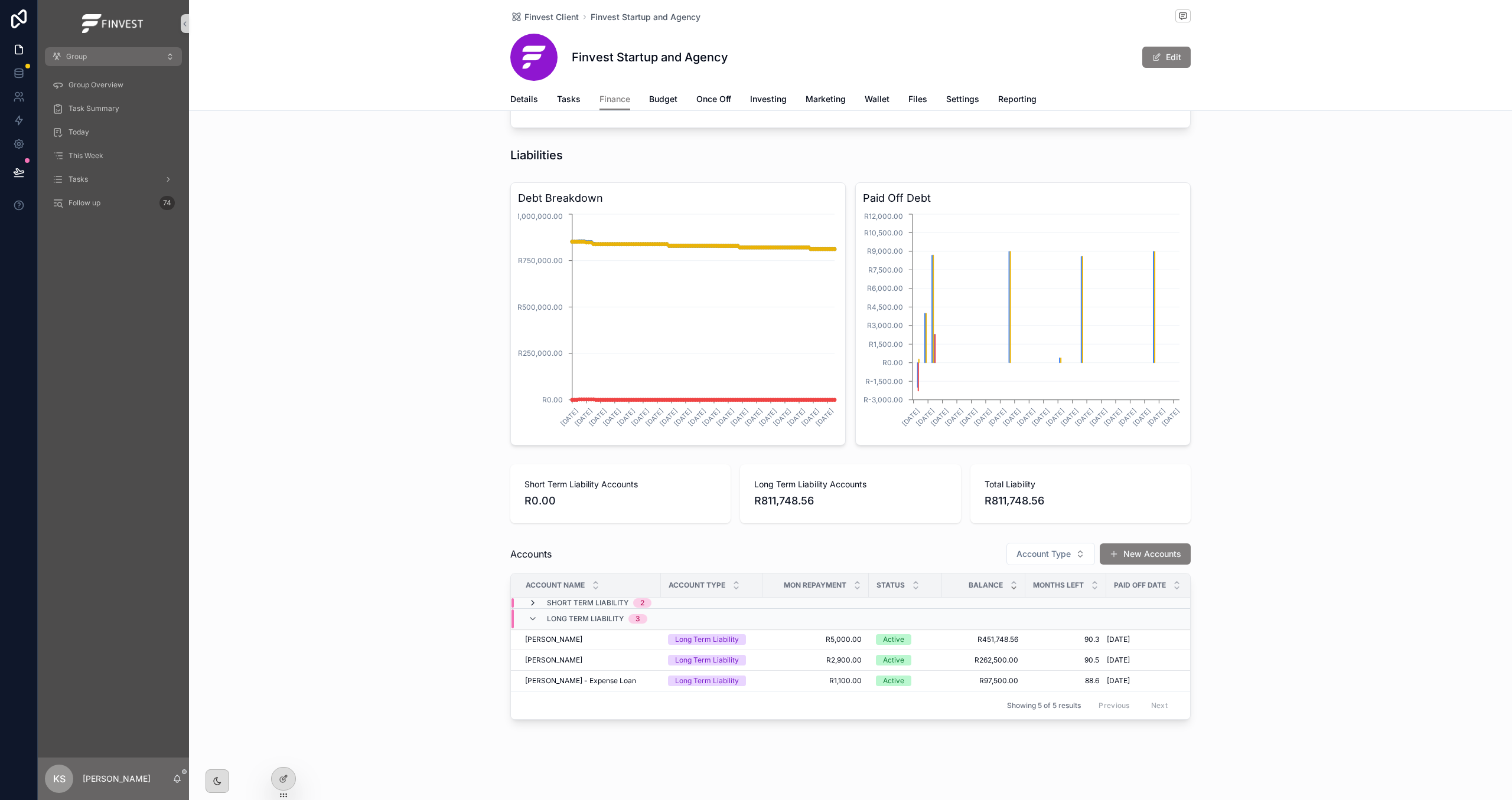
click at [534, 601] on icon "scrollable content" at bounding box center [532, 603] width 9 height 9
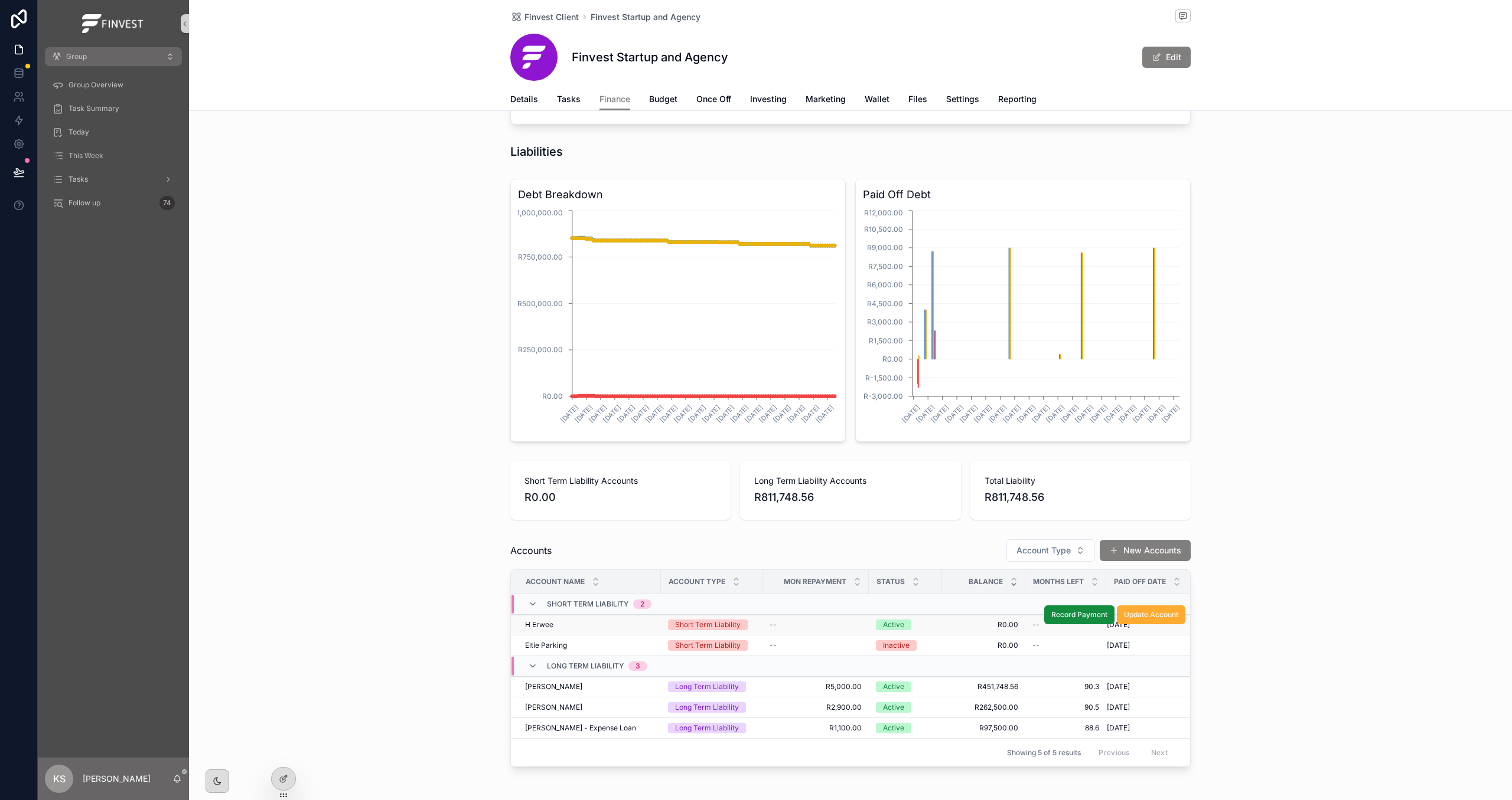
click at [591, 629] on div "H [PERSON_NAME]" at bounding box center [589, 624] width 129 height 9
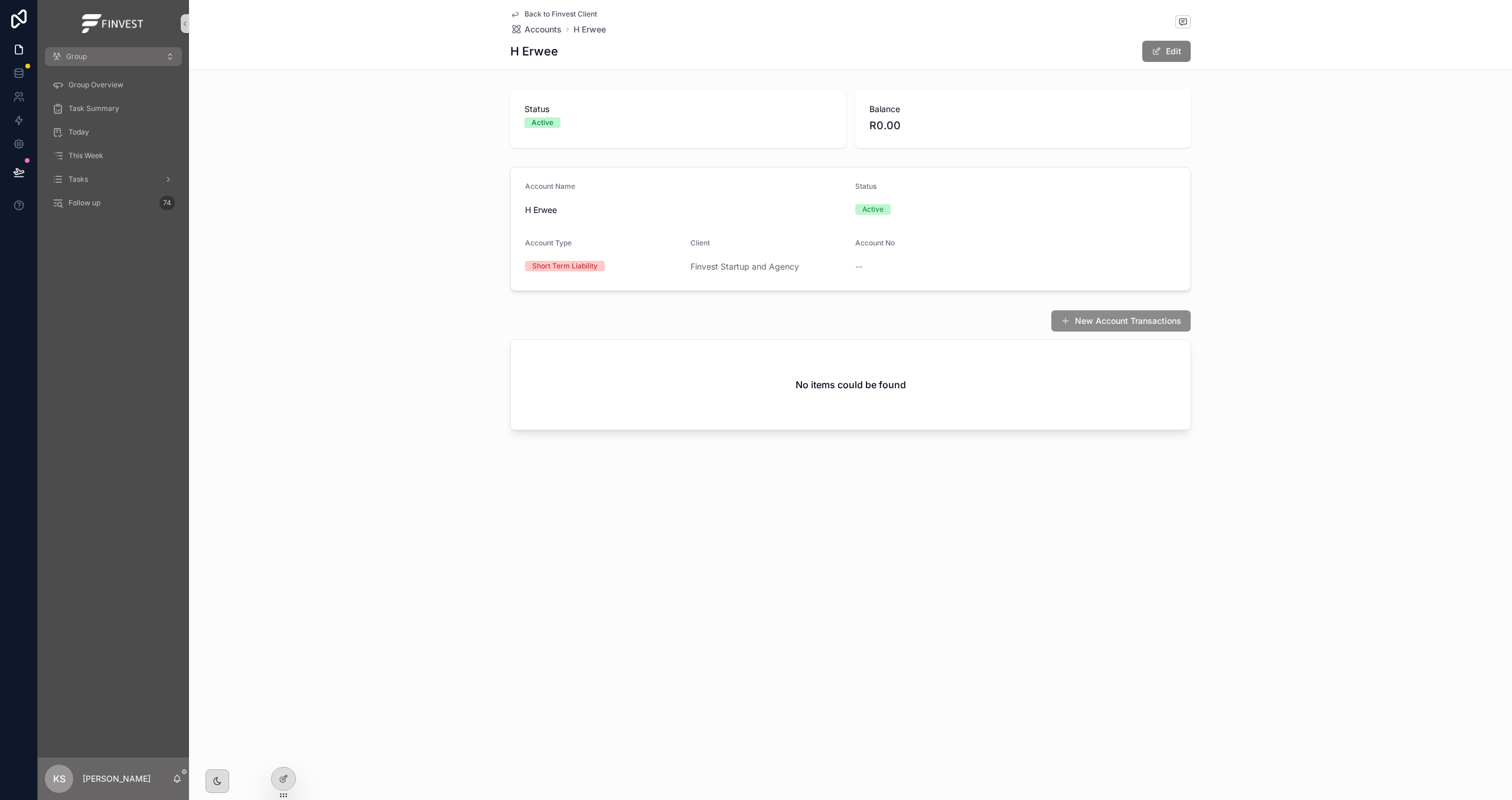
click at [1122, 324] on button "New Account Transactions" at bounding box center [1121, 320] width 140 height 21
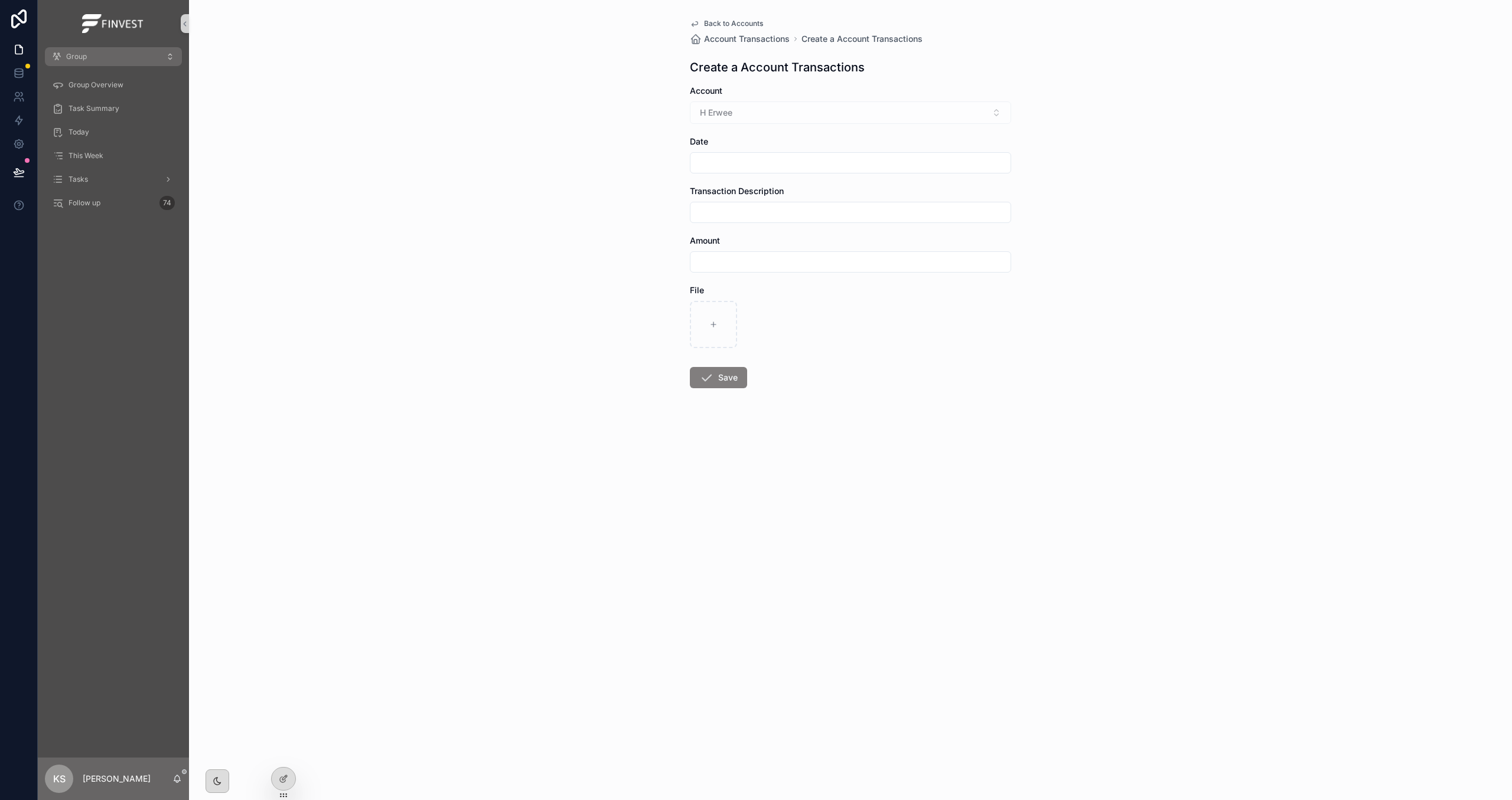
click at [752, 161] on input "scrollable content" at bounding box center [850, 163] width 320 height 16
click at [789, 191] on button "scrollable content" at bounding box center [786, 192] width 21 height 21
click at [872, 337] on button "25" at bounding box center [870, 339] width 21 height 21
type input "**********"
click at [741, 207] on input "scrollable content" at bounding box center [850, 212] width 320 height 16
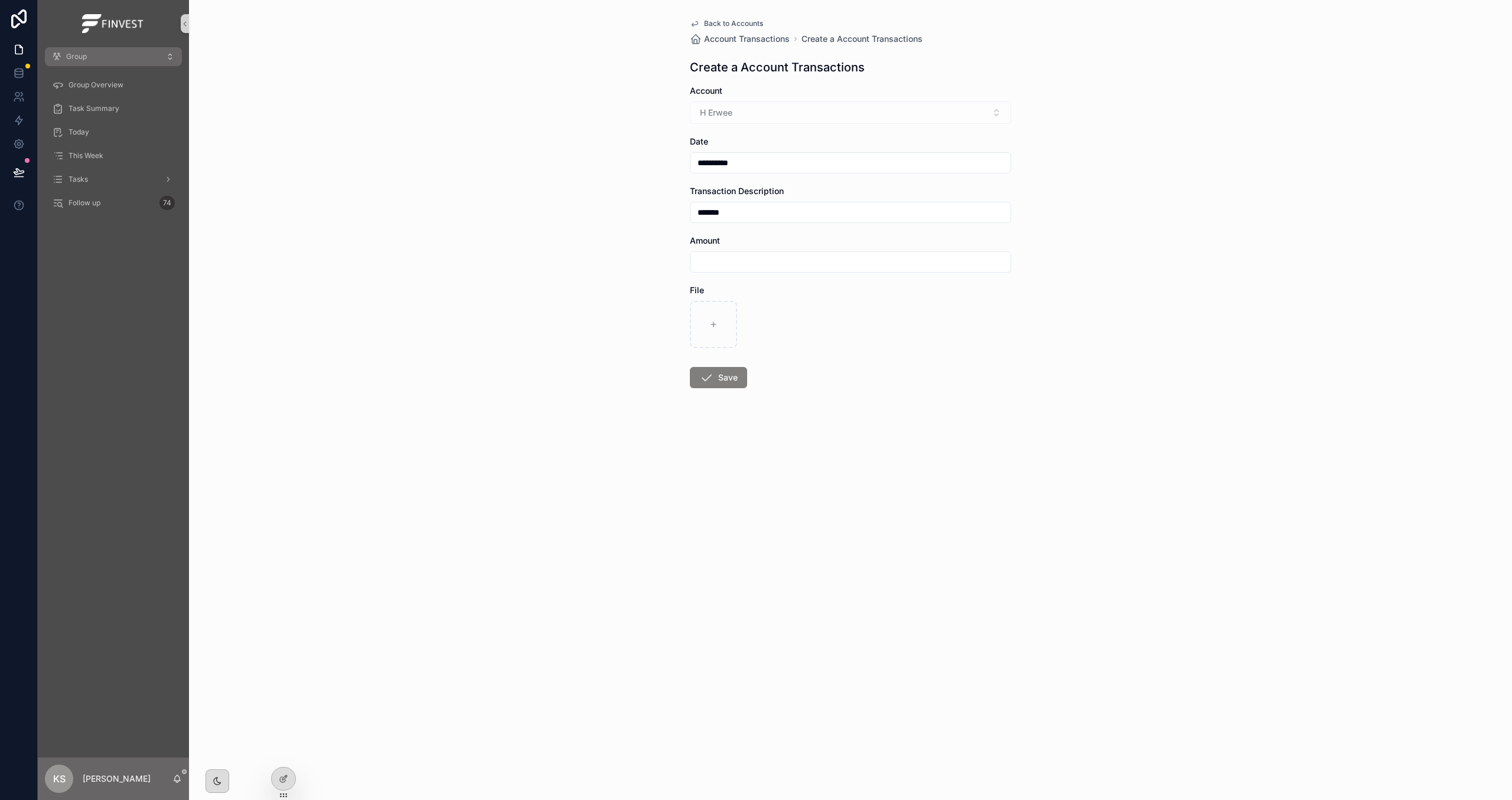
type input "*******"
type input "**********"
click at [722, 377] on button "Save" at bounding box center [718, 377] width 57 height 21
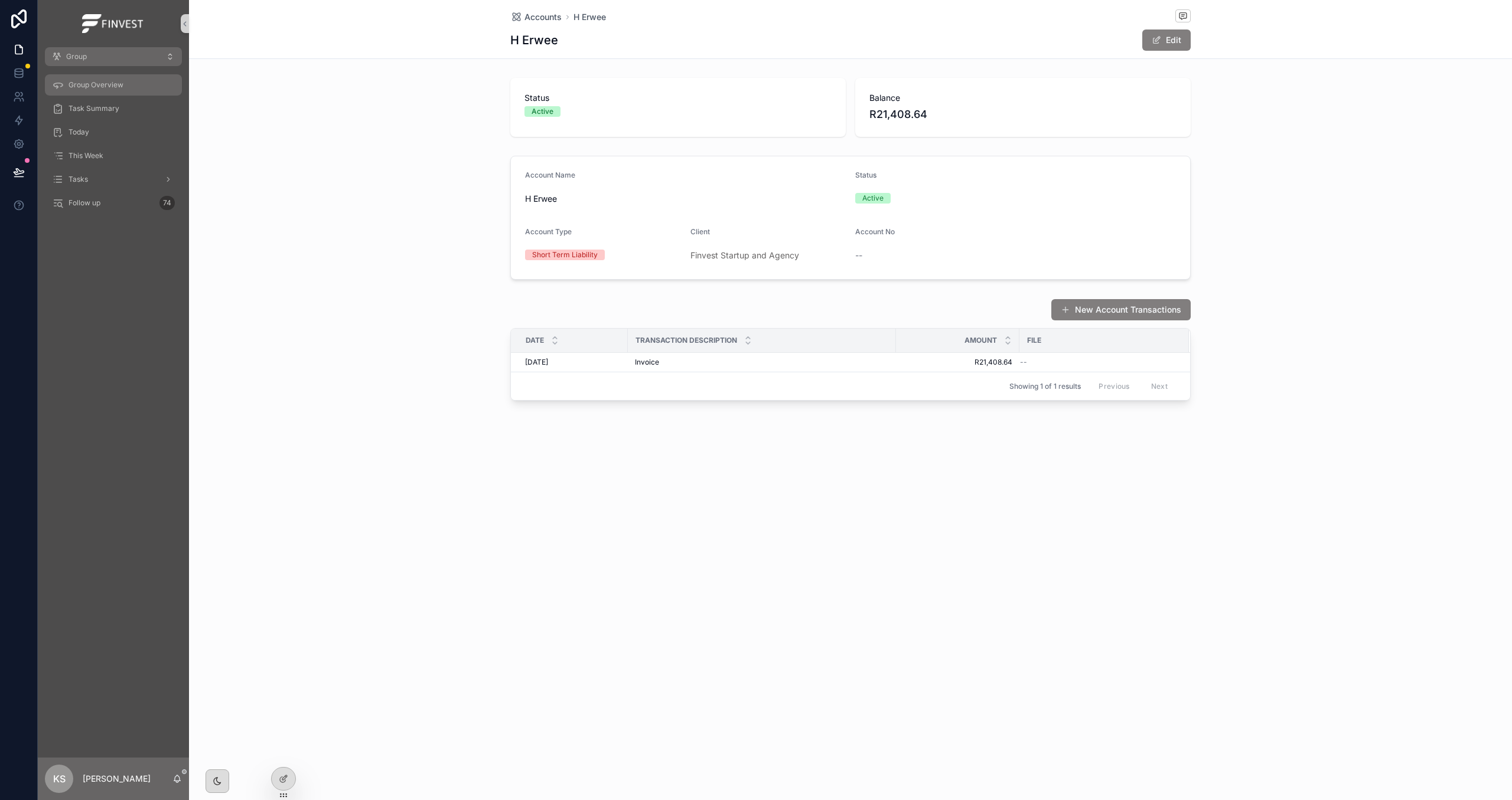
click at [137, 88] on div "Group Overview" at bounding box center [113, 85] width 123 height 19
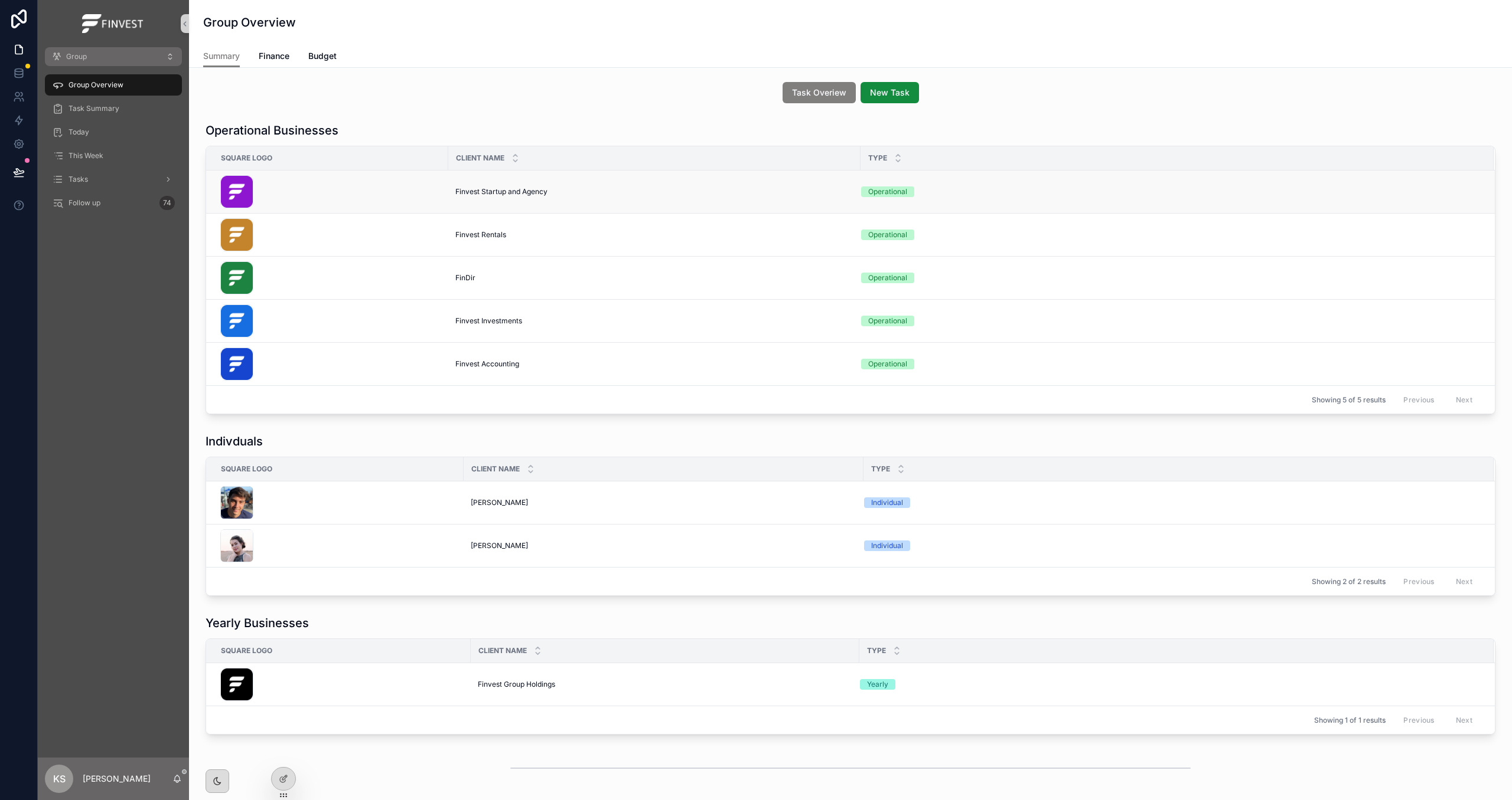
click at [505, 190] on span "Finvest Startup and Agency" at bounding box center [501, 192] width 92 height 9
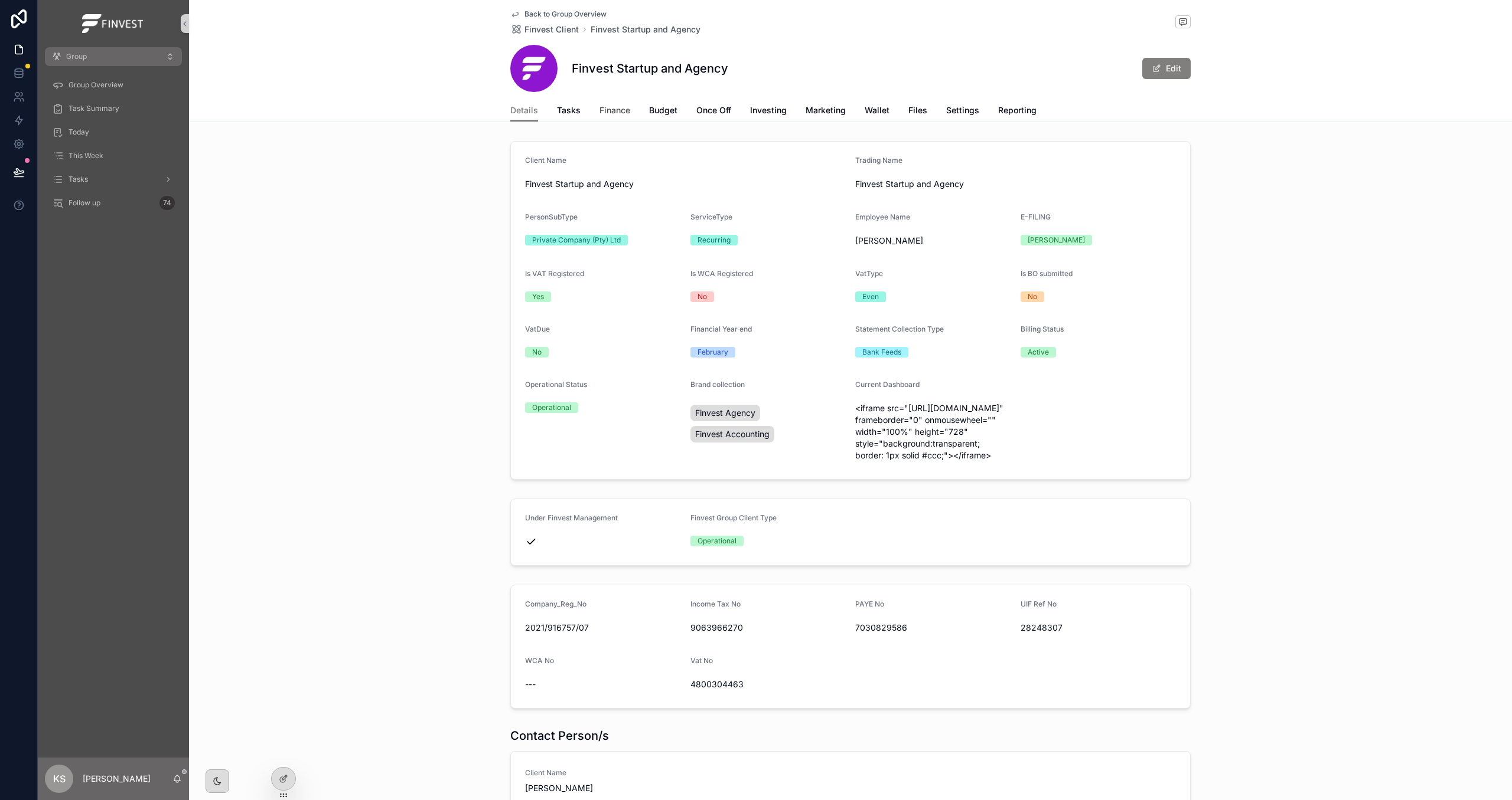
click at [607, 112] on span "Finance" at bounding box center [615, 111] width 31 height 12
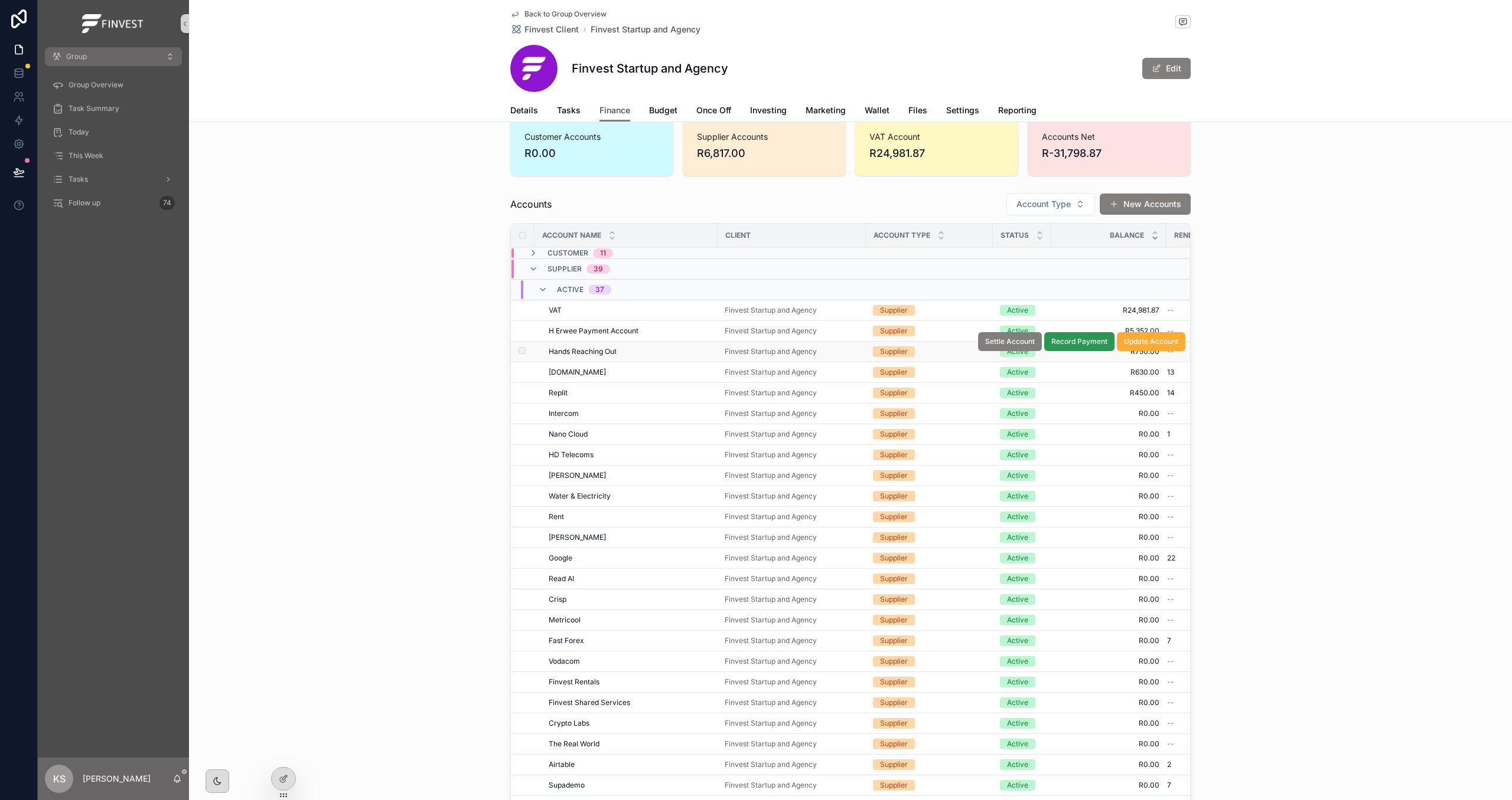
scroll to position [57, 0]
click at [1062, 324] on span "Record Loan Payment" at bounding box center [1070, 321] width 74 height 9
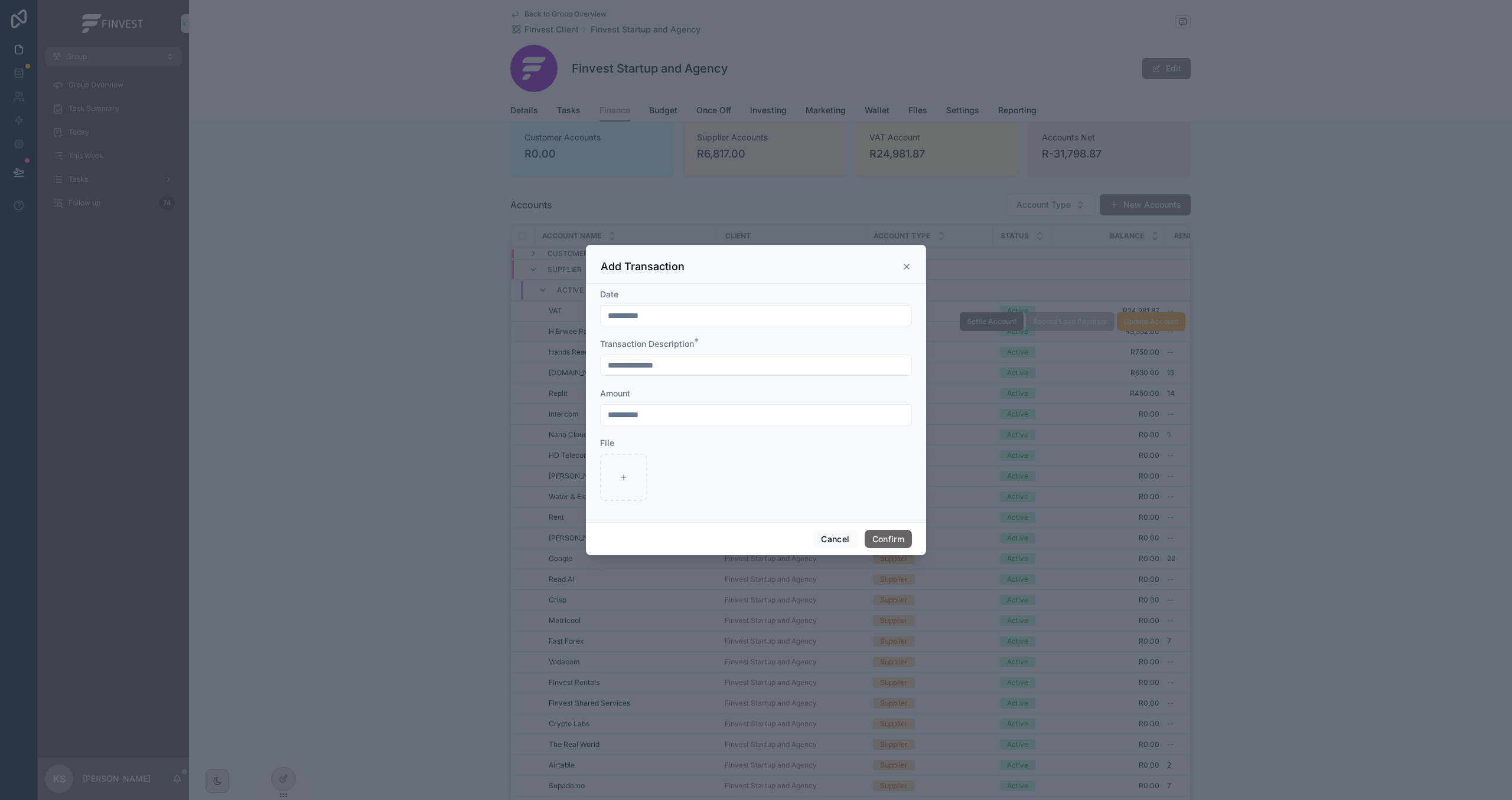
click at [891, 536] on button "Confirm" at bounding box center [887, 539] width 47 height 19
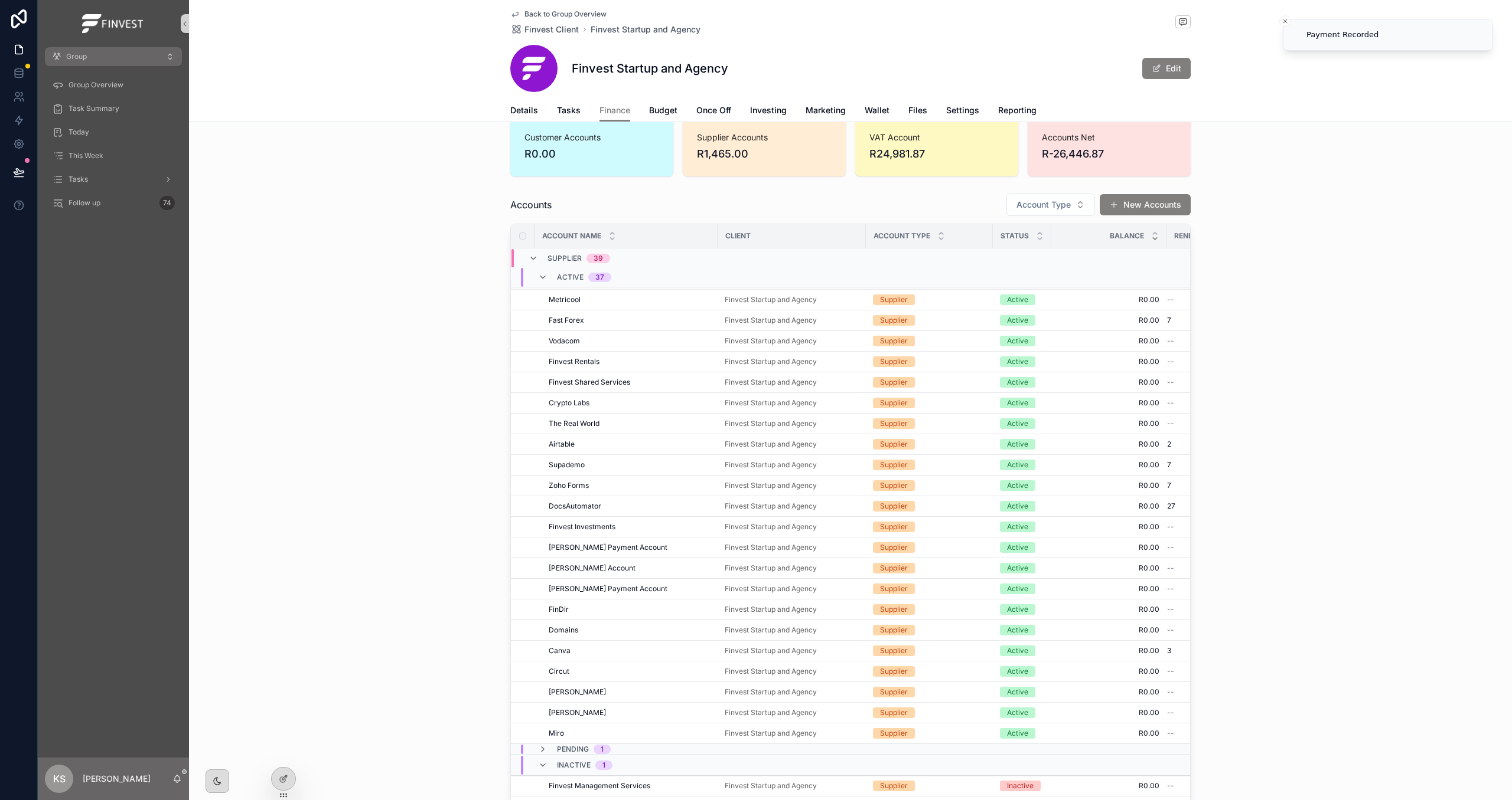
scroll to position [1110, 0]
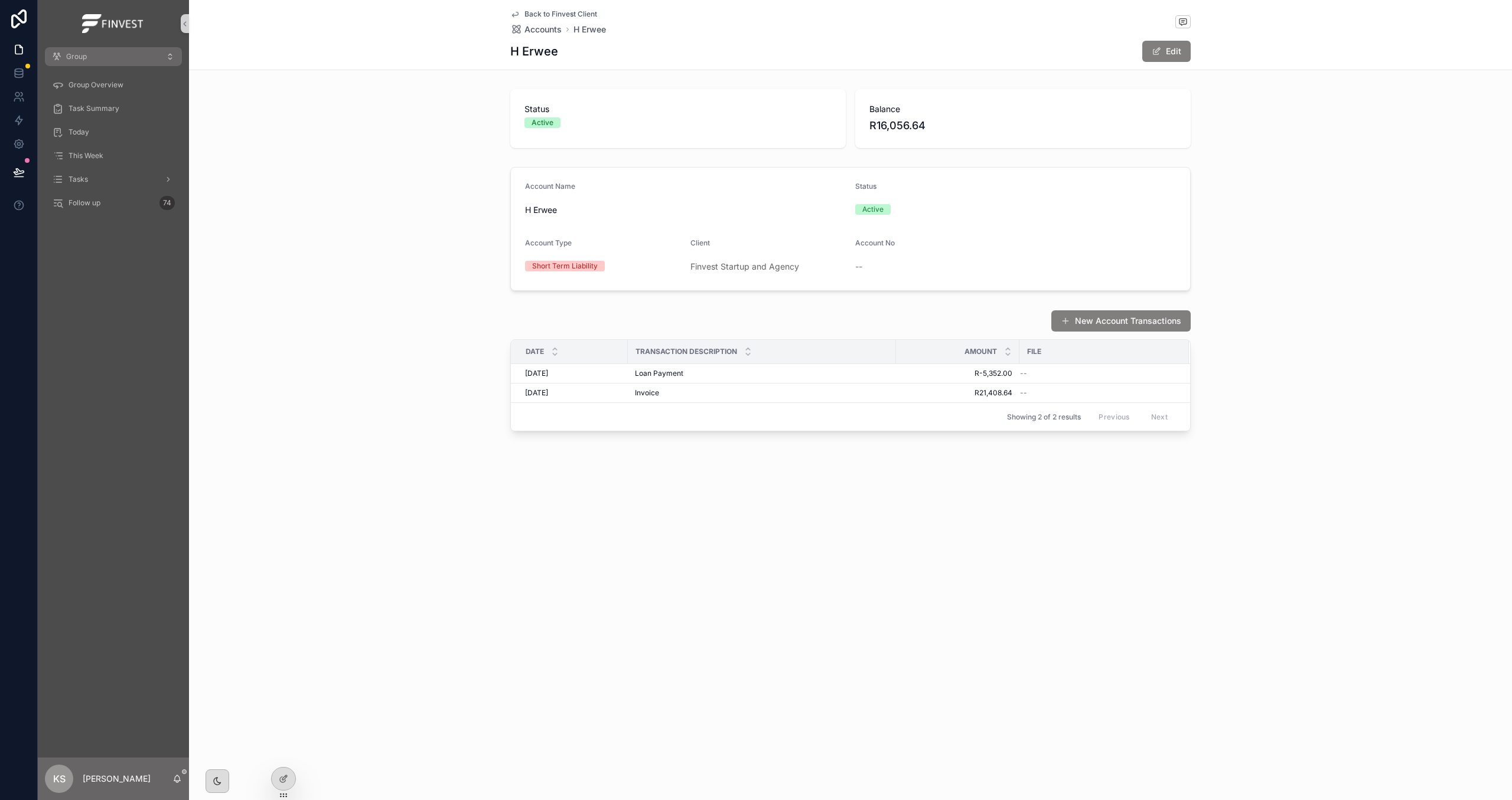
click at [570, 10] on span "Back to Finvest Client" at bounding box center [560, 14] width 72 height 9
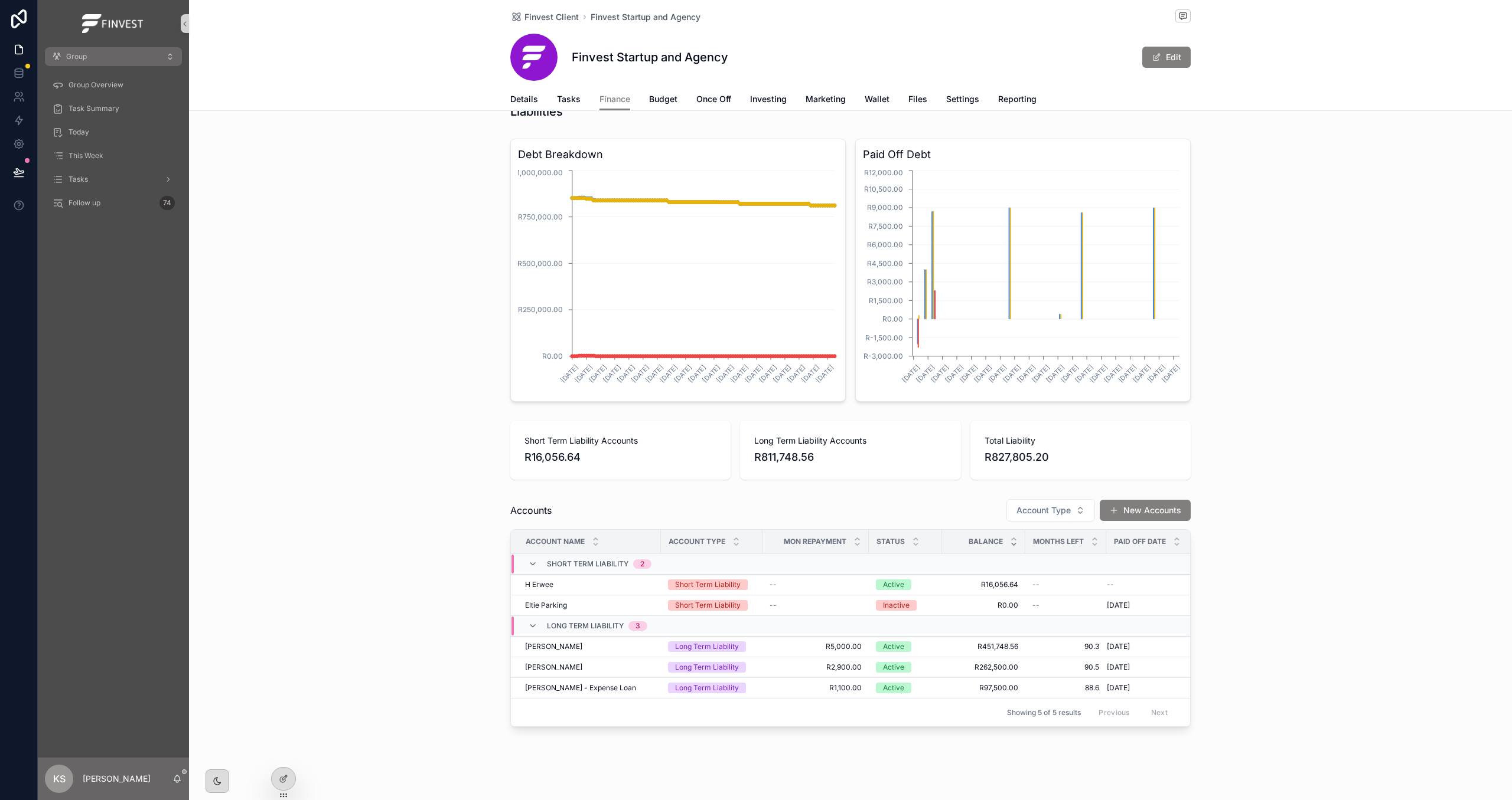
scroll to position [1099, 0]
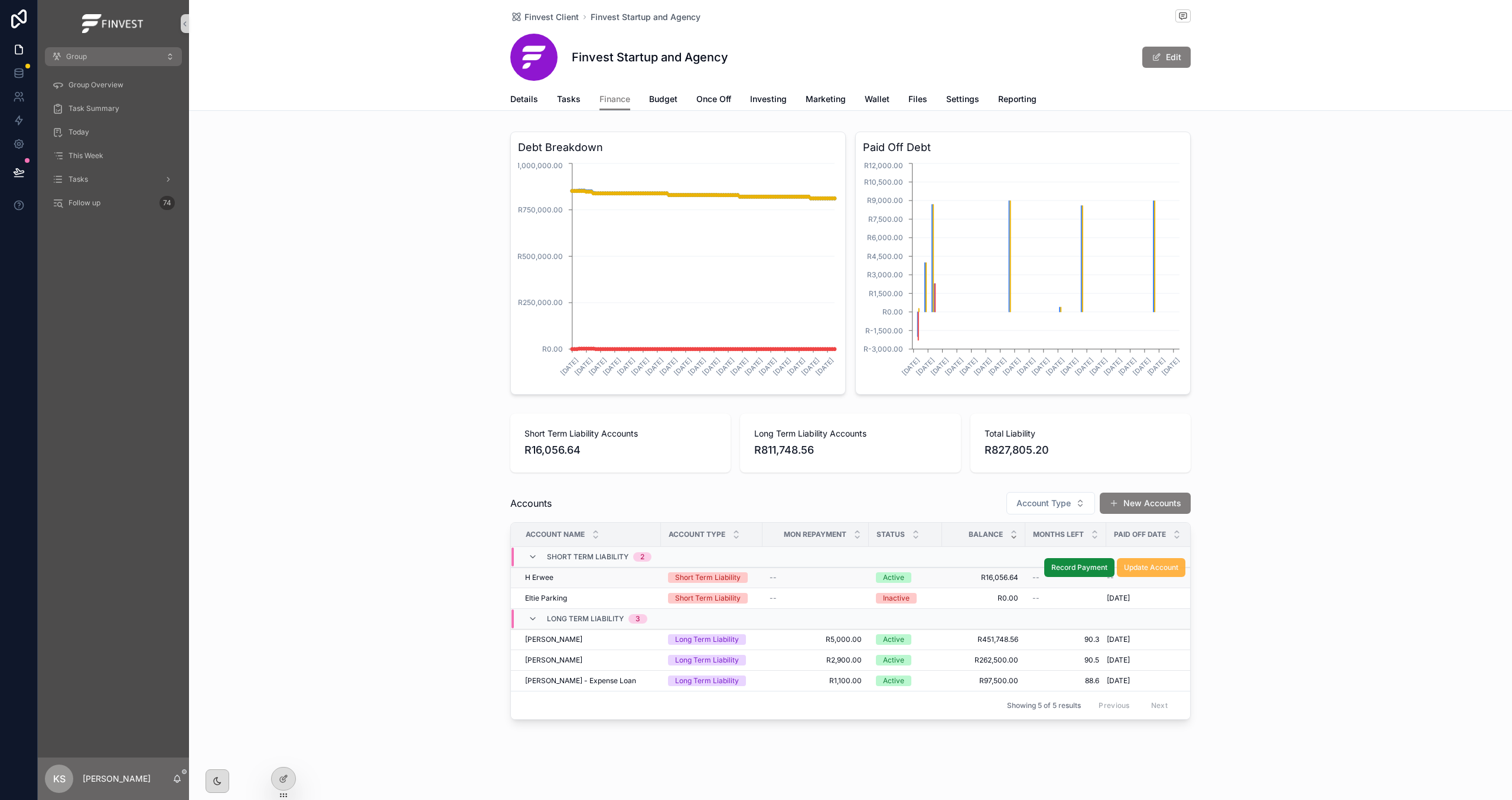
click at [1149, 571] on span "Update Account" at bounding box center [1151, 567] width 55 height 9
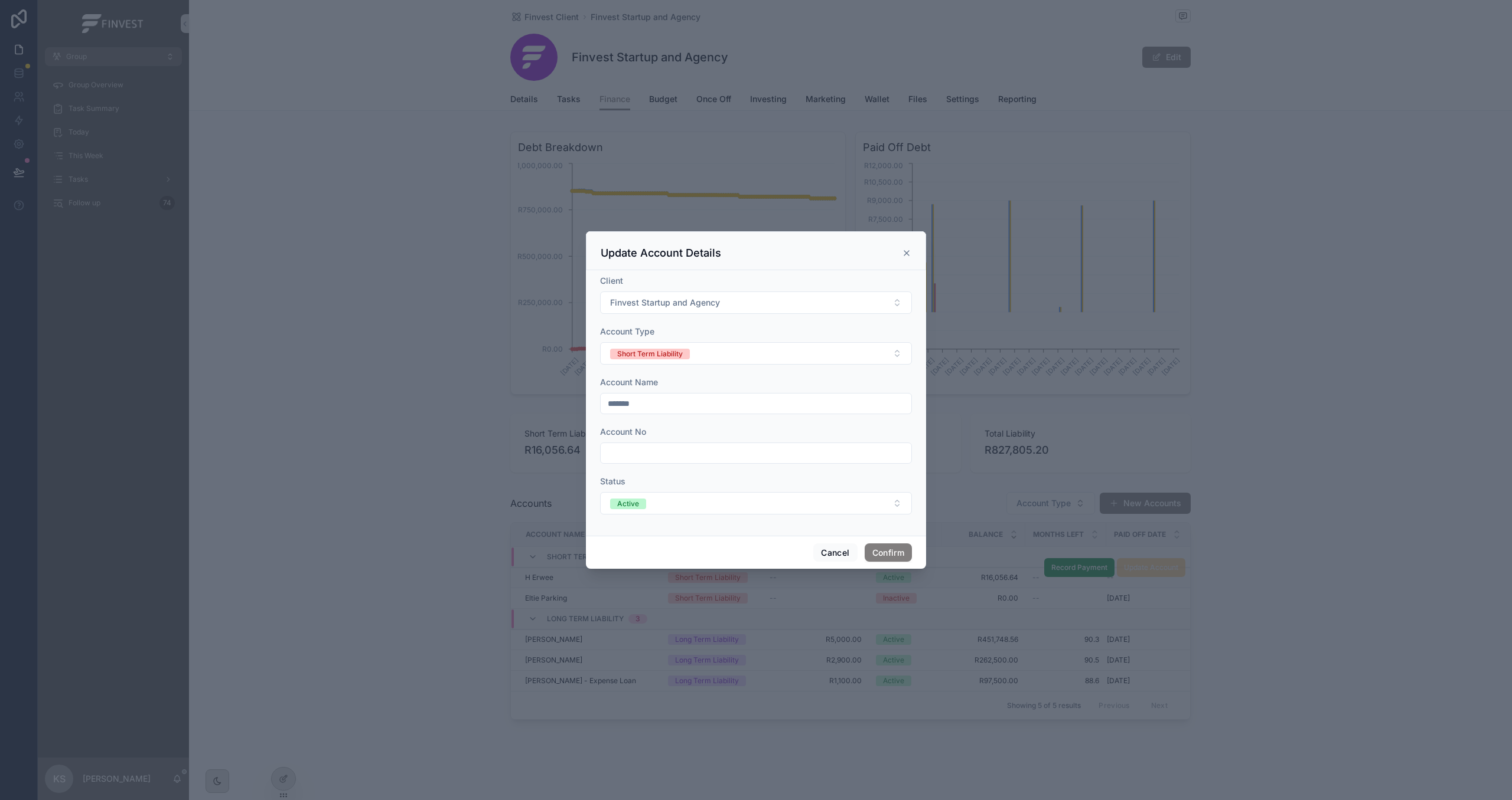
click at [730, 450] on input "text" at bounding box center [756, 452] width 310 height 16
click at [903, 249] on icon at bounding box center [906, 253] width 9 height 9
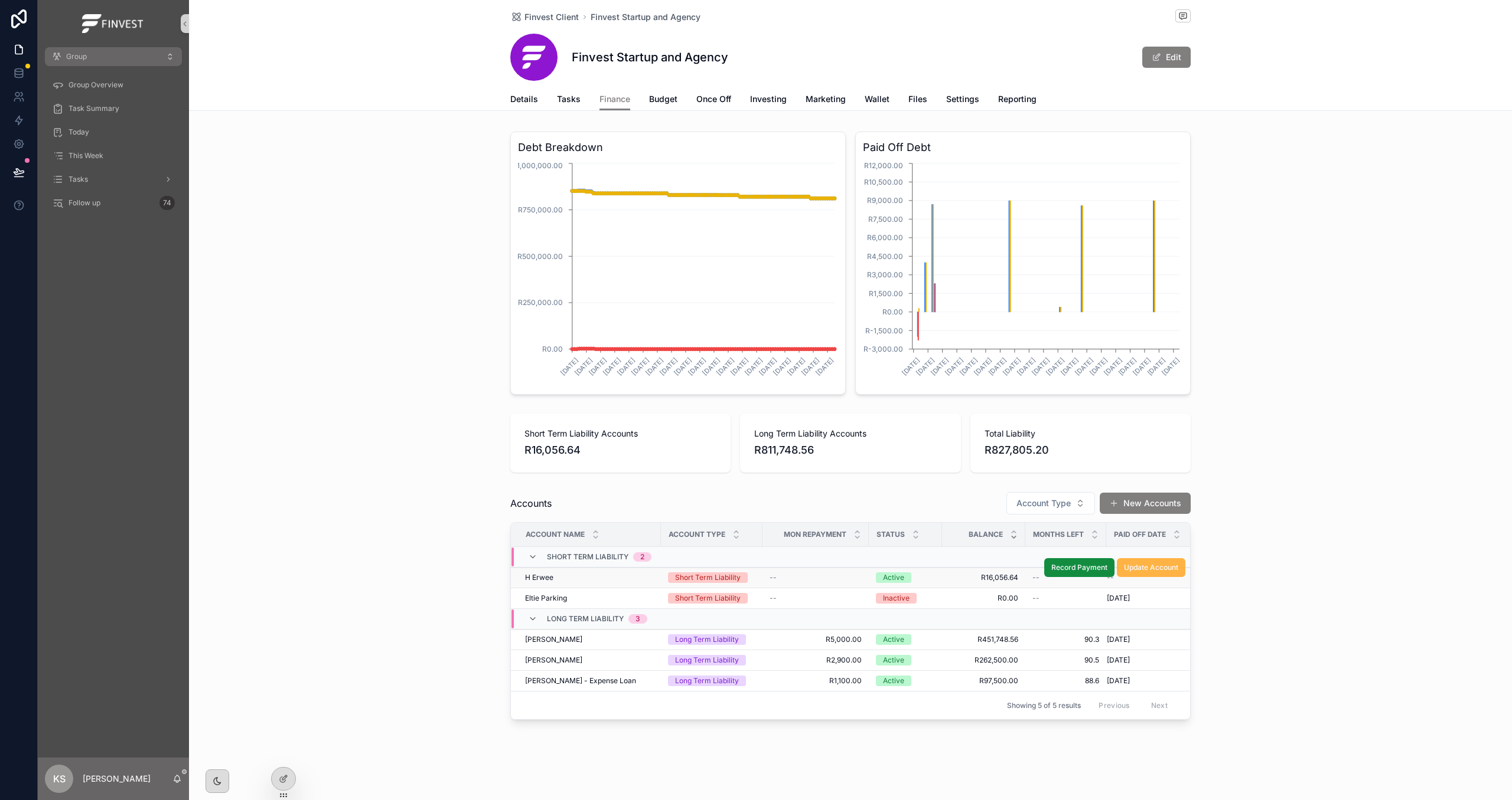
click at [1136, 571] on span "Update Account" at bounding box center [1151, 567] width 55 height 9
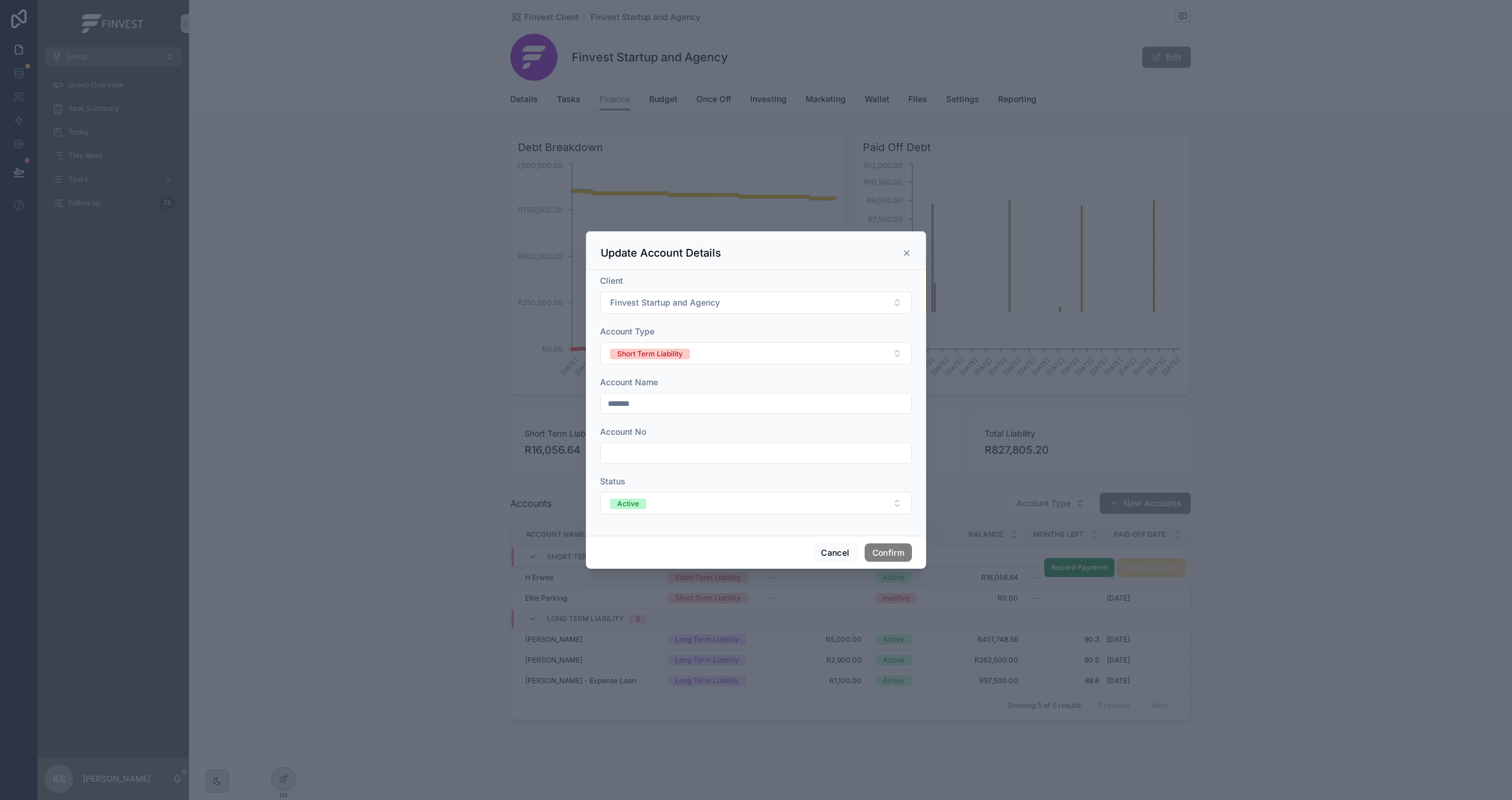
click at [902, 250] on icon at bounding box center [906, 253] width 9 height 9
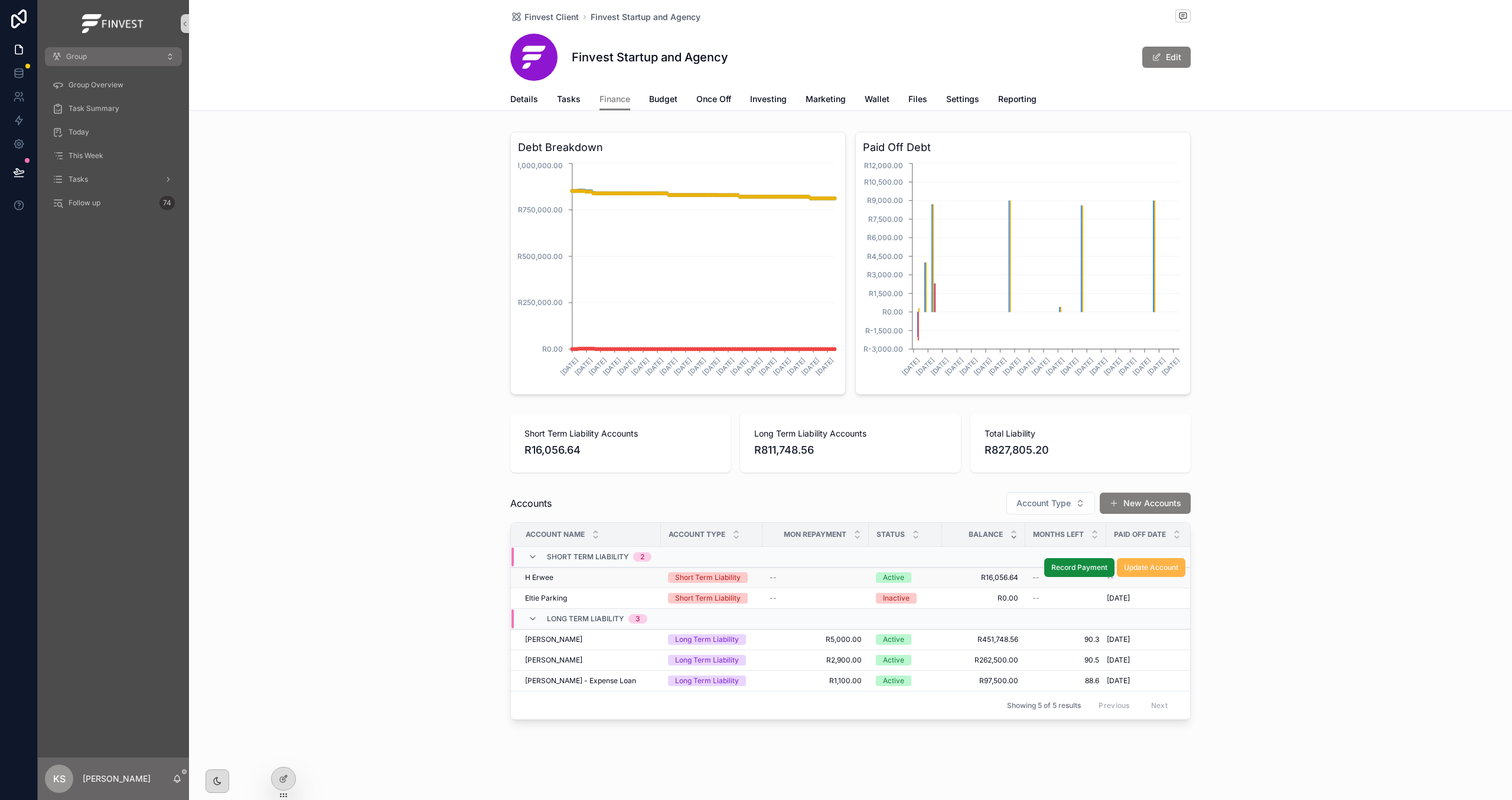
click at [1146, 567] on span "Update Account" at bounding box center [1151, 567] width 55 height 9
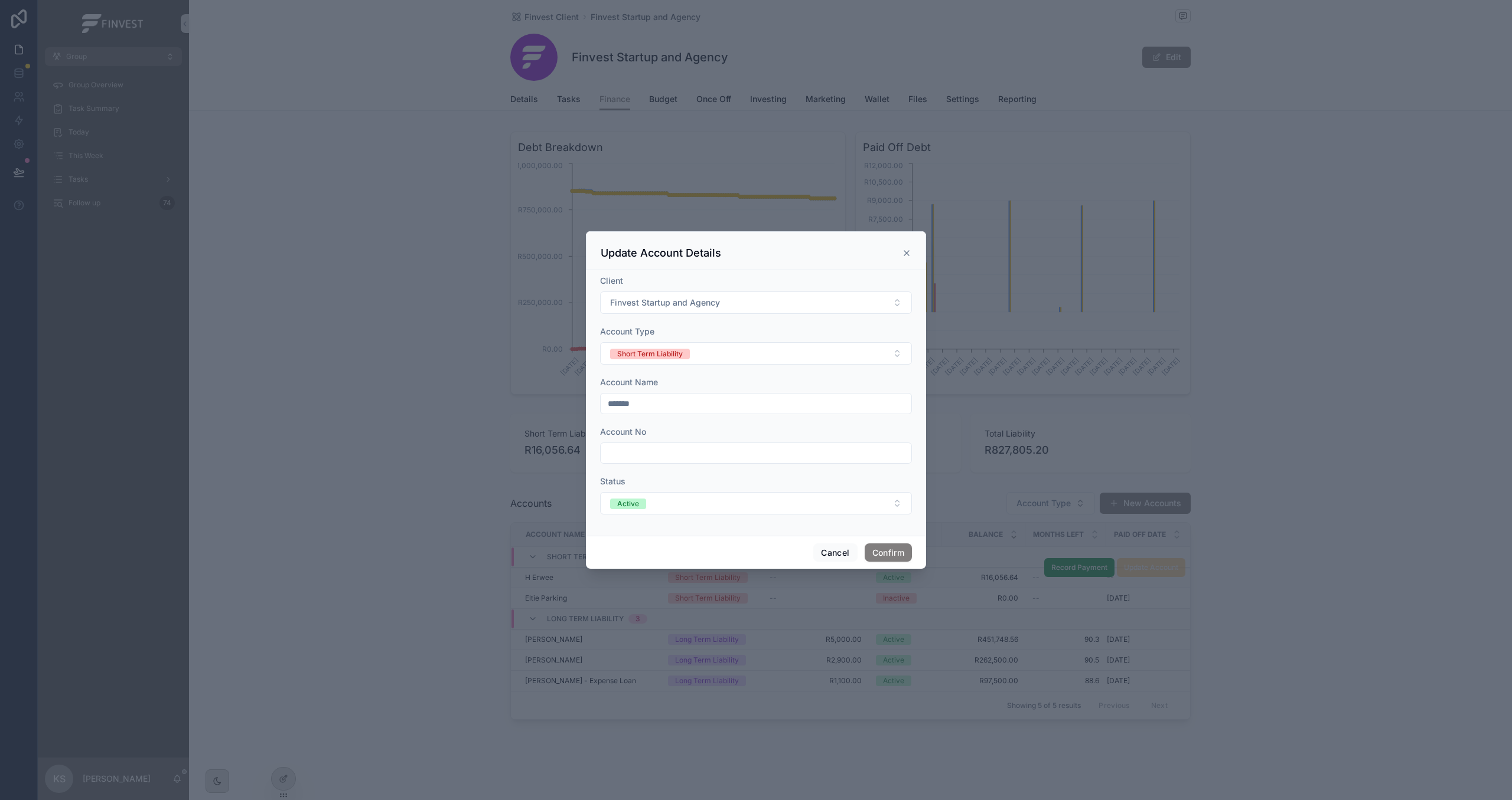
click at [905, 250] on icon at bounding box center [906, 253] width 9 height 9
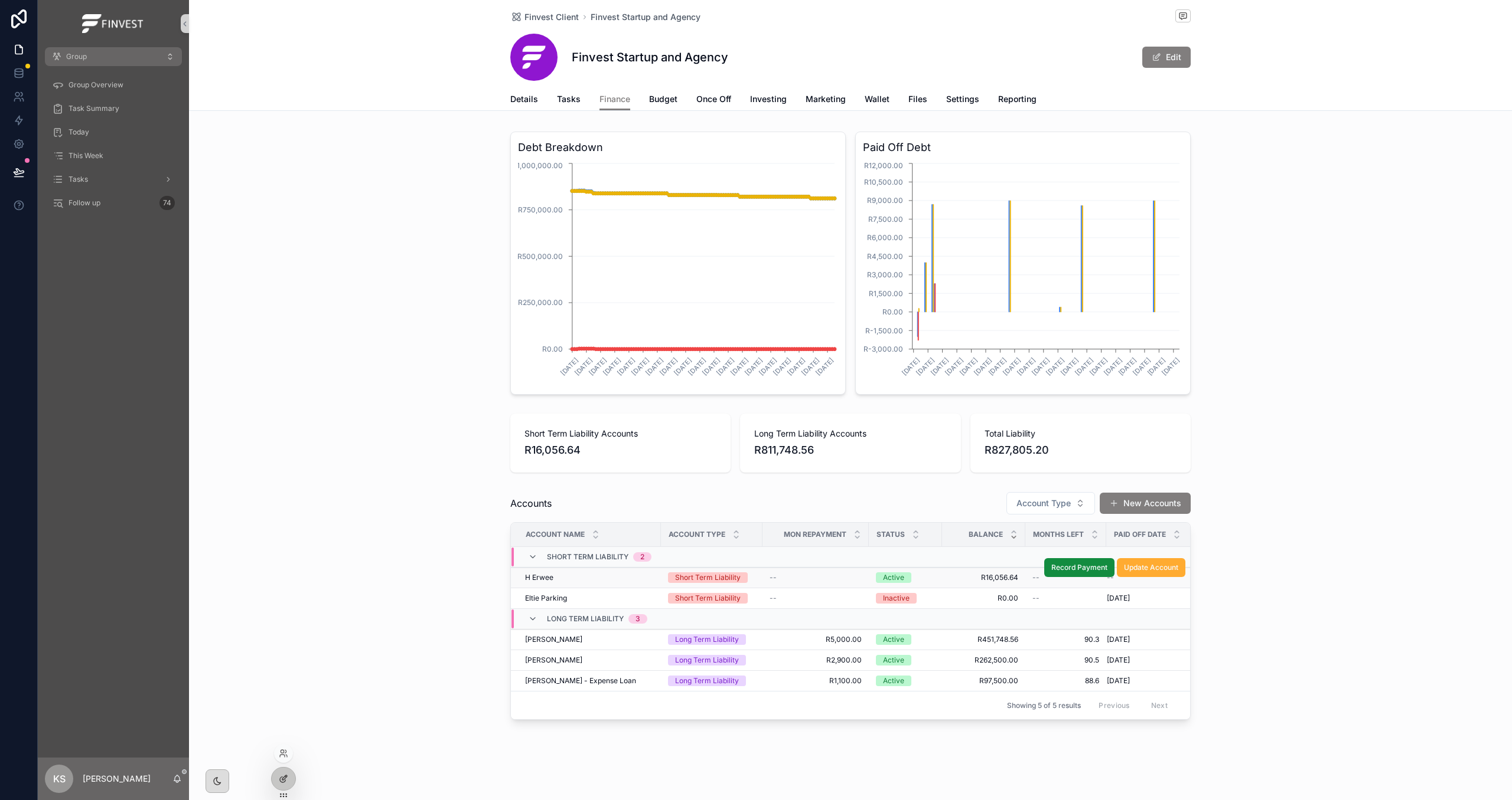
click at [291, 778] on div at bounding box center [284, 779] width 24 height 22
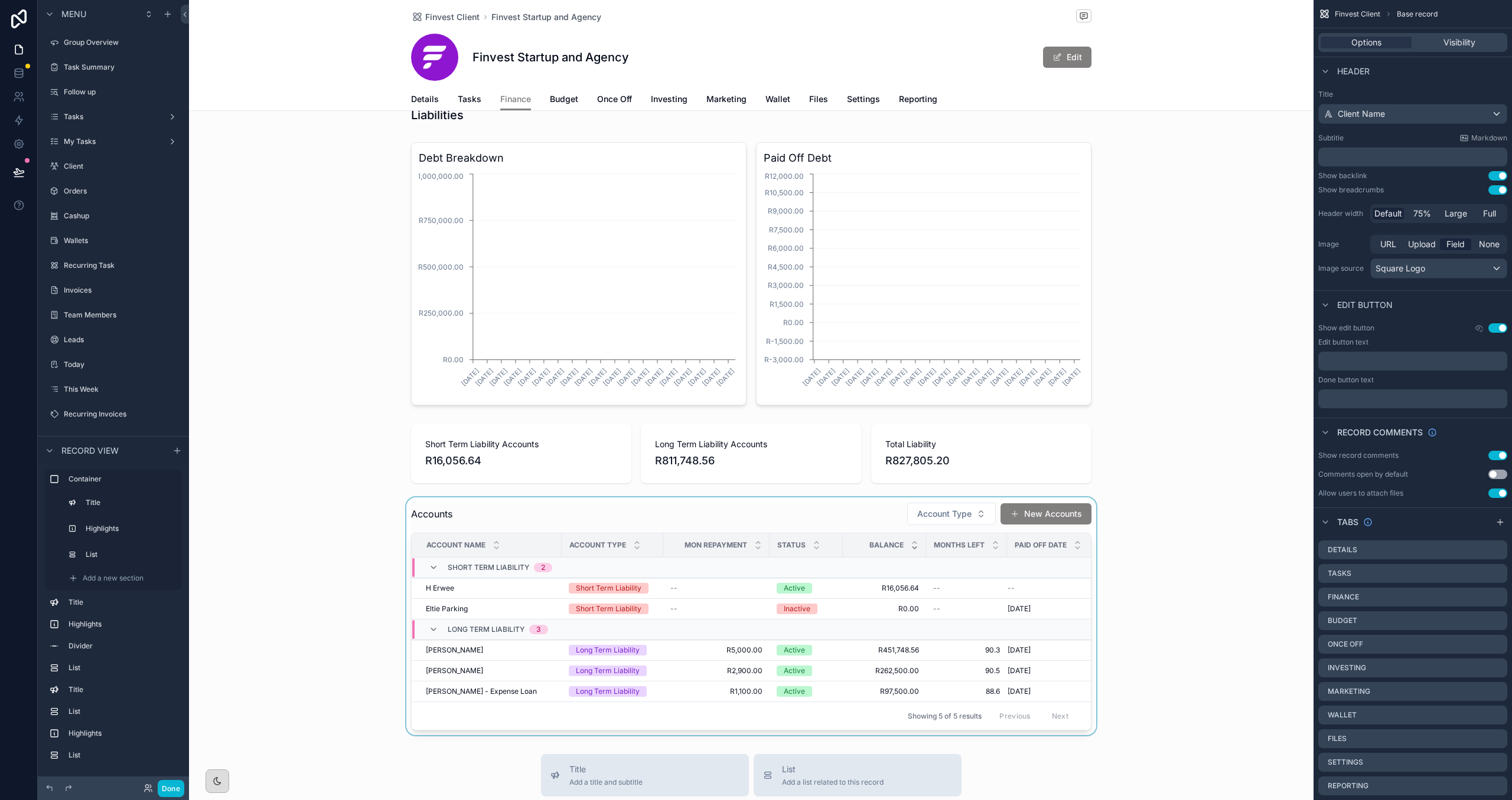
click at [1083, 532] on div "scrollable content" at bounding box center [751, 616] width 1124 height 238
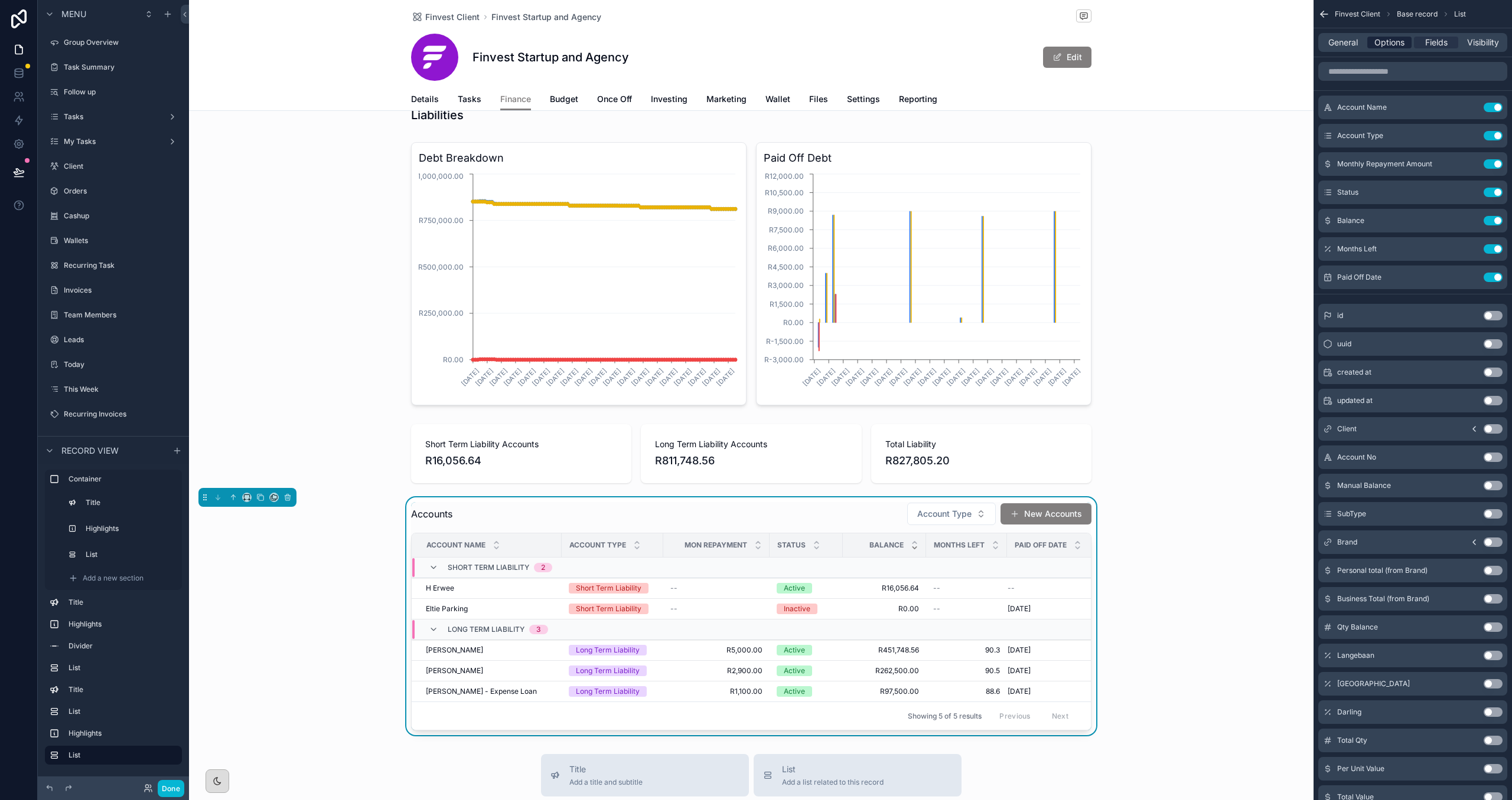
click at [1398, 48] on span "Options" at bounding box center [1388, 43] width 30 height 12
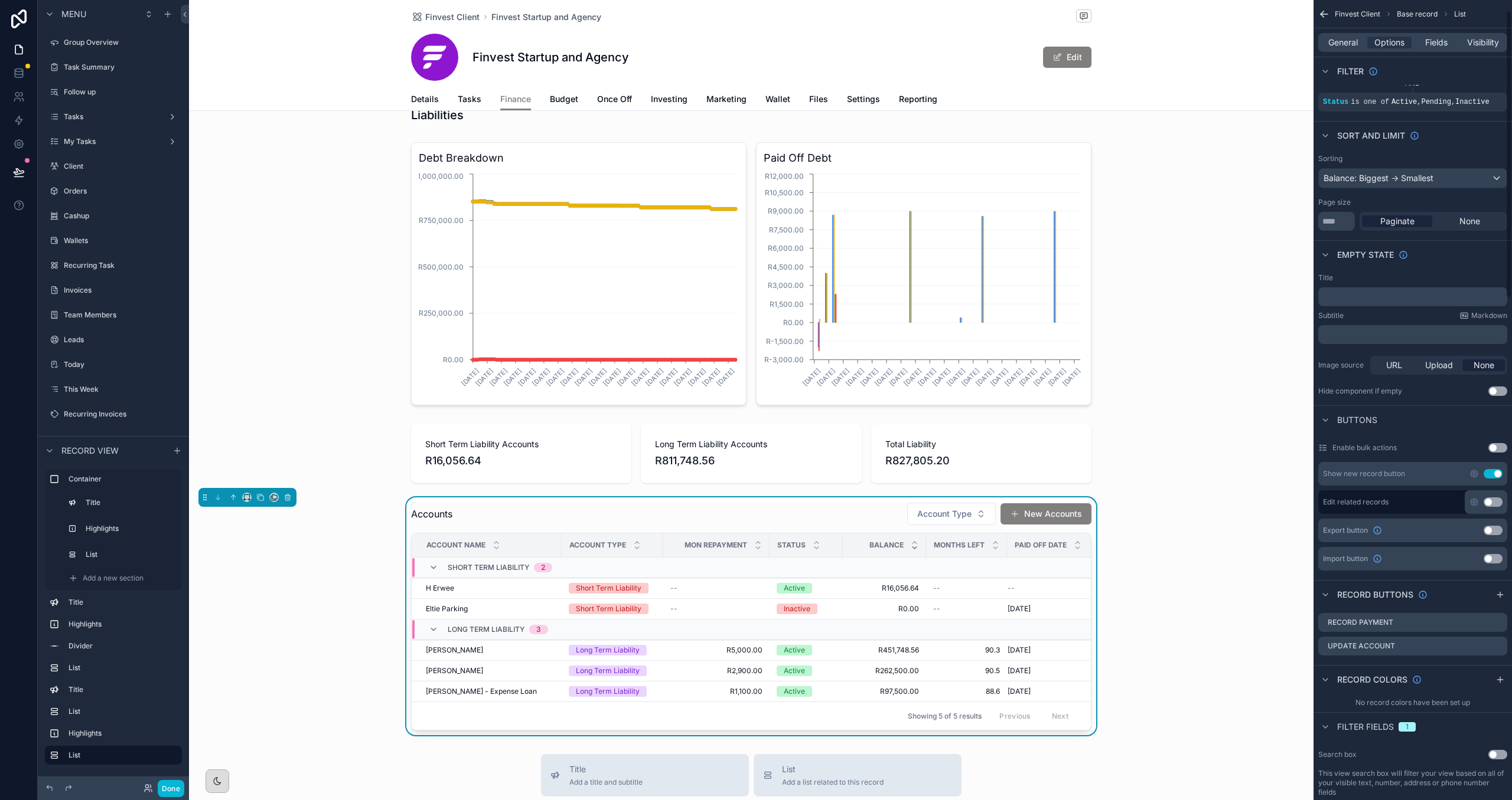
scroll to position [76, 0]
click at [1498, 647] on icon "scrollable content" at bounding box center [1497, 645] width 9 height 9
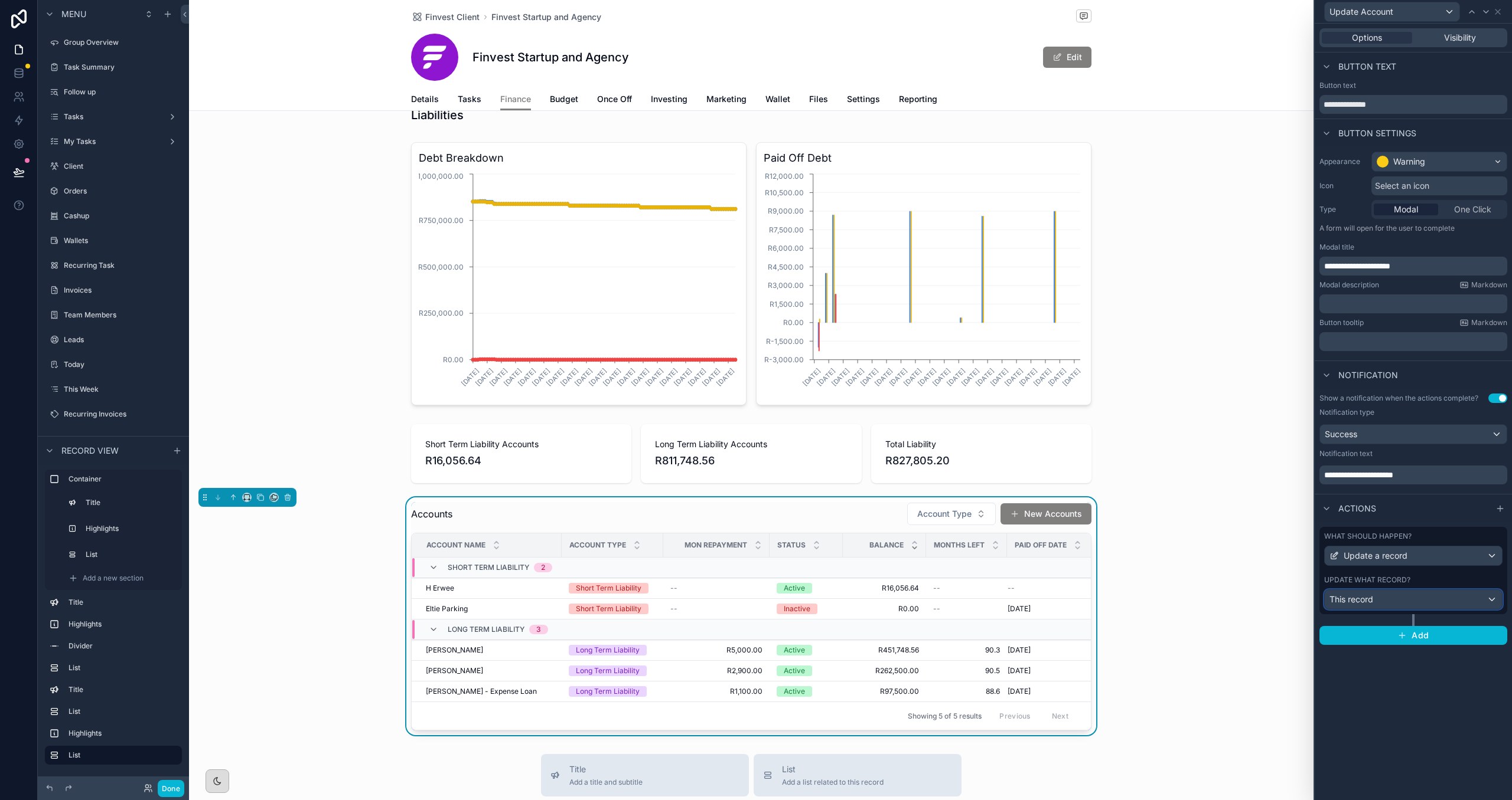
click at [1469, 600] on div "This record" at bounding box center [1413, 600] width 177 height 19
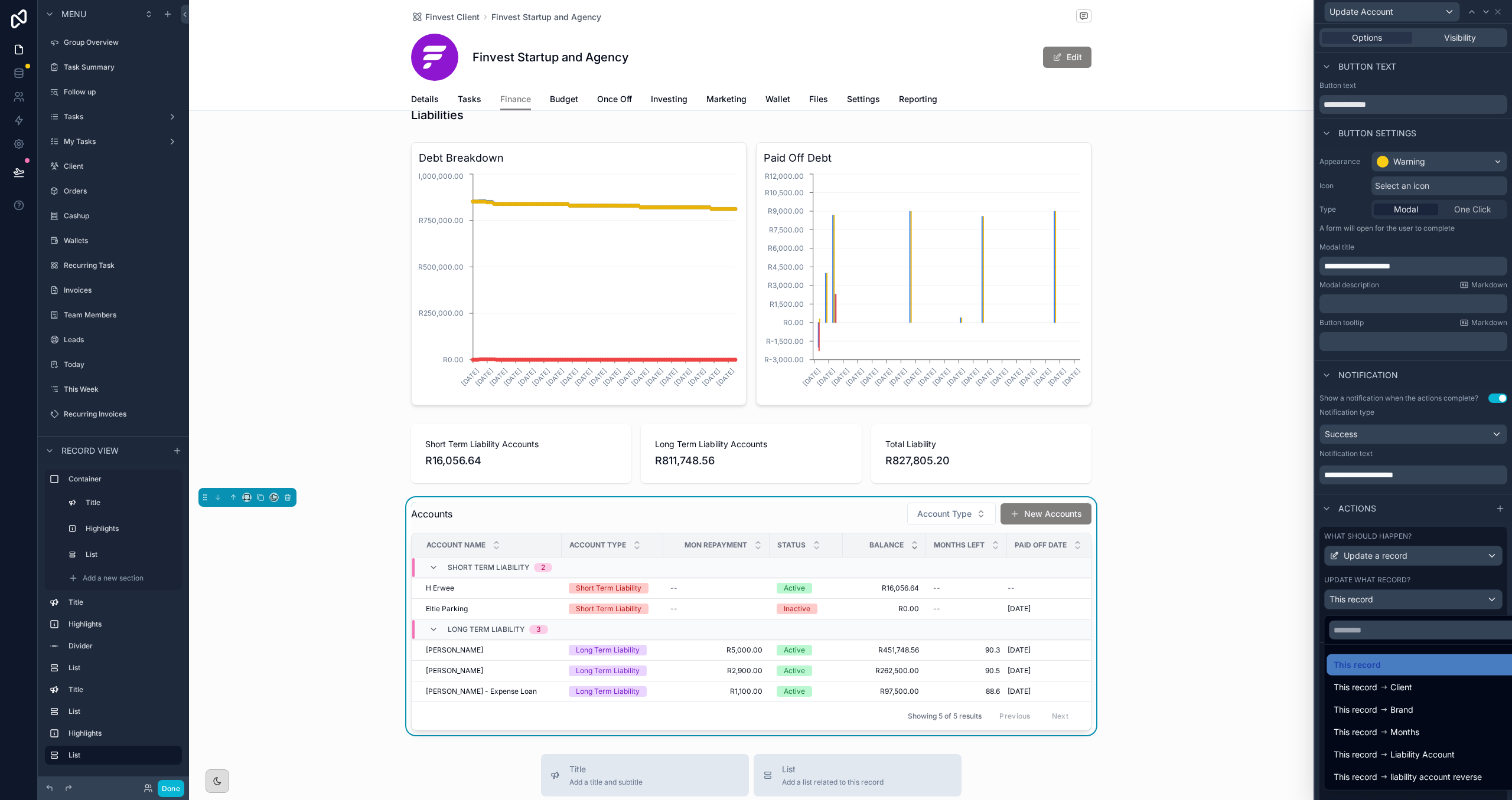
click at [1466, 582] on div at bounding box center [1412, 400] width 197 height 800
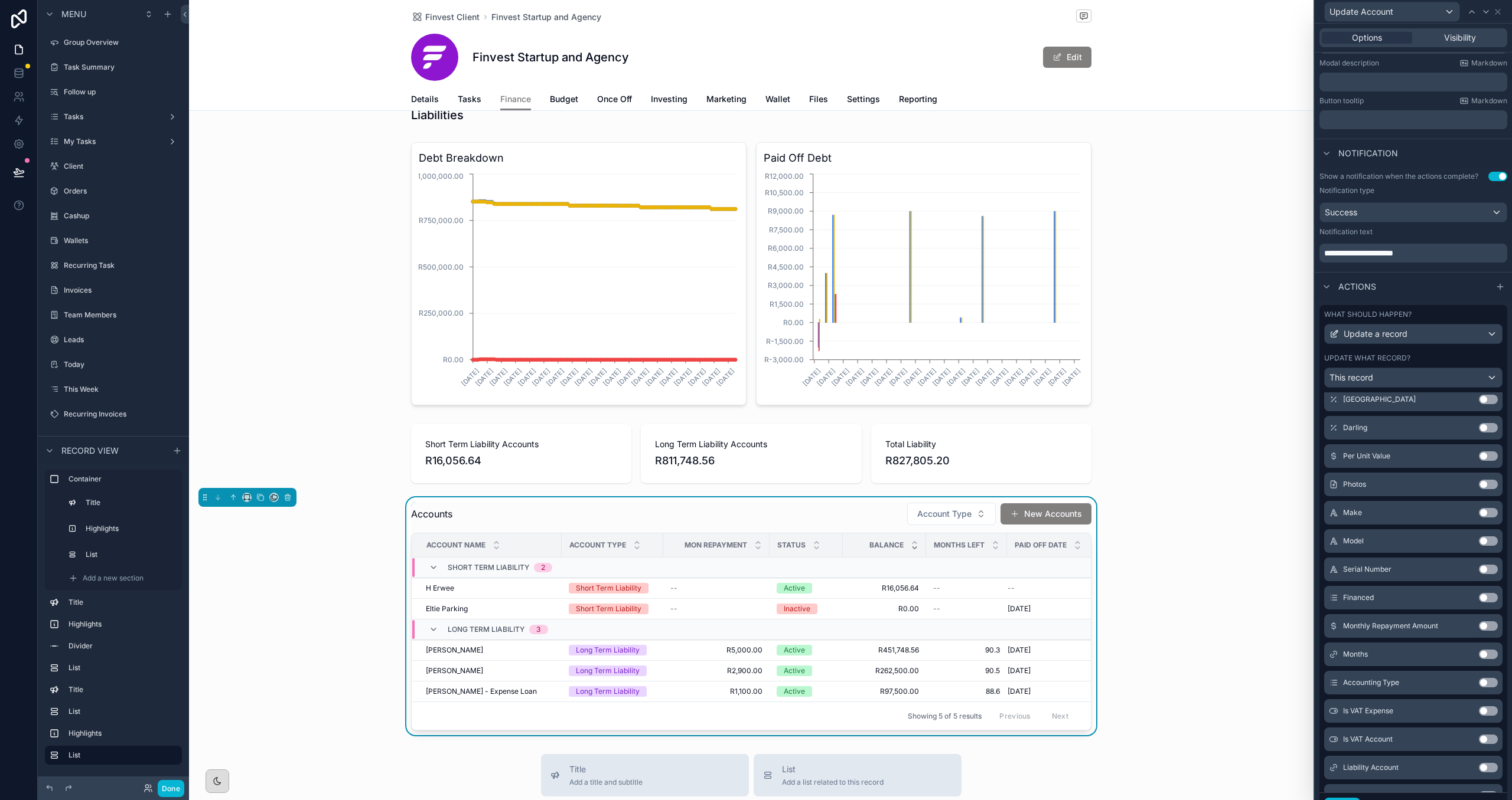
scroll to position [440, 0]
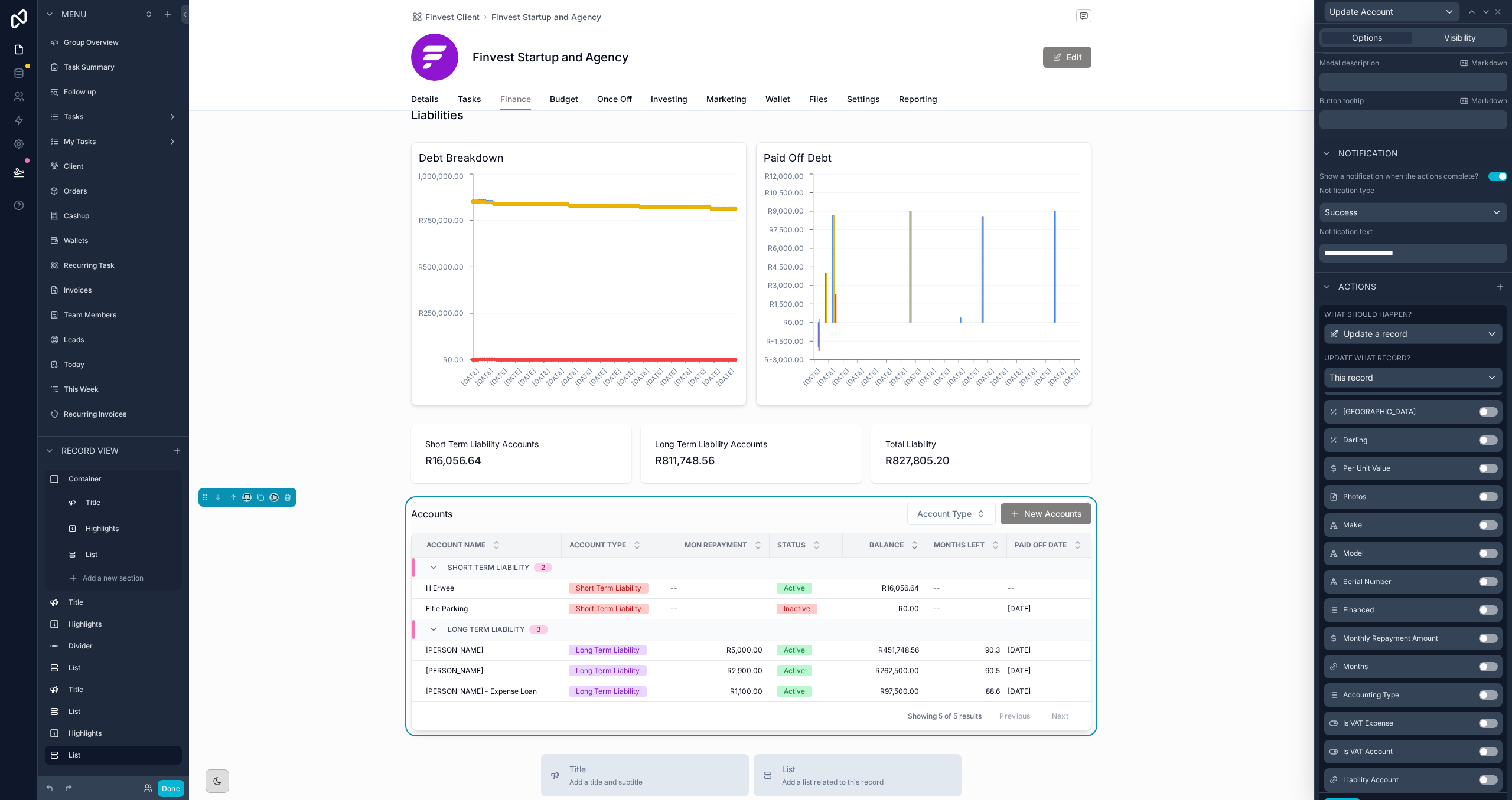
click at [1487, 642] on button "Use setting" at bounding box center [1488, 638] width 19 height 9
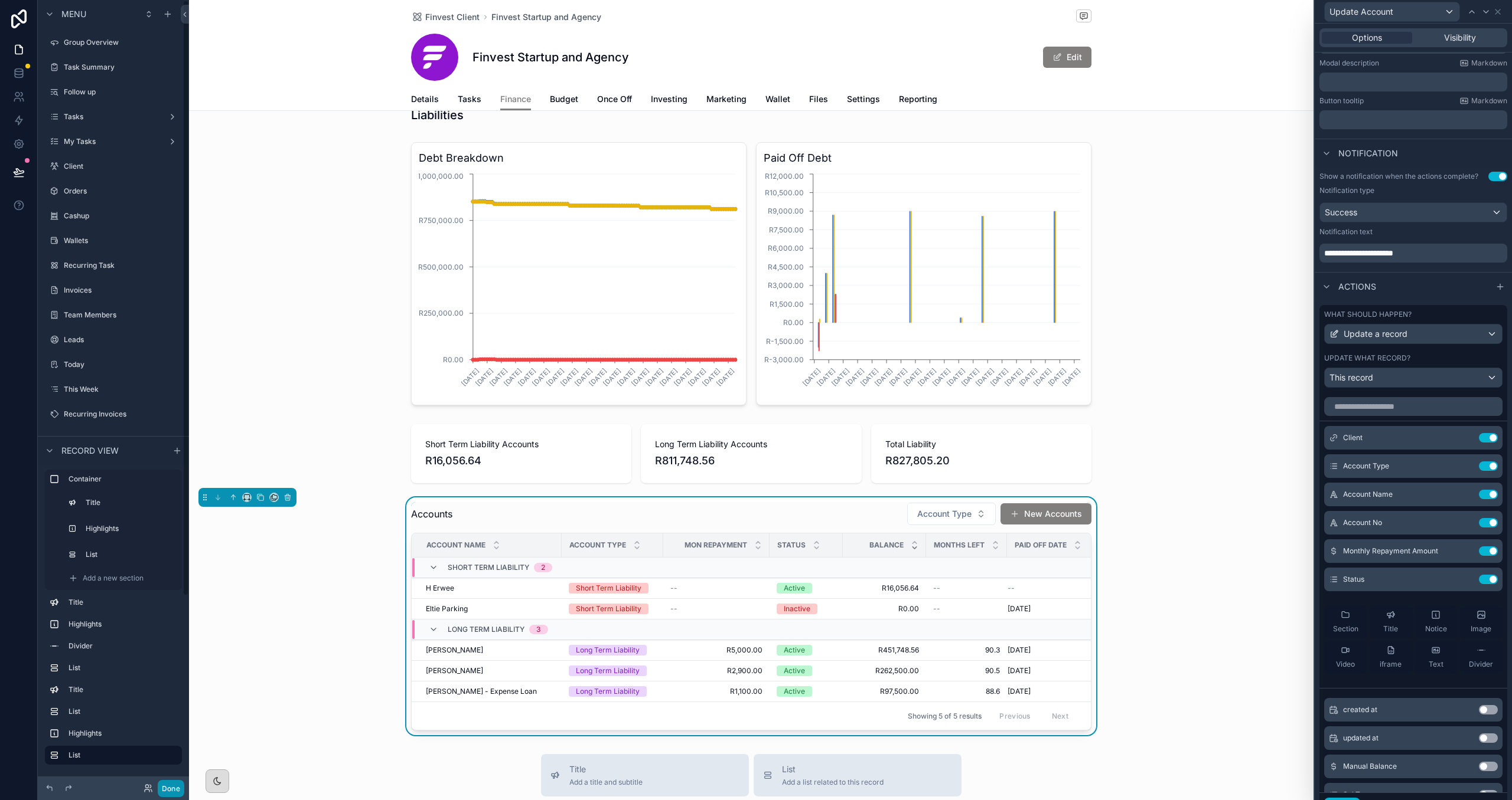
click at [164, 787] on button "Done" at bounding box center [170, 789] width 26 height 17
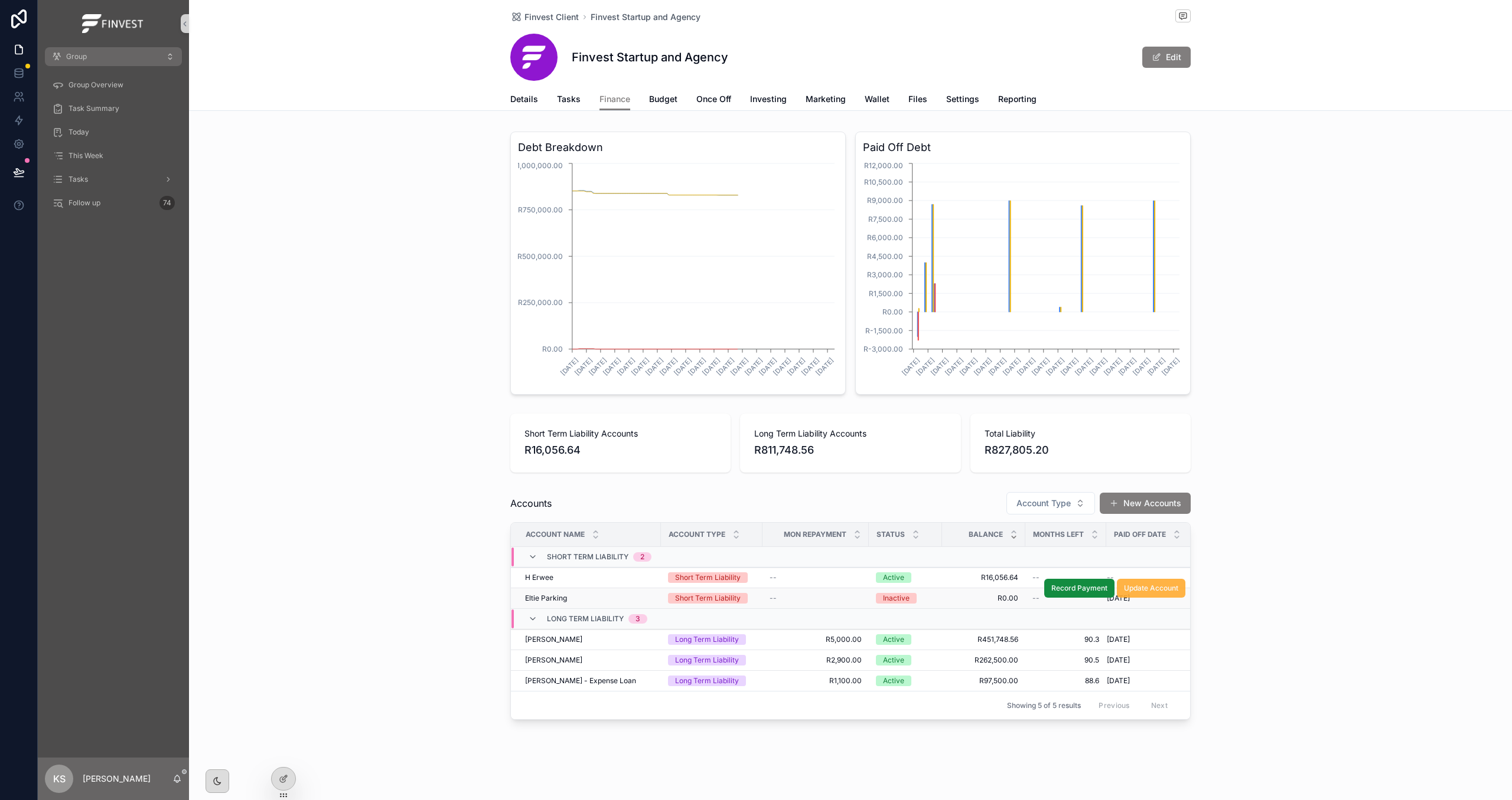
click at [1137, 591] on span "Update Account" at bounding box center [1151, 588] width 55 height 9
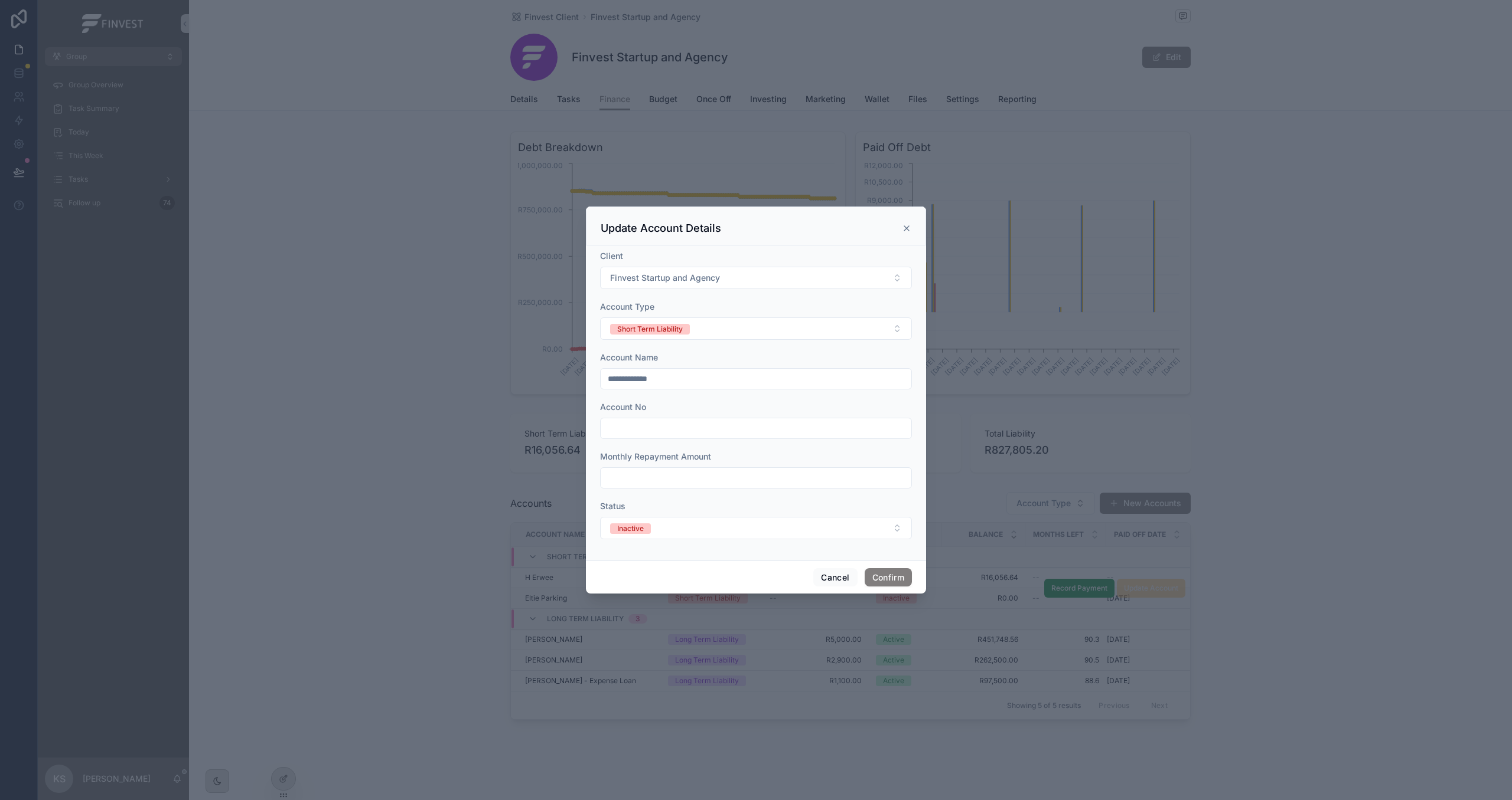
click at [908, 228] on icon at bounding box center [906, 228] width 9 height 9
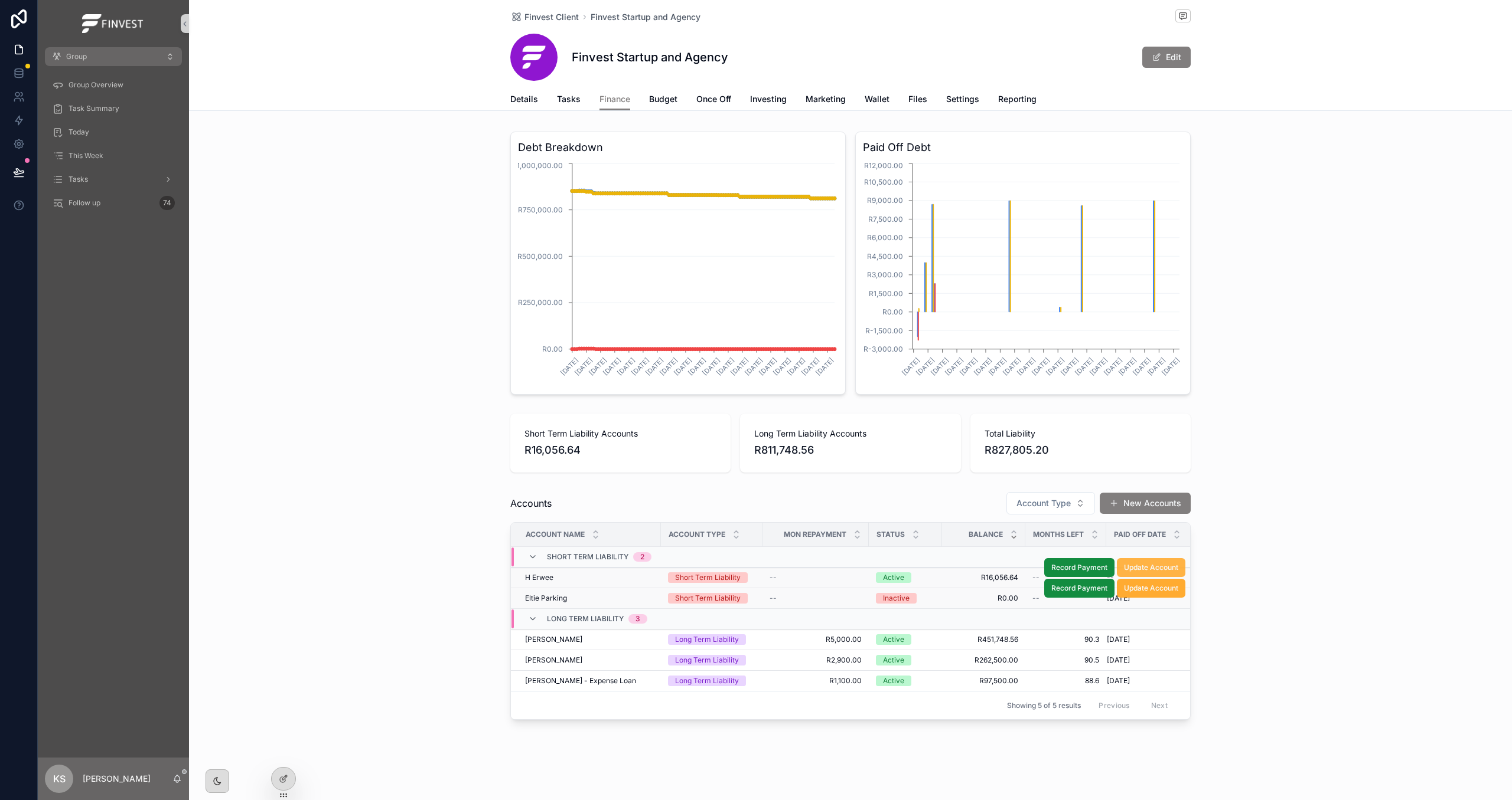
click at [1153, 567] on span "Update Account" at bounding box center [1151, 567] width 55 height 9
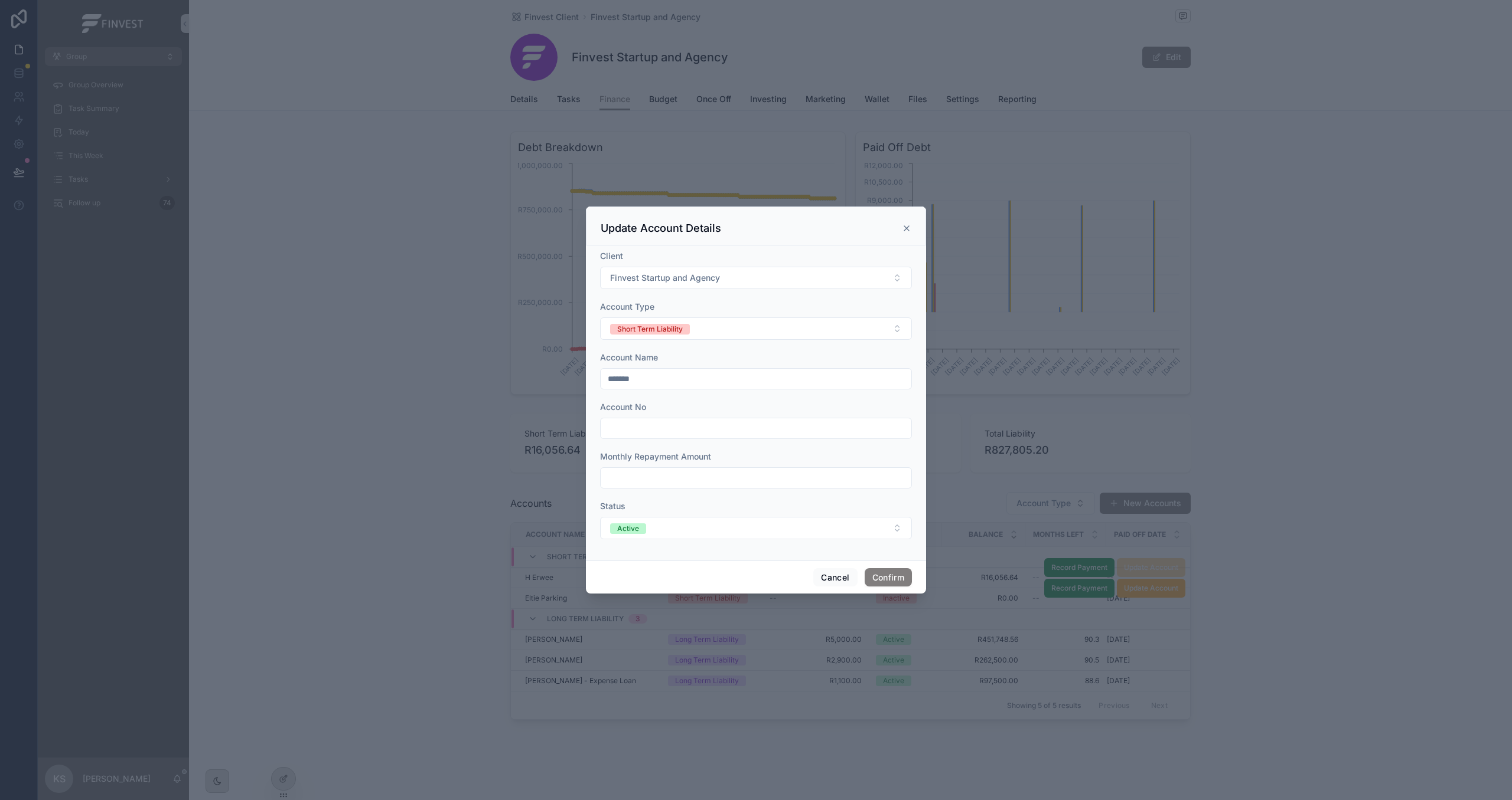
click at [747, 474] on input "text" at bounding box center [756, 477] width 310 height 16
type input "*********"
click at [875, 573] on button "Confirm" at bounding box center [887, 578] width 47 height 19
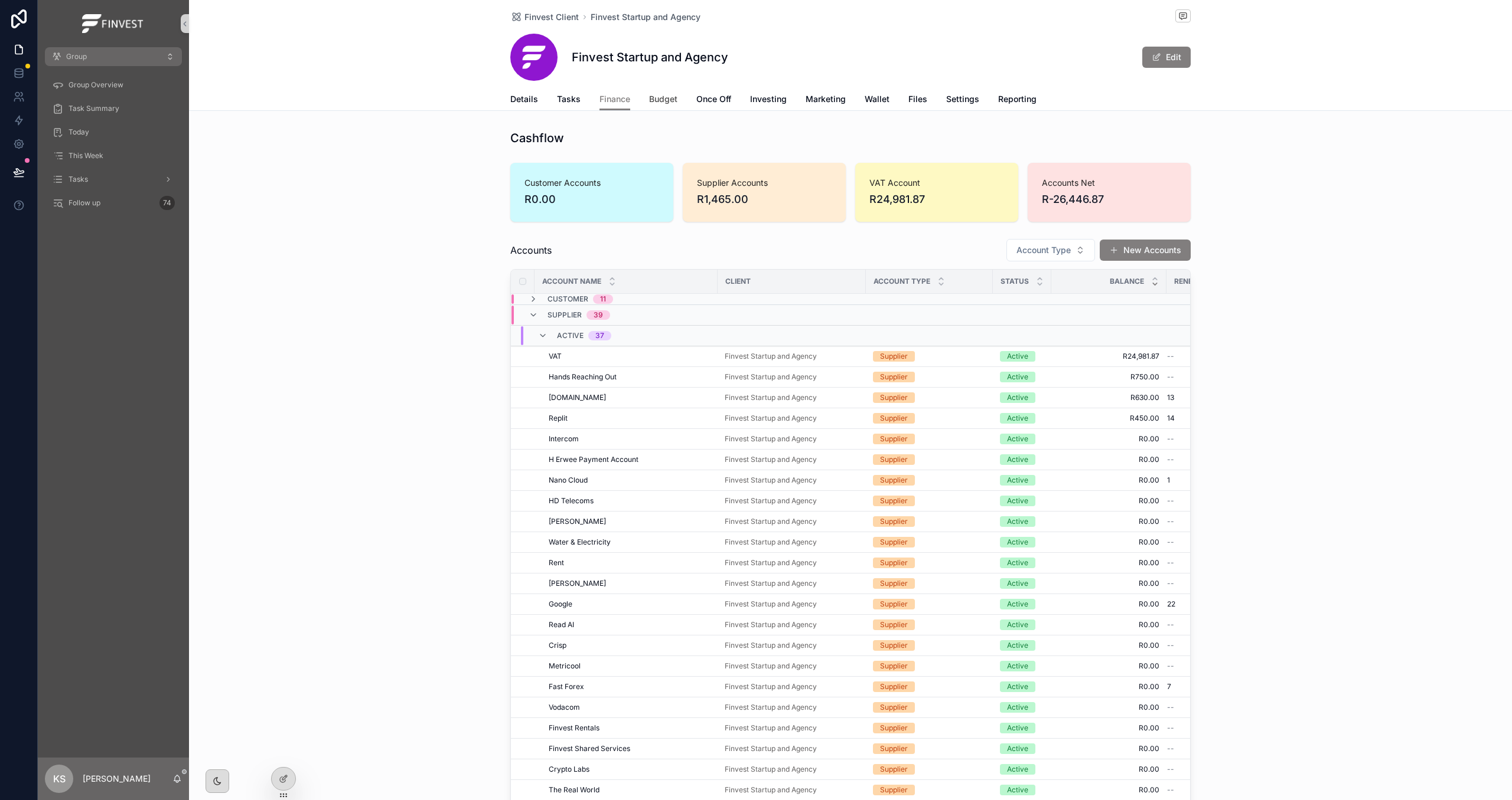
click at [666, 101] on span "Budget" at bounding box center [662, 99] width 28 height 12
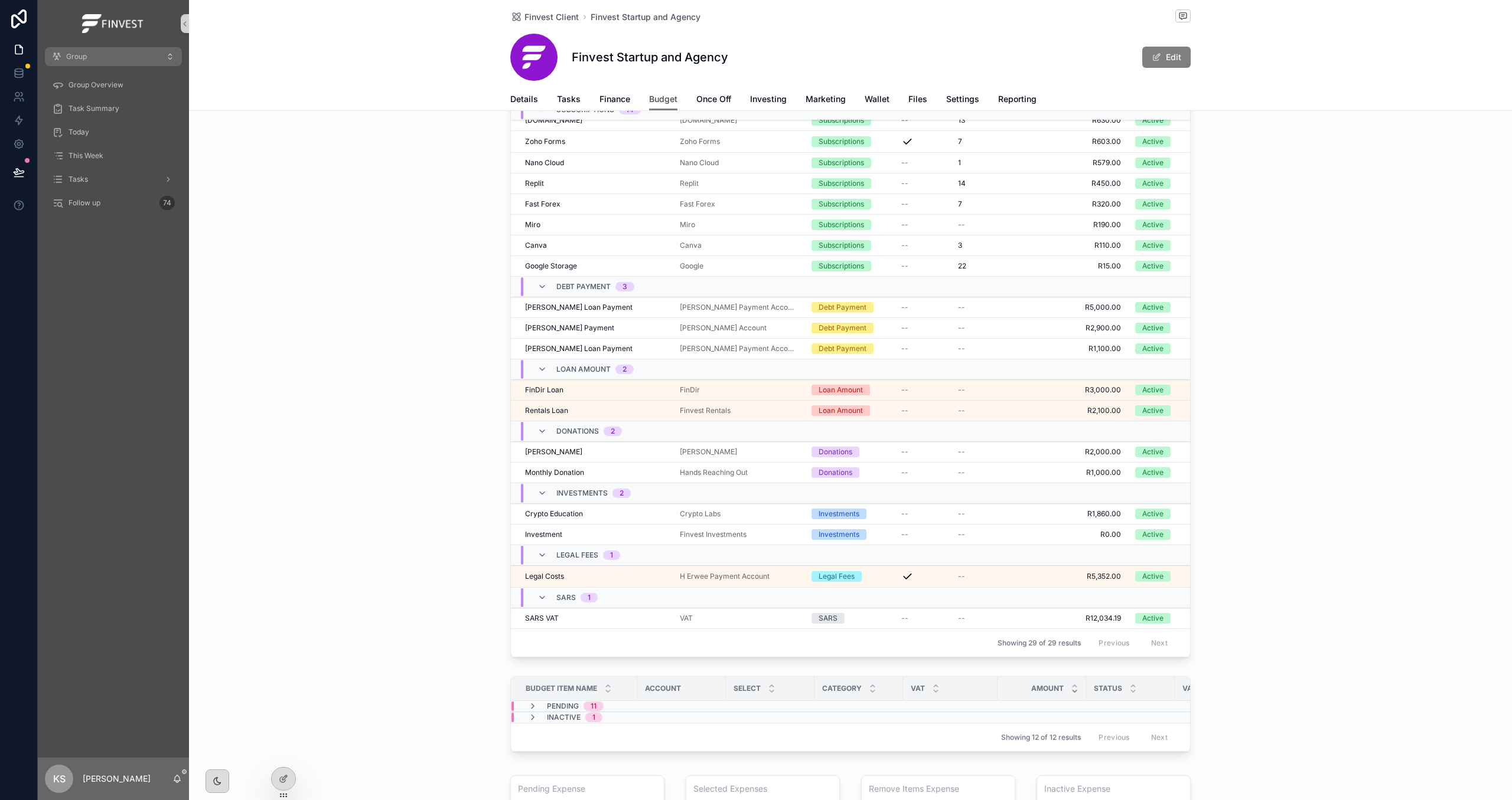
scroll to position [876, 0]
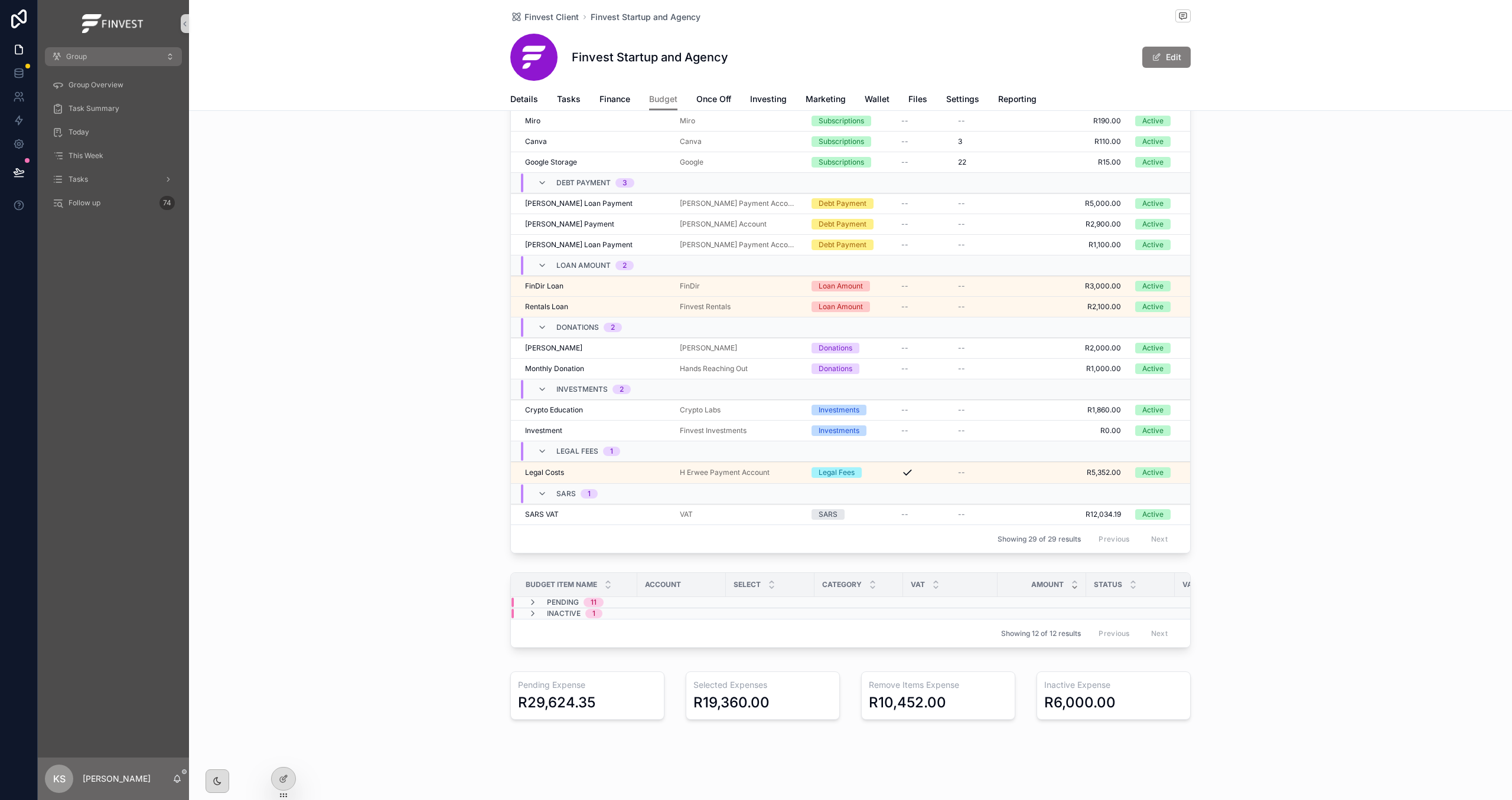
click at [617, 606] on div "Pending 11" at bounding box center [566, 602] width 104 height 9
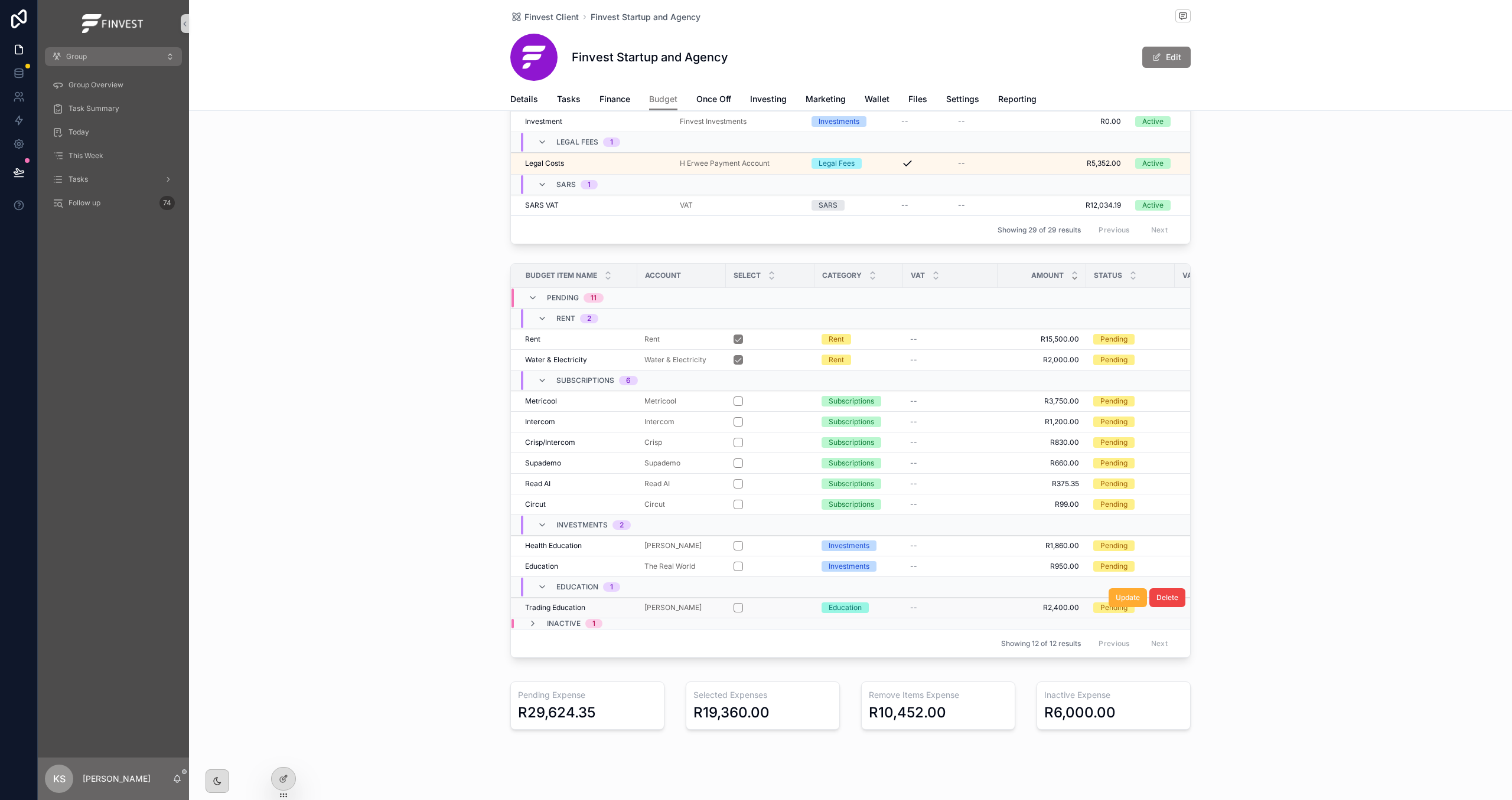
scroll to position [1198, 0]
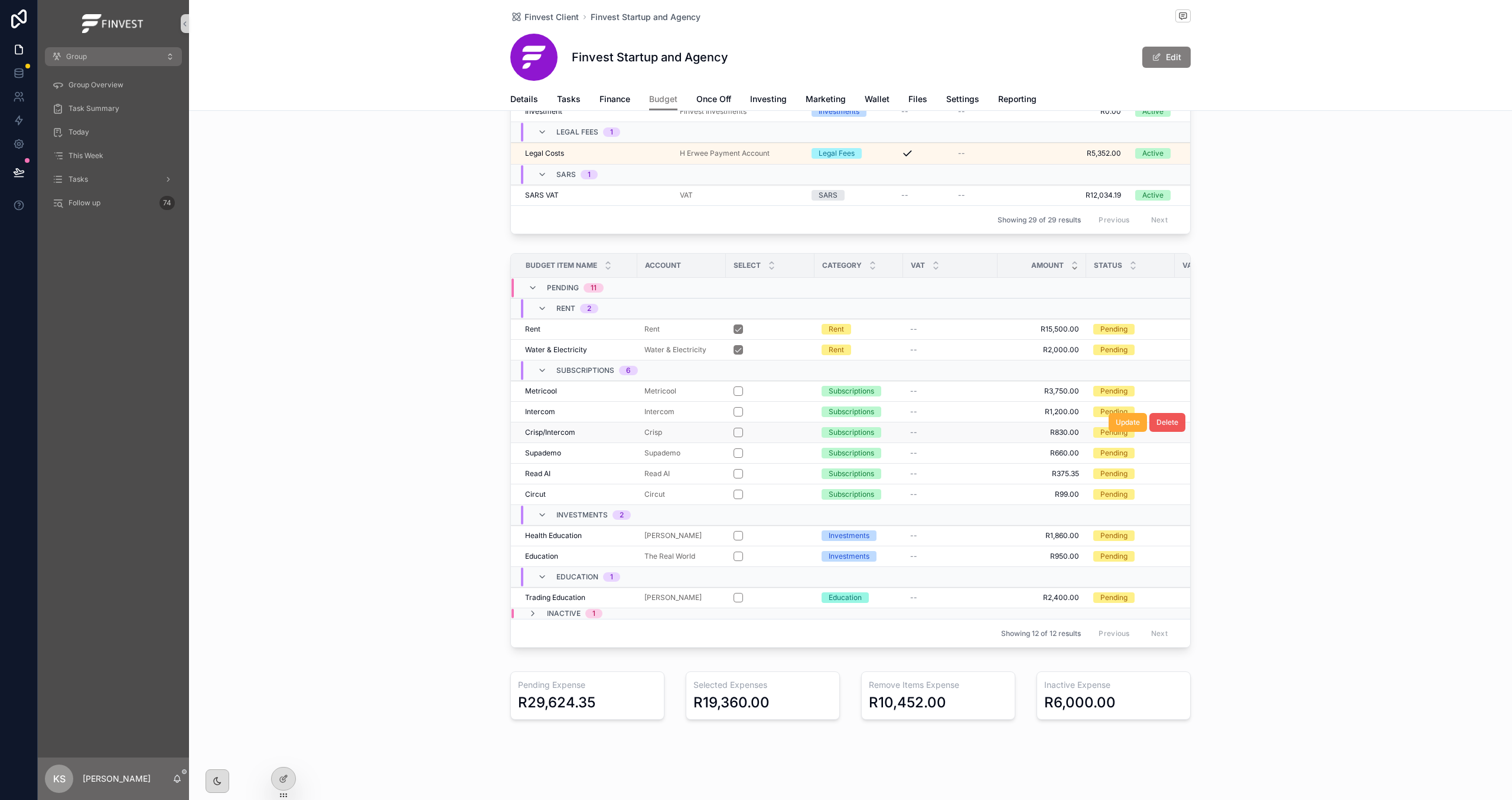
click at [1174, 418] on span "Delete" at bounding box center [1168, 423] width 22 height 9
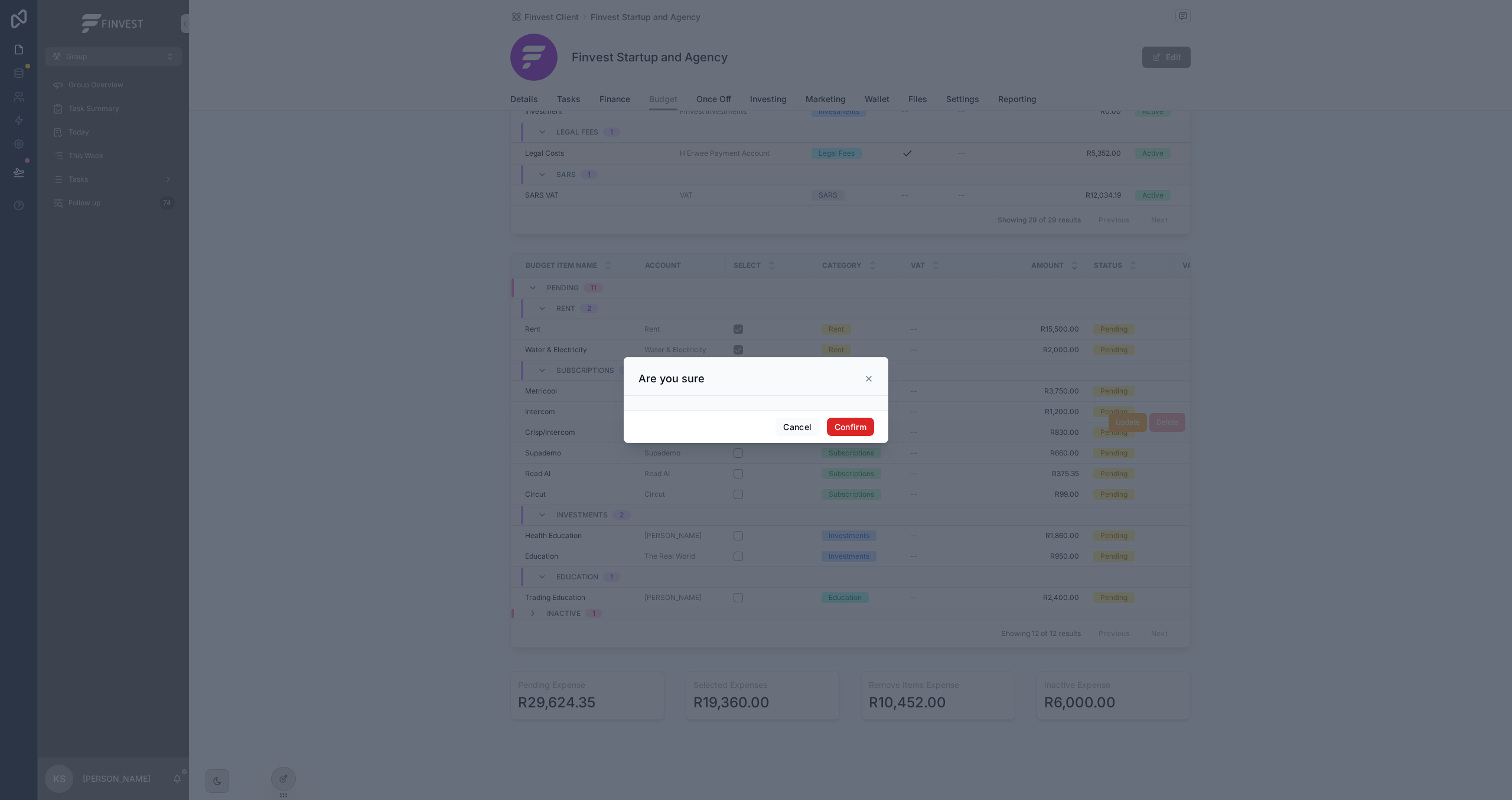
click at [851, 421] on button "Confirm" at bounding box center [850, 428] width 47 height 19
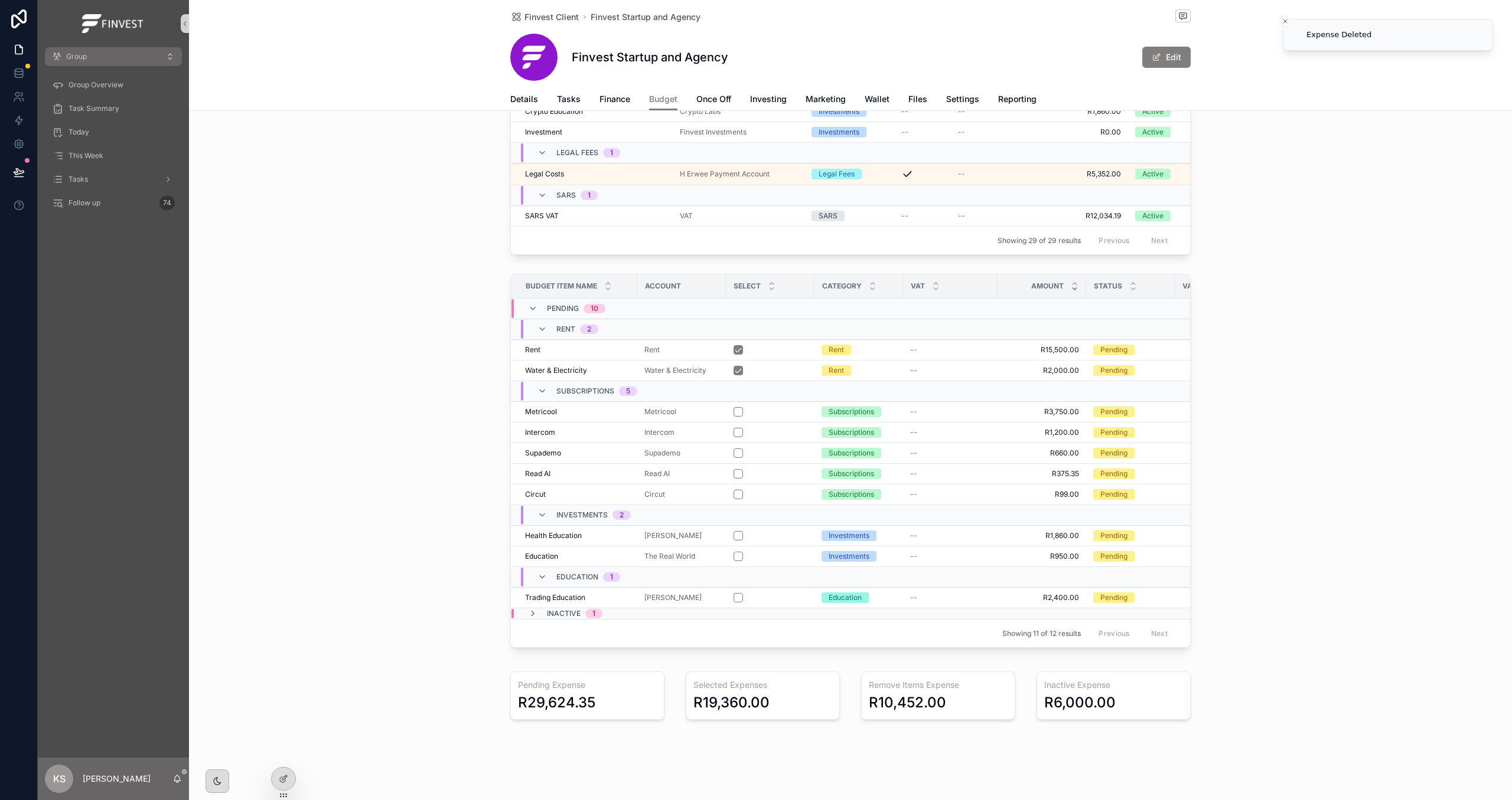
scroll to position [1177, 0]
click at [1126, 399] on span "Update" at bounding box center [1128, 401] width 24 height 9
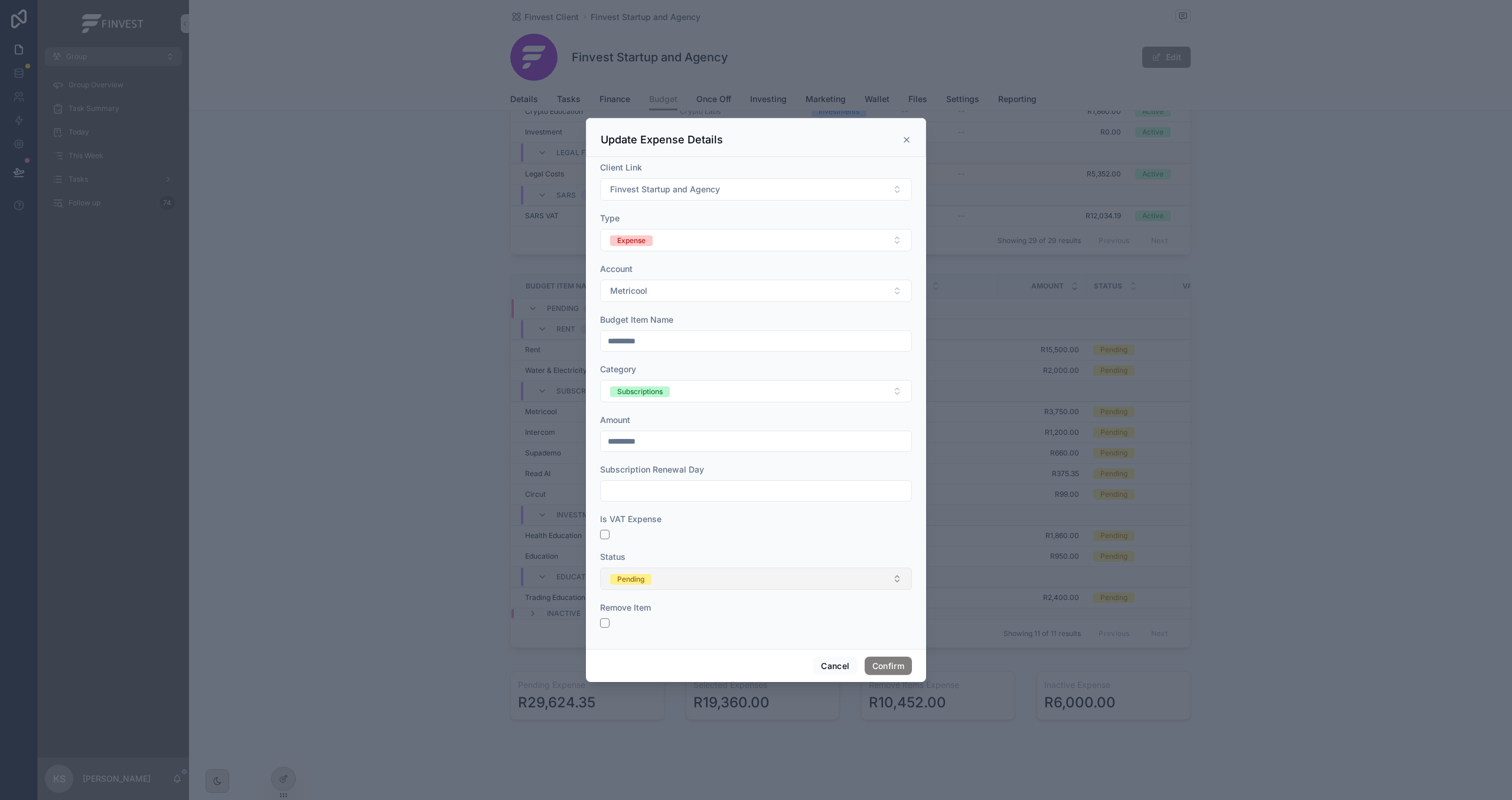
click at [692, 580] on button "Pending" at bounding box center [756, 578] width 312 height 22
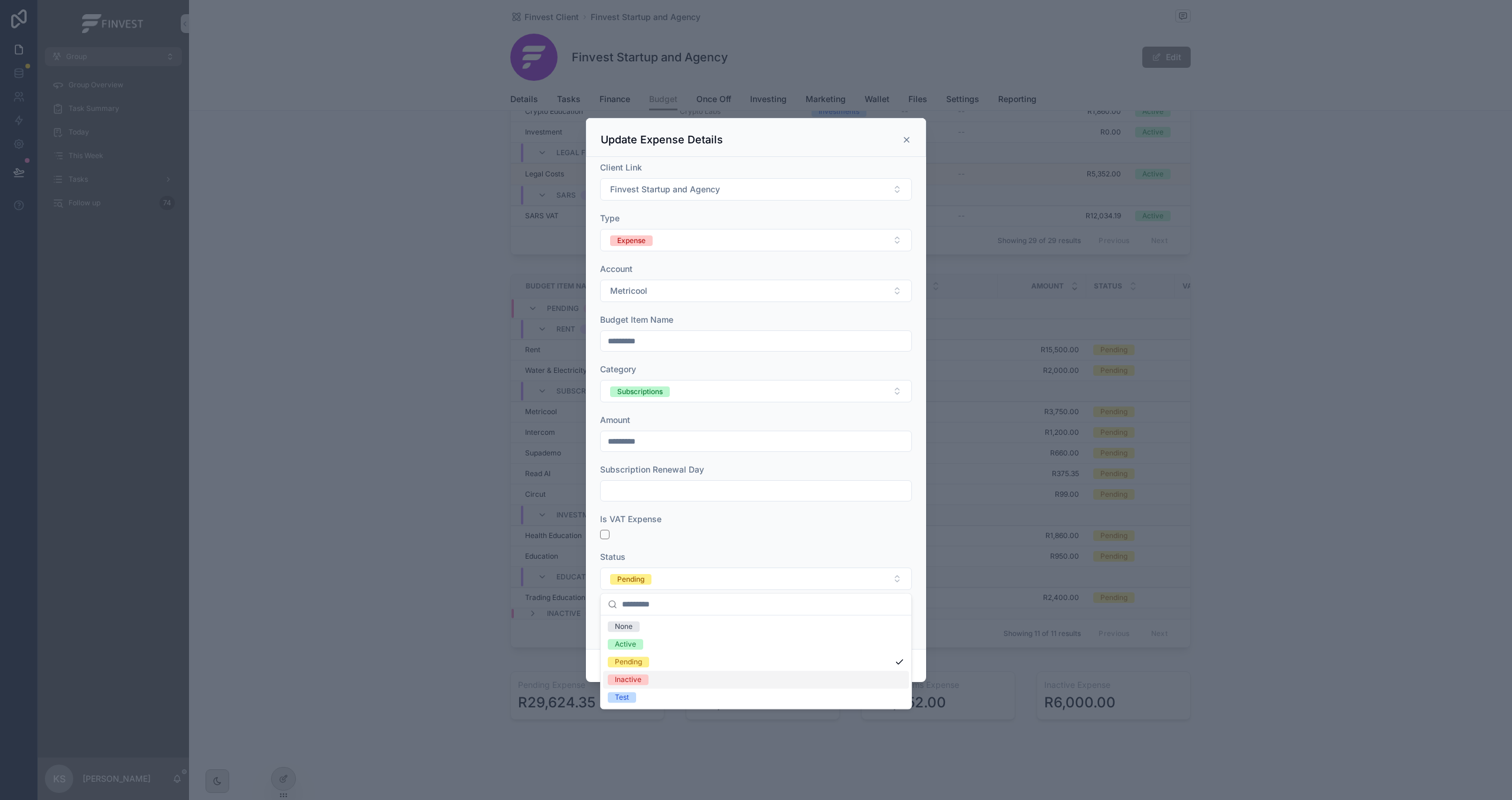
drag, startPoint x: 649, startPoint y: 681, endPoint x: 696, endPoint y: 681, distance: 47.0
click at [649, 681] on div "Inactive" at bounding box center [755, 680] width 306 height 18
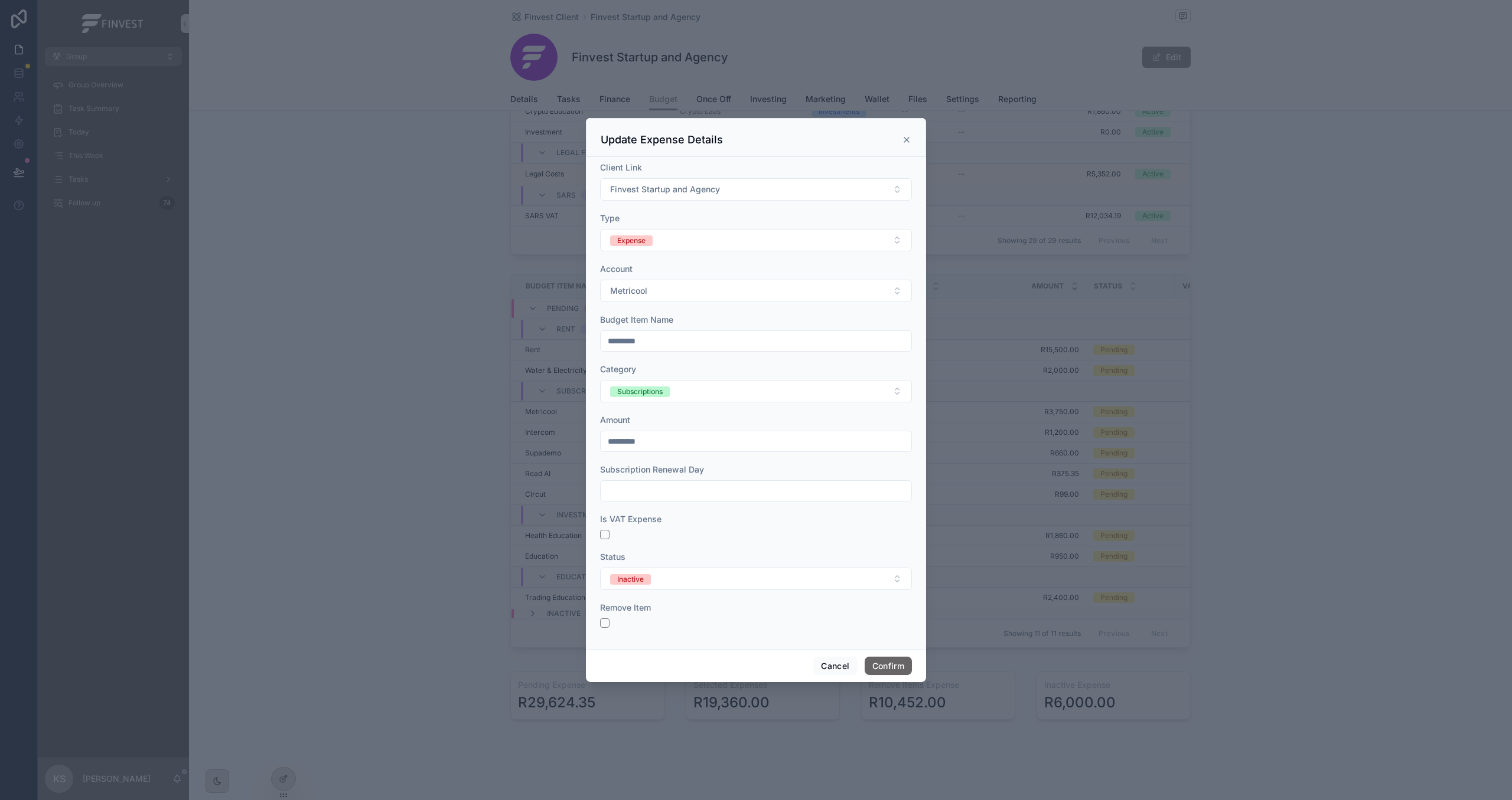
drag, startPoint x: 897, startPoint y: 667, endPoint x: 869, endPoint y: 635, distance: 42.5
click at [897, 667] on button "Confirm" at bounding box center [887, 666] width 47 height 19
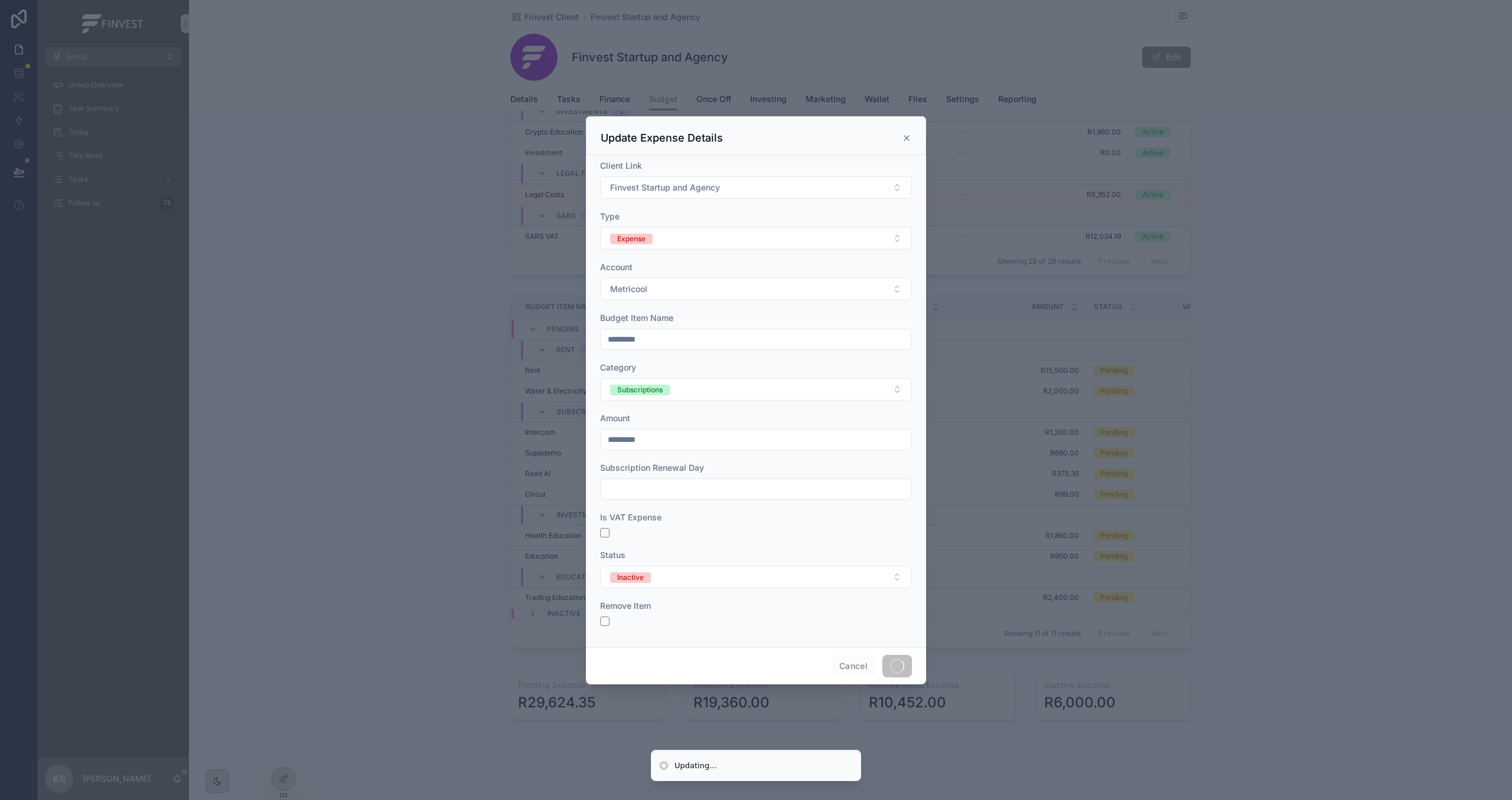
scroll to position [1156, 0]
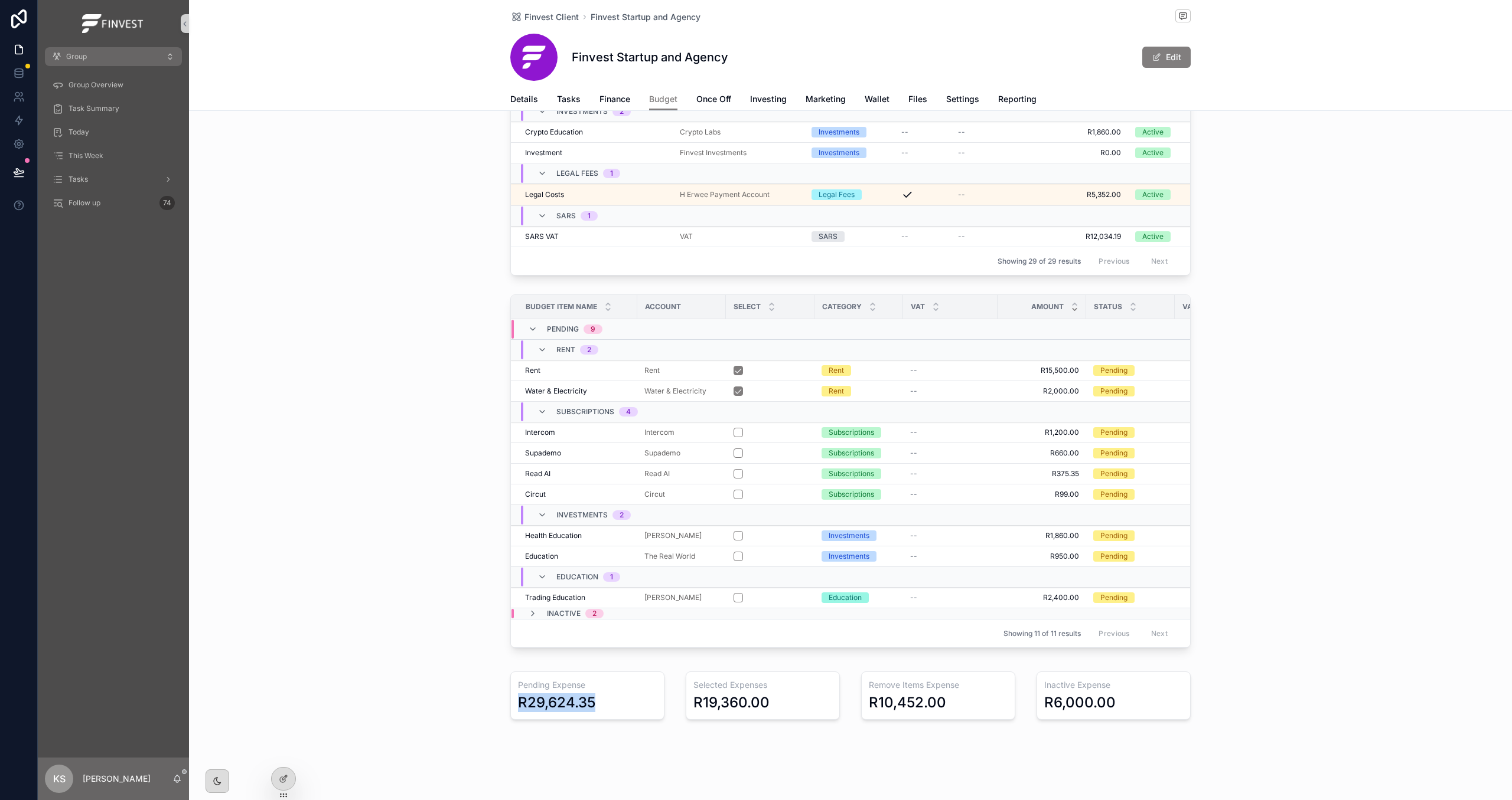
drag, startPoint x: 606, startPoint y: 705, endPoint x: 488, endPoint y: 702, distance: 118.0
click at [488, 702] on div "Pending Expense R29,624.35 Selected Expenses R19,360.00 Remove Items Expense R1…" at bounding box center [851, 696] width 1323 height 58
click at [453, 625] on div "Budget Item Name Account Select Category VAT Amount Status VAT Expense Amount P…" at bounding box center [851, 474] width 1323 height 368
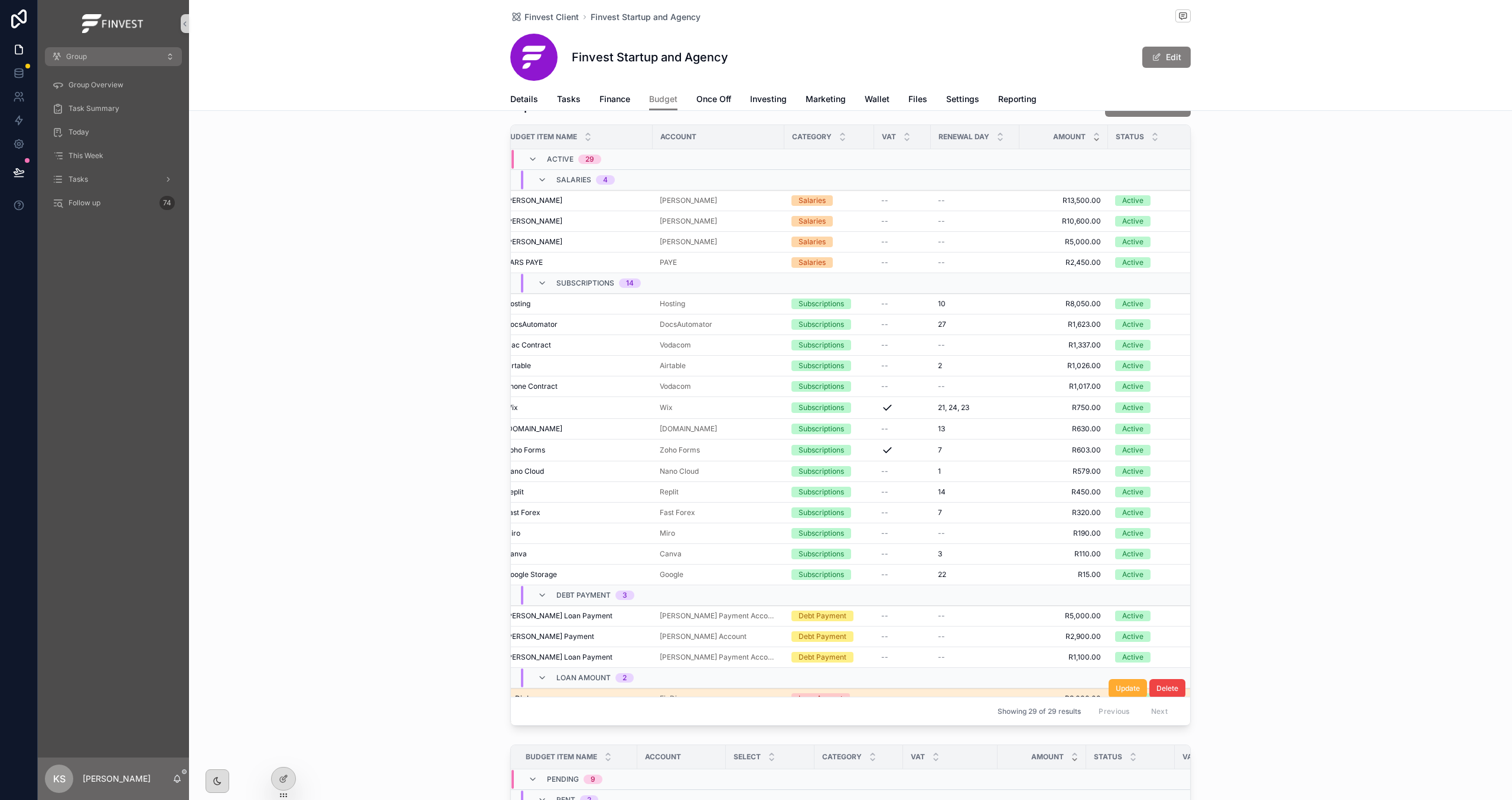
scroll to position [0, 0]
